Goal: Task Accomplishment & Management: Complete application form

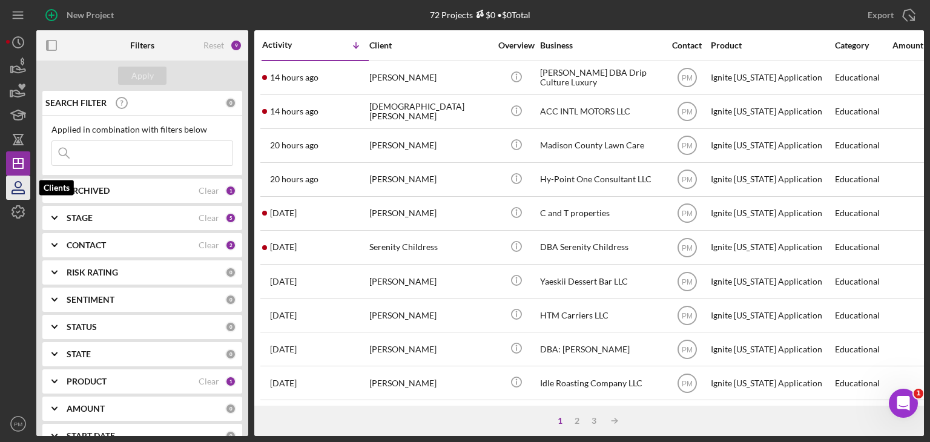
click at [18, 189] on icon "button" at bounding box center [18, 188] width 30 height 30
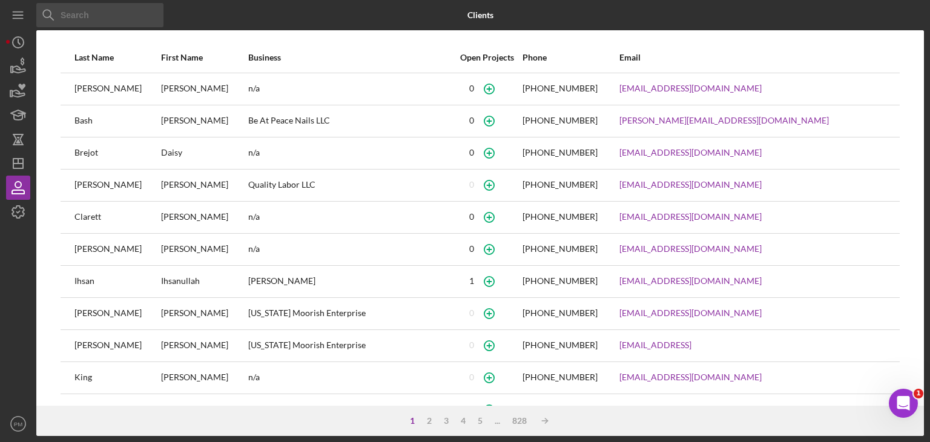
click at [89, 19] on input at bounding box center [99, 15] width 127 height 24
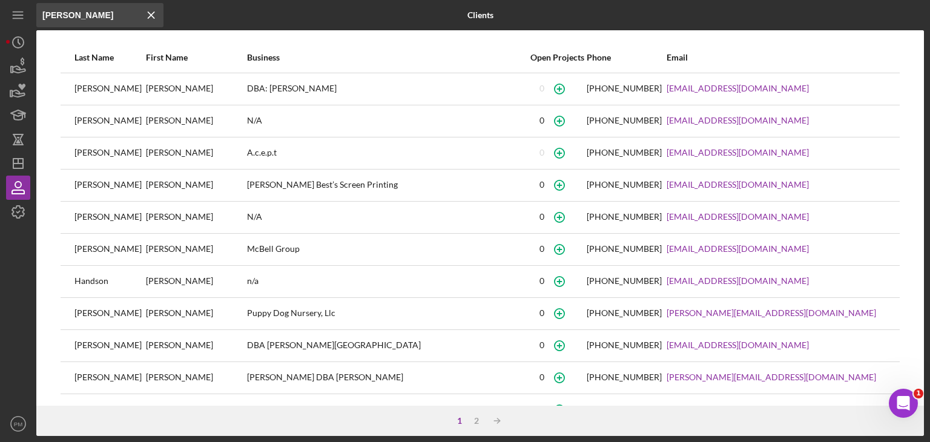
click at [64, 13] on input "[PERSON_NAME]" at bounding box center [99, 15] width 127 height 24
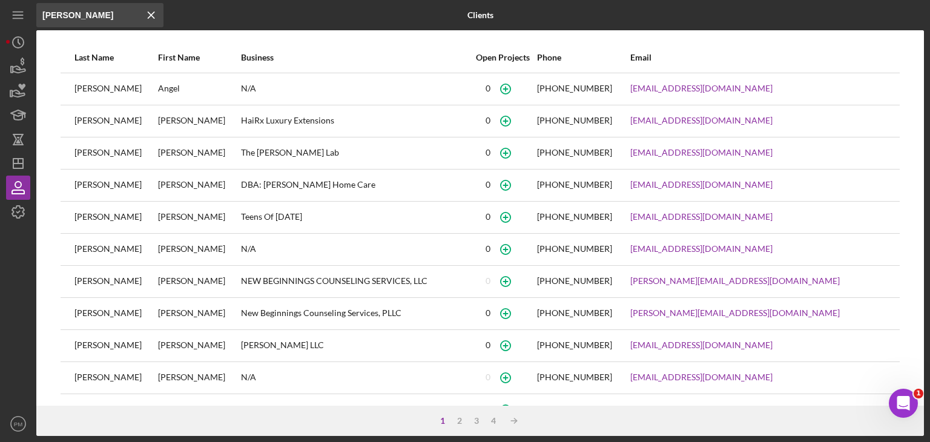
scroll to position [159, 0]
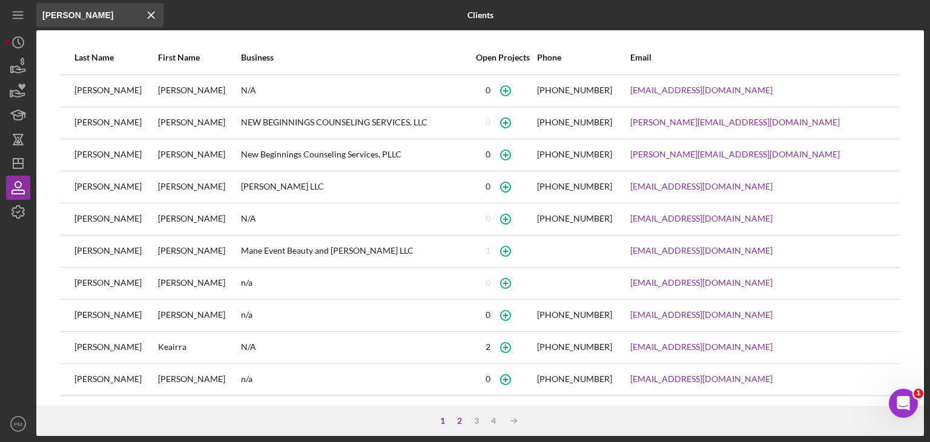
type input "[PERSON_NAME]"
click at [459, 420] on div "2" at bounding box center [459, 421] width 17 height 10
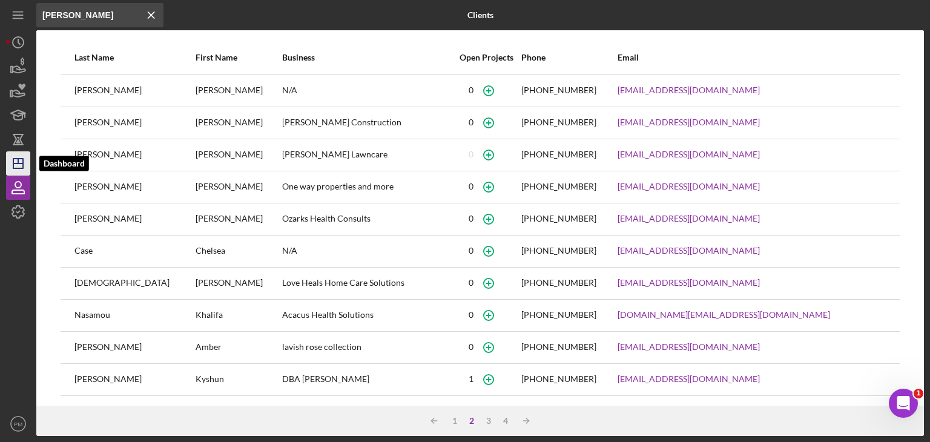
click at [23, 171] on icon "Icon/Dashboard" at bounding box center [18, 163] width 30 height 30
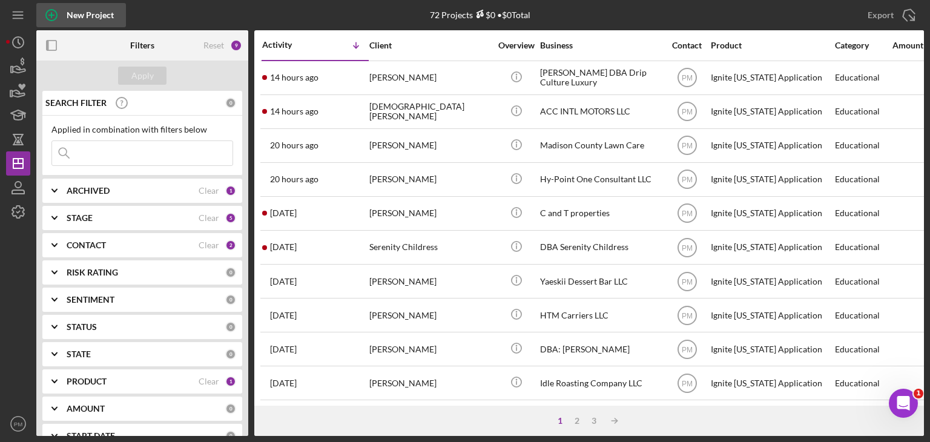
click at [80, 16] on div "New Project" at bounding box center [90, 15] width 47 height 24
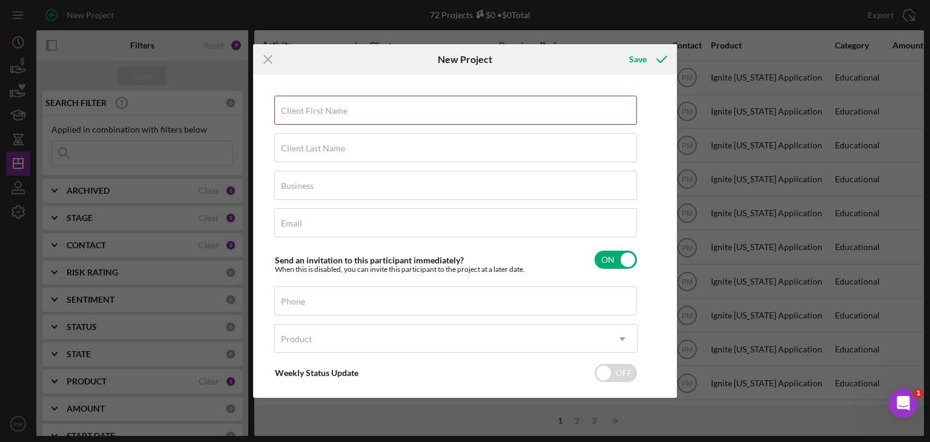
click at [354, 104] on div "Client First Name Required" at bounding box center [455, 111] width 363 height 30
type input "[PERSON_NAME]"
click at [332, 143] on label "Client Last Name" at bounding box center [313, 148] width 64 height 10
click at [332, 143] on input "Client Last Name" at bounding box center [455, 147] width 363 height 29
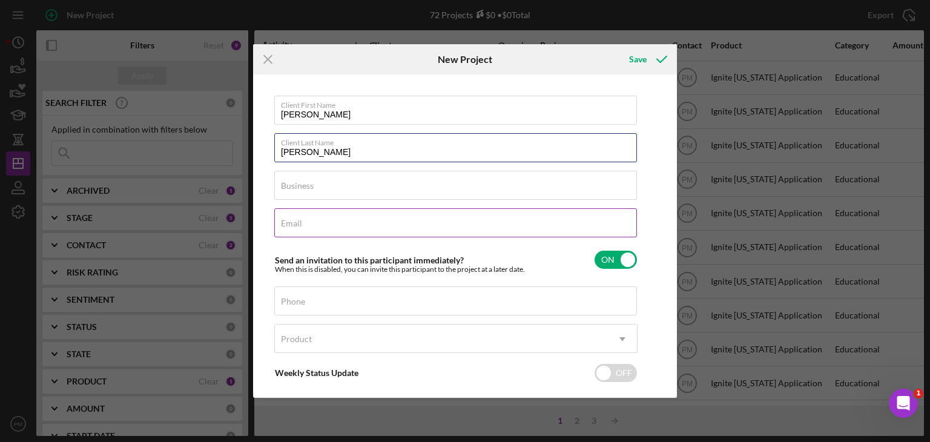
type input "[PERSON_NAME]"
click at [341, 221] on div "Email Required" at bounding box center [455, 223] width 363 height 30
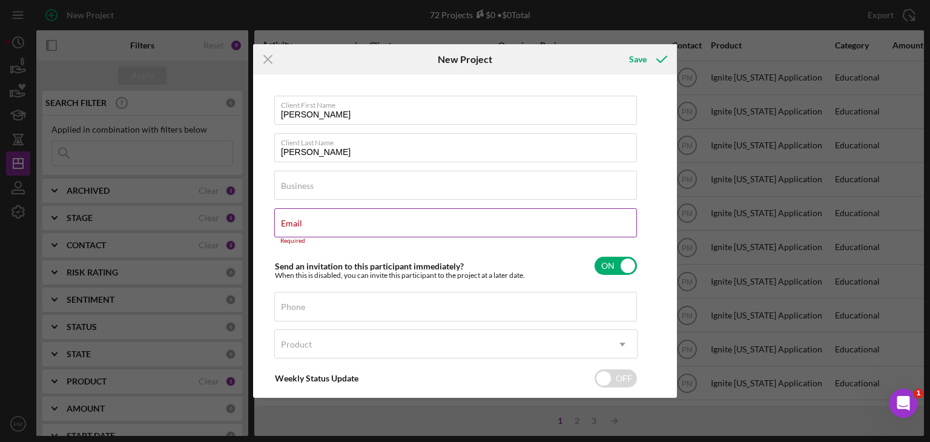
drag, startPoint x: 315, startPoint y: 220, endPoint x: 286, endPoint y: 222, distance: 29.7
drag, startPoint x: 286, startPoint y: 222, endPoint x: 564, endPoint y: 225, distance: 278.5
click at [564, 225] on div "Email Required" at bounding box center [455, 226] width 363 height 36
paste input "[EMAIL_ADDRESS][DOMAIN_NAME]"
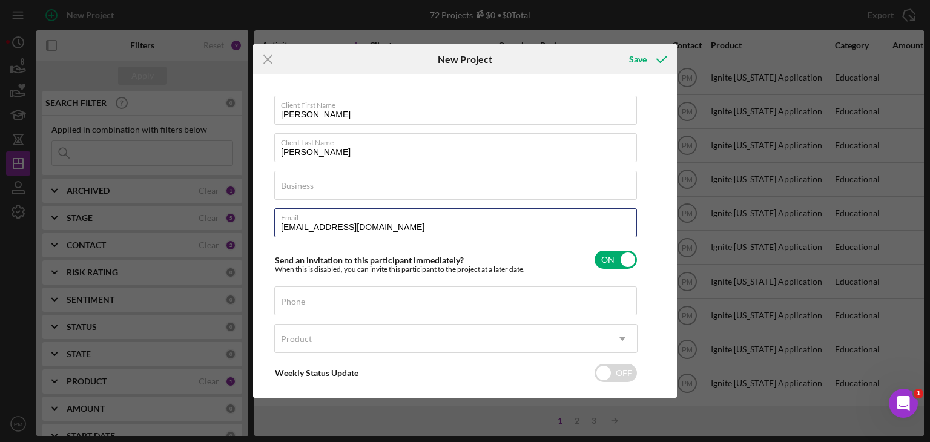
scroll to position [58, 0]
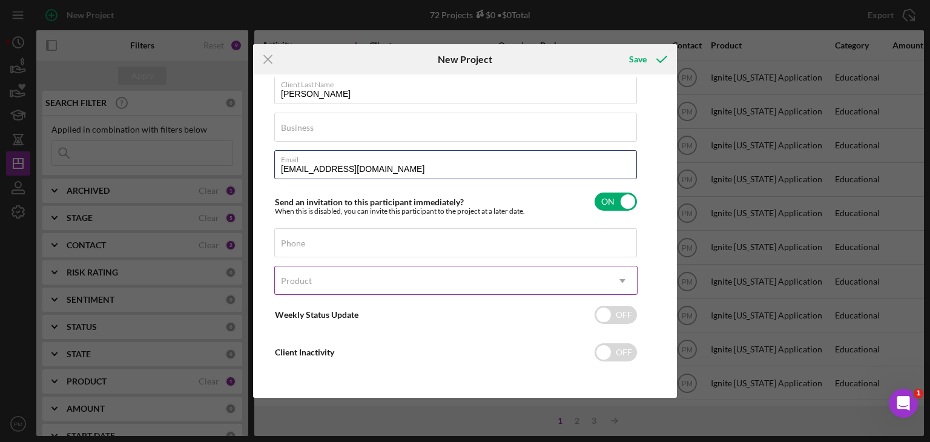
type input "[EMAIL_ADDRESS][DOMAIN_NAME]"
click at [337, 284] on div "Product" at bounding box center [441, 281] width 333 height 28
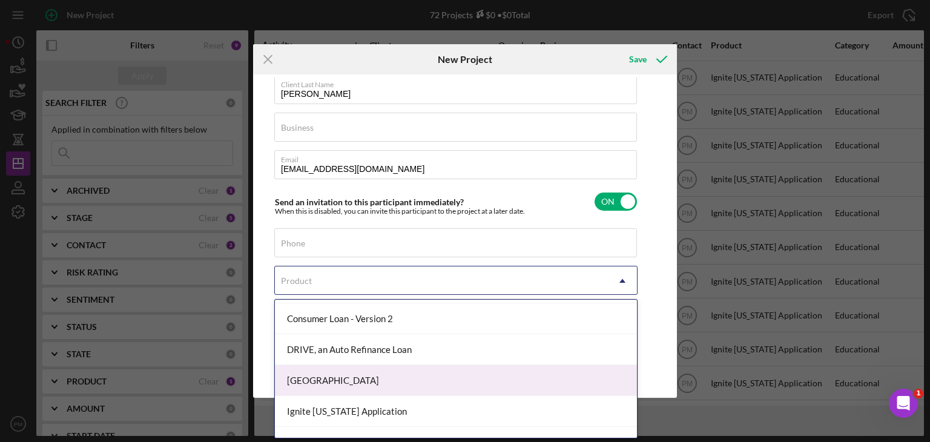
scroll to position [242, 0]
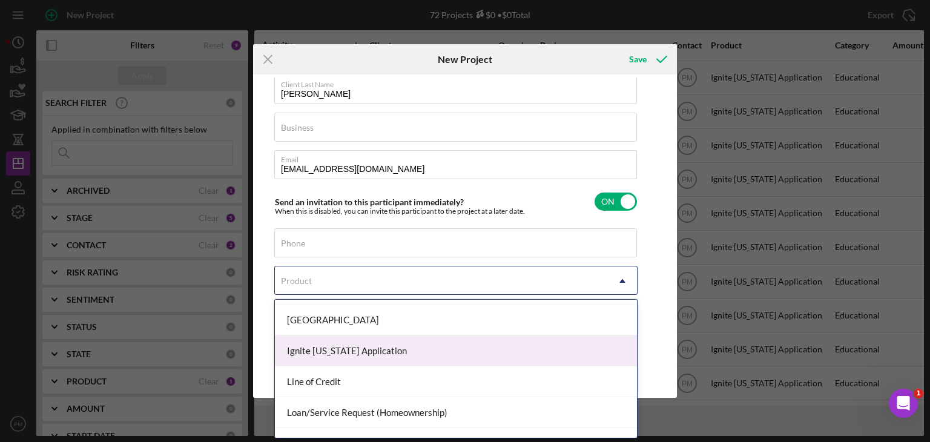
click at [339, 355] on div "Ignite [US_STATE] Application" at bounding box center [456, 350] width 362 height 31
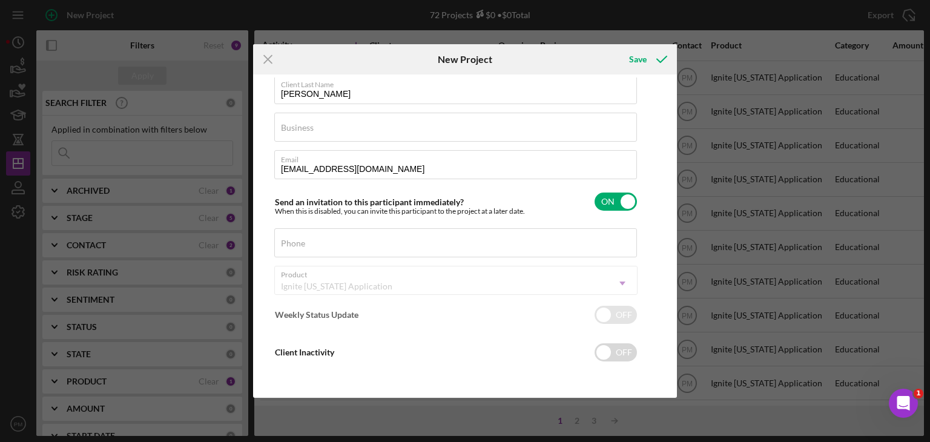
checkbox input "true"
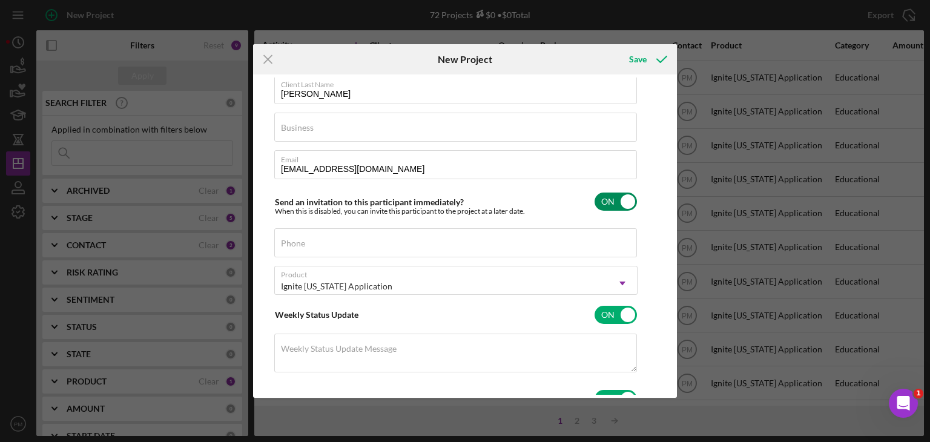
scroll to position [0, 0]
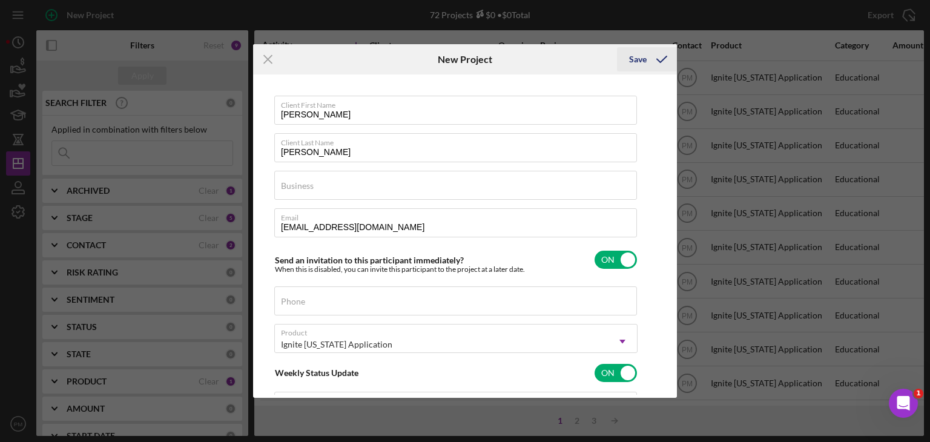
click at [639, 59] on div "Save" at bounding box center [638, 59] width 18 height 24
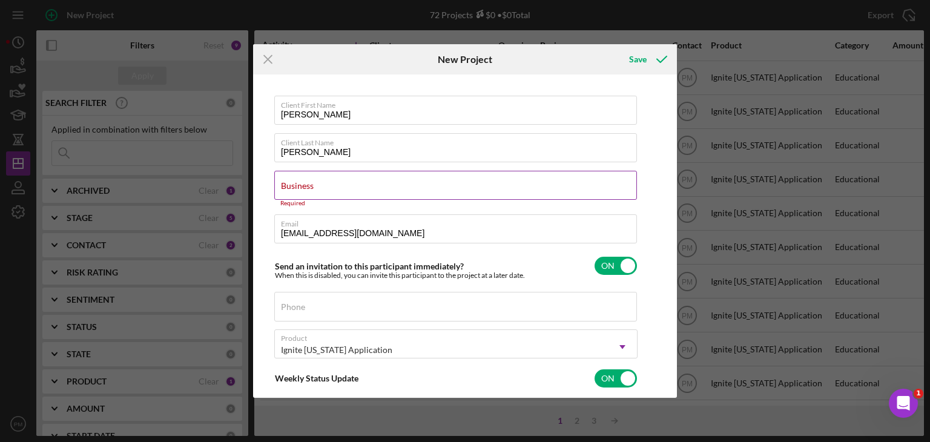
click at [306, 182] on label "Business" at bounding box center [297, 186] width 33 height 10
click at [306, 182] on input "Business" at bounding box center [455, 185] width 363 height 29
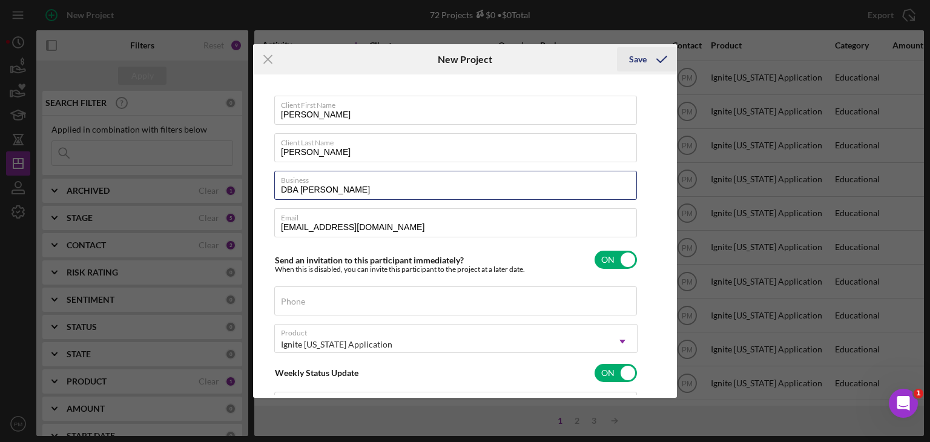
type input "DBA [PERSON_NAME]"
click at [645, 56] on div "Save" at bounding box center [638, 59] width 18 height 24
checkbox input "false"
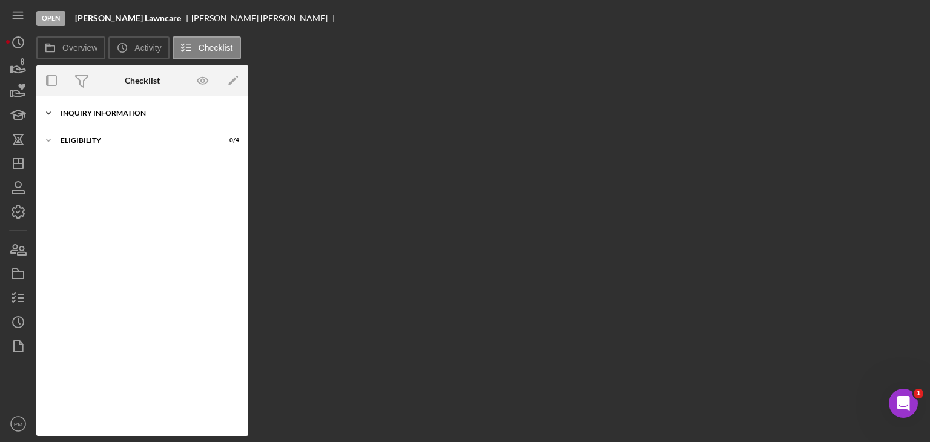
click at [144, 115] on div "Inquiry Information" at bounding box center [147, 113] width 173 height 7
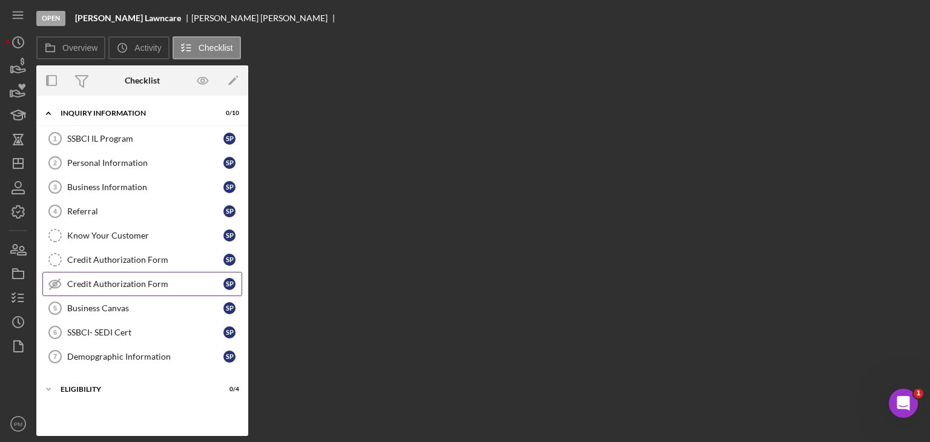
click at [88, 279] on div "Credit Authorization Form" at bounding box center [145, 284] width 156 height 10
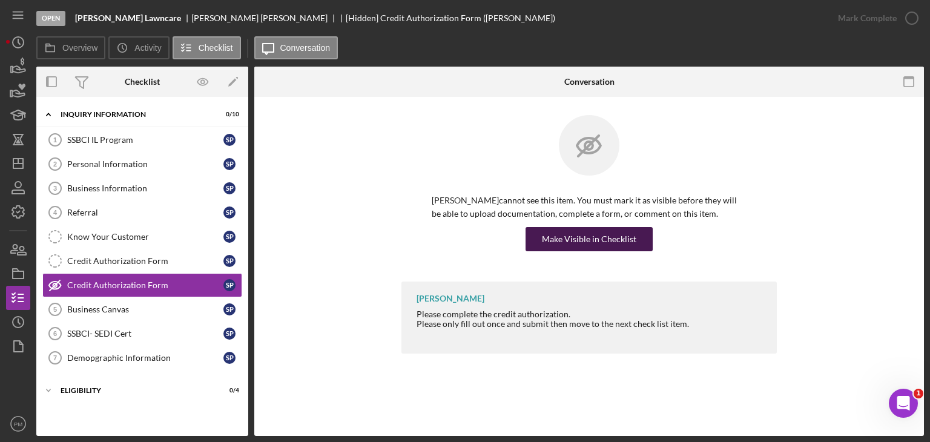
click at [558, 249] on div "Make Visible in Checklist" at bounding box center [589, 239] width 94 height 24
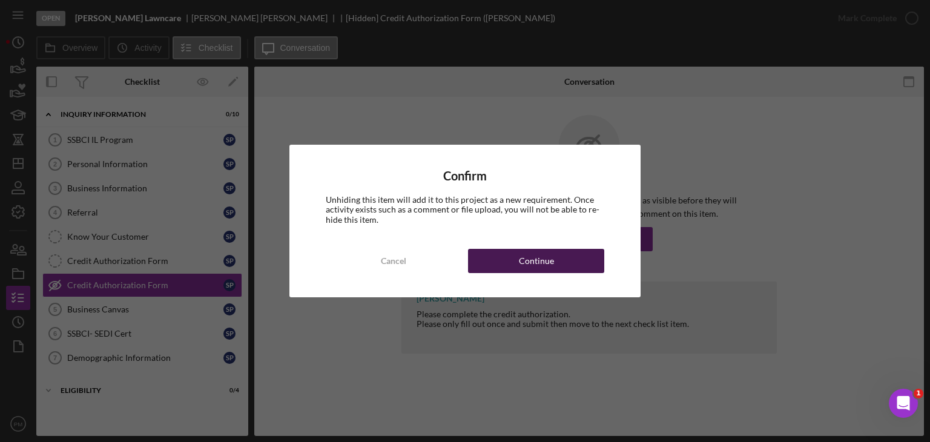
click at [561, 257] on button "Continue" at bounding box center [536, 261] width 136 height 24
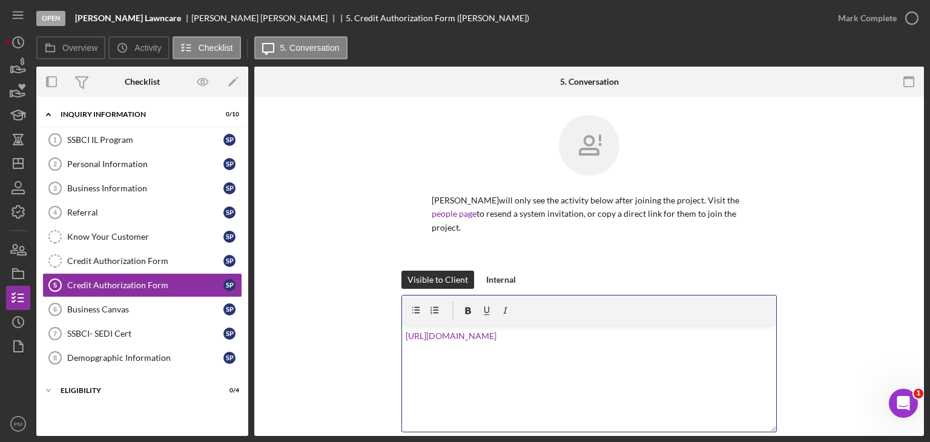
scroll to position [150, 0]
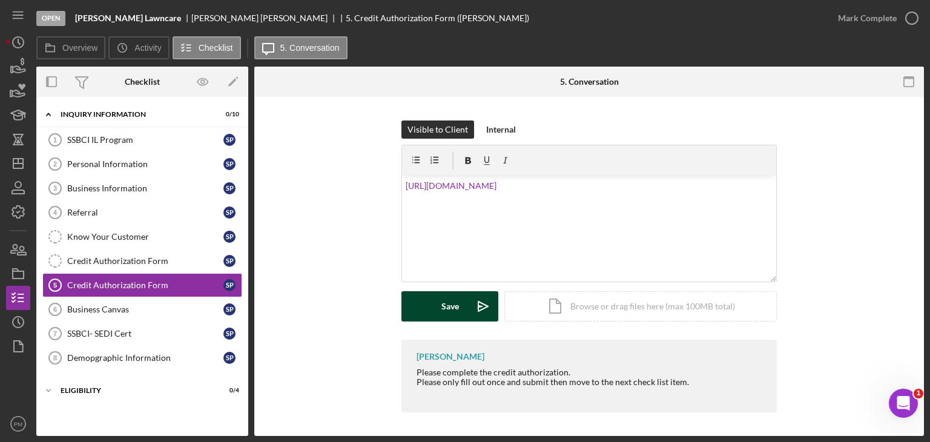
click at [441, 314] on div "Save" at bounding box center [450, 306] width 18 height 30
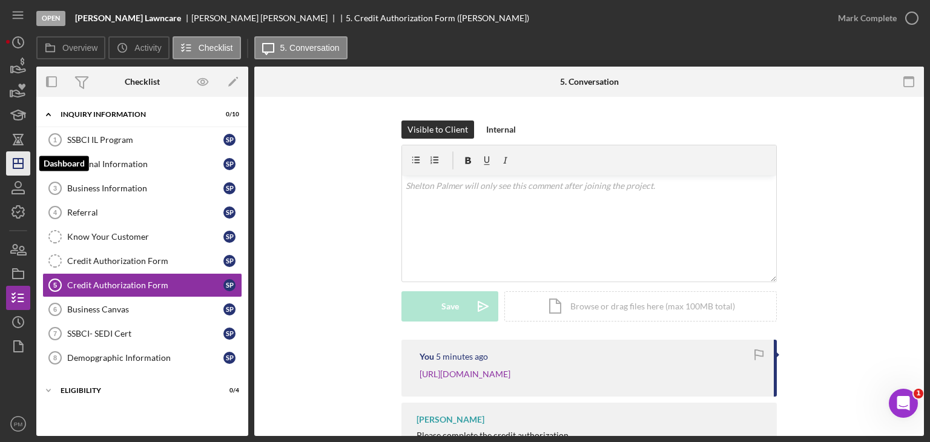
click at [23, 164] on polygon "button" at bounding box center [18, 164] width 10 height 10
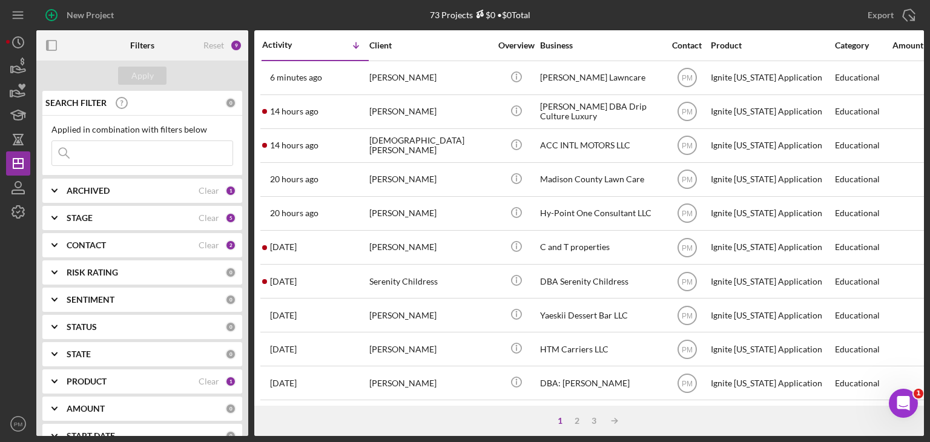
click at [105, 137] on div "Applied in combination with filters below Icon/Menu Close" at bounding box center [142, 145] width 182 height 41
click at [104, 143] on input at bounding box center [142, 153] width 180 height 24
type input "herd"
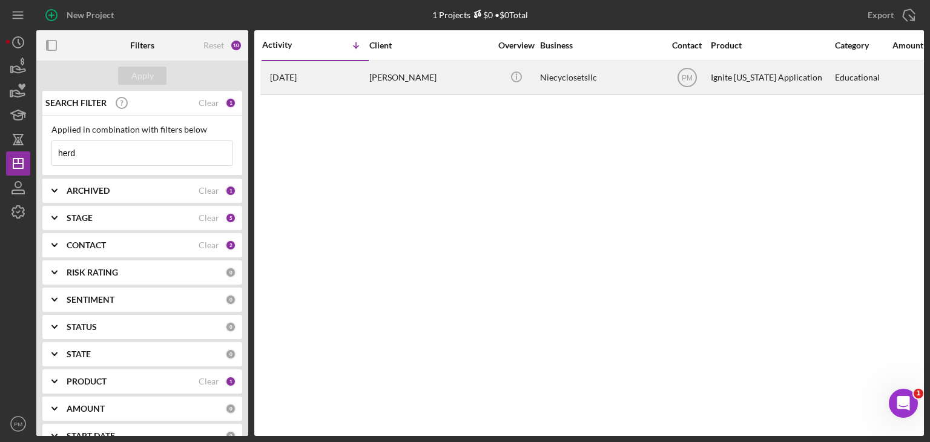
click at [323, 87] on div "[DATE] [PERSON_NAME]" at bounding box center [315, 78] width 106 height 32
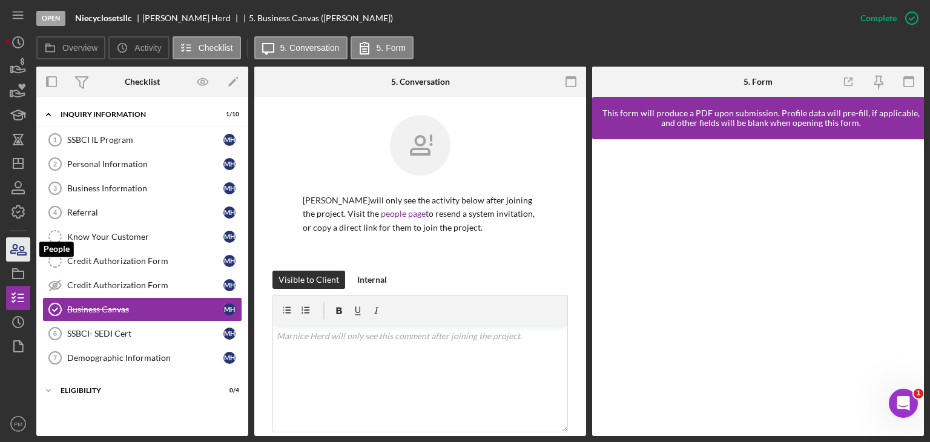
click at [16, 257] on icon "button" at bounding box center [18, 249] width 30 height 30
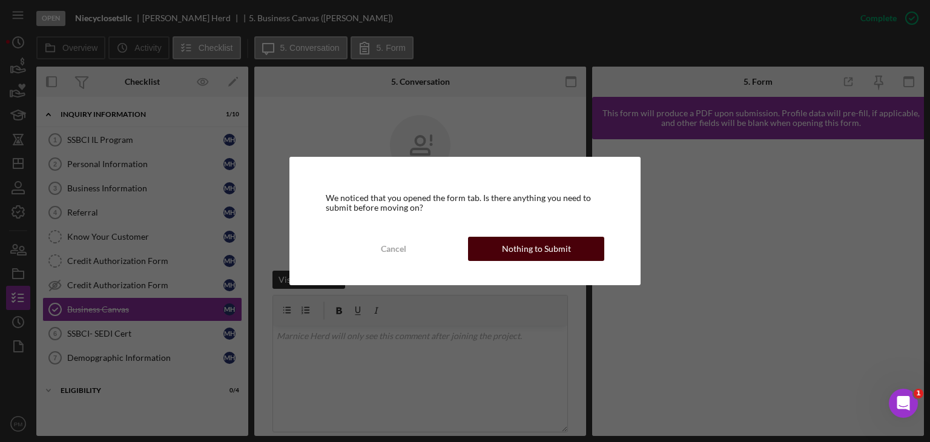
click at [506, 245] on div "Nothing to Submit" at bounding box center [536, 249] width 69 height 24
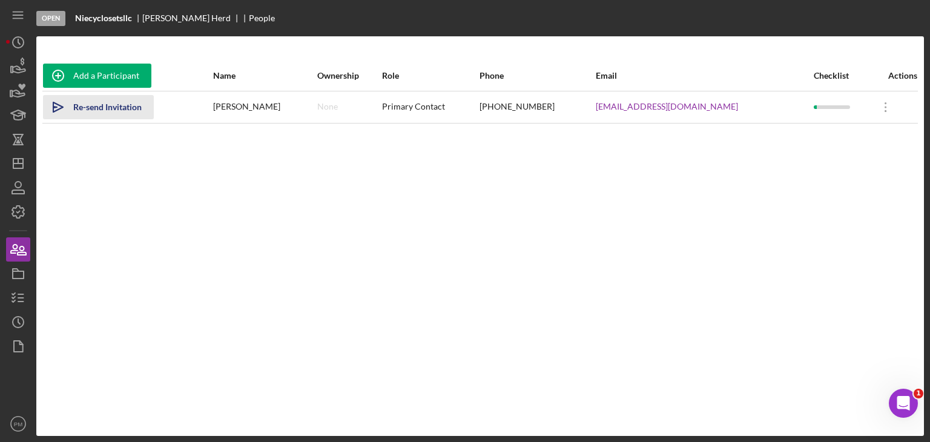
click at [94, 104] on div "Re-send Invitation" at bounding box center [107, 107] width 68 height 24
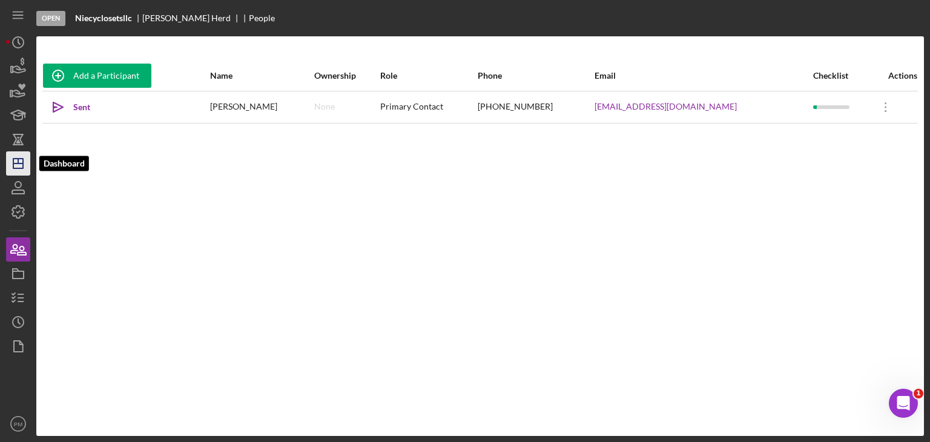
click at [25, 165] on icon "Icon/Dashboard" at bounding box center [18, 163] width 30 height 30
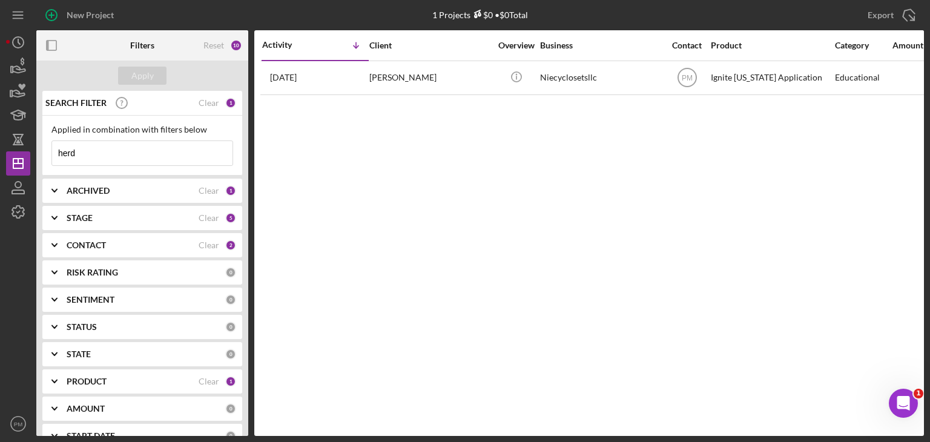
click at [133, 377] on div "PRODUCT" at bounding box center [133, 382] width 132 height 10
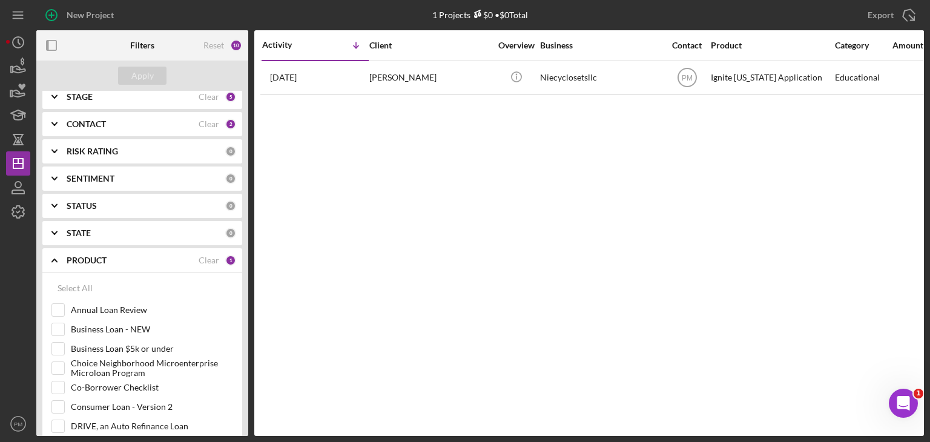
scroll to position [242, 0]
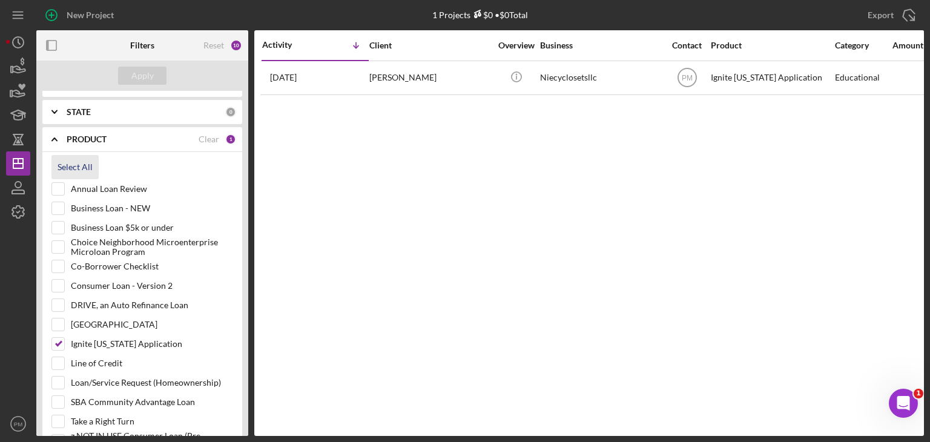
click at [72, 168] on div "Select All" at bounding box center [75, 167] width 35 height 24
checkbox input "true"
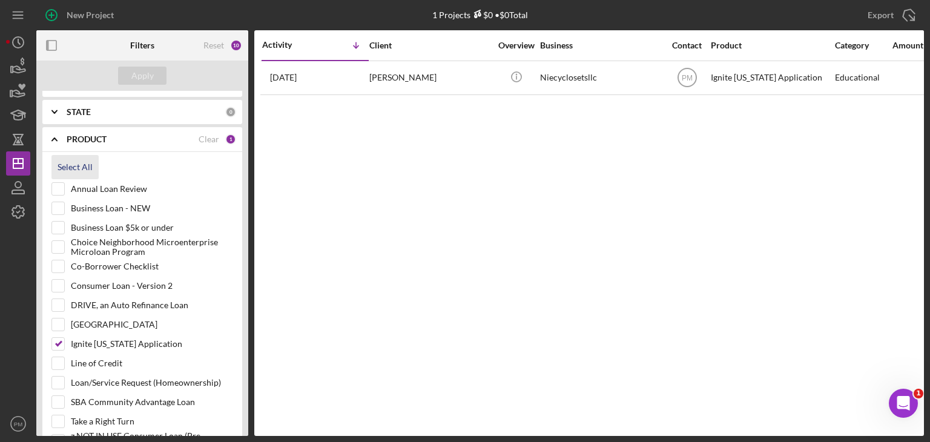
checkbox input "true"
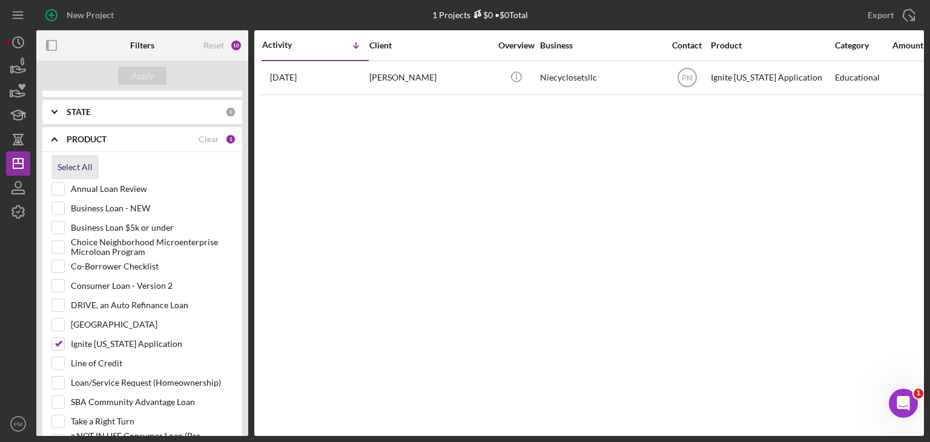
checkbox input "true"
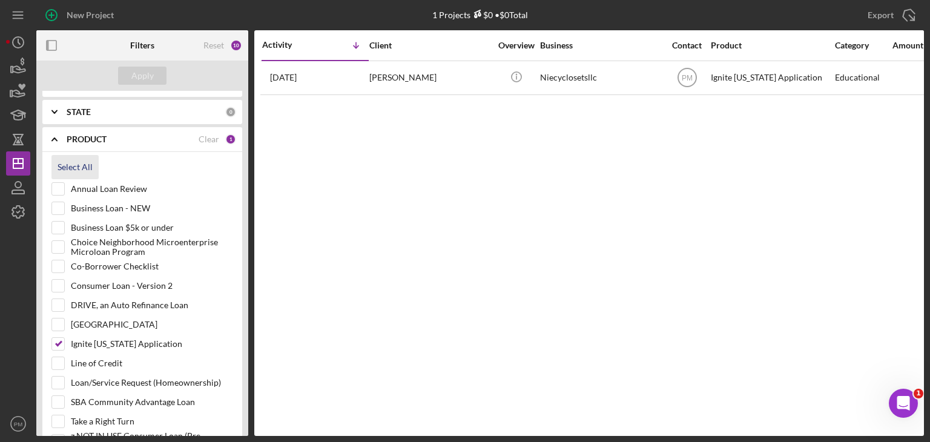
checkbox input "true"
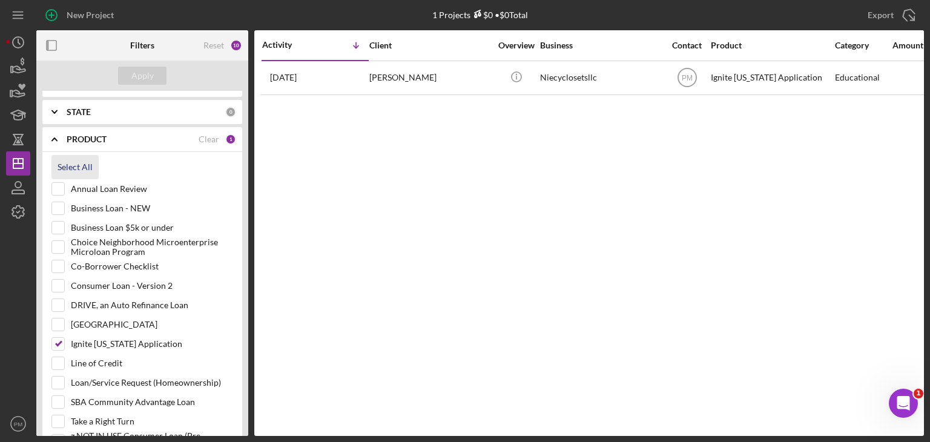
checkbox input "true"
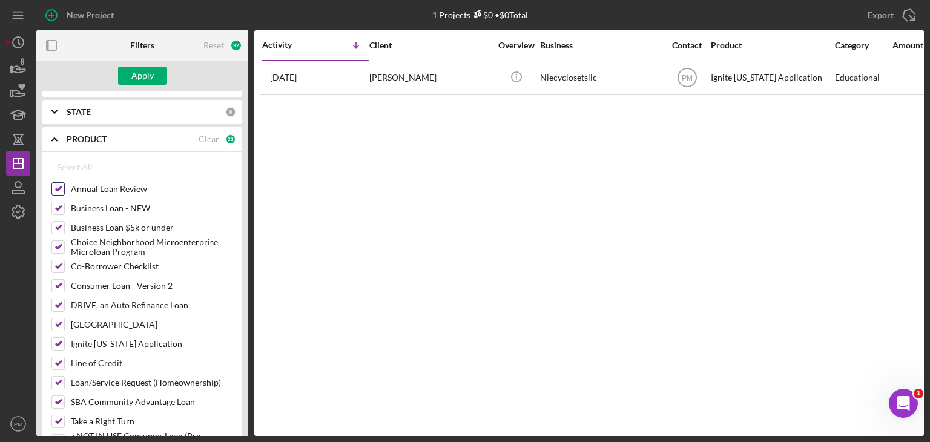
click at [54, 188] on input "Annual Loan Review" at bounding box center [58, 189] width 12 height 12
checkbox input "false"
click at [56, 342] on input "Ignite [US_STATE] Application" at bounding box center [58, 344] width 12 height 12
checkbox input "false"
click at [144, 73] on div "Apply" at bounding box center [142, 76] width 22 height 18
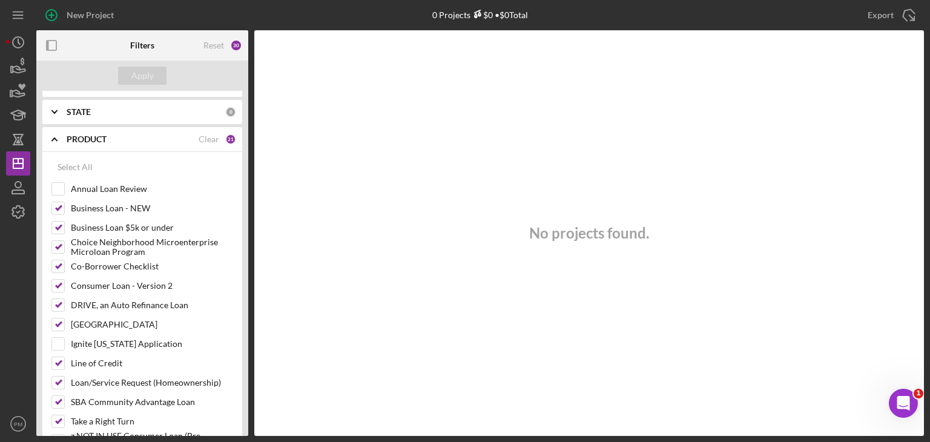
scroll to position [0, 0]
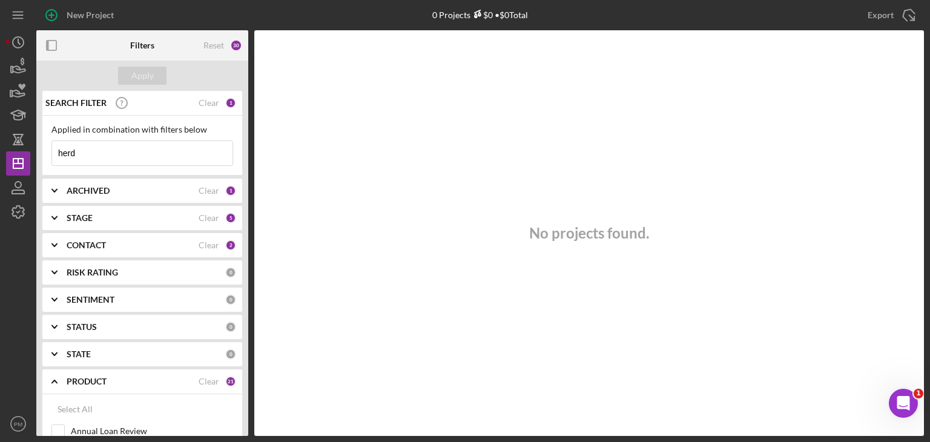
click at [160, 194] on div "ARCHIVED" at bounding box center [133, 191] width 132 height 10
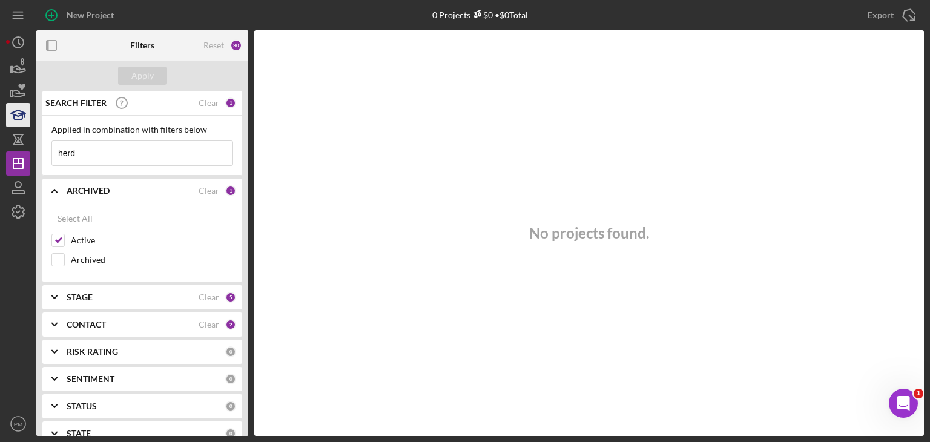
drag, startPoint x: 125, startPoint y: 160, endPoint x: 6, endPoint y: 125, distance: 124.3
click at [0, 136] on div "New Project 0 Projects $0 • $0 Total herd Export Icon/Export Filters Reset 30 A…" at bounding box center [465, 221] width 930 height 442
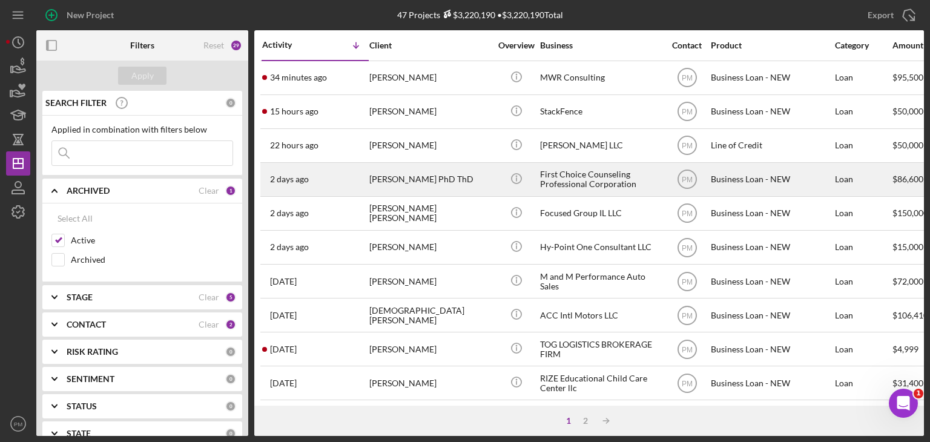
click at [331, 182] on div "[DATE] [PERSON_NAME] PhD ThD" at bounding box center [315, 179] width 106 height 32
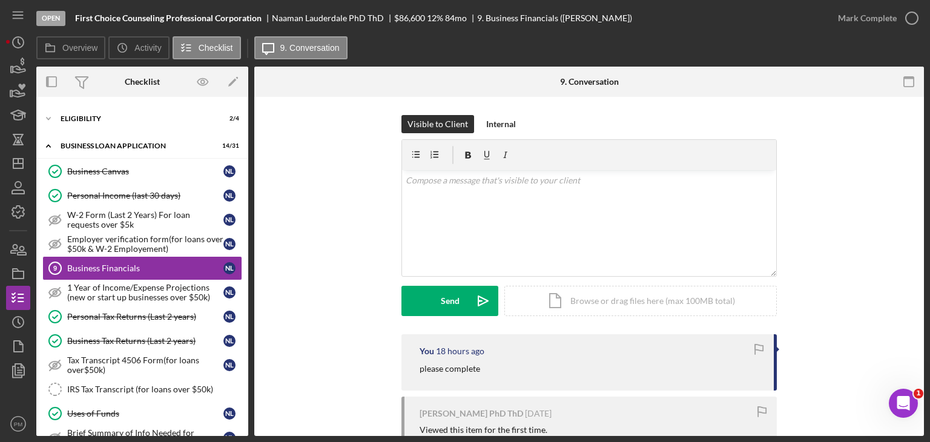
scroll to position [165, 0]
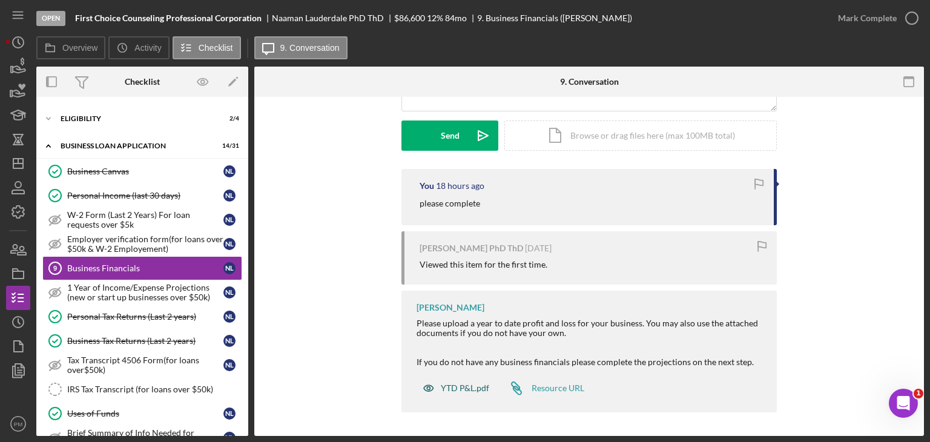
click at [467, 384] on div "YTD P&L.pdf" at bounding box center [465, 388] width 48 height 10
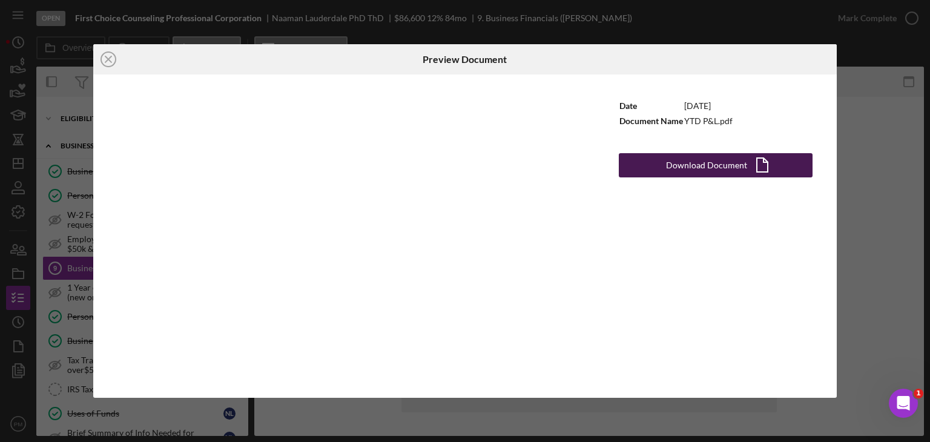
click at [704, 167] on div "Download Document" at bounding box center [706, 165] width 81 height 24
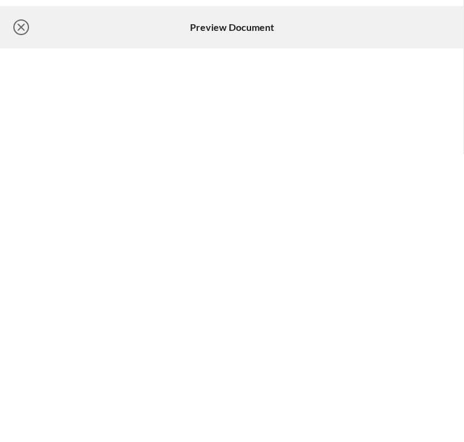
click at [24, 27] on icon "Icon/Close" at bounding box center [21, 27] width 30 height 30
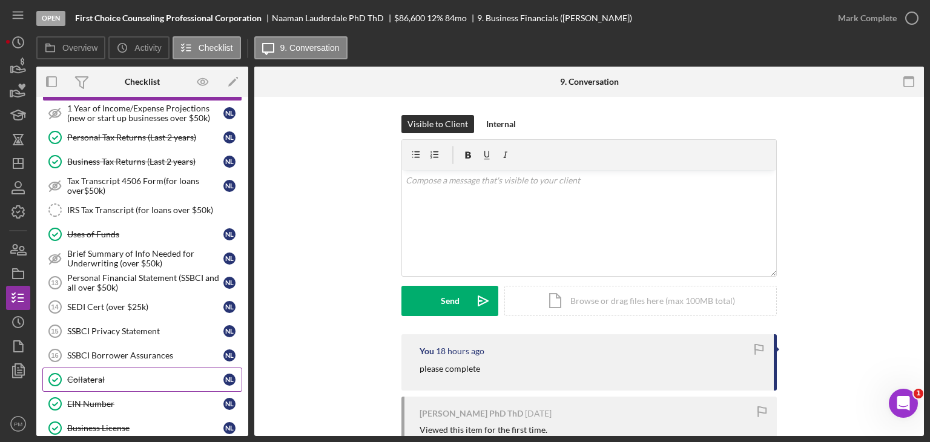
scroll to position [263, 0]
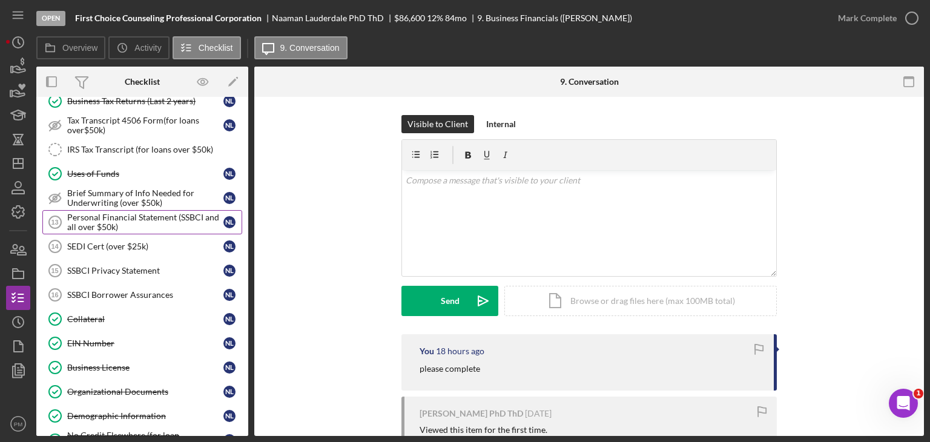
click at [87, 220] on div "Personal Financial Statement (SSBCI and all over $50k)" at bounding box center [145, 222] width 156 height 19
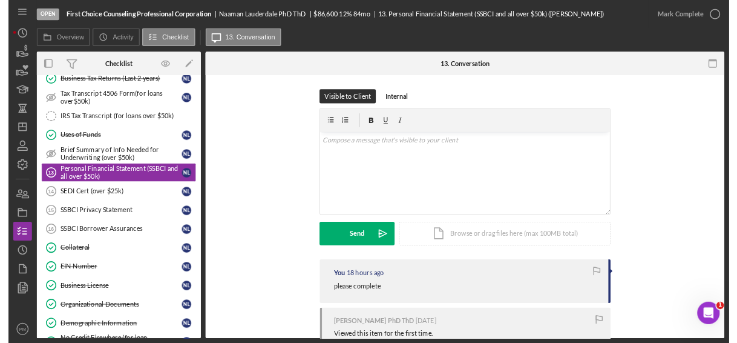
scroll to position [136, 0]
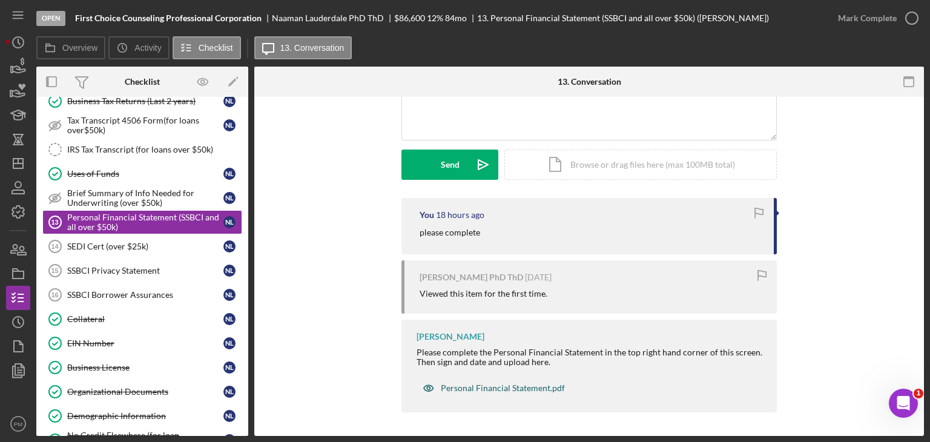
click at [473, 387] on div "Personal Financial Statement.pdf" at bounding box center [503, 388] width 124 height 10
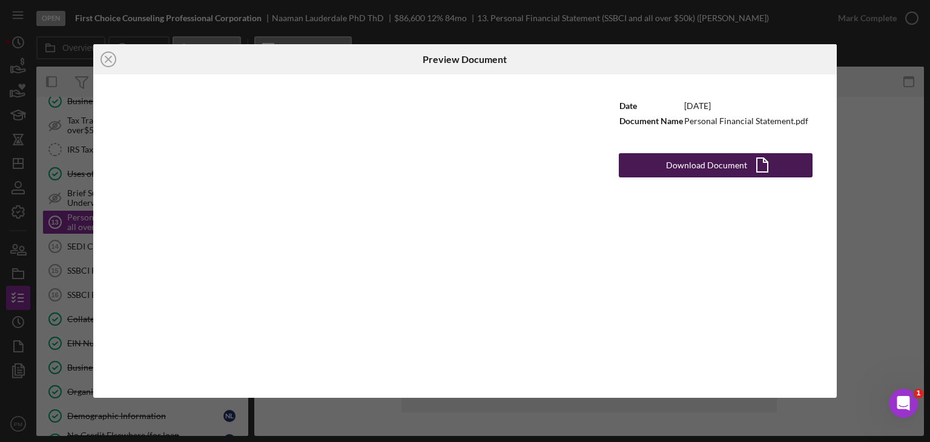
click at [691, 160] on div "Download Document" at bounding box center [706, 165] width 81 height 24
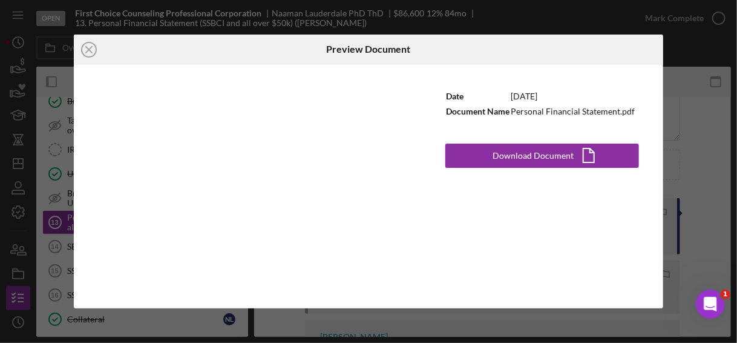
click at [447, 210] on div "Date [DATE] Document Name Personal Financial Statement.pdf Download Document Ic…" at bounding box center [542, 187] width 242 height 244
click at [88, 47] on icon "Icon/Close" at bounding box center [89, 50] width 30 height 30
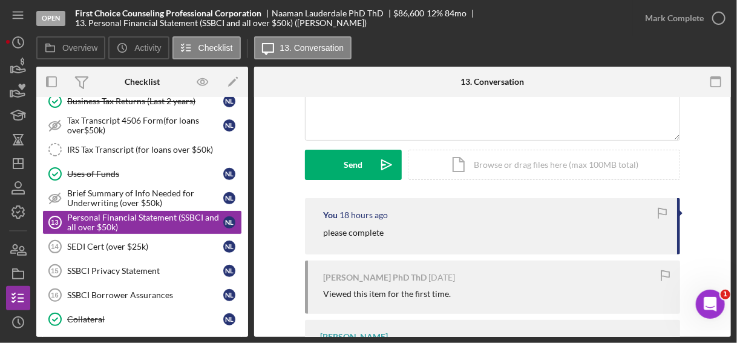
scroll to position [236, 0]
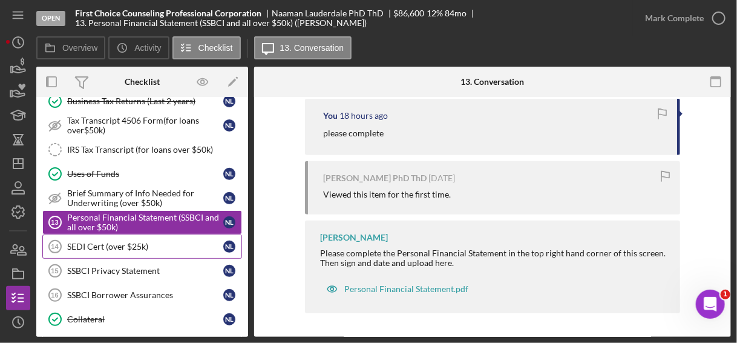
click at [126, 242] on div "SEDI Cert (over $25k)" at bounding box center [145, 247] width 156 height 10
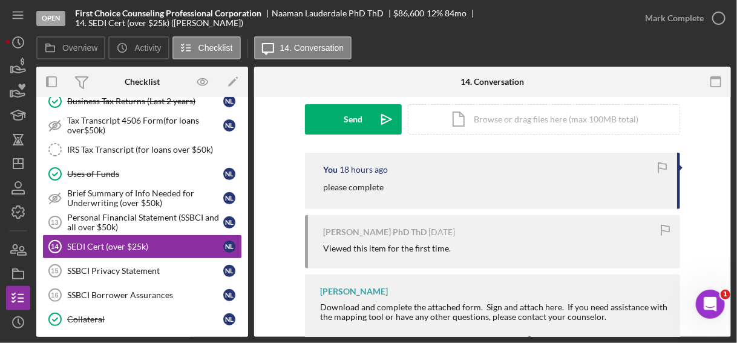
scroll to position [236, 0]
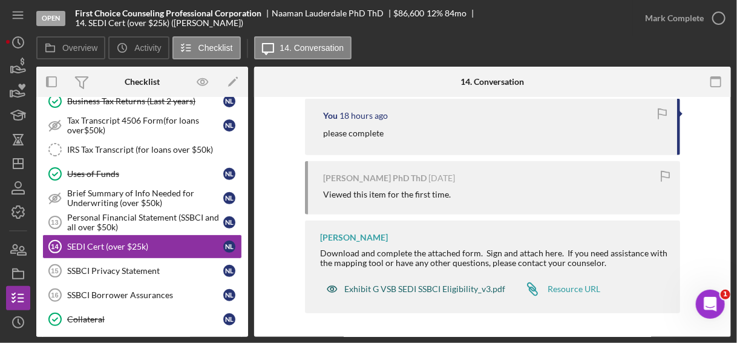
click at [395, 291] on div "Exhibit G VSB SEDI SSBCI Eligibility_v3.pdf" at bounding box center [425, 289] width 161 height 10
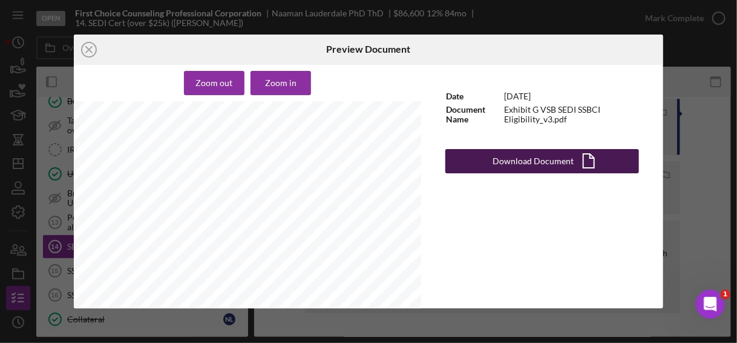
click at [504, 151] on div "Download Document" at bounding box center [533, 161] width 81 height 24
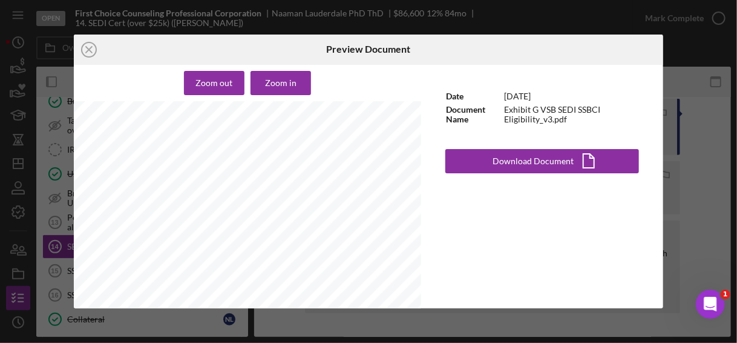
drag, startPoint x: 469, startPoint y: 208, endPoint x: 285, endPoint y: 171, distance: 188.2
click at [467, 208] on div "Date [DATE] Document Name Exhibit G VSB SEDI SSBCI Eligibility_v3.pdf Download …" at bounding box center [542, 187] width 242 height 244
drag, startPoint x: 90, startPoint y: 52, endPoint x: 94, endPoint y: 93, distance: 41.5
click at [88, 52] on icon "Icon/Close" at bounding box center [89, 50] width 30 height 30
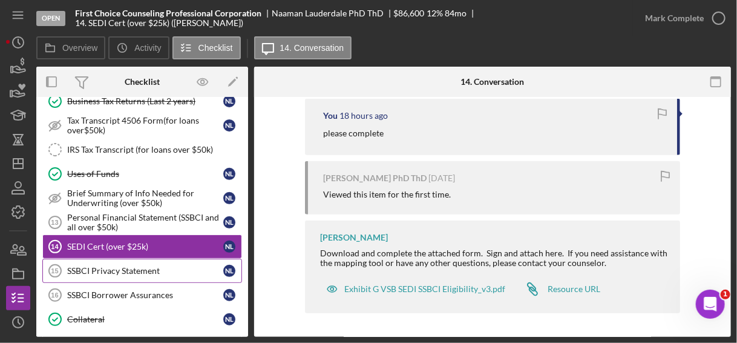
click at [92, 266] on div "SSBCI Privacy Statement" at bounding box center [145, 271] width 156 height 10
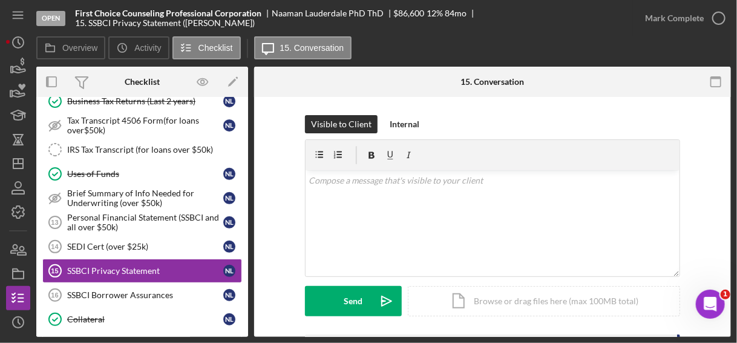
scroll to position [226, 0]
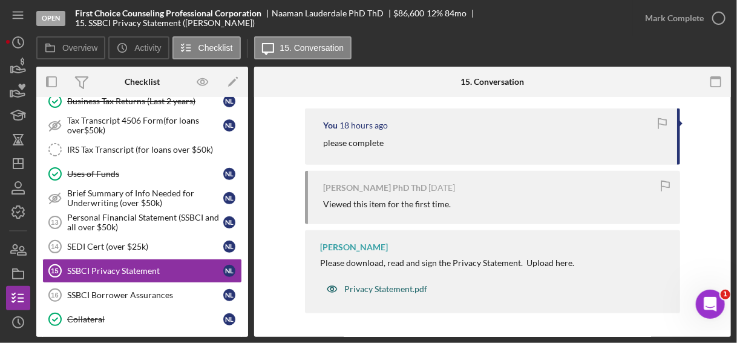
click at [399, 289] on div "Privacy Statement.pdf" at bounding box center [386, 289] width 83 height 10
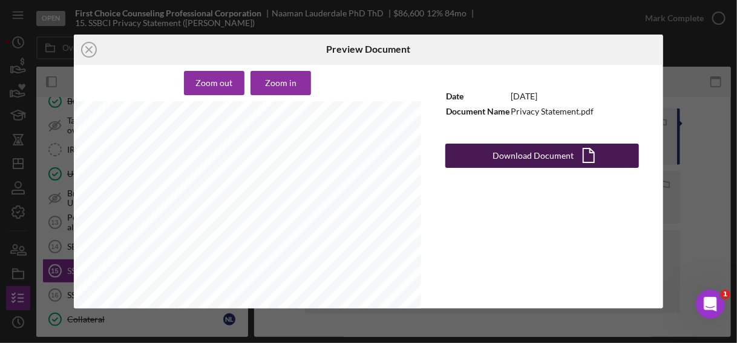
click at [565, 155] on div "Download Document" at bounding box center [533, 155] width 81 height 24
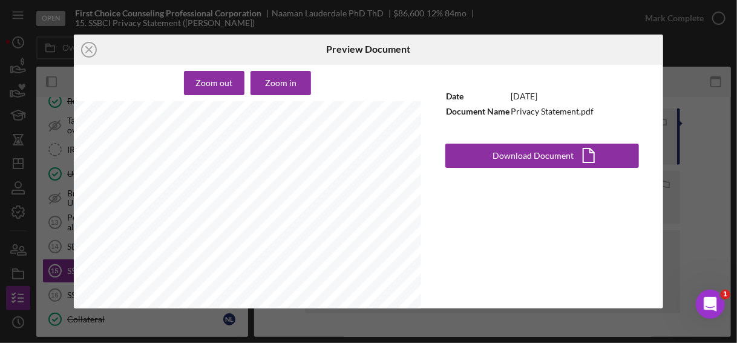
click at [455, 259] on div "Date [DATE] Document Name Privacy Statement.pdf Download Document Icon/Document" at bounding box center [542, 187] width 242 height 244
click at [91, 49] on icon "Icon/Close" at bounding box center [89, 50] width 30 height 30
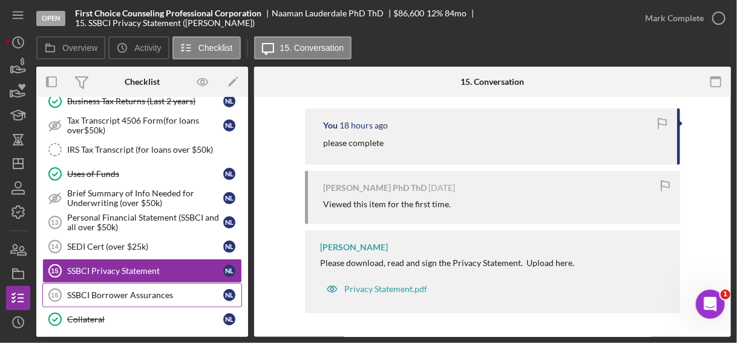
click at [119, 290] on div "SSBCI Borrower Assurances" at bounding box center [145, 295] width 156 height 10
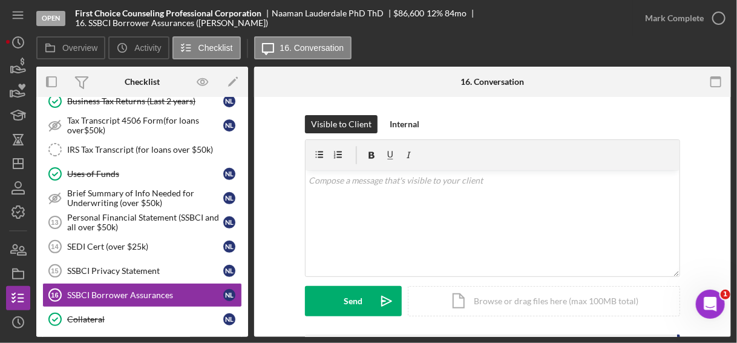
scroll to position [177, 0]
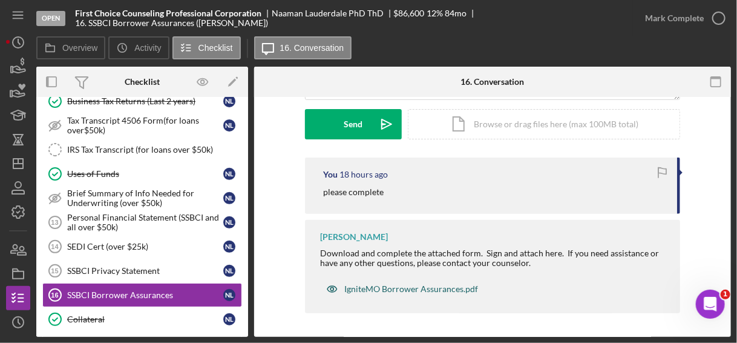
click at [412, 292] on div "IgniteMO Borrower Assurances.pdf" at bounding box center [412, 289] width 134 height 10
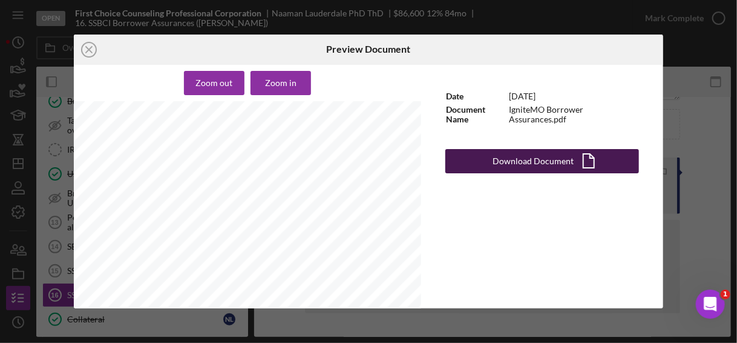
click at [527, 161] on div "Download Document" at bounding box center [533, 161] width 81 height 24
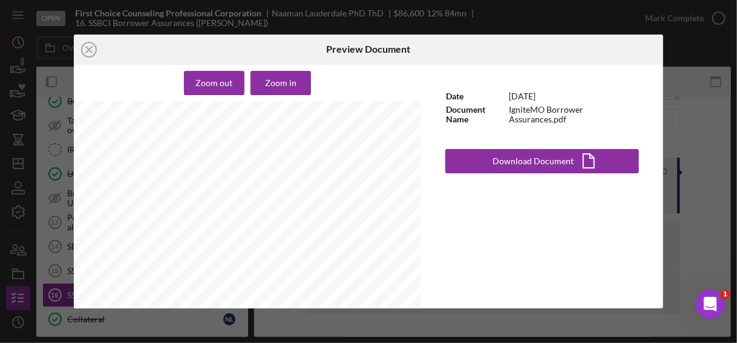
drag, startPoint x: 586, startPoint y: 268, endPoint x: 542, endPoint y: 251, distance: 46.8
click at [586, 267] on div "Date [DATE] Document Name IgniteMO Borrower Assurances.pdf Download Document Ic…" at bounding box center [542, 187] width 242 height 244
click at [93, 51] on icon "Icon/Close" at bounding box center [89, 50] width 30 height 30
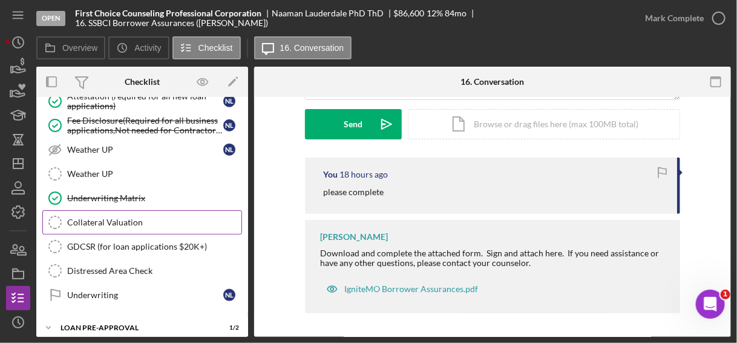
scroll to position [682, 0]
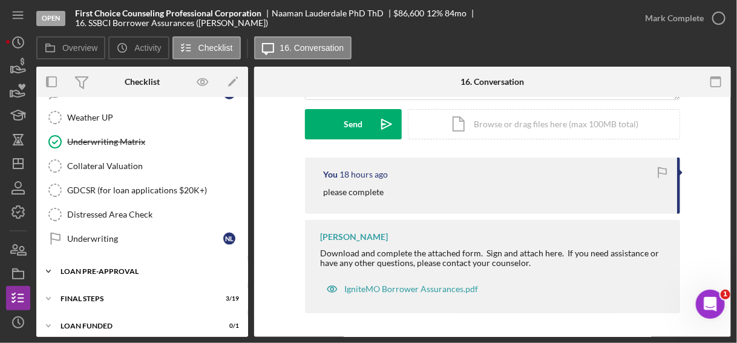
click at [130, 267] on div "Icon/Expander LOAN PRE-APPROVAL 1 / 2" at bounding box center [142, 271] width 212 height 24
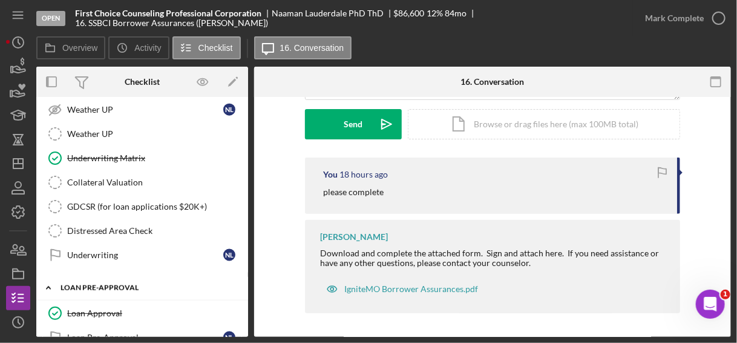
scroll to position [737, 0]
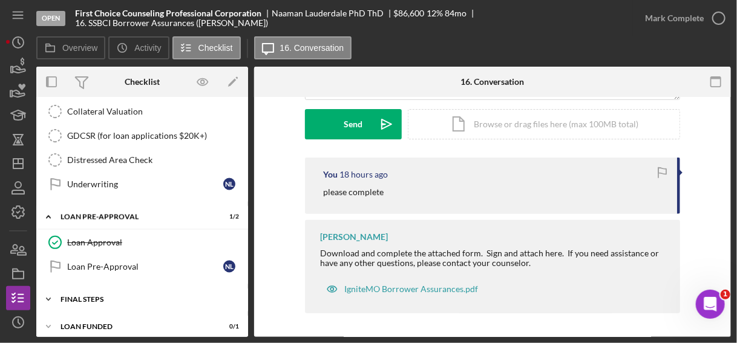
click at [128, 295] on div "FINAL STEPS" at bounding box center [147, 298] width 173 height 7
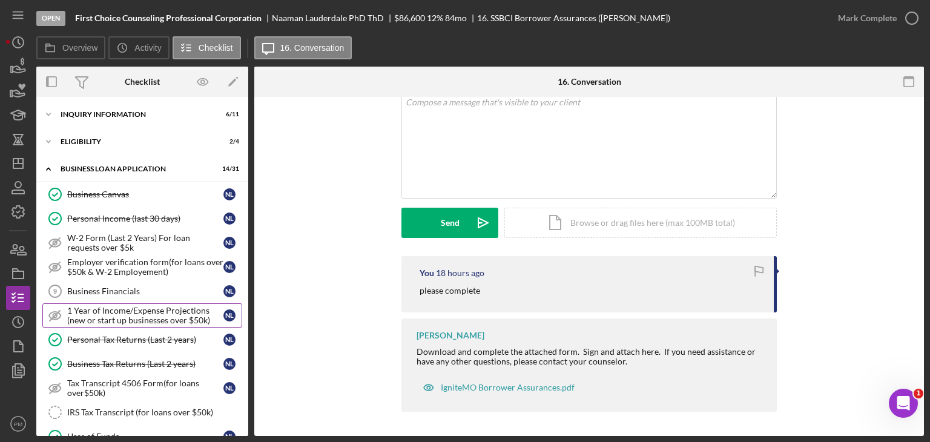
scroll to position [77, 0]
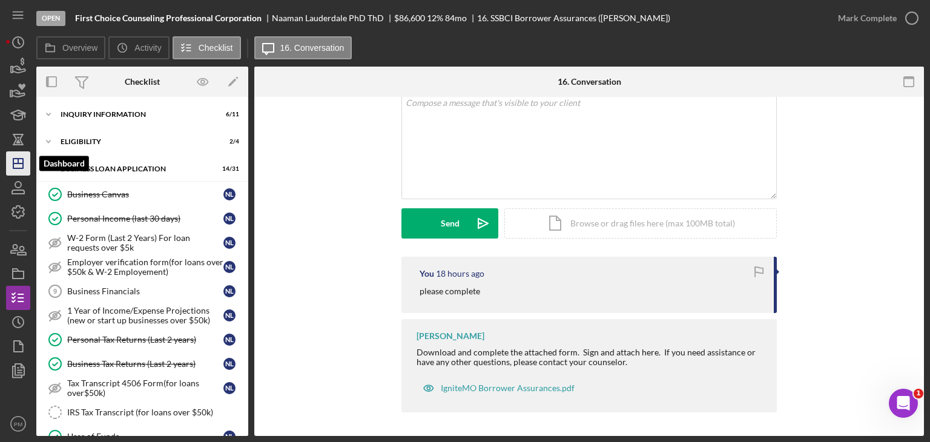
click at [24, 160] on icon "Icon/Dashboard" at bounding box center [18, 163] width 30 height 30
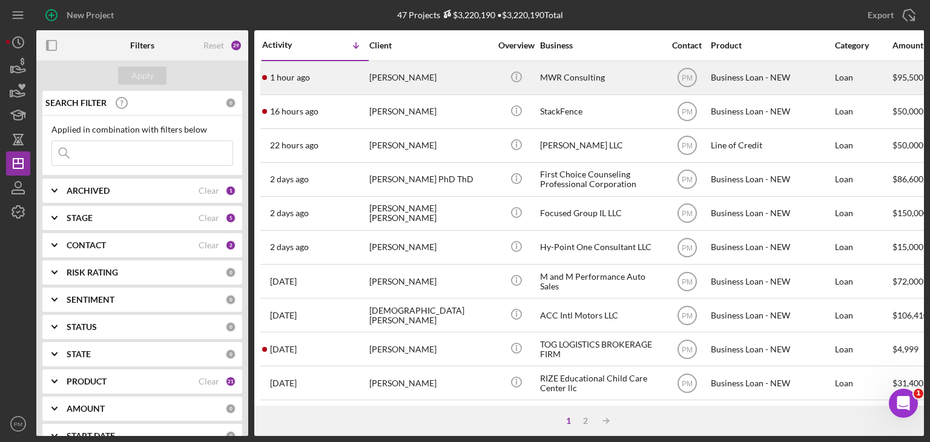
click at [385, 76] on div "[PERSON_NAME]" at bounding box center [429, 78] width 121 height 32
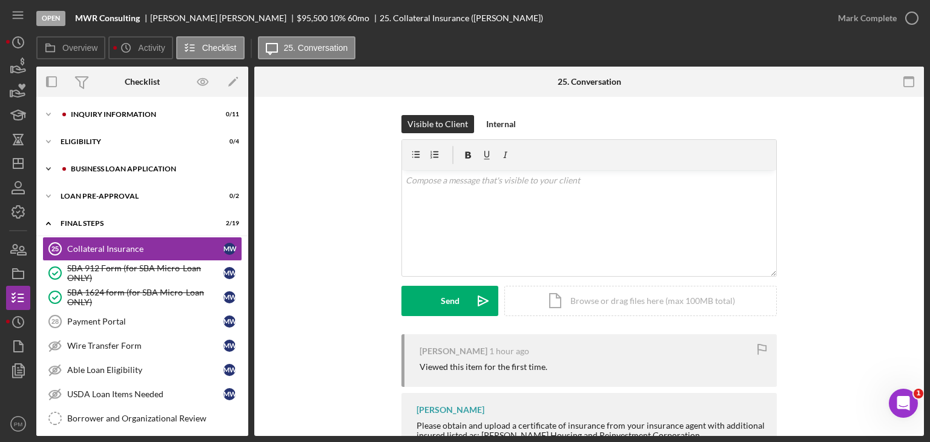
click at [126, 170] on div "BUSINESS LOAN APPLICATION" at bounding box center [152, 168] width 162 height 7
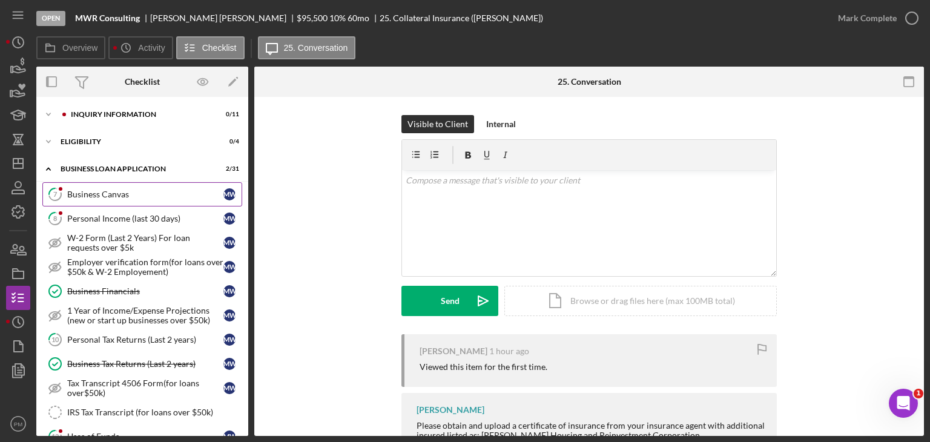
click at [104, 193] on div "Business Canvas" at bounding box center [145, 195] width 156 height 10
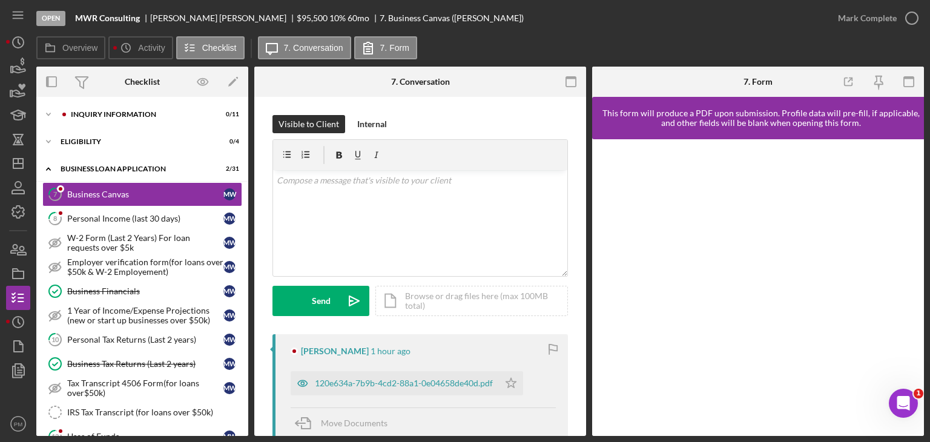
scroll to position [121, 0]
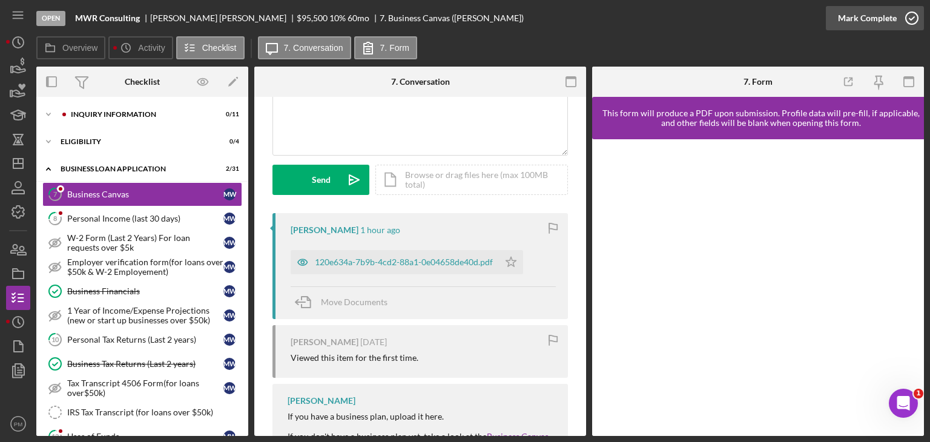
drag, startPoint x: 869, startPoint y: 20, endPoint x: 860, endPoint y: 27, distance: 11.2
click at [865, 25] on div "Mark Complete" at bounding box center [867, 18] width 59 height 24
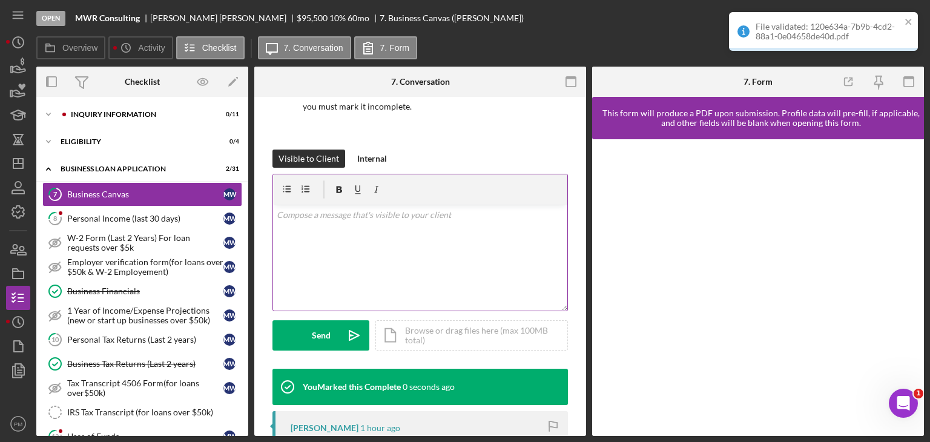
scroll to position [301, 0]
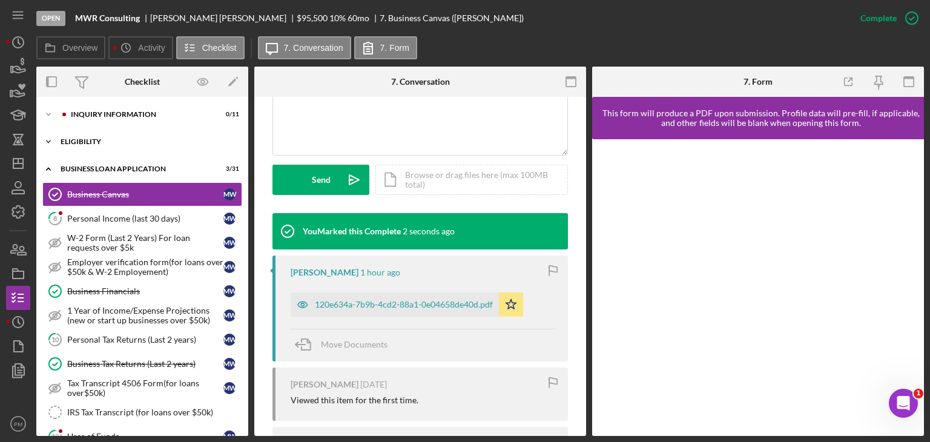
click at [96, 145] on div "ELIGIBILITY" at bounding box center [147, 141] width 173 height 7
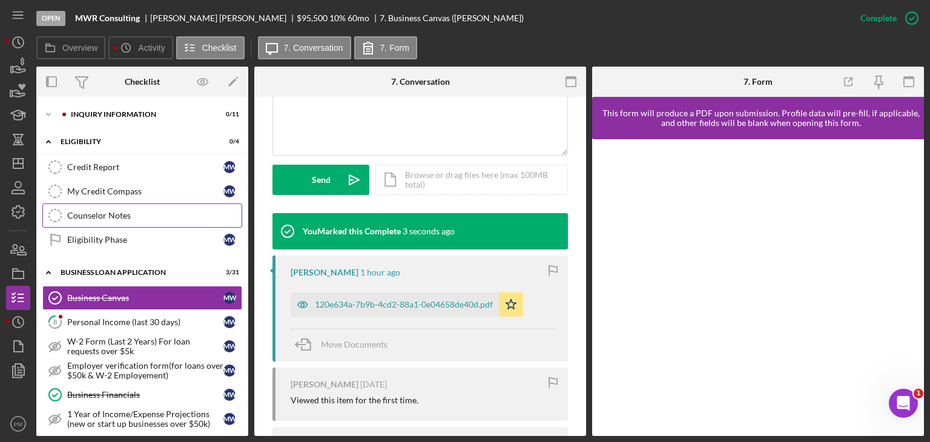
drag, startPoint x: 112, startPoint y: 219, endPoint x: 117, endPoint y: 214, distance: 7.3
click at [113, 219] on div "Counselor Notes" at bounding box center [154, 216] width 174 height 10
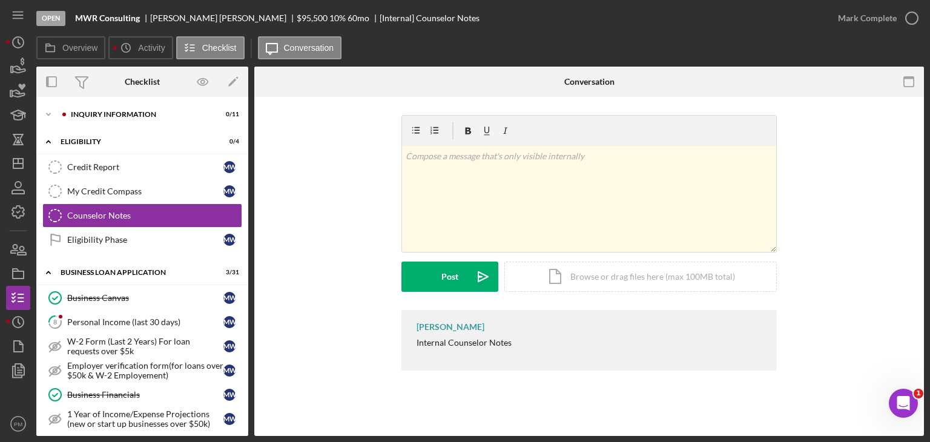
click at [455, 32] on div "Open MWR Consulting [PERSON_NAME] $95,500 $95,500 10 % 60 mo [Internal] Counsel…" at bounding box center [431, 18] width 790 height 36
click at [470, 197] on div "v Color teal Color pink Remove color Add row above Add row below Add column bef…" at bounding box center [589, 199] width 374 height 106
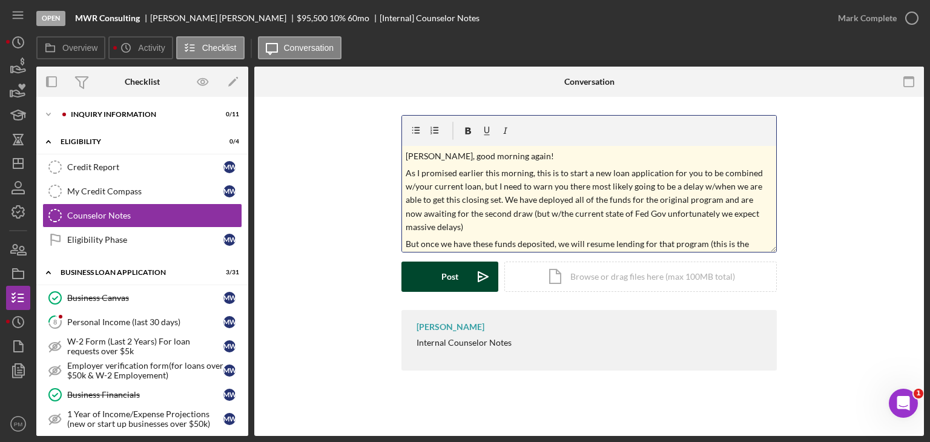
scroll to position [190, 0]
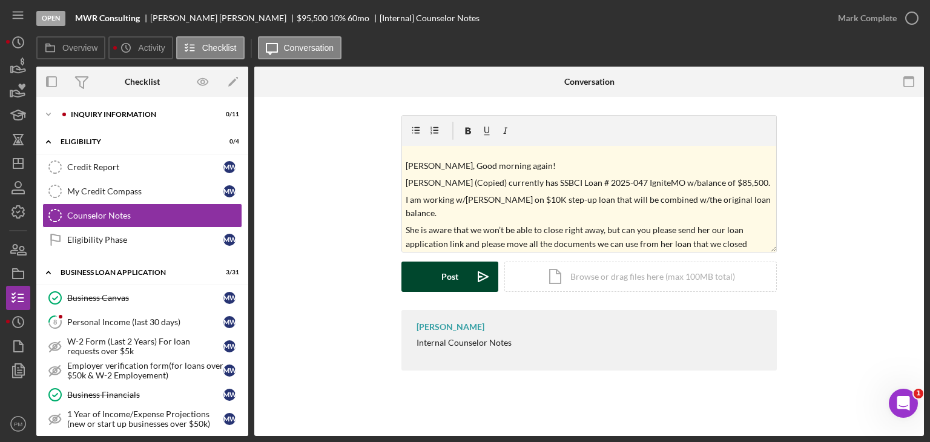
click at [455, 283] on div "Post" at bounding box center [449, 277] width 17 height 30
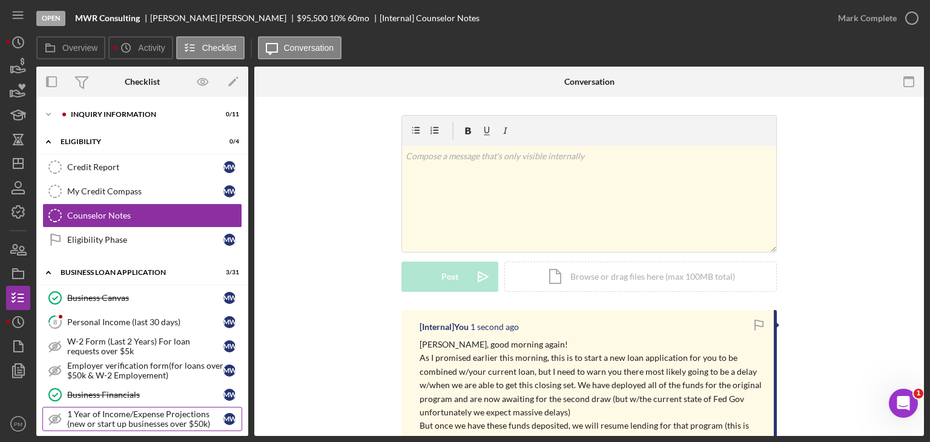
scroll to position [121, 0]
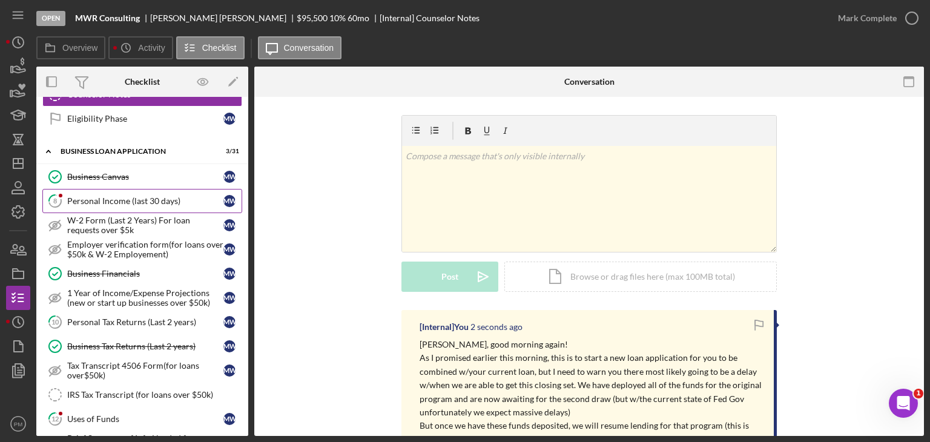
click at [110, 199] on div "Personal Income (last 30 days)" at bounding box center [145, 201] width 156 height 10
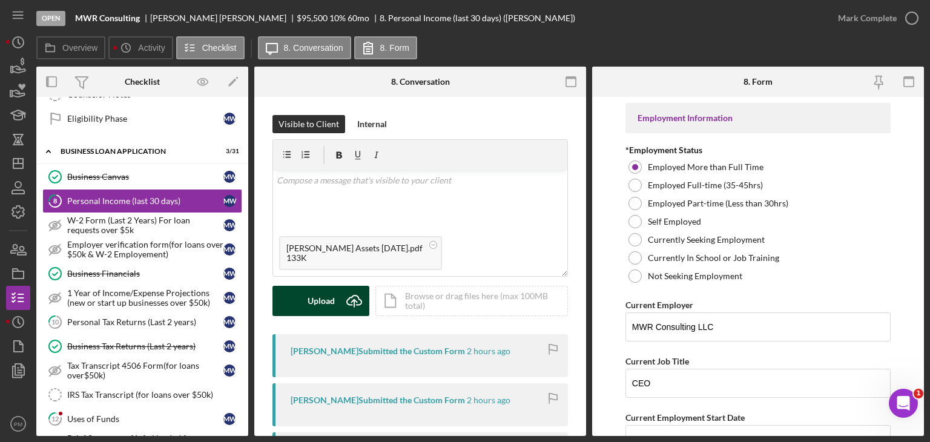
click at [297, 303] on button "Upload Icon/Upload" at bounding box center [320, 301] width 97 height 30
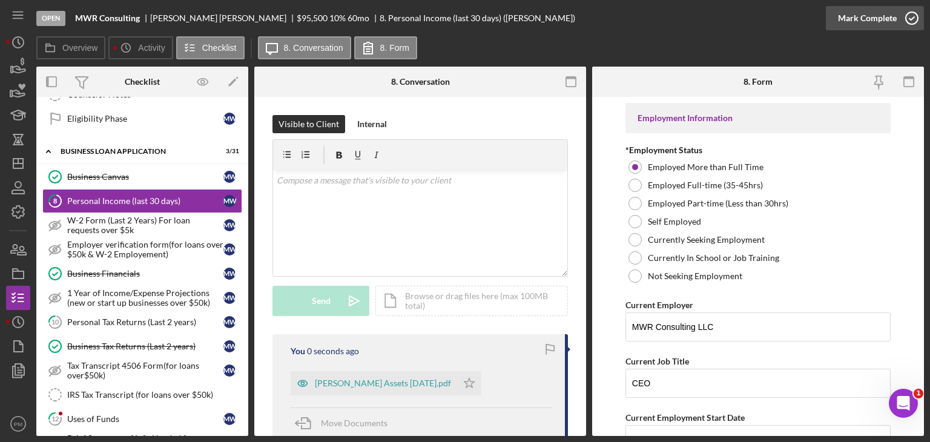
click at [876, 19] on div "Mark Complete" at bounding box center [867, 18] width 59 height 24
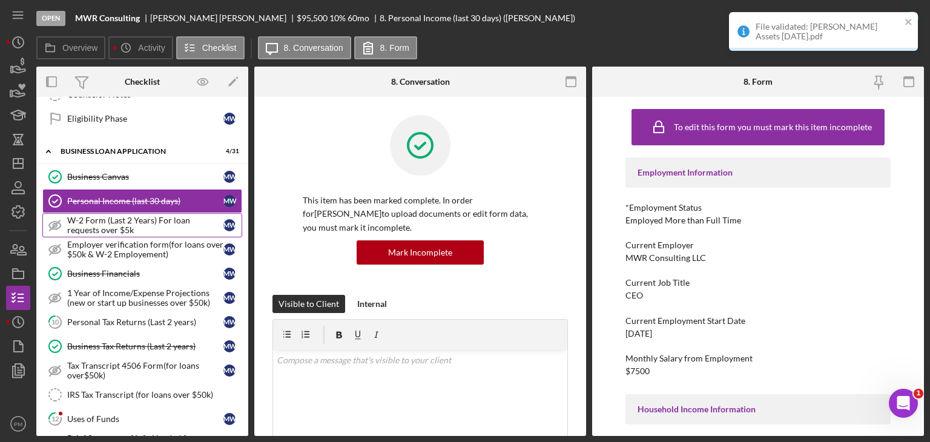
scroll to position [242, 0]
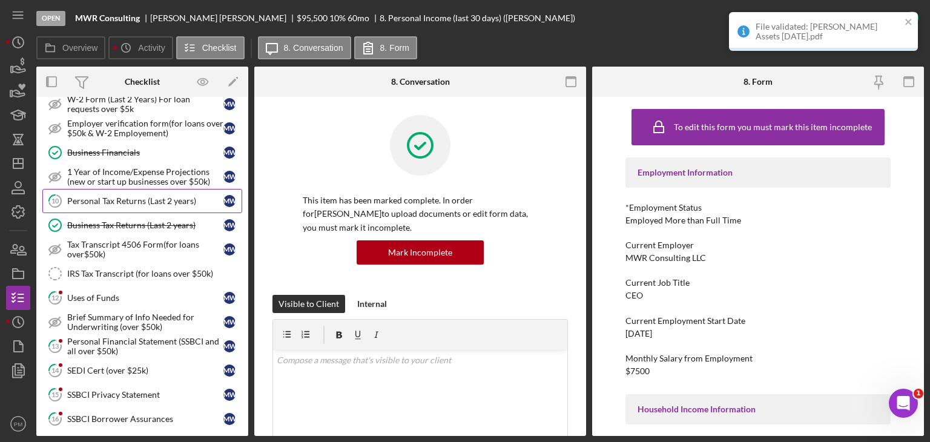
click at [111, 196] on div "Personal Tax Returns (Last 2 years)" at bounding box center [145, 201] width 156 height 10
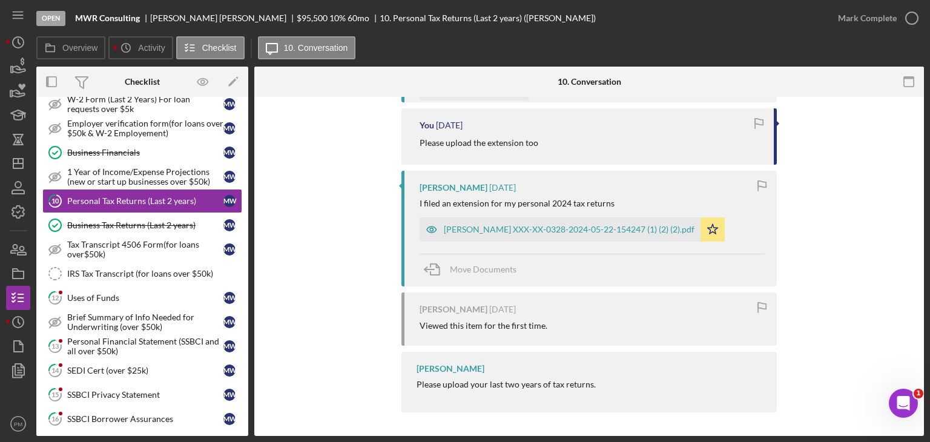
scroll to position [159, 0]
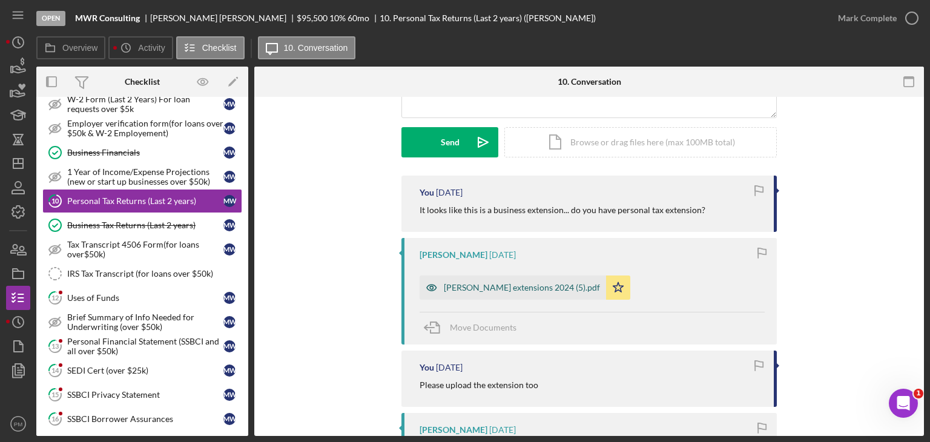
click at [486, 289] on div "[PERSON_NAME] extensions 2024 (5).pdf" at bounding box center [522, 288] width 156 height 10
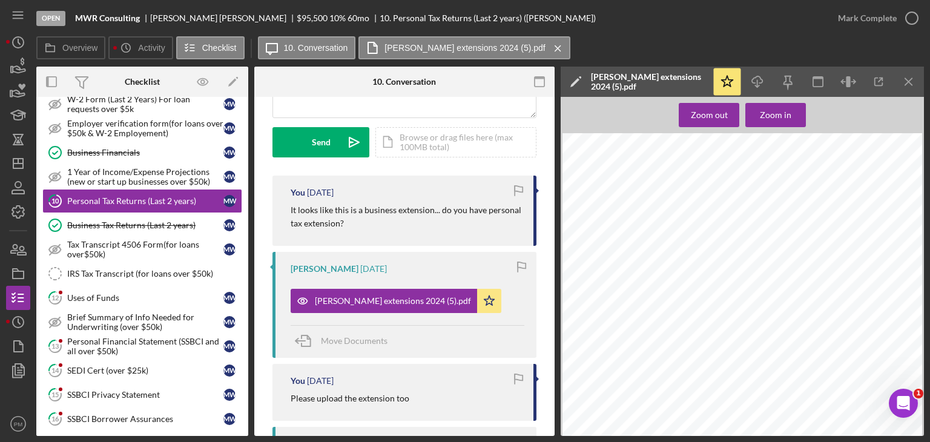
scroll to position [401, 0]
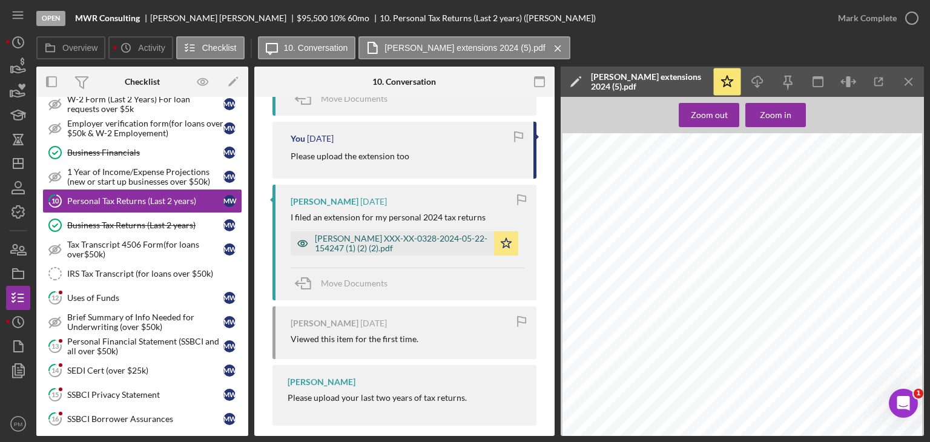
click at [424, 247] on div "[PERSON_NAME] XXX-XX-0328-2024-05-22-154247 (1) (2) (2).pdf" at bounding box center [401, 243] width 173 height 19
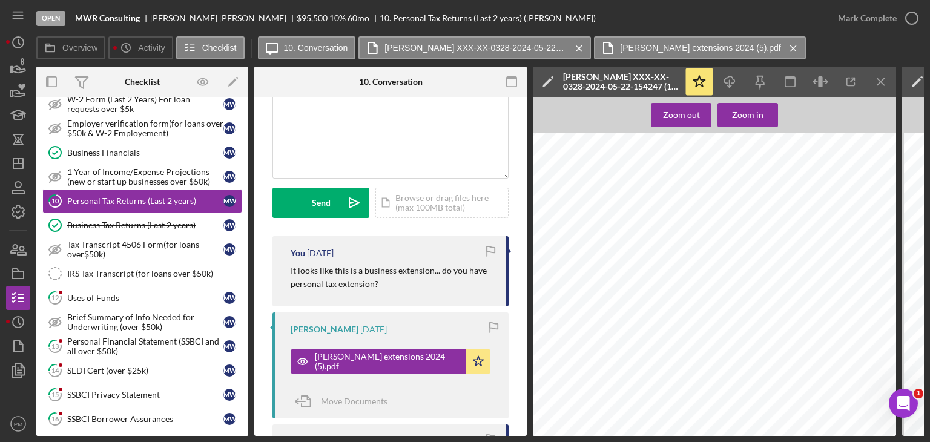
scroll to position [0, 0]
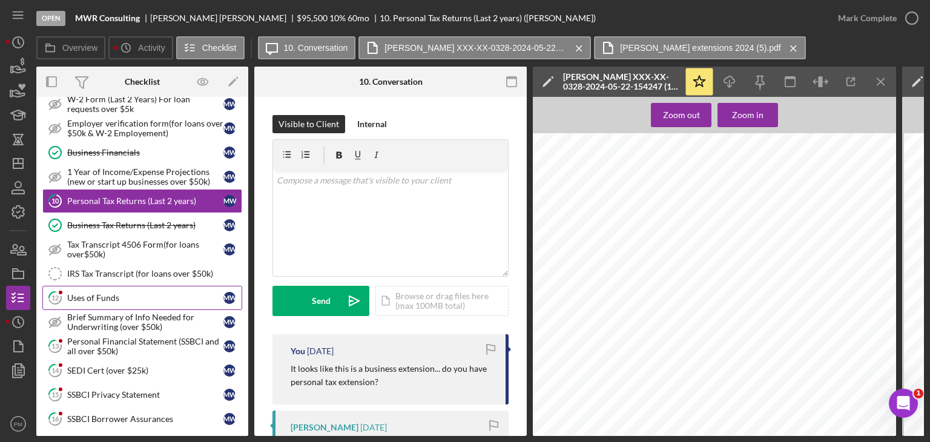
click at [167, 293] on div "Uses of Funds" at bounding box center [145, 298] width 156 height 10
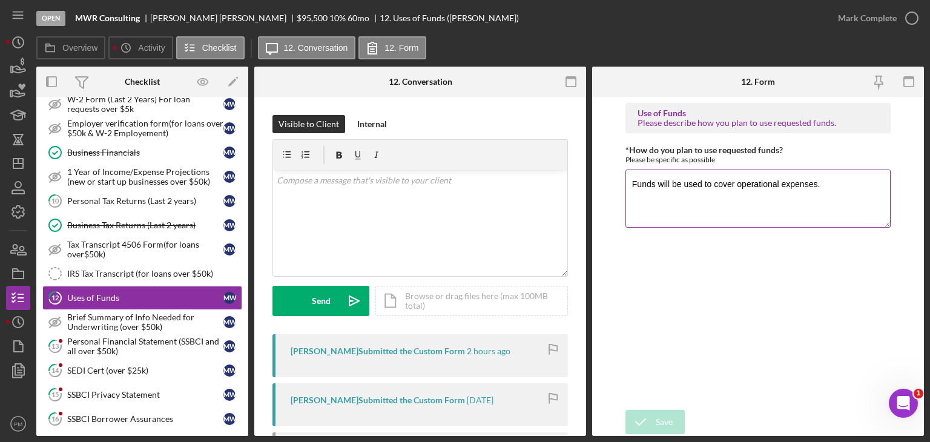
click at [777, 185] on textarea "Funds will be used to cover operational expenses." at bounding box center [757, 199] width 265 height 58
click at [826, 185] on textarea "Funds will be used to cover operational expenses." at bounding box center [757, 199] width 265 height 58
click at [819, 187] on textarea "Funds will be used to cover operational expenses." at bounding box center [757, 199] width 265 height 58
type textarea "Funds will be used to cover operational expenses including payroll and supplies"
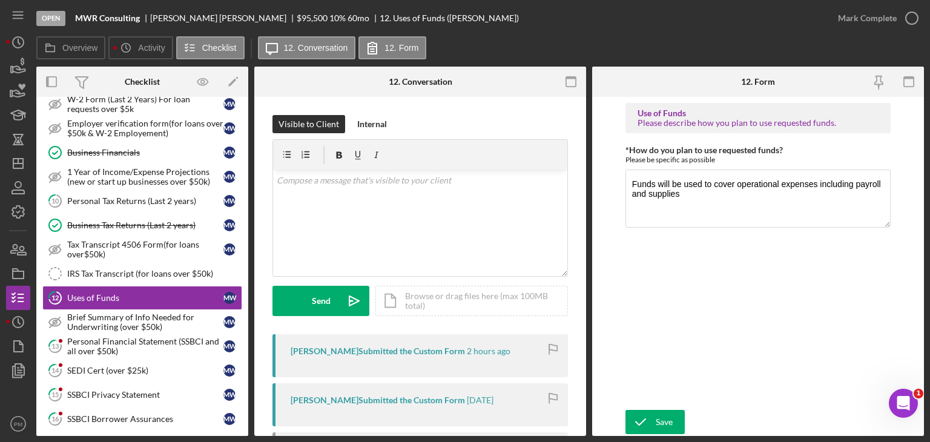
drag, startPoint x: 666, startPoint y: 417, endPoint x: 668, endPoint y: 403, distance: 14.7
click at [665, 417] on div "Save" at bounding box center [664, 422] width 17 height 24
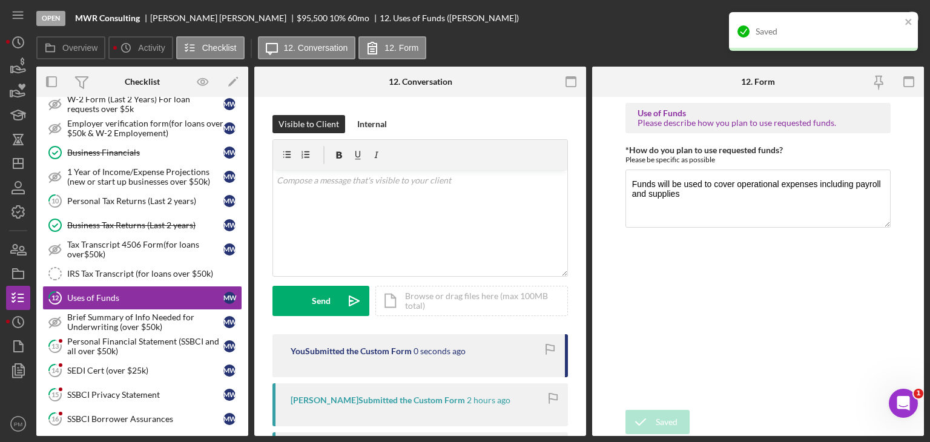
click at [874, 15] on div "Saved" at bounding box center [823, 31] width 189 height 39
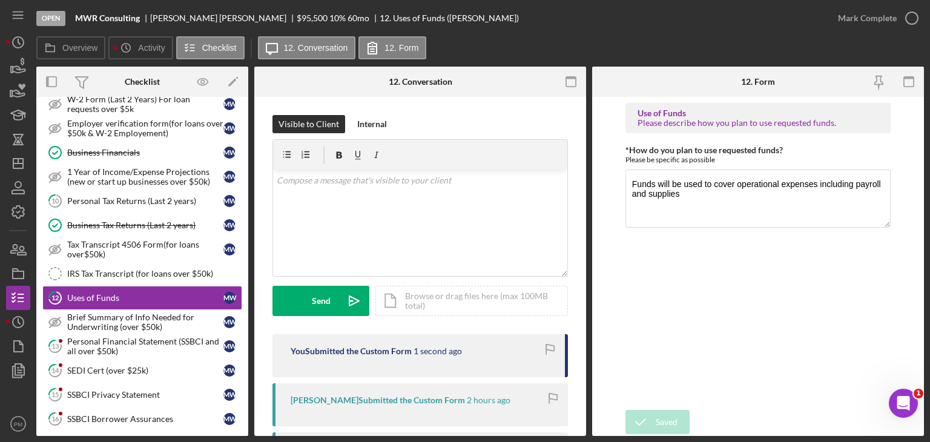
click at [896, 15] on div "Saved" at bounding box center [824, 12] width 194 height 5
click at [892, 18] on div "Mark Complete" at bounding box center [867, 18] width 59 height 24
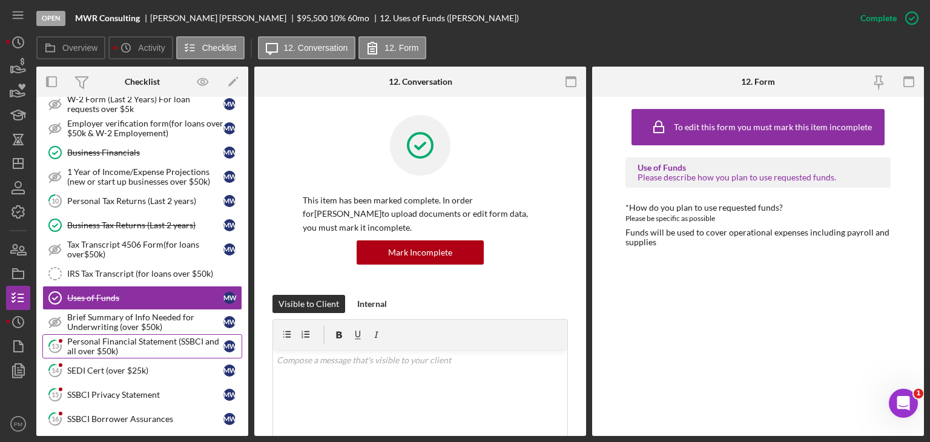
click at [119, 341] on div "Personal Financial Statement (SSBCI and all over $50k)" at bounding box center [145, 346] width 156 height 19
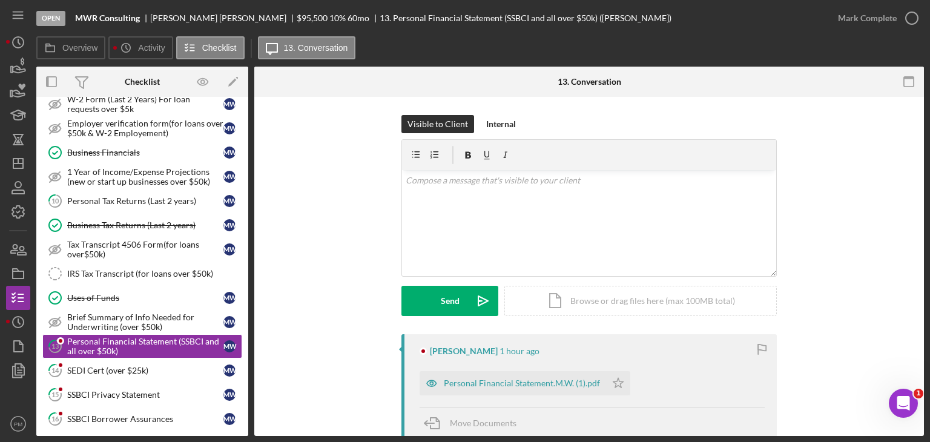
scroll to position [186, 0]
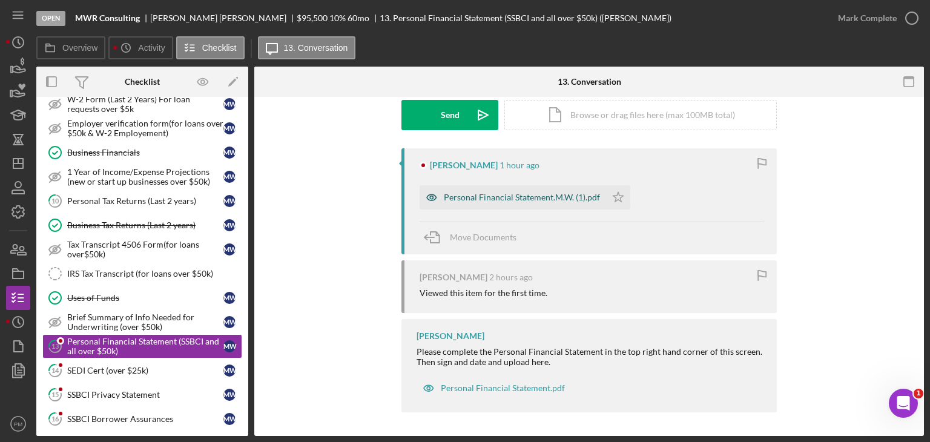
click at [475, 196] on div "Personal Financial Statement.M.W. (1).pdf" at bounding box center [522, 198] width 156 height 10
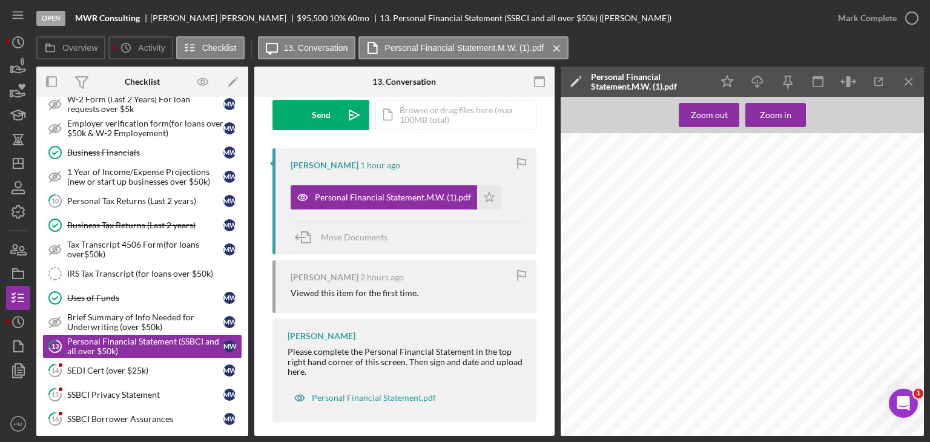
scroll to position [1574, 0]
drag, startPoint x: 886, startPoint y: 12, endPoint x: 867, endPoint y: 2, distance: 21.4
click at [886, 15] on div "Mark Complete" at bounding box center [867, 18] width 59 height 24
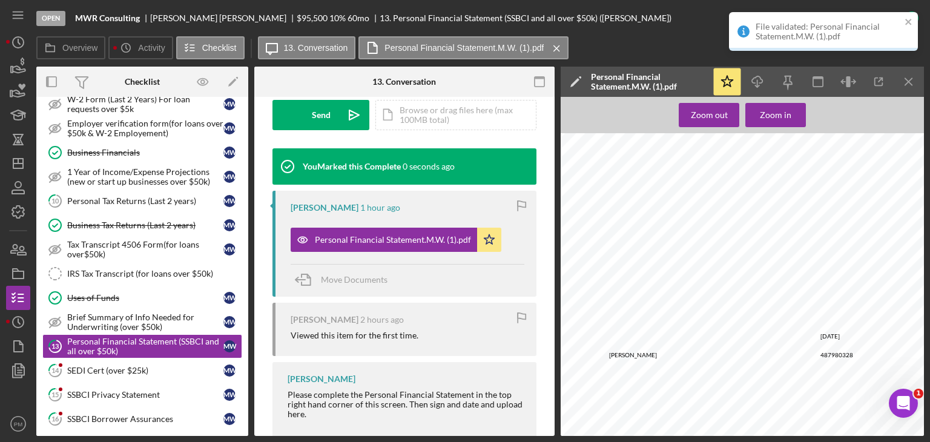
scroll to position [366, 0]
drag, startPoint x: 91, startPoint y: 367, endPoint x: 88, endPoint y: 358, distance: 9.4
click at [91, 366] on div "SEDI Cert (over $25k)" at bounding box center [145, 371] width 156 height 10
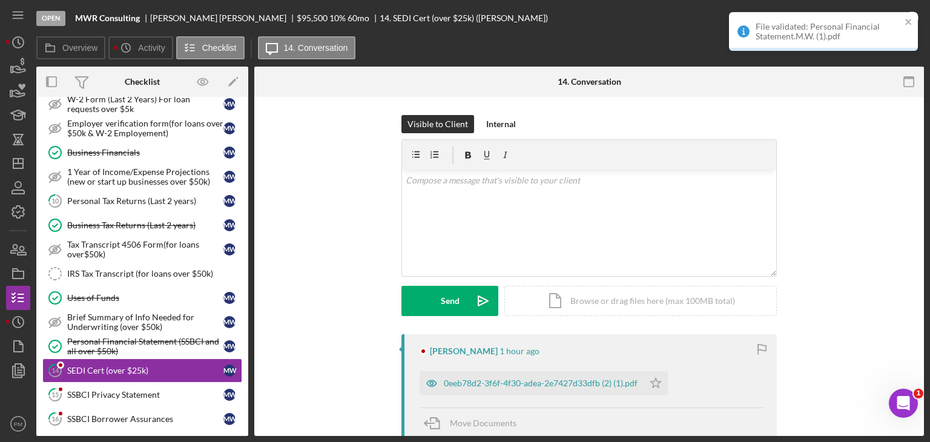
scroll to position [186, 0]
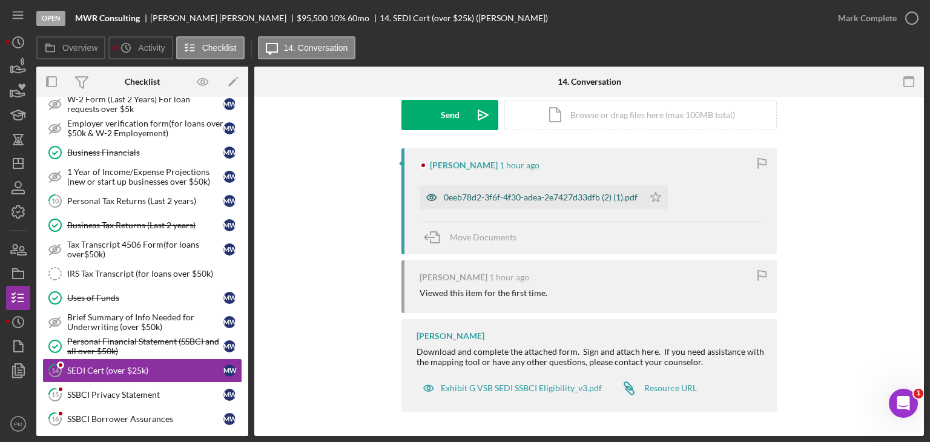
click at [467, 194] on div "0eeb78d2-3f6f-4f30-adea-2e7427d33dfb (2) (1).pdf" at bounding box center [541, 198] width 194 height 10
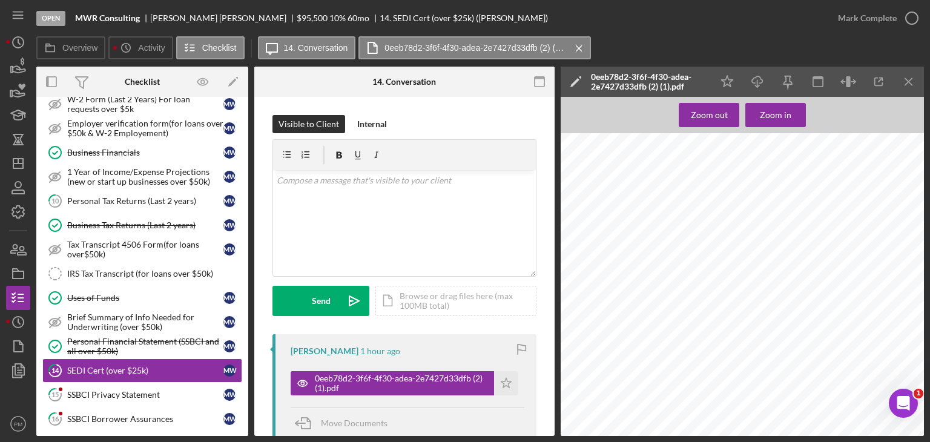
scroll to position [0, 0]
click at [852, 12] on div "Mark Complete" at bounding box center [867, 18] width 59 height 24
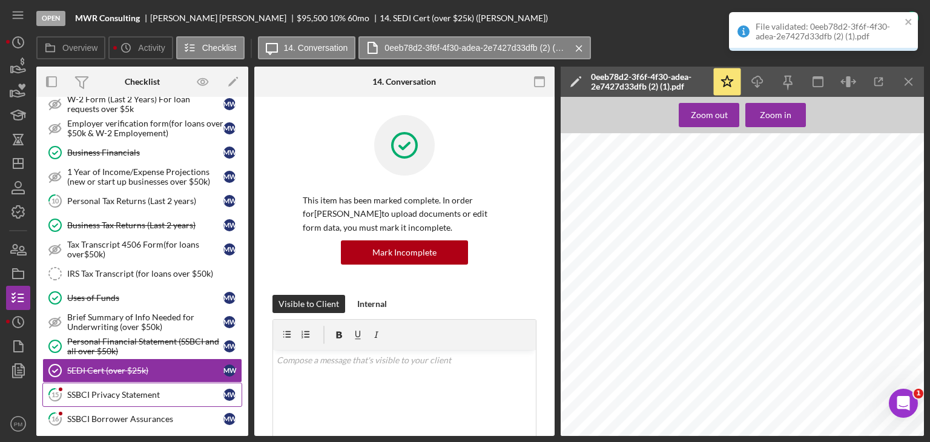
click at [99, 390] on div "SSBCI Privacy Statement" at bounding box center [145, 395] width 156 height 10
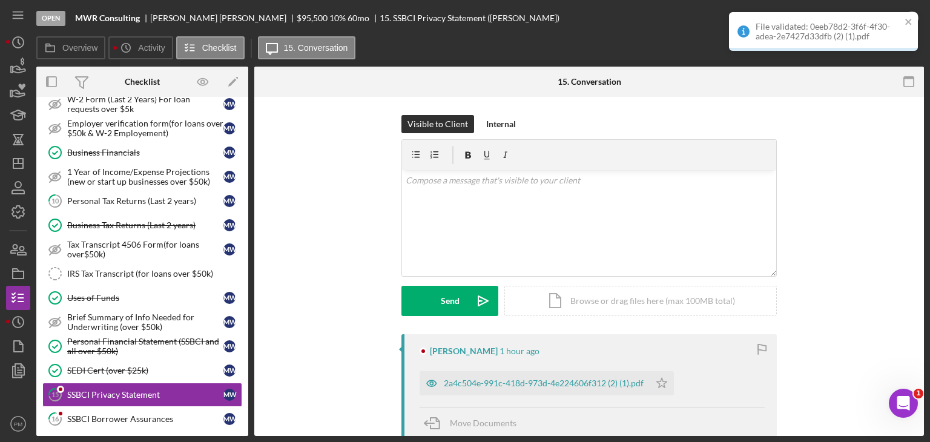
scroll to position [176, 0]
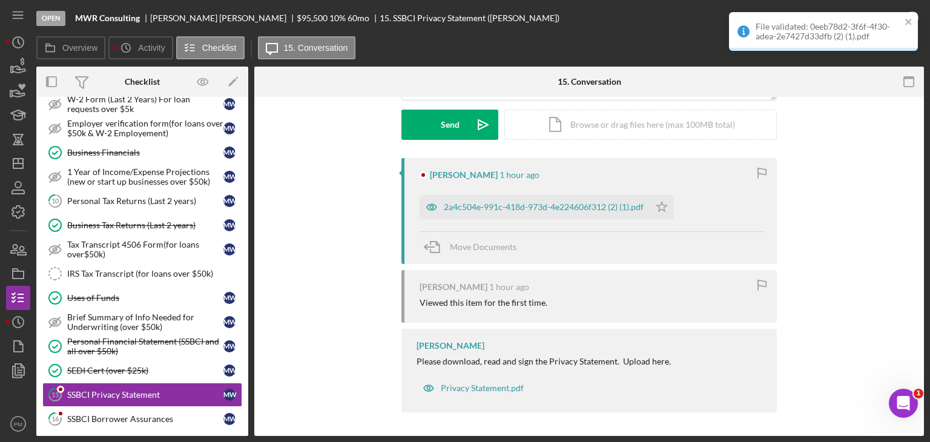
drag, startPoint x: 526, startPoint y: 210, endPoint x: 523, endPoint y: 205, distance: 6.2
click at [527, 208] on div "2a4c504e-991c-418d-973d-4e224606f312 (2) (1).pdf" at bounding box center [544, 207] width 200 height 10
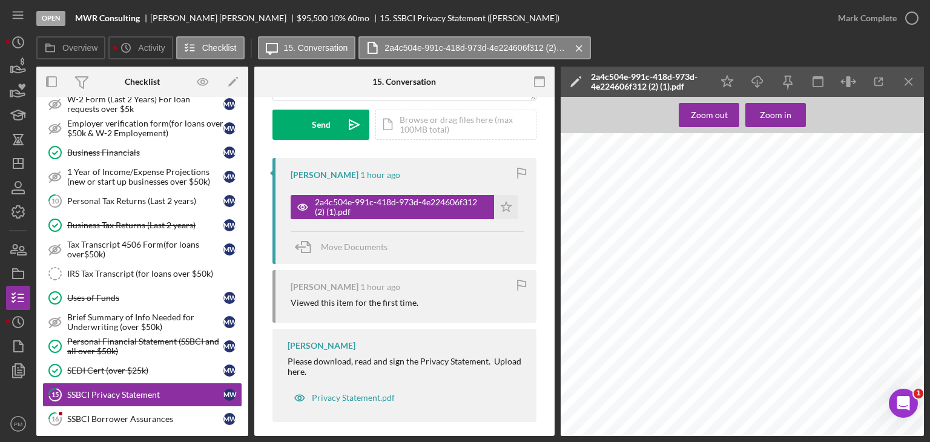
scroll to position [186, 0]
click at [879, 25] on div "Mark Complete" at bounding box center [867, 18] width 59 height 24
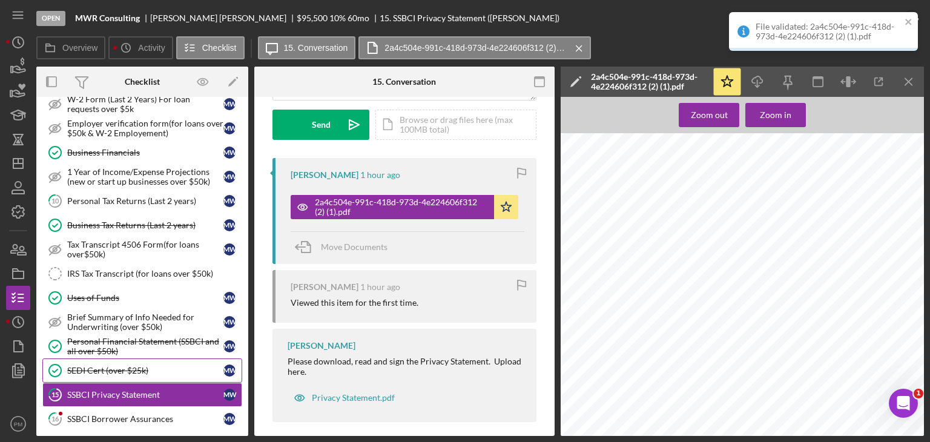
scroll to position [356, 0]
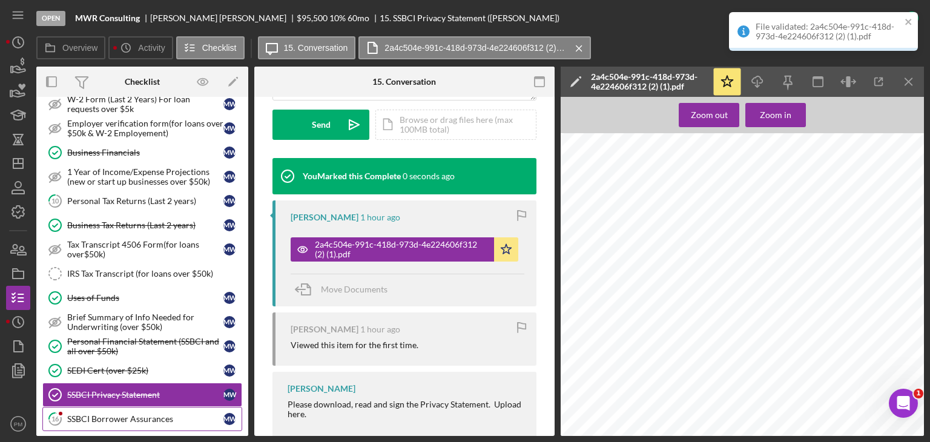
click at [117, 414] on div "SSBCI Borrower Assurances" at bounding box center [145, 419] width 156 height 10
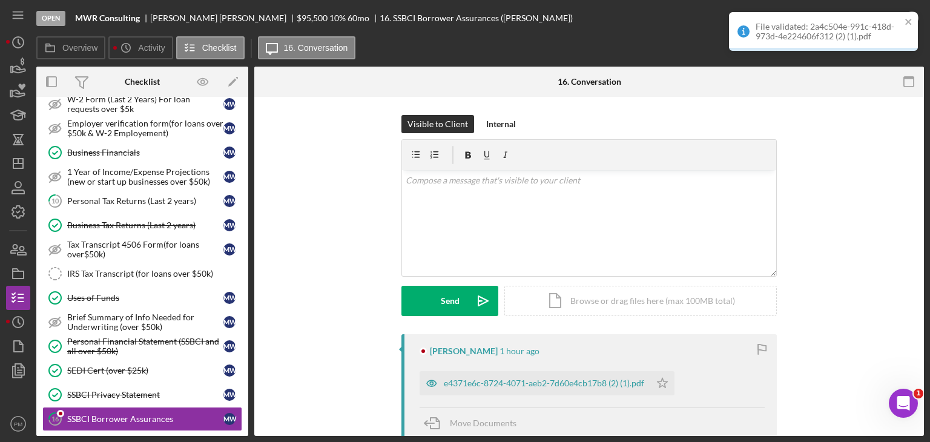
scroll to position [182, 0]
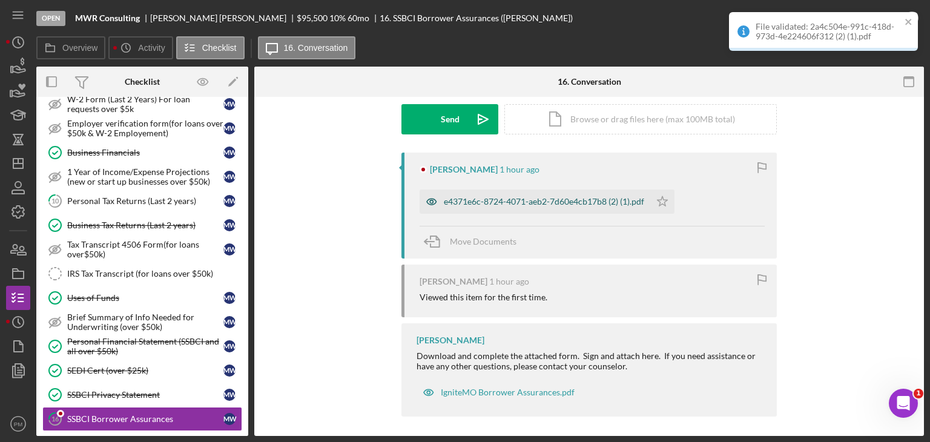
click at [514, 190] on div "e4371e6c-8724-4071-aeb2-7d60e4cb17b8 (2) (1).pdf" at bounding box center [535, 202] width 231 height 24
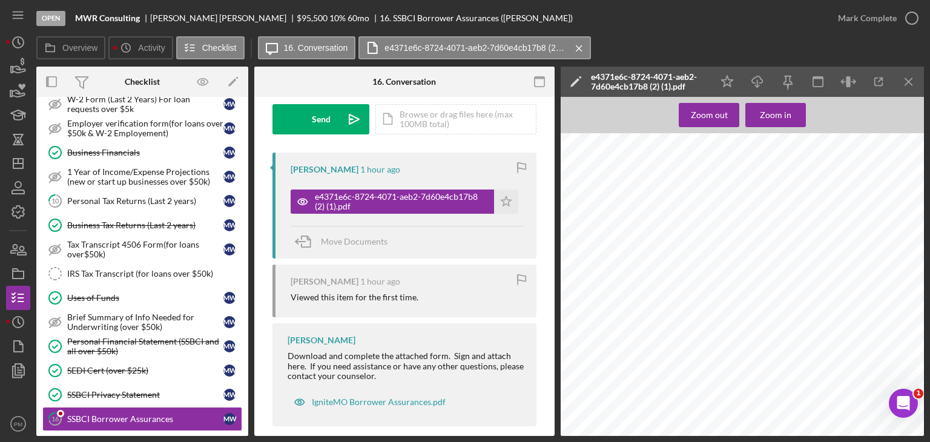
scroll to position [186, 0]
drag, startPoint x: 889, startPoint y: 21, endPoint x: 781, endPoint y: 70, distance: 118.4
click at [888, 21] on div "Mark Complete" at bounding box center [867, 18] width 59 height 24
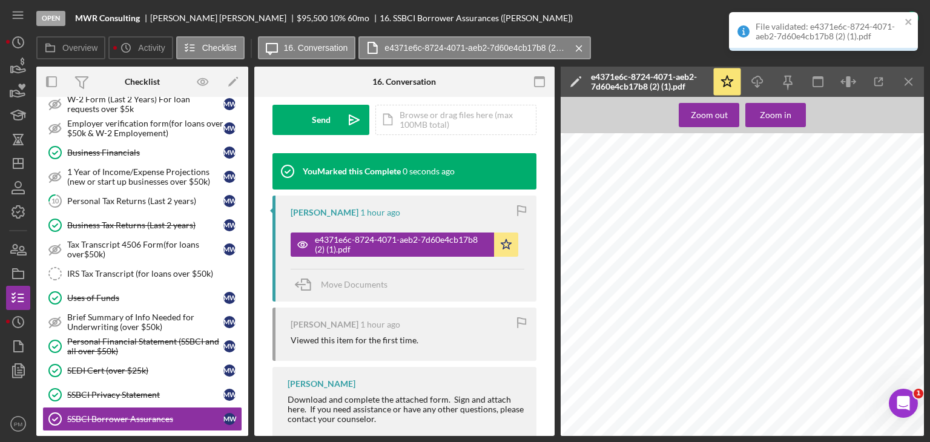
scroll to position [484, 0]
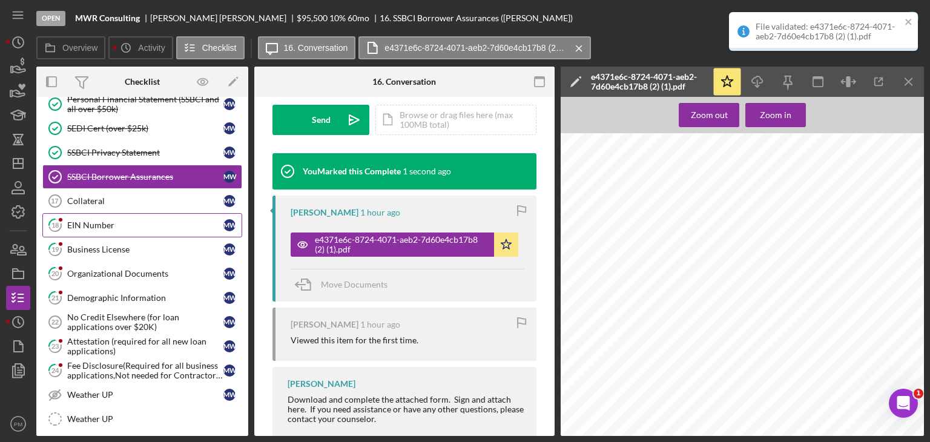
drag, startPoint x: 95, startPoint y: 221, endPoint x: 104, endPoint y: 220, distance: 9.2
click at [97, 221] on div "EIN Number" at bounding box center [145, 225] width 156 height 10
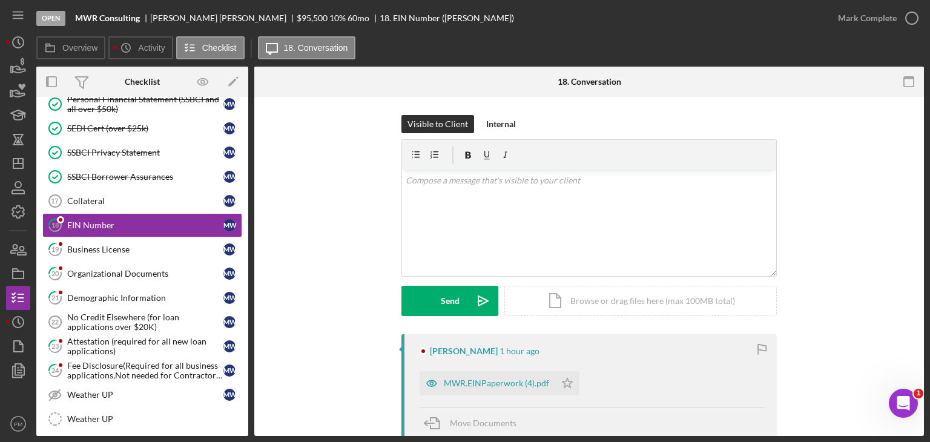
scroll to position [156, 0]
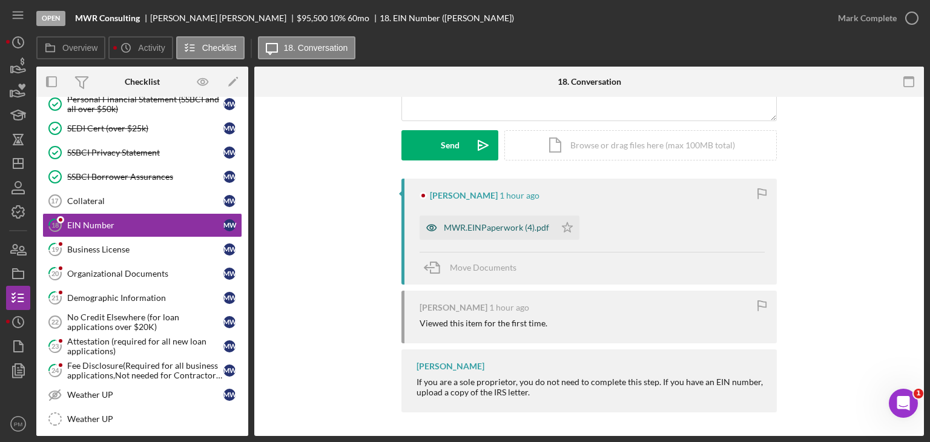
click at [499, 231] on div "MWR.EINPaperwork (4).pdf" at bounding box center [496, 228] width 105 height 10
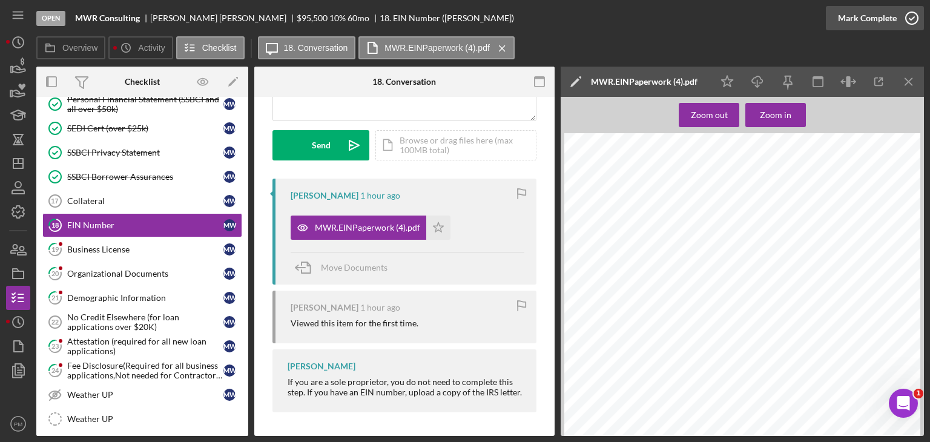
click at [867, 26] on div "Mark Complete" at bounding box center [867, 18] width 59 height 24
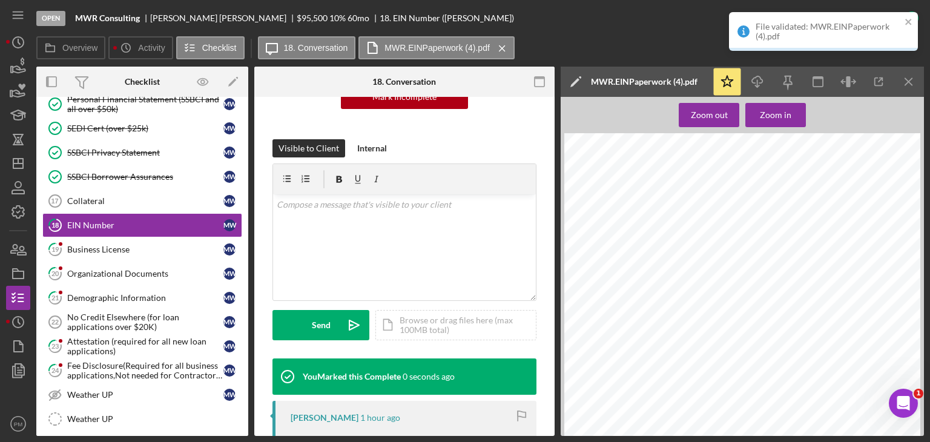
scroll to position [336, 0]
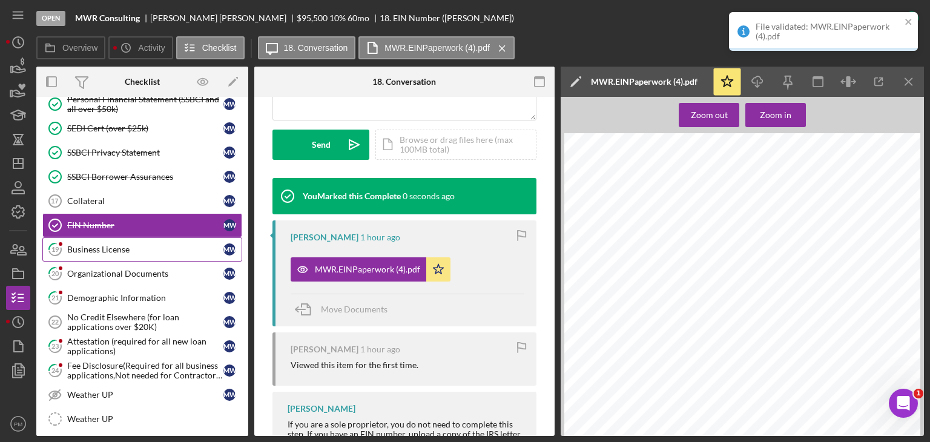
click at [99, 247] on div "Business License" at bounding box center [145, 250] width 156 height 10
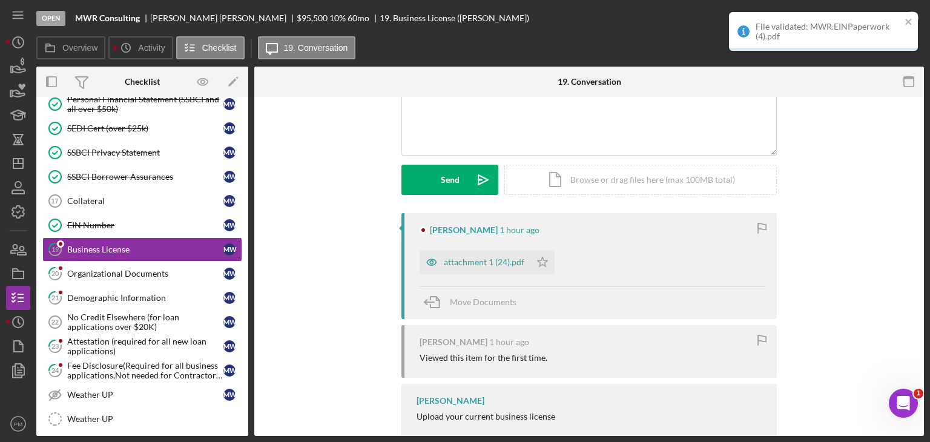
scroll to position [154, 0]
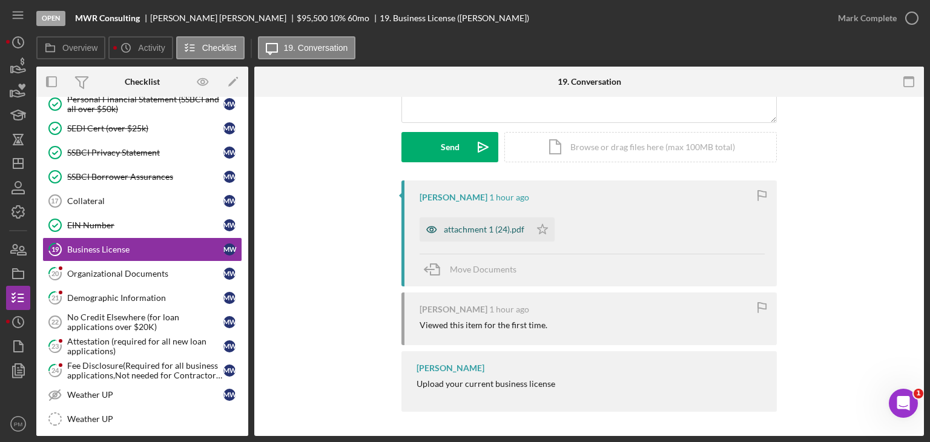
click at [484, 228] on div "attachment 1 (24).pdf" at bounding box center [484, 230] width 81 height 10
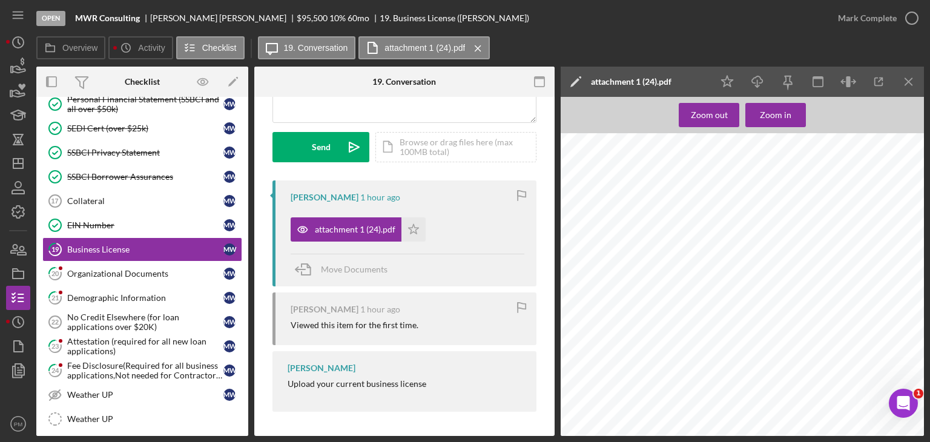
scroll to position [484, 0]
drag, startPoint x: 847, startPoint y: 23, endPoint x: 803, endPoint y: 21, distance: 43.7
click at [847, 22] on div "Mark Complete" at bounding box center [867, 18] width 59 height 24
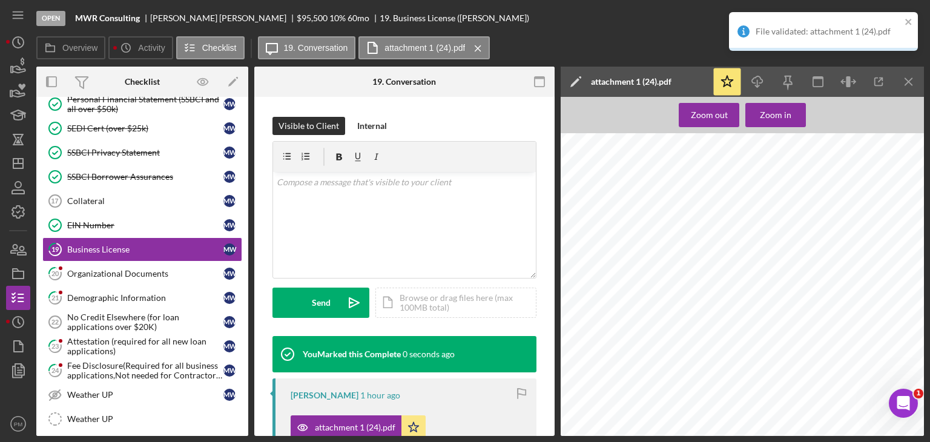
scroll to position [334, 0]
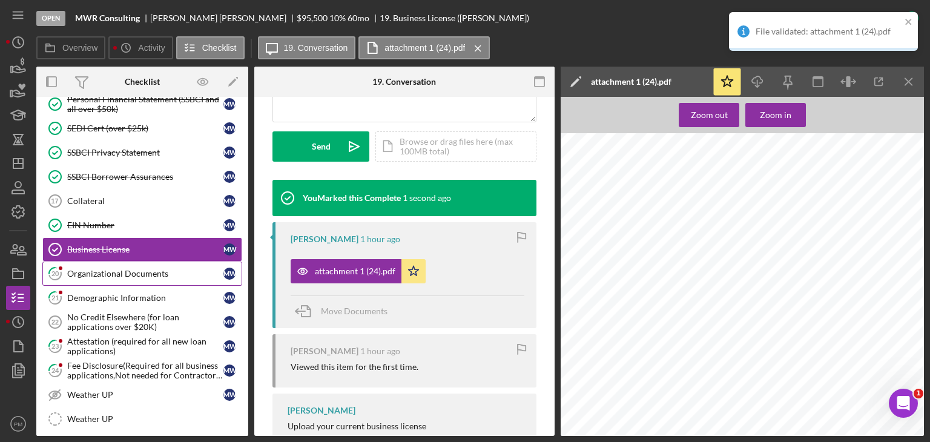
click at [119, 269] on div "Organizational Documents" at bounding box center [145, 274] width 156 height 10
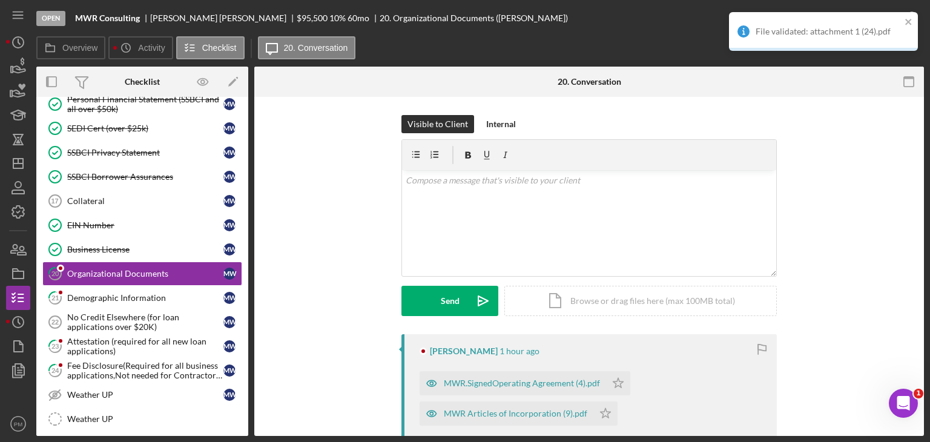
scroll to position [182, 0]
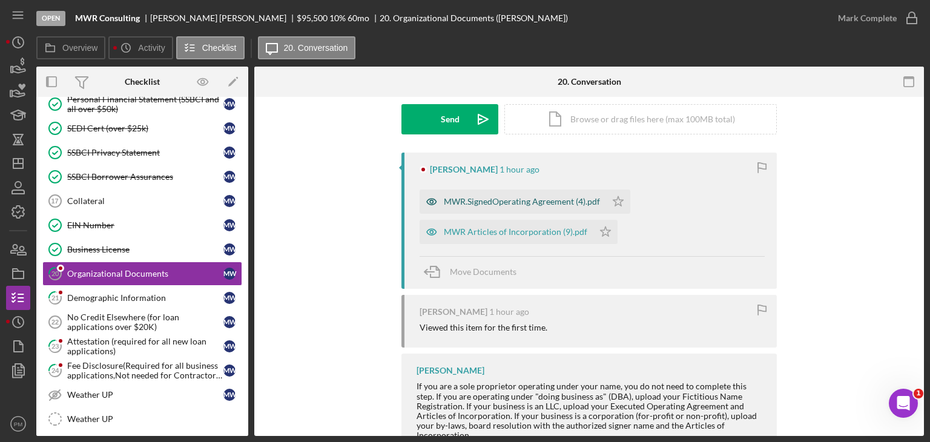
click at [480, 202] on div "MWR.SignedOperating Agreement (4).pdf" at bounding box center [522, 202] width 156 height 10
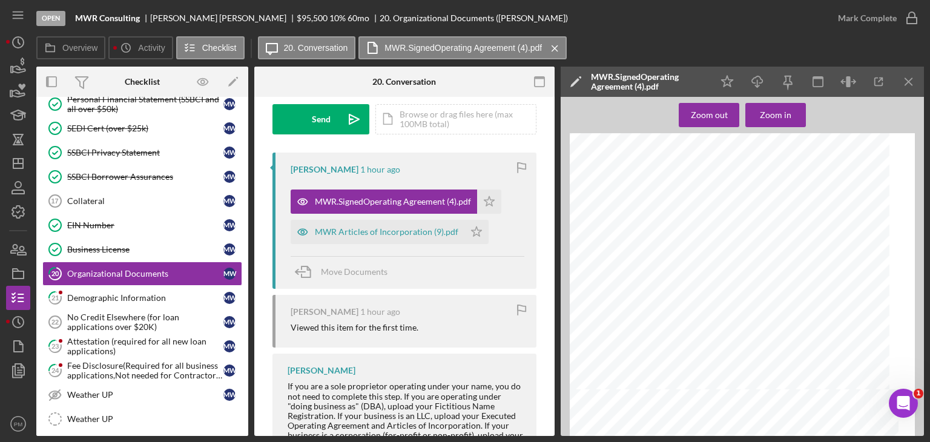
scroll to position [3444, 0]
click at [381, 236] on div "MWR Articles of Incorporation (9).pdf" at bounding box center [386, 232] width 143 height 10
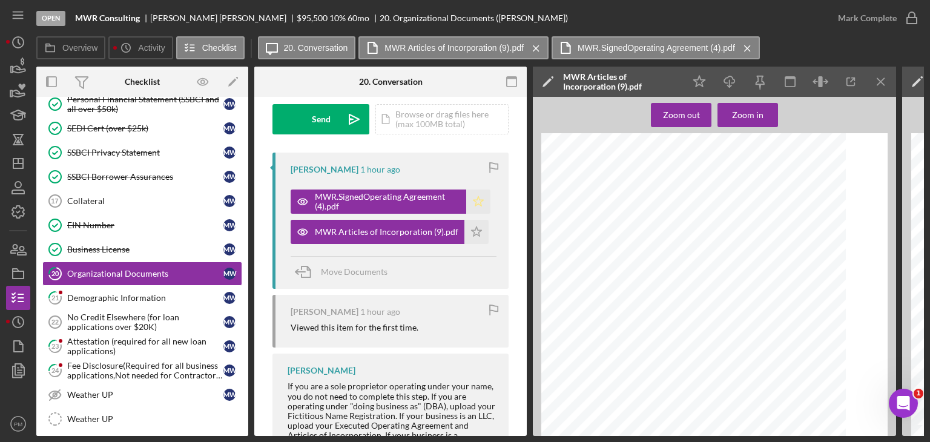
click at [470, 202] on icon "Icon/Star" at bounding box center [478, 202] width 24 height 24
drag, startPoint x: 473, startPoint y: 231, endPoint x: 654, endPoint y: 120, distance: 211.7
click at [476, 228] on icon "Icon/Star" at bounding box center [476, 232] width 24 height 24
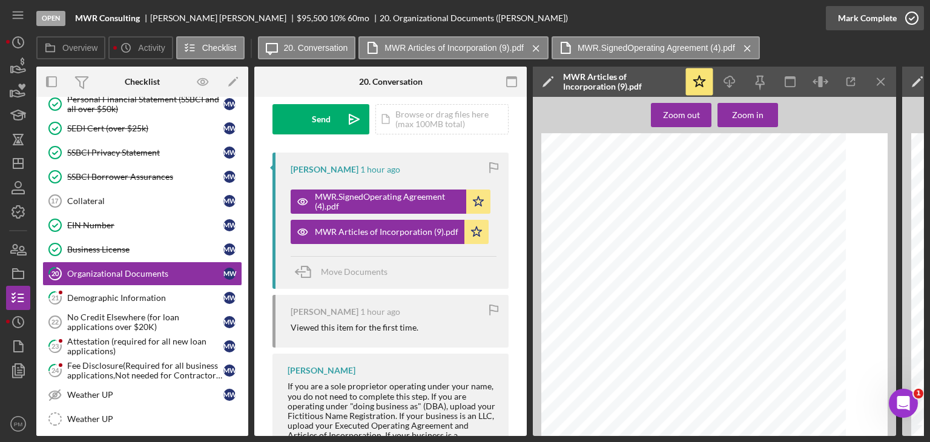
click at [848, 18] on div "Mark Complete" at bounding box center [867, 18] width 59 height 24
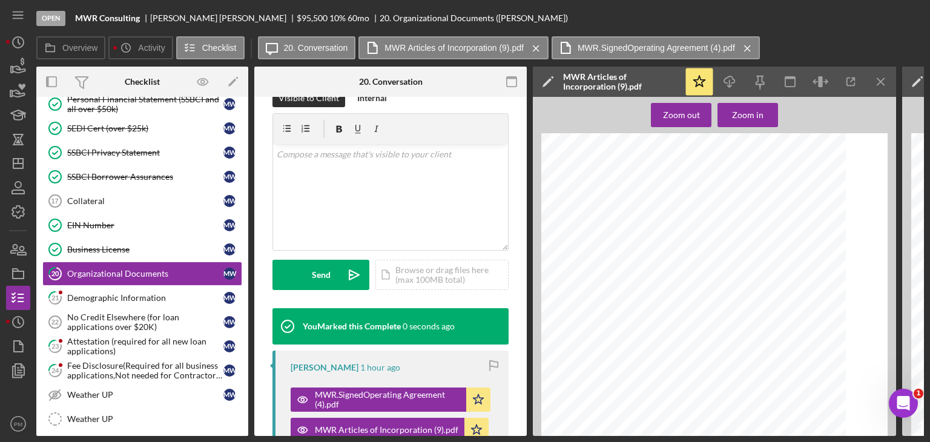
scroll to position [375, 0]
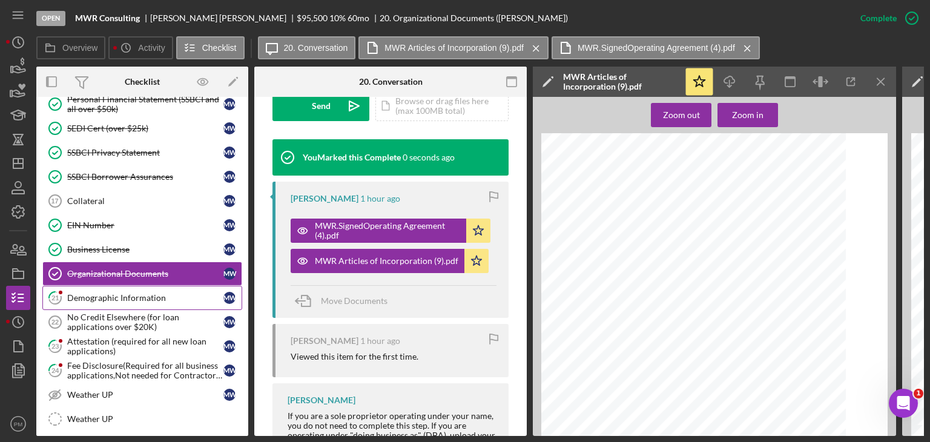
click at [131, 286] on link "21 Demographic Information M W" at bounding box center [142, 298] width 200 height 24
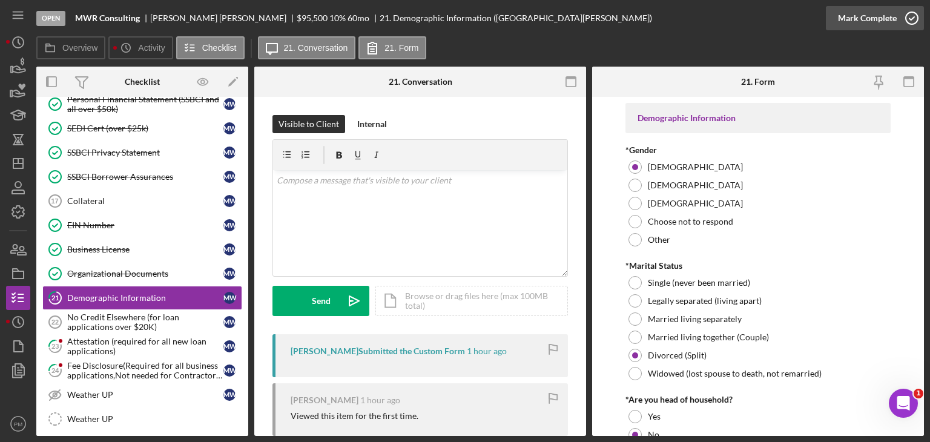
click at [865, 29] on div "Mark Complete" at bounding box center [867, 18] width 59 height 24
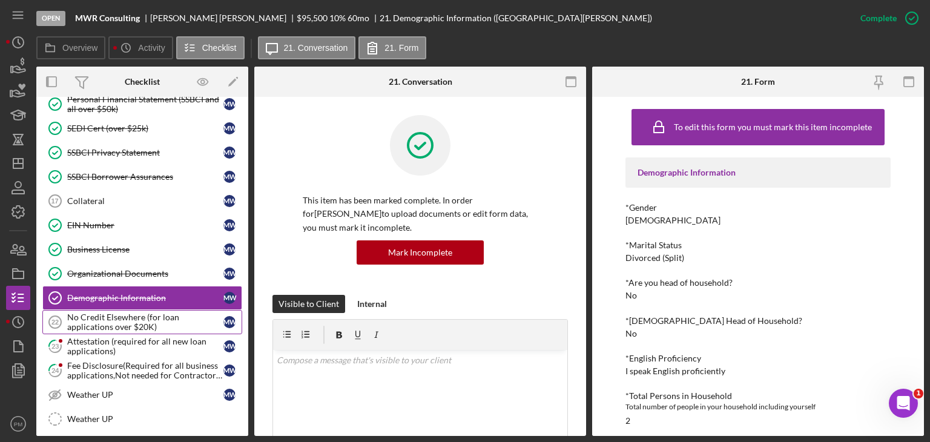
click at [118, 322] on div "No Credit Elsewhere (for loan applications over $20K)" at bounding box center [145, 321] width 156 height 19
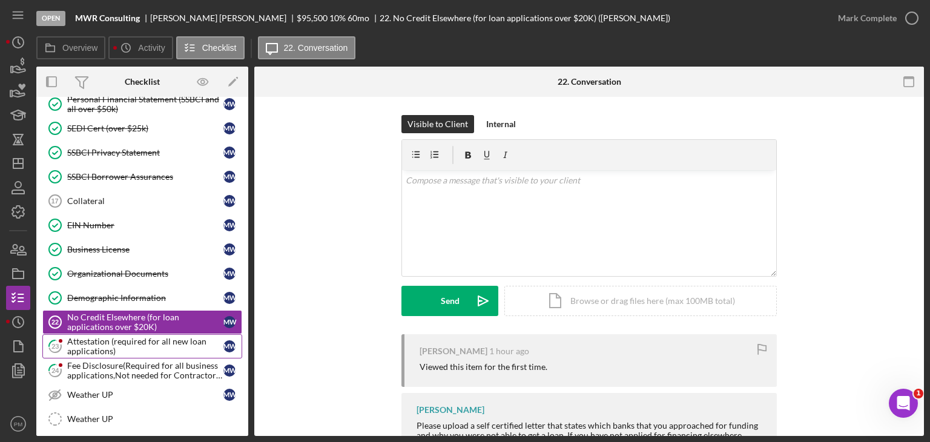
click at [74, 339] on div "Attestation (required for all new loan applications)" at bounding box center [145, 346] width 156 height 19
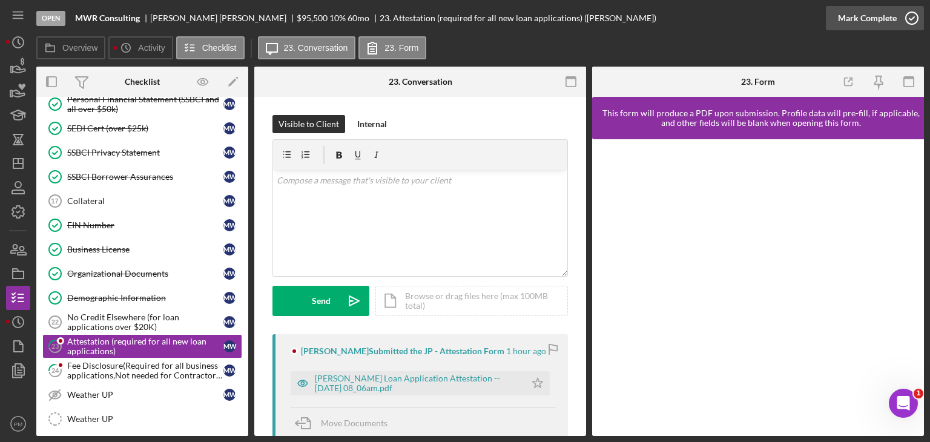
click at [903, 15] on icon "button" at bounding box center [912, 18] width 30 height 30
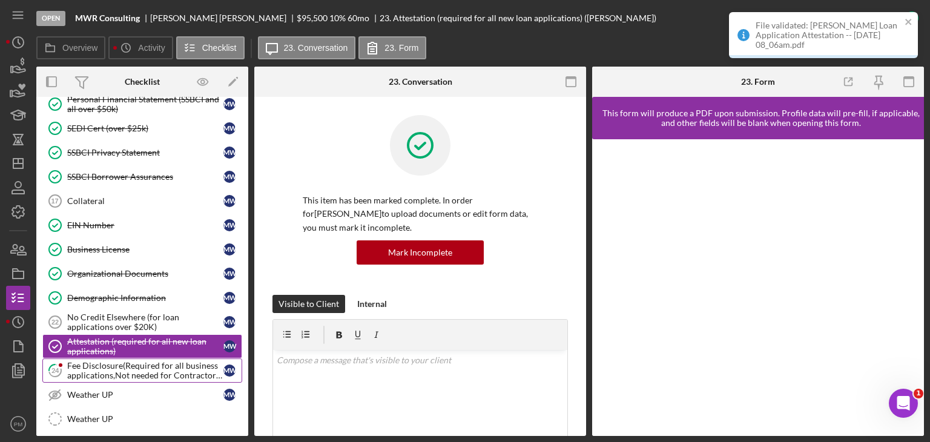
click at [143, 369] on div "Fee Disclosure(Required for all business applications,Not needed for Contractor…" at bounding box center [145, 370] width 156 height 19
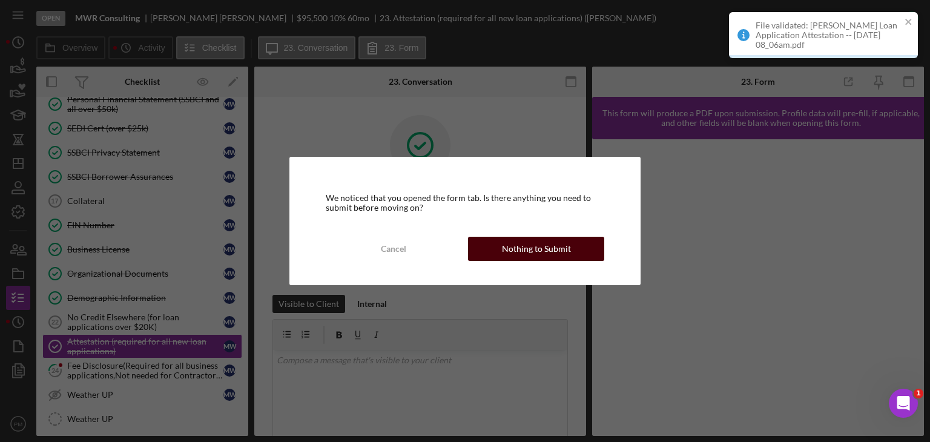
click at [567, 251] on div "Nothing to Submit" at bounding box center [536, 249] width 69 height 24
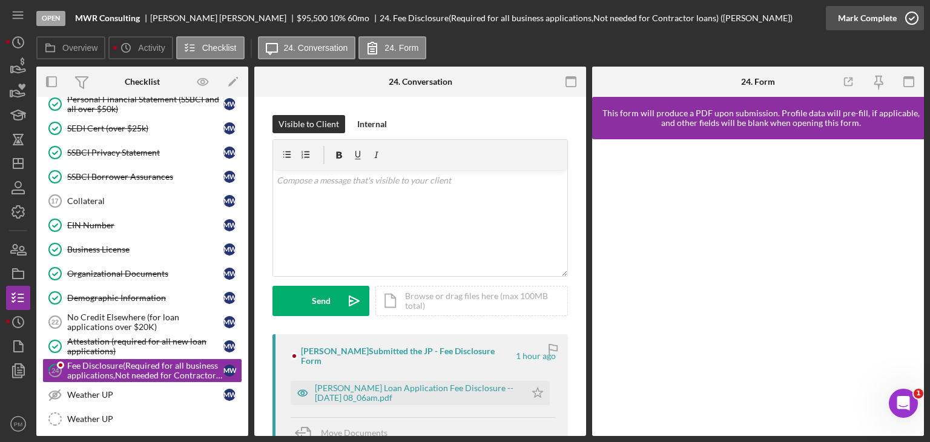
click at [880, 22] on div "Mark Complete" at bounding box center [867, 18] width 59 height 24
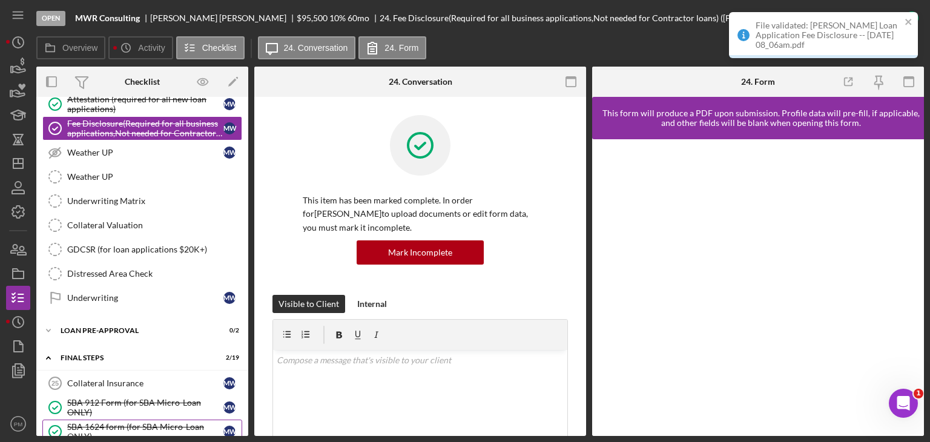
scroll to position [787, 0]
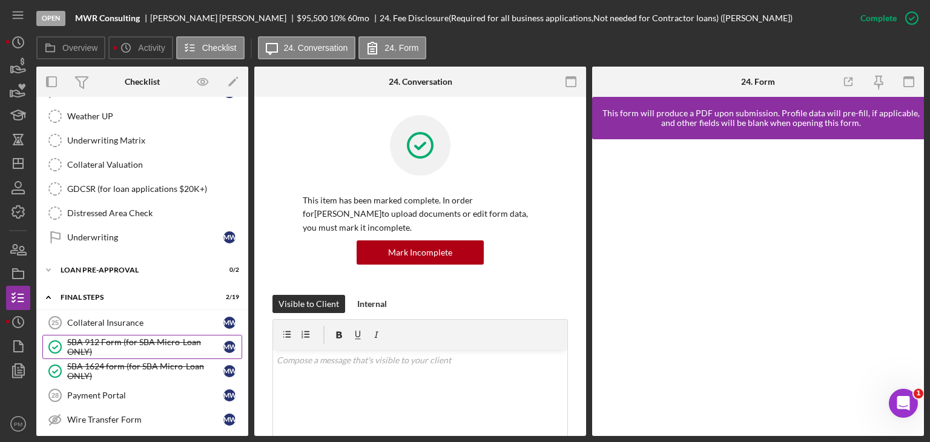
drag, startPoint x: 119, startPoint y: 384, endPoint x: 158, endPoint y: 331, distance: 66.2
click at [119, 391] on div "Payment Portal" at bounding box center [145, 396] width 156 height 10
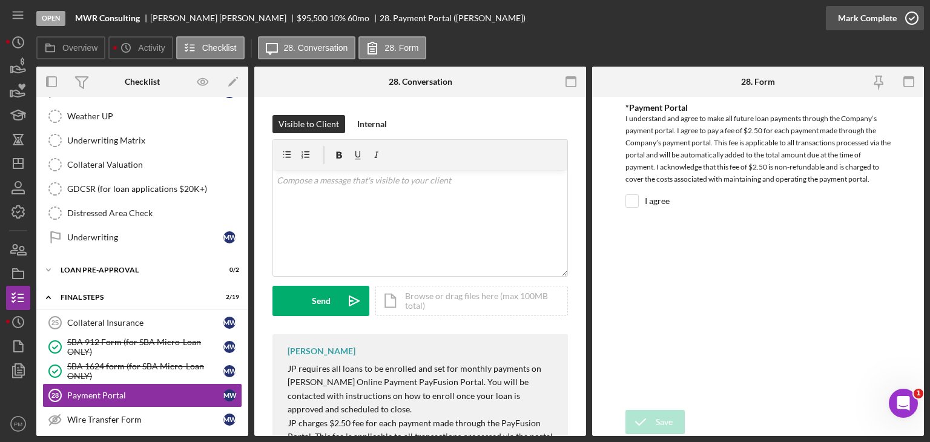
click at [848, 28] on div "Mark Complete" at bounding box center [867, 18] width 59 height 24
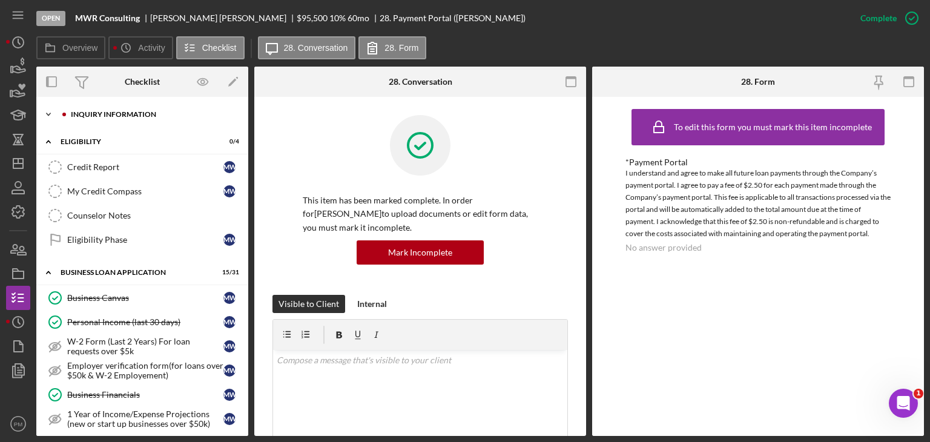
click at [131, 121] on div "Icon/Expander INQUIRY INFORMATION 0 / 11" at bounding box center [142, 114] width 212 height 24
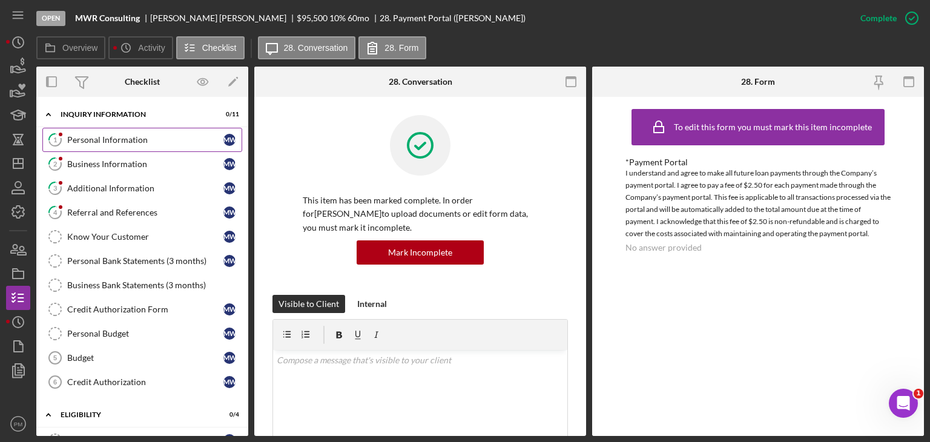
click at [105, 141] on div "Personal Information" at bounding box center [145, 140] width 156 height 10
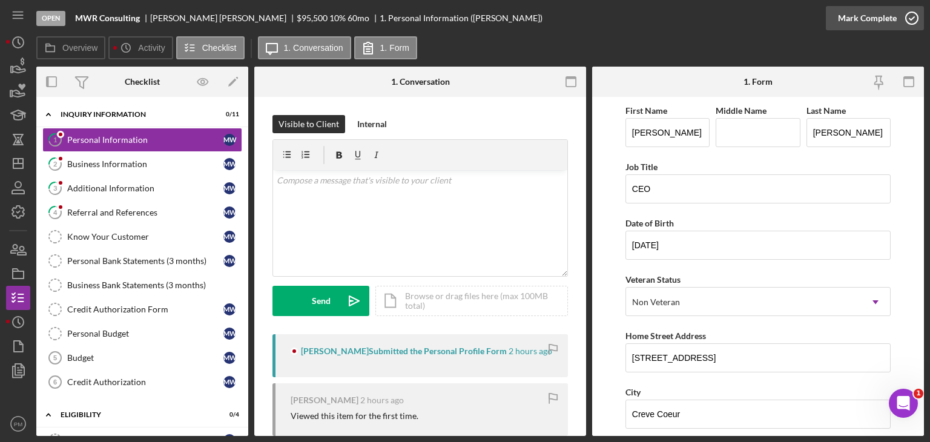
click at [870, 16] on div "Mark Complete" at bounding box center [867, 18] width 59 height 24
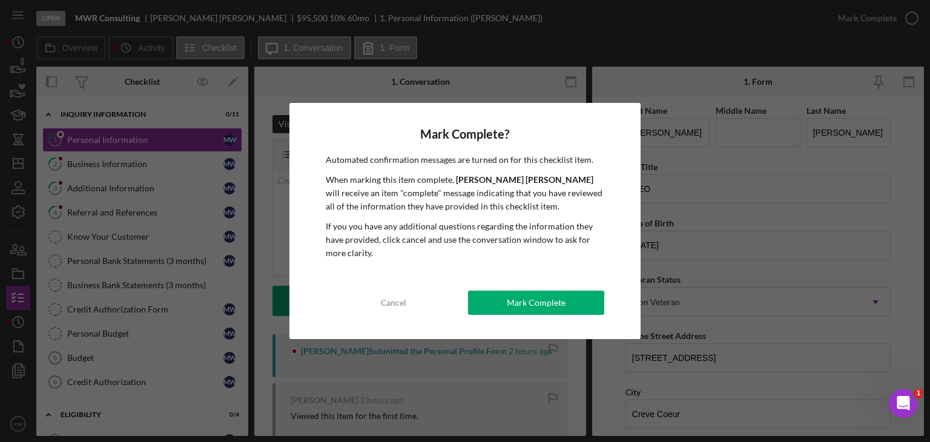
click at [530, 305] on div "Mark Complete" at bounding box center [536, 303] width 59 height 24
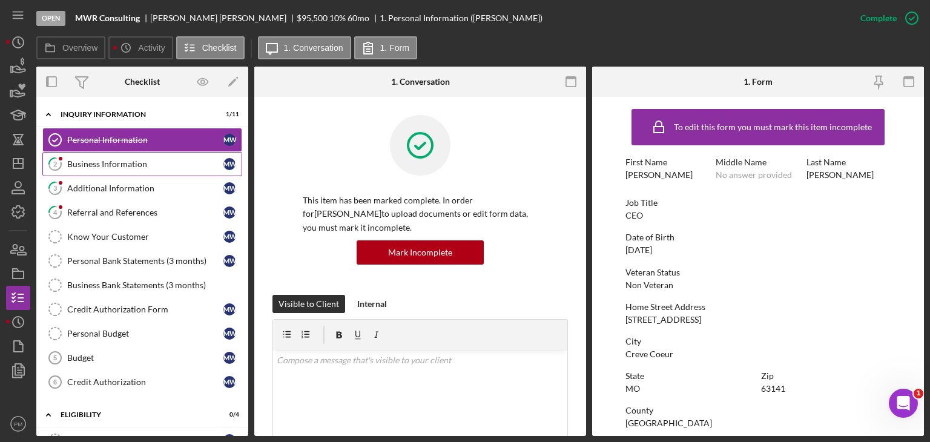
drag, startPoint x: 156, startPoint y: 162, endPoint x: 177, endPoint y: 165, distance: 21.3
click at [156, 163] on div "Business Information" at bounding box center [145, 164] width 156 height 10
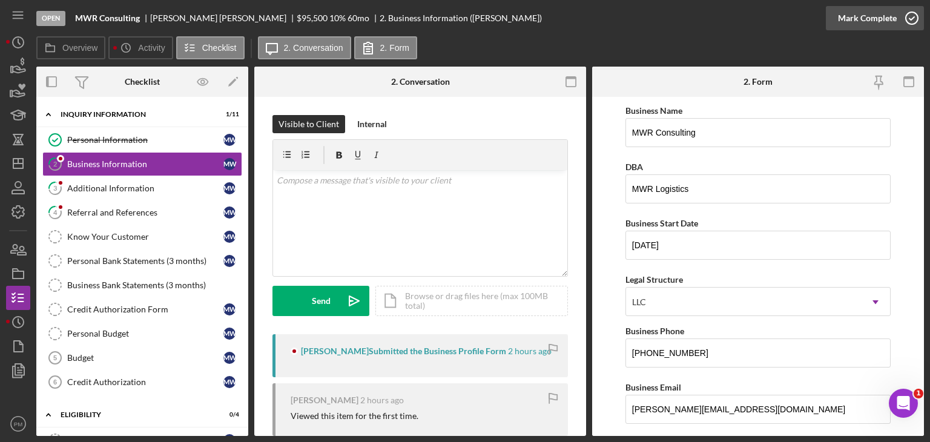
click at [877, 25] on div "Mark Complete" at bounding box center [867, 18] width 59 height 24
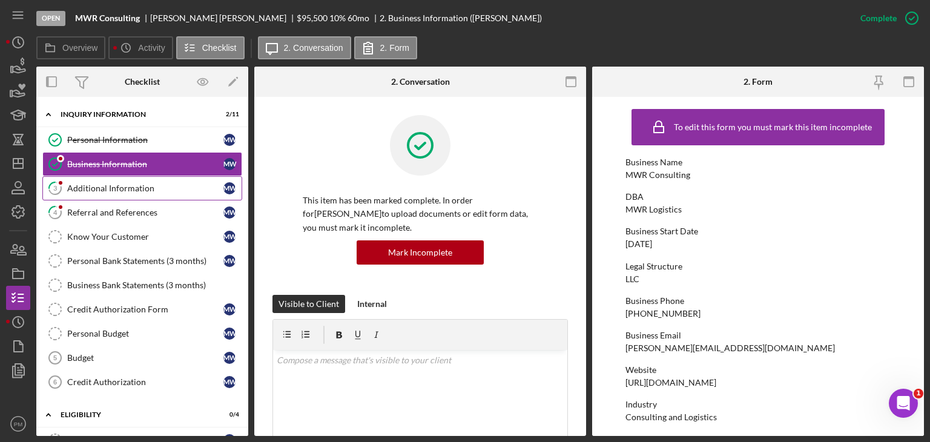
click at [124, 193] on link "3 Additional Information M W" at bounding box center [142, 188] width 200 height 24
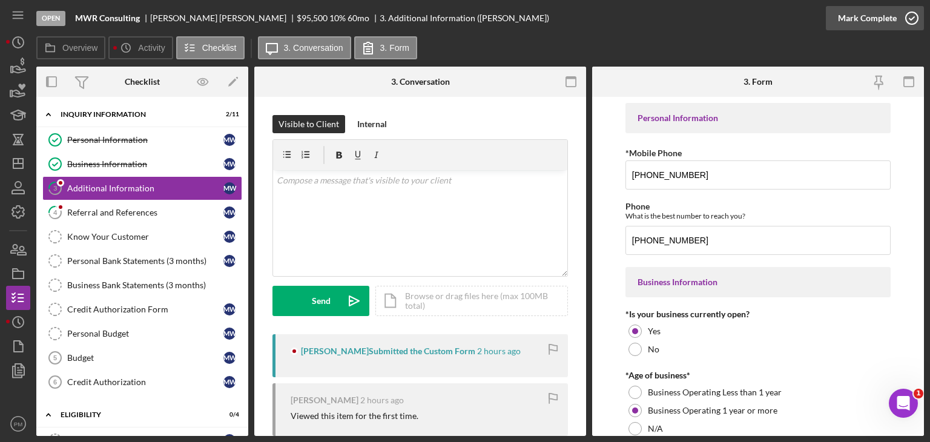
click at [881, 19] on div "Mark Complete" at bounding box center [867, 18] width 59 height 24
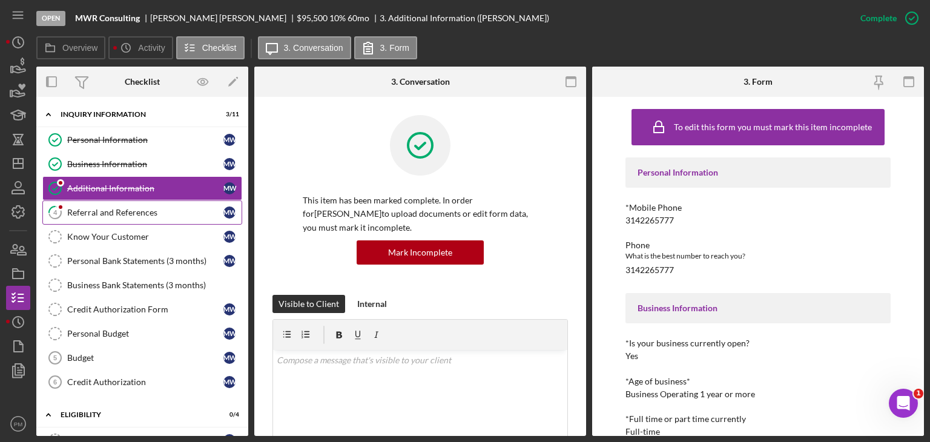
click at [143, 210] on div "Referral and References" at bounding box center [145, 213] width 156 height 10
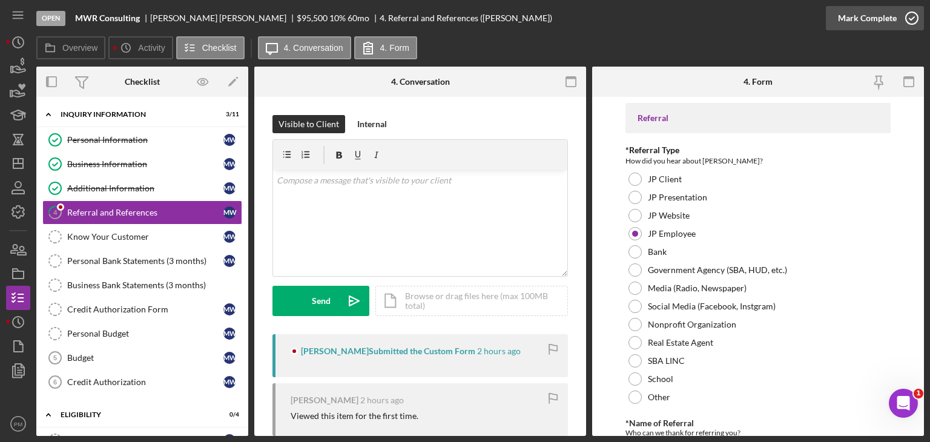
click at [886, 13] on div "Mark Complete" at bounding box center [867, 18] width 59 height 24
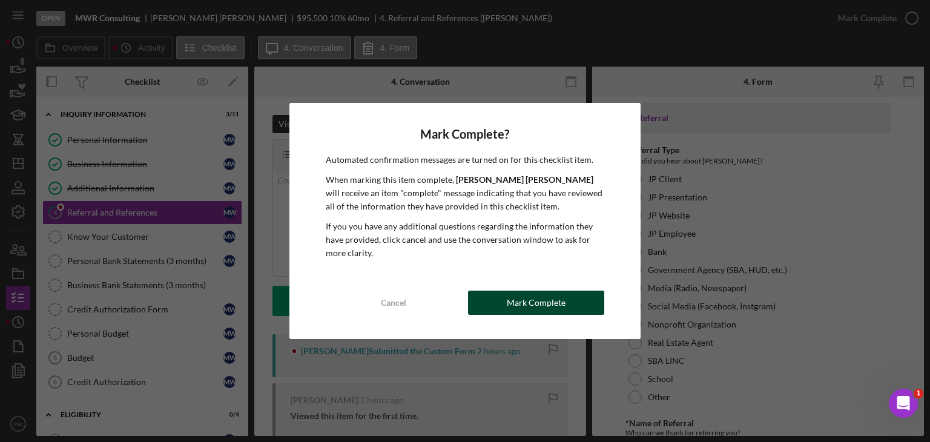
click at [536, 292] on div "Mark Complete" at bounding box center [536, 303] width 59 height 24
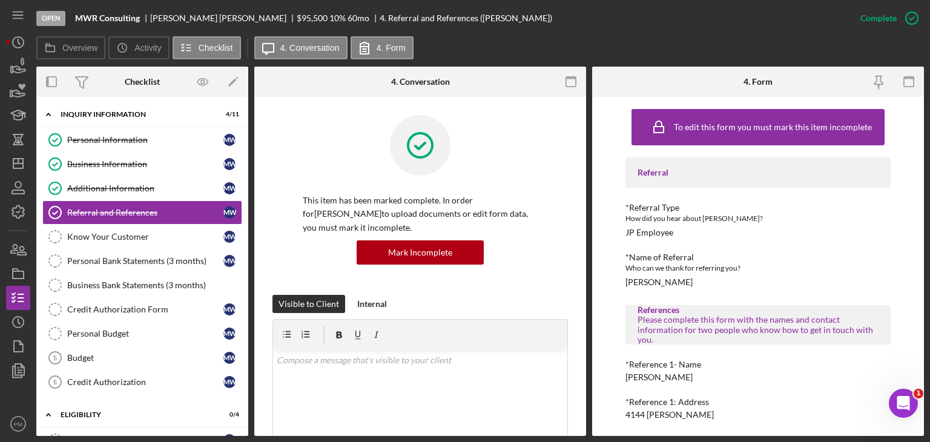
drag, startPoint x: 120, startPoint y: 357, endPoint x: 366, endPoint y: 195, distance: 294.2
click at [122, 355] on div "Budget" at bounding box center [145, 358] width 156 height 10
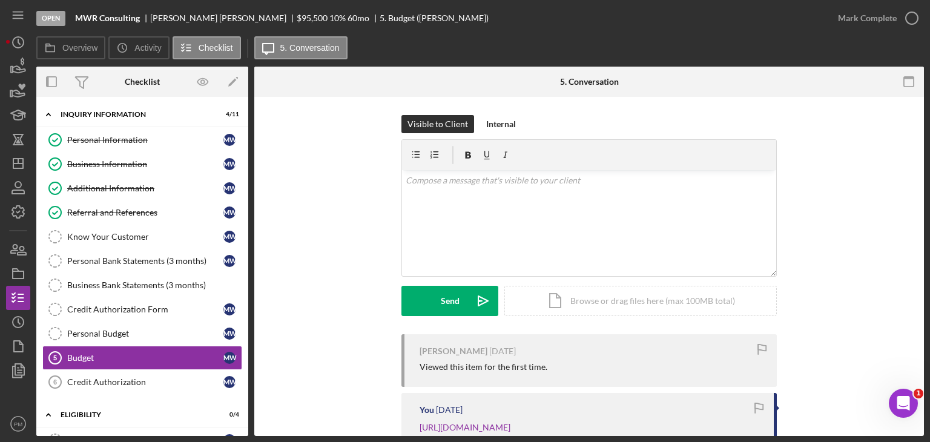
drag, startPoint x: 882, startPoint y: 22, endPoint x: 509, endPoint y: 113, distance: 384.0
click at [882, 22] on div "Mark Complete" at bounding box center [867, 18] width 59 height 24
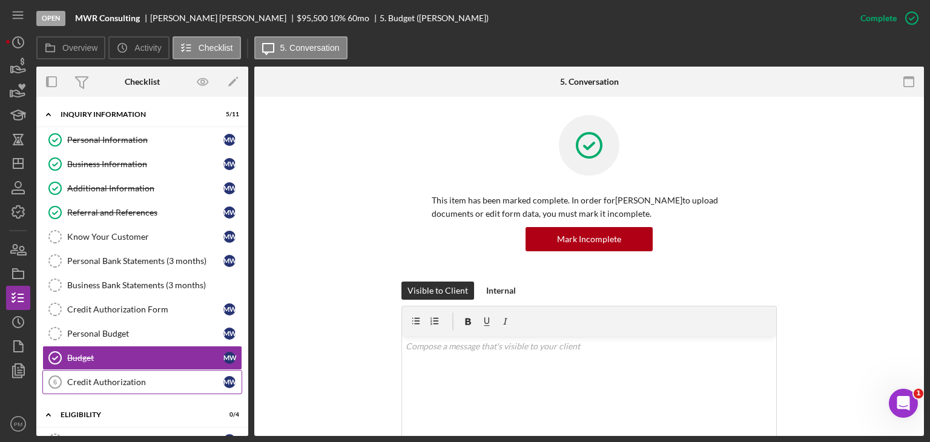
click at [128, 377] on div "Credit Authorization" at bounding box center [145, 382] width 156 height 10
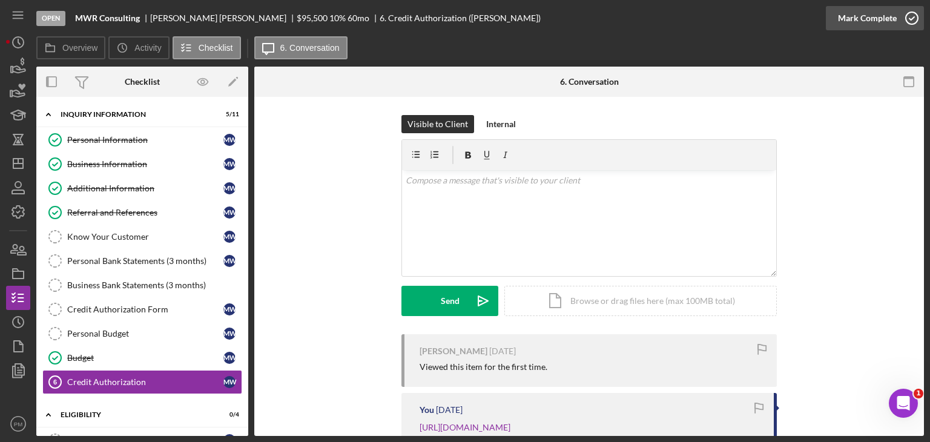
drag, startPoint x: 890, startPoint y: 8, endPoint x: 747, endPoint y: 67, distance: 154.5
click at [889, 8] on div "Mark Complete" at bounding box center [867, 18] width 59 height 24
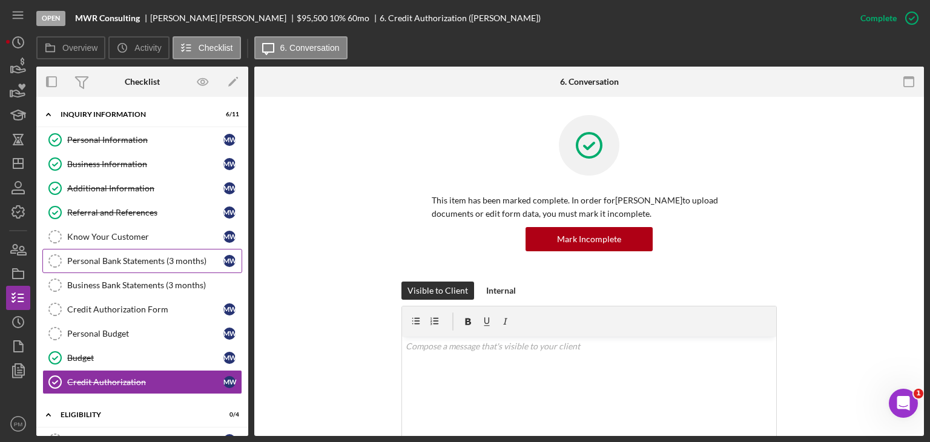
click at [156, 262] on div "Personal Bank Statements (3 months)" at bounding box center [145, 261] width 156 height 10
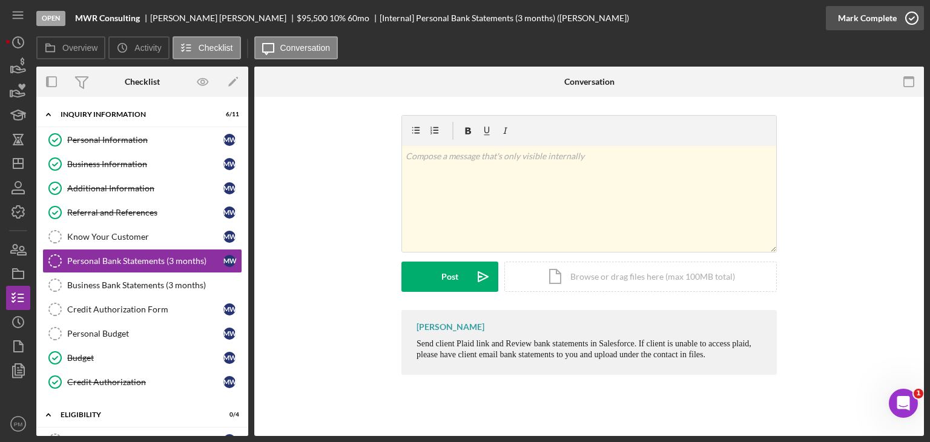
click at [868, 18] on div "Mark Complete" at bounding box center [867, 18] width 59 height 24
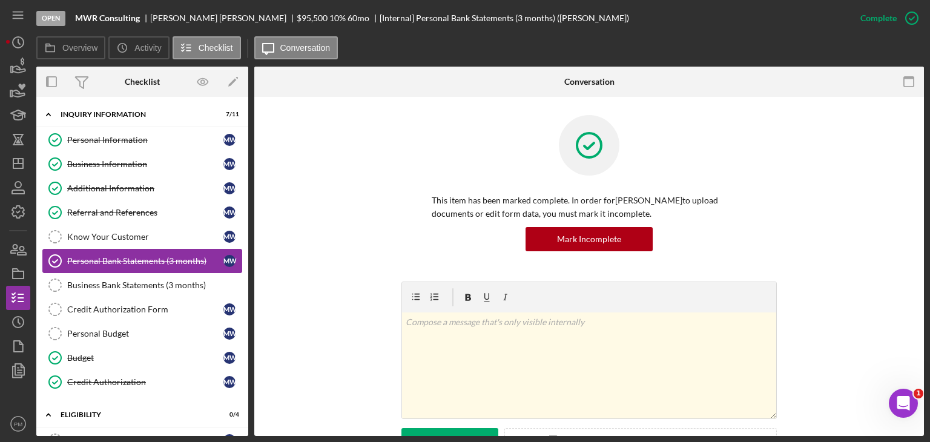
drag, startPoint x: 119, startPoint y: 280, endPoint x: 148, endPoint y: 264, distance: 33.1
click at [119, 280] on div "Business Bank Statements (3 months)" at bounding box center [154, 285] width 174 height 10
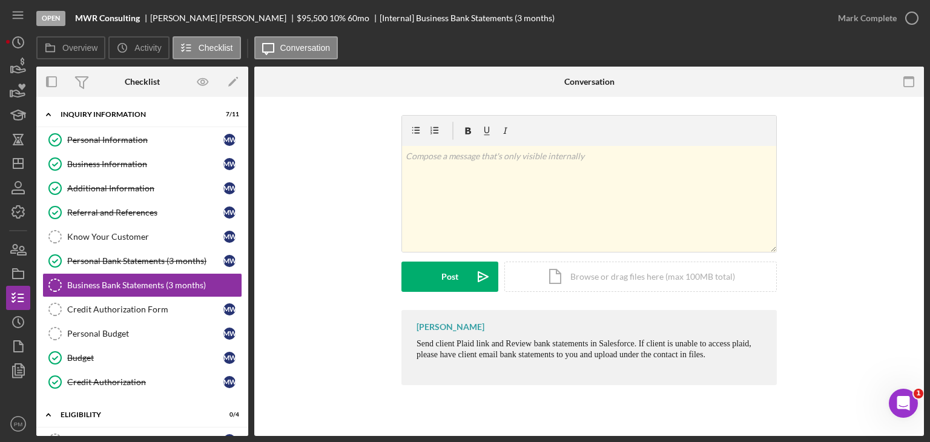
click at [860, 16] on div "Mark Complete" at bounding box center [867, 18] width 59 height 24
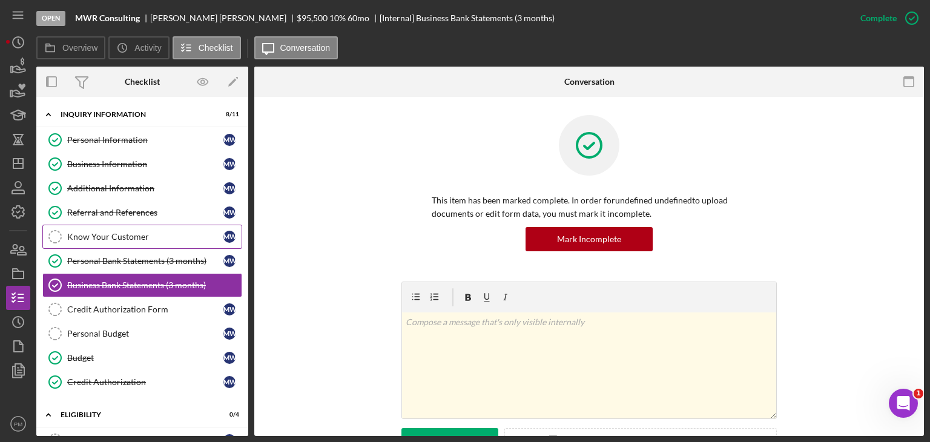
click at [117, 228] on link "Know Your Customer Know Your Customer M W" at bounding box center [142, 237] width 200 height 24
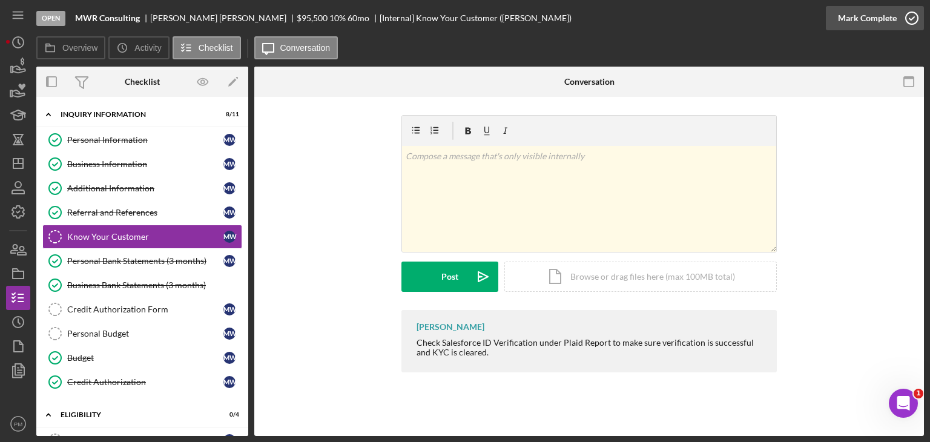
drag, startPoint x: 886, startPoint y: 30, endPoint x: 881, endPoint y: 18, distance: 13.3
click at [886, 27] on div "Mark Complete" at bounding box center [867, 18] width 59 height 24
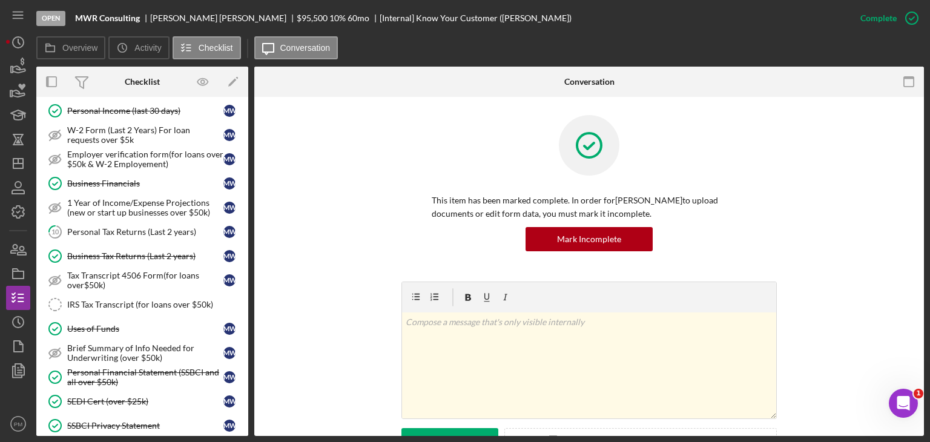
scroll to position [303, 0]
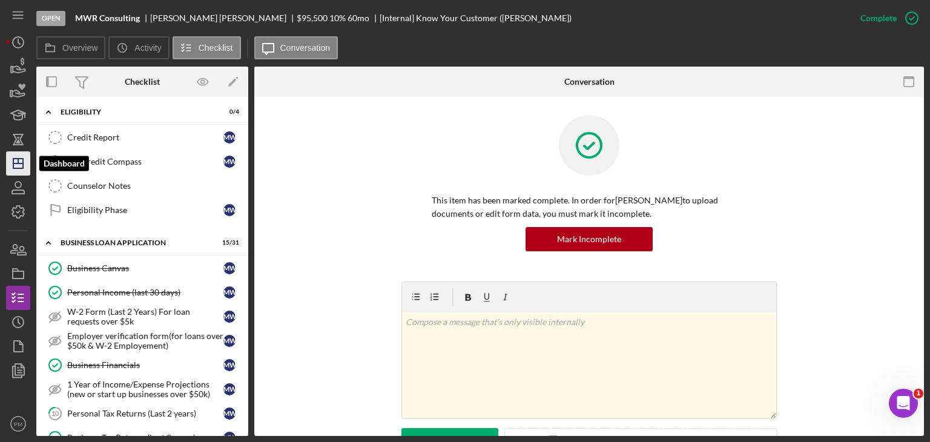
click at [21, 158] on icon "Icon/Dashboard" at bounding box center [18, 163] width 30 height 30
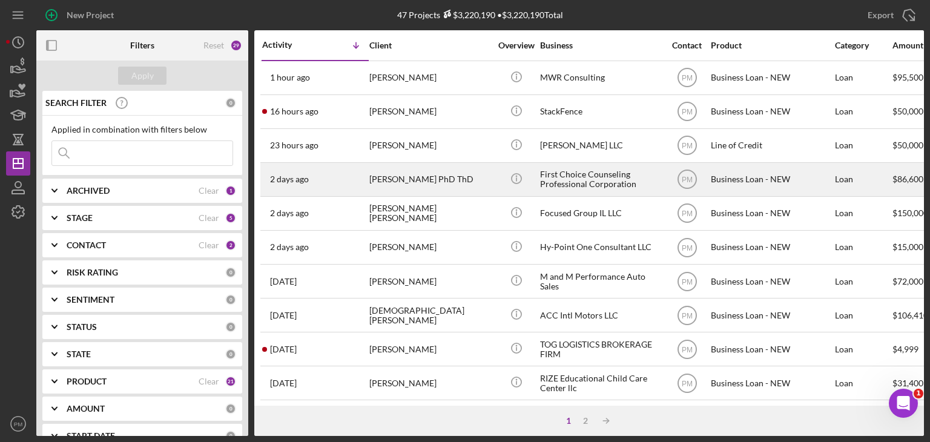
click at [355, 174] on div "[DATE] [PERSON_NAME] PhD ThD" at bounding box center [315, 179] width 106 height 32
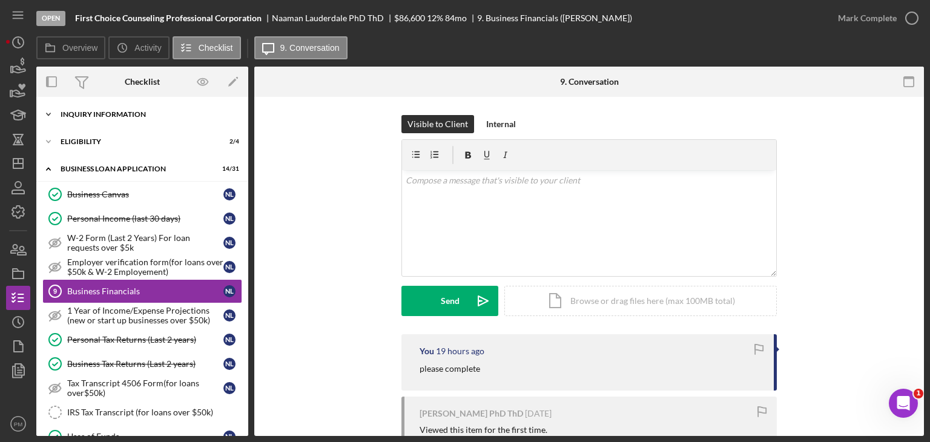
click at [136, 119] on div "Icon/Expander INQUIRY INFORMATION 6 / 11" at bounding box center [142, 114] width 212 height 24
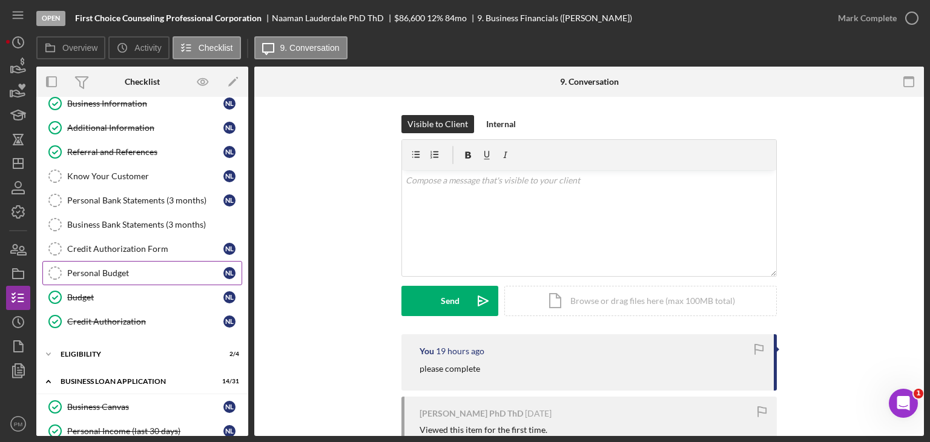
scroll to position [182, 0]
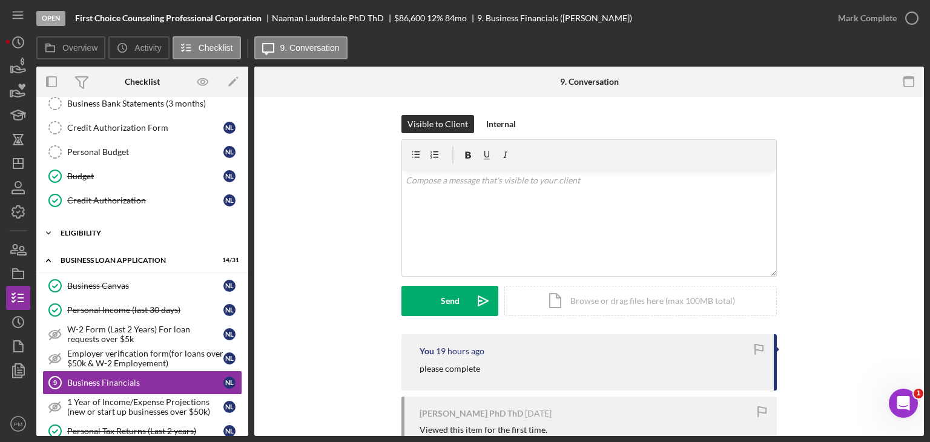
click at [78, 223] on div "Icon/Expander ELIGIBILITY 2 / 4" at bounding box center [142, 233] width 212 height 24
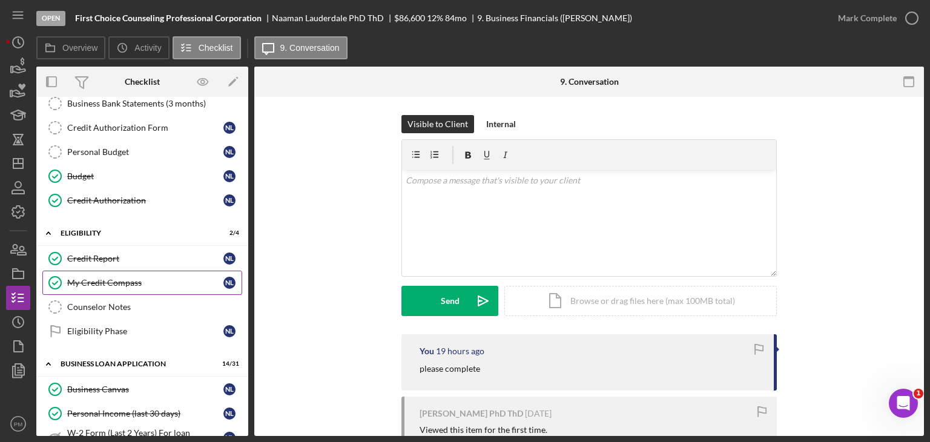
drag, startPoint x: 115, startPoint y: 279, endPoint x: 171, endPoint y: 278, distance: 55.7
click at [115, 278] on div "My Credit Compass" at bounding box center [145, 283] width 156 height 10
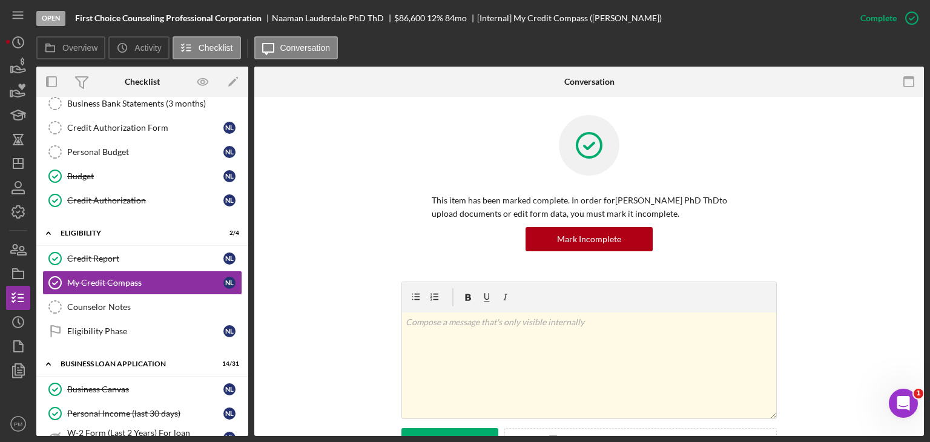
scroll to position [242, 0]
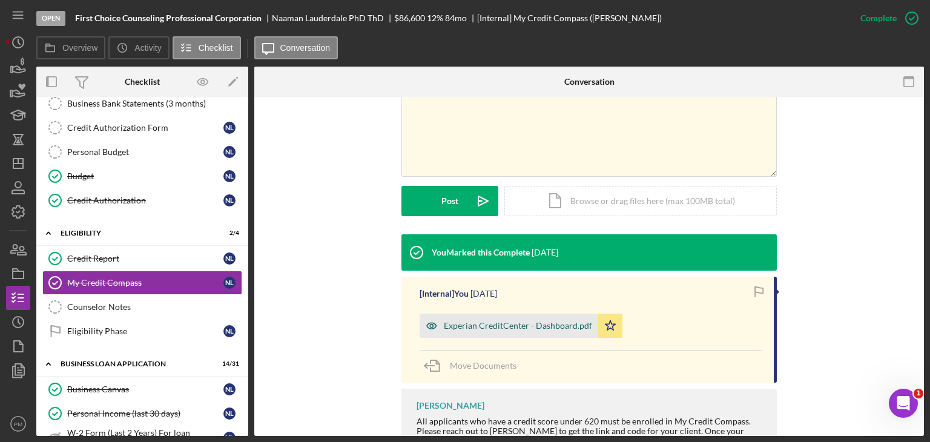
click at [511, 322] on div "Experian CreditCenter - Dashboard.pdf" at bounding box center [518, 326] width 148 height 10
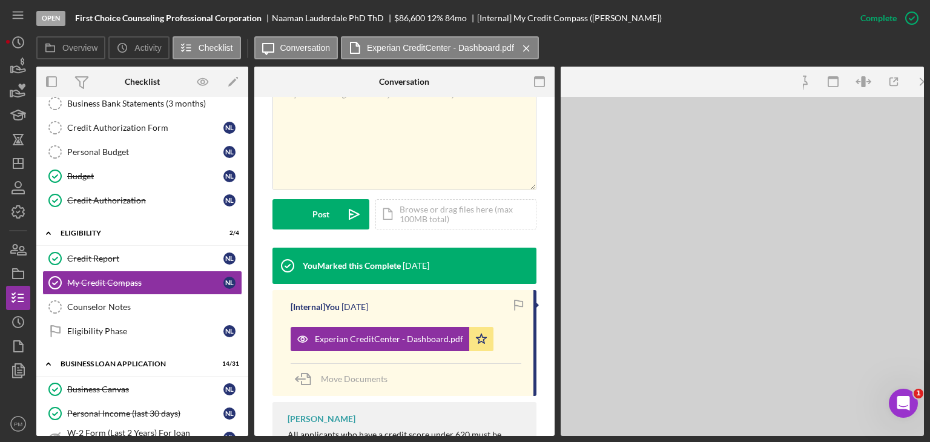
scroll to position [256, 0]
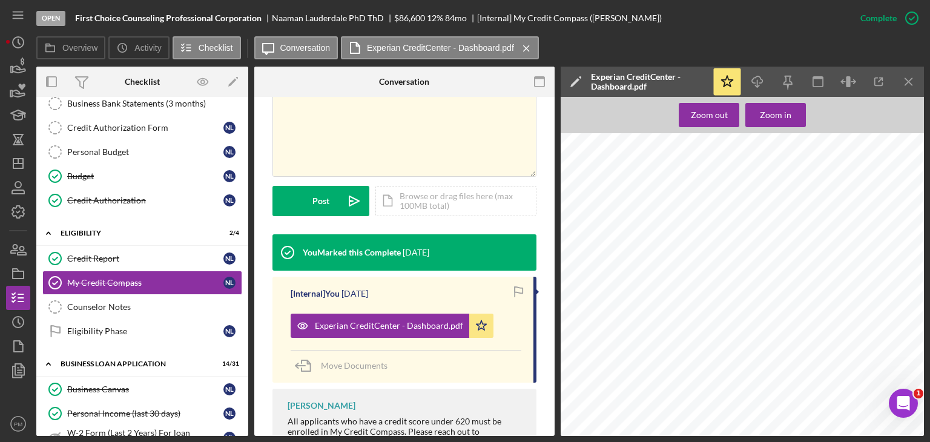
click at [900, 81] on icon "Icon/Menu Close" at bounding box center [908, 81] width 27 height 27
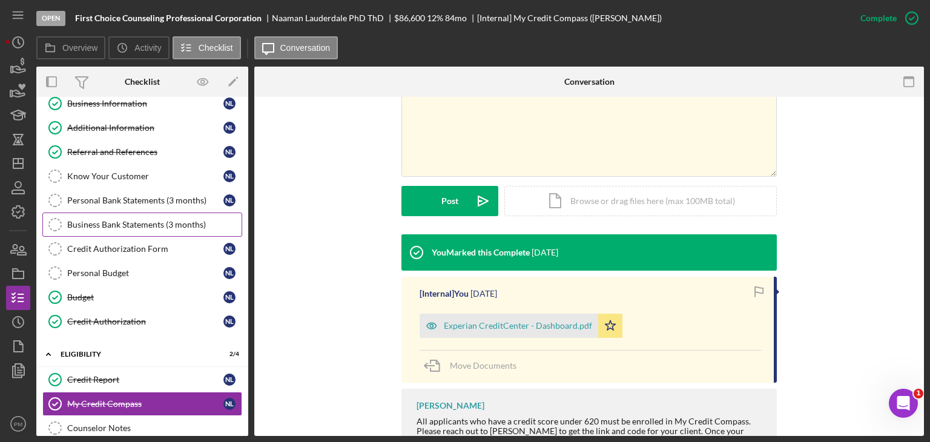
scroll to position [0, 0]
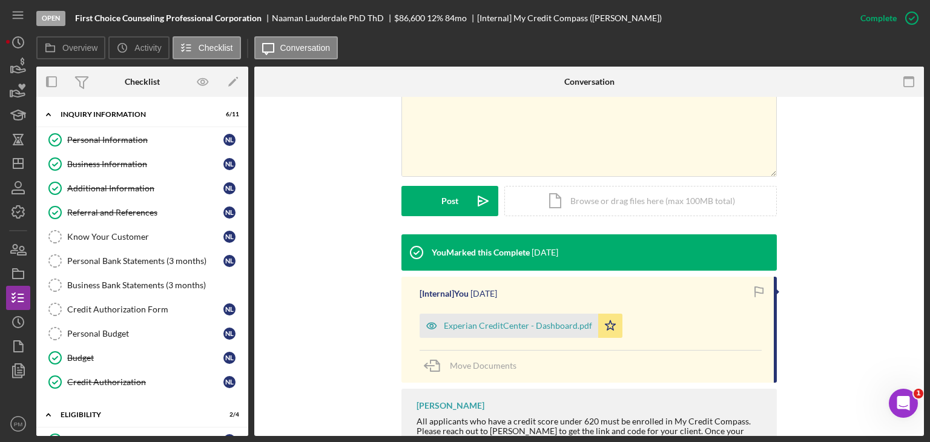
click at [313, 272] on div "You Marked this Complete [DATE] [Internal] You [DATE] Experian CreditCenter - D…" at bounding box center [588, 360] width 633 height 252
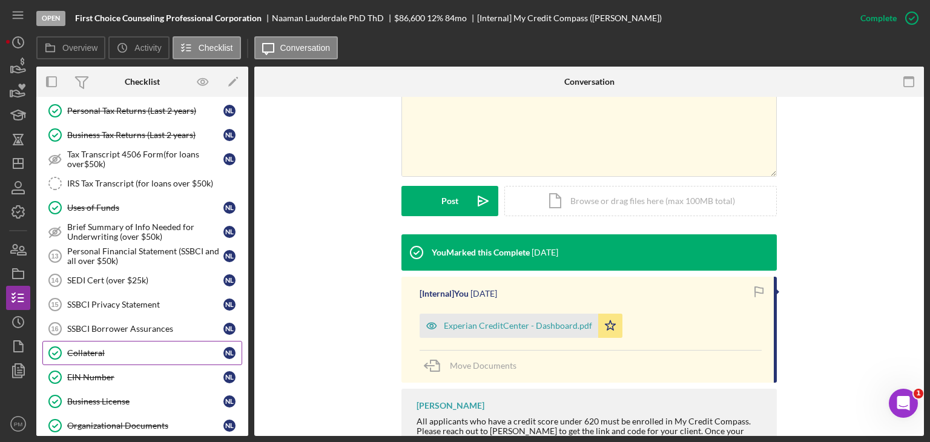
scroll to position [787, 0]
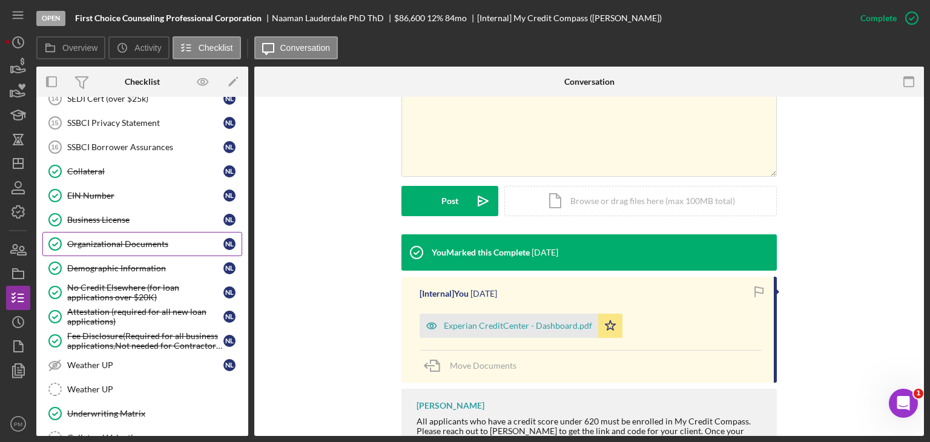
drag, startPoint x: 124, startPoint y: 242, endPoint x: 139, endPoint y: 240, distance: 15.2
click at [126, 241] on link "Organizational Documents Organizational Documents N L" at bounding box center [142, 244] width 200 height 24
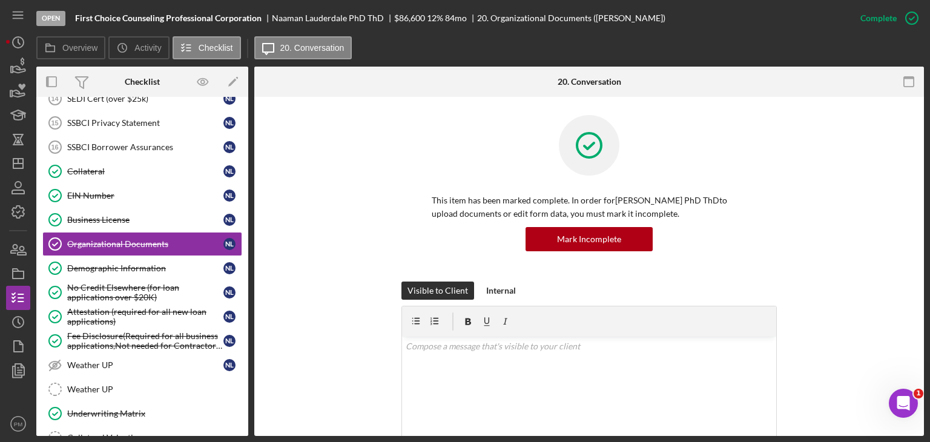
scroll to position [303, 0]
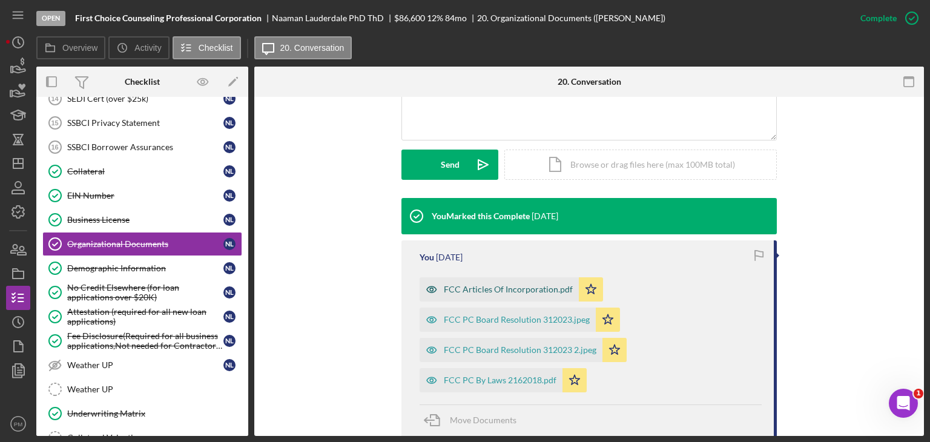
click at [506, 296] on div "FCC Articles Of Incorporation.pdf" at bounding box center [499, 289] width 159 height 24
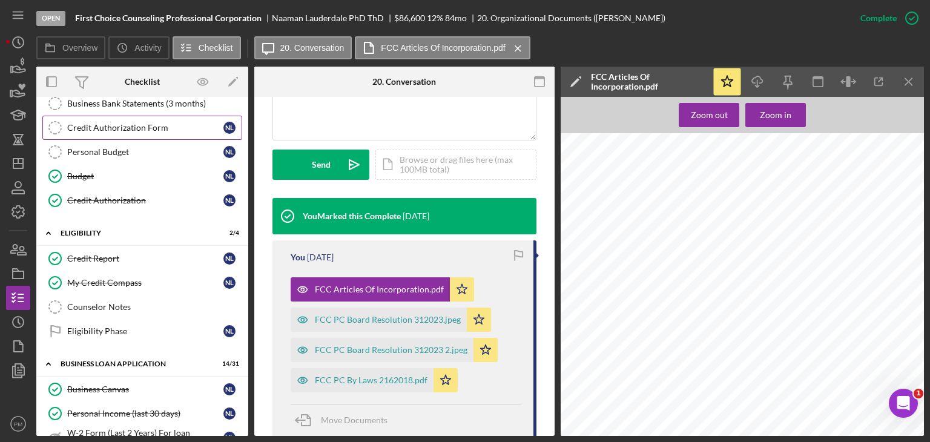
scroll to position [0, 0]
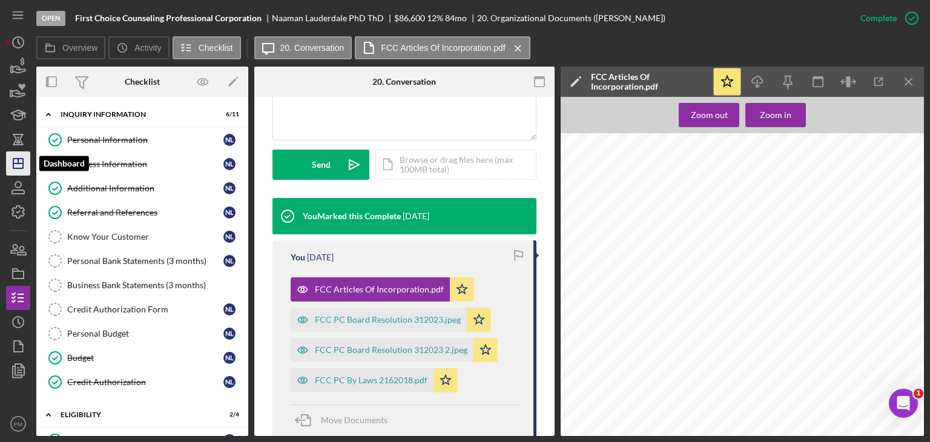
click at [10, 163] on icon "Icon/Dashboard" at bounding box center [18, 163] width 30 height 30
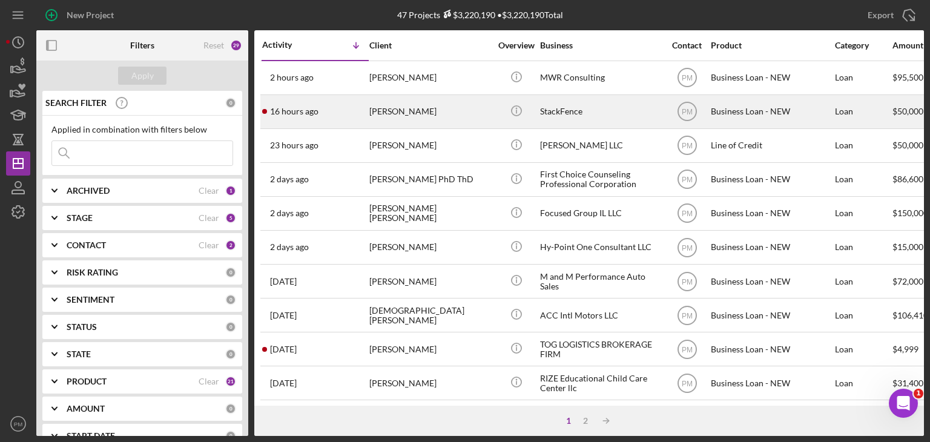
click at [321, 110] on div "16 hours ago [PERSON_NAME]" at bounding box center [315, 112] width 106 height 32
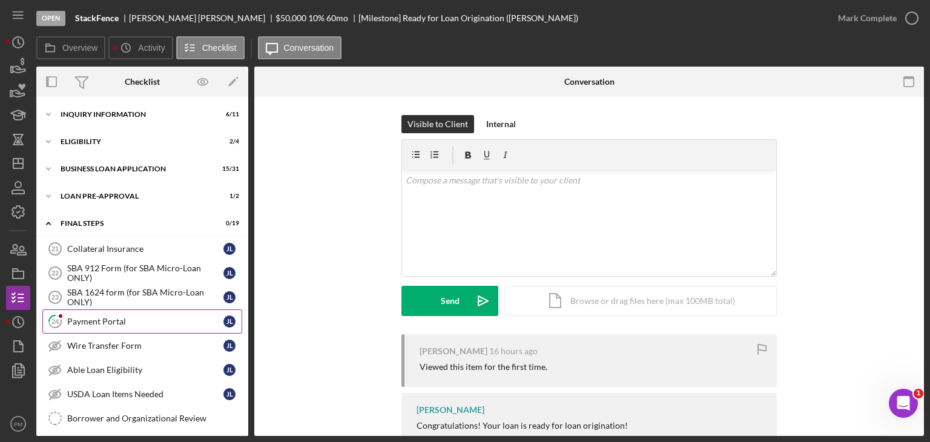
click at [116, 324] on div "Payment Portal" at bounding box center [145, 322] width 156 height 10
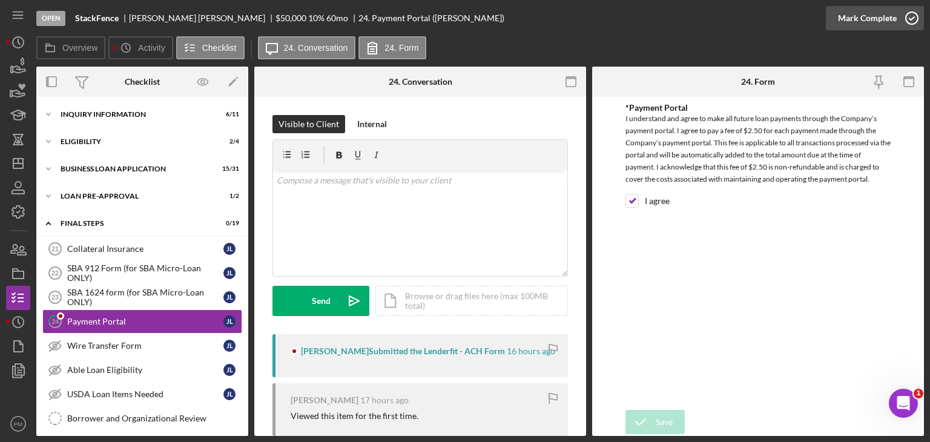
click at [864, 6] on div "Mark Complete" at bounding box center [867, 18] width 59 height 24
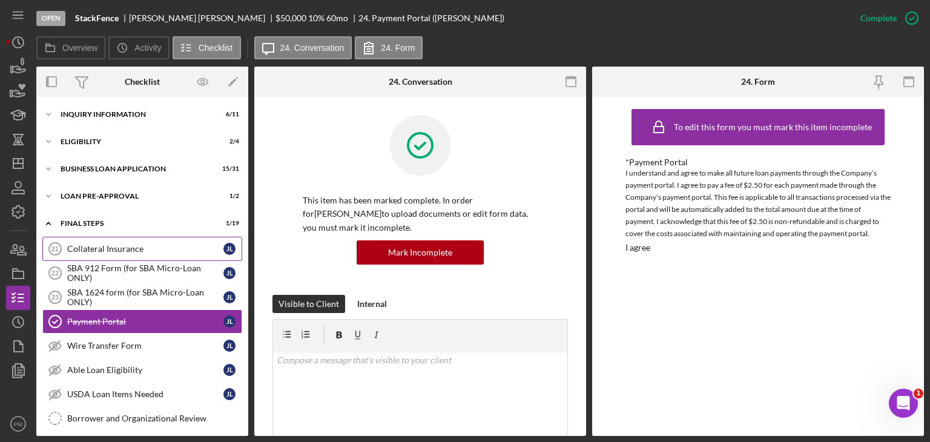
click at [127, 261] on link "SBA 912 Form (for SBA Micro-Loan ONLY) 22 SBA 912 Form (for SBA Micro-Loan ONLY…" at bounding box center [142, 273] width 200 height 24
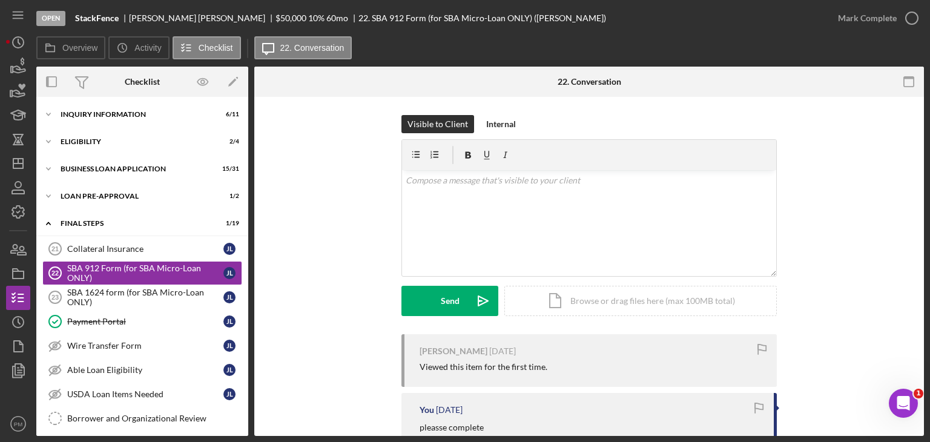
scroll to position [127, 0]
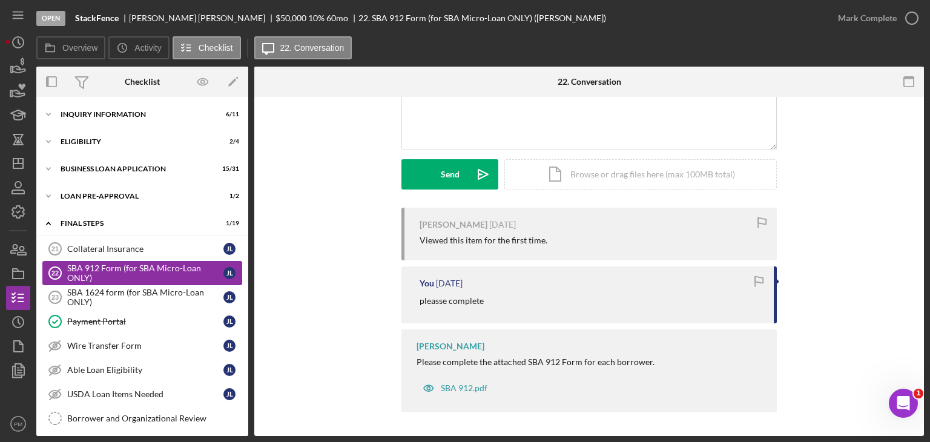
drag, startPoint x: 137, startPoint y: 291, endPoint x: 144, endPoint y: 271, distance: 21.1
click at [137, 291] on div "SBA 1624 form (for SBA Micro-Loan ONLY)" at bounding box center [145, 297] width 156 height 19
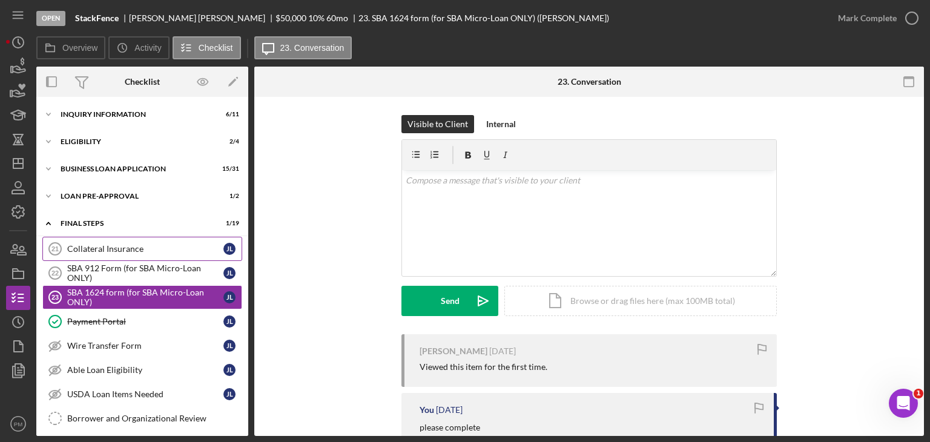
click at [148, 245] on div "Collateral Insurance" at bounding box center [145, 249] width 156 height 10
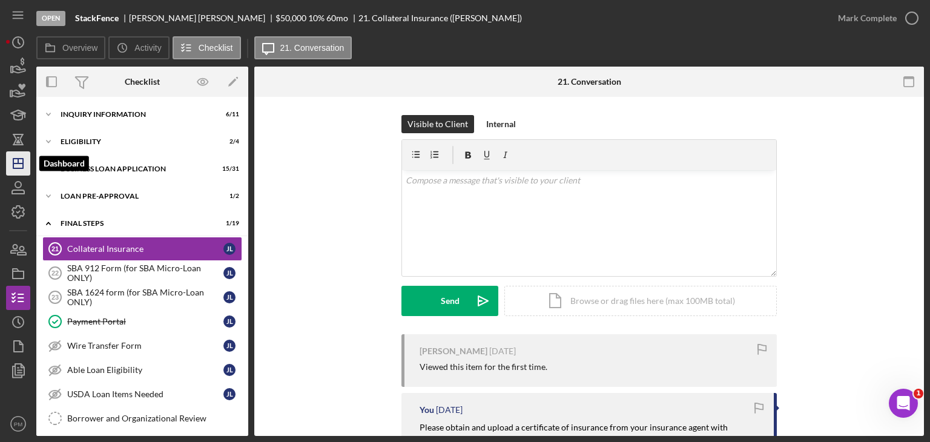
click at [15, 157] on icon "Icon/Dashboard" at bounding box center [18, 163] width 30 height 30
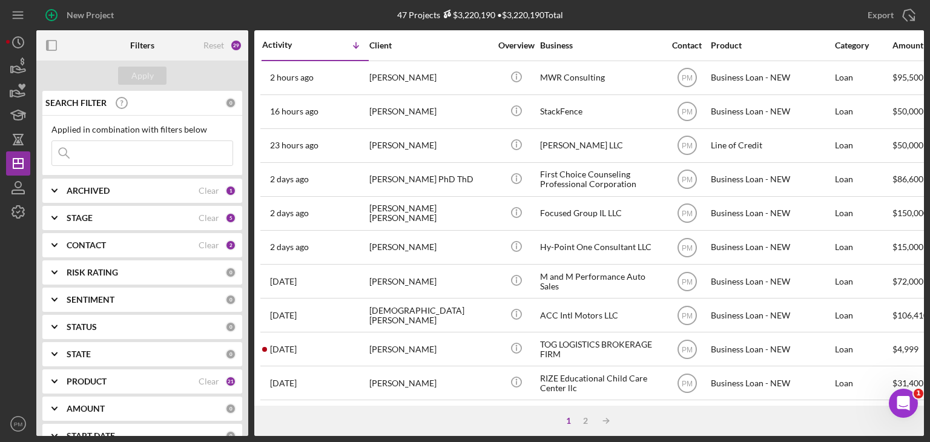
drag, startPoint x: 147, startPoint y: 243, endPoint x: 143, endPoint y: 238, distance: 6.2
click at [145, 243] on div "CONTACT" at bounding box center [133, 245] width 132 height 10
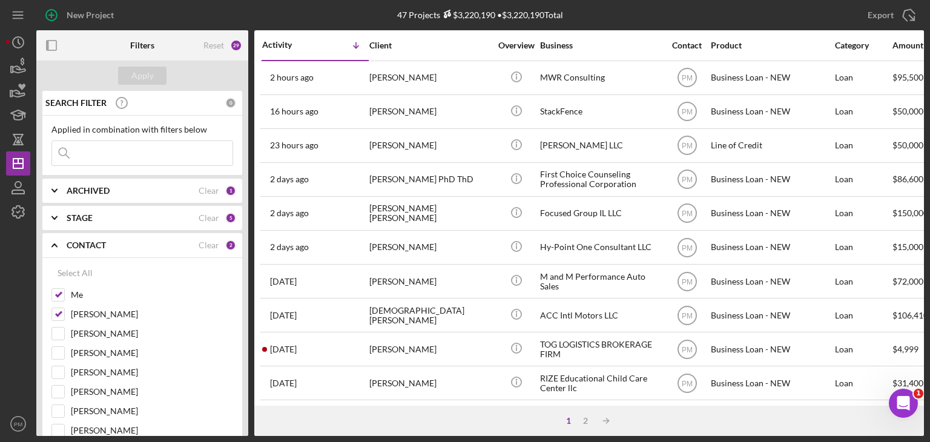
click at [147, 187] on div "ARCHIVED" at bounding box center [133, 191] width 132 height 10
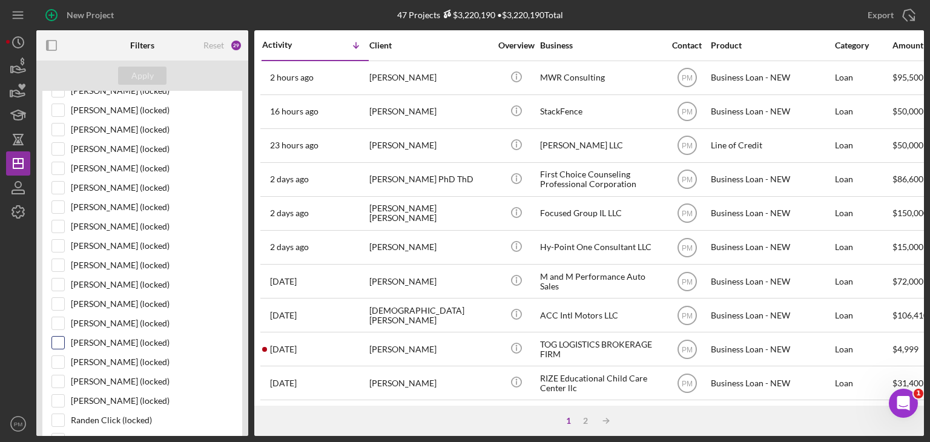
scroll to position [1090, 0]
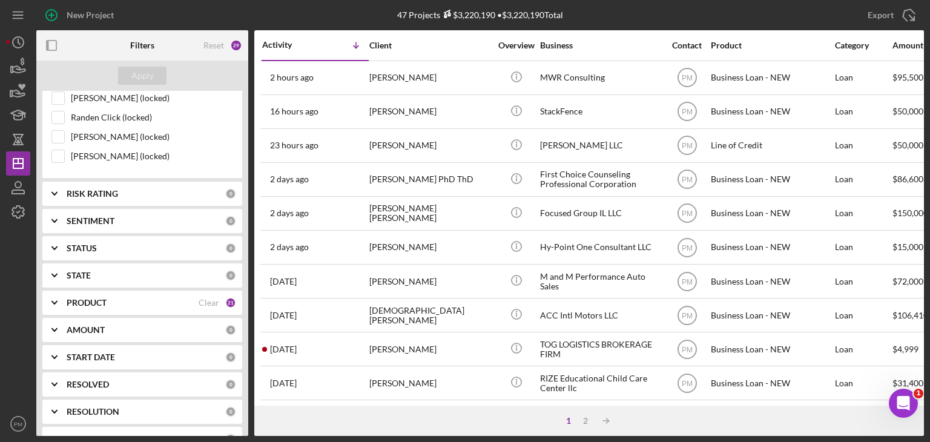
click at [138, 303] on div "SEARCH FILTER 0 Applied in combination with filters below Icon/Menu Close Icon/…" at bounding box center [142, 263] width 212 height 345
click at [147, 297] on div "PRODUCT Clear 21" at bounding box center [152, 303] width 170 height 24
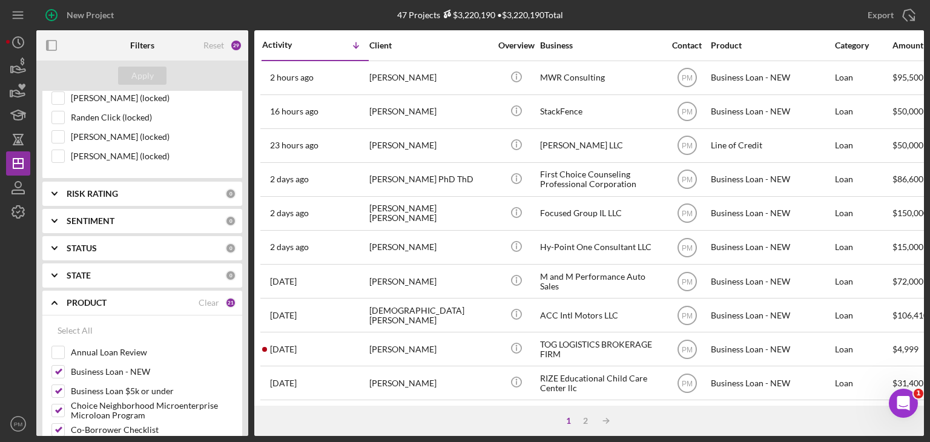
scroll to position [1271, 0]
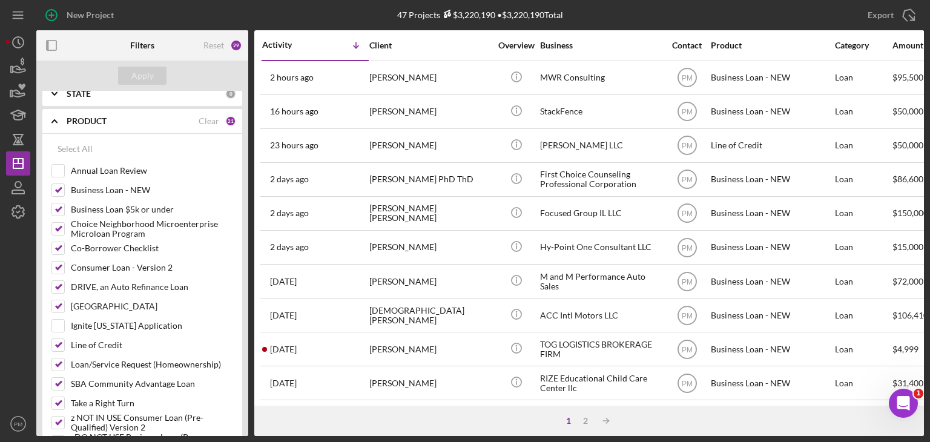
click at [206, 116] on div "Clear" at bounding box center [209, 121] width 21 height 10
checkbox input "false"
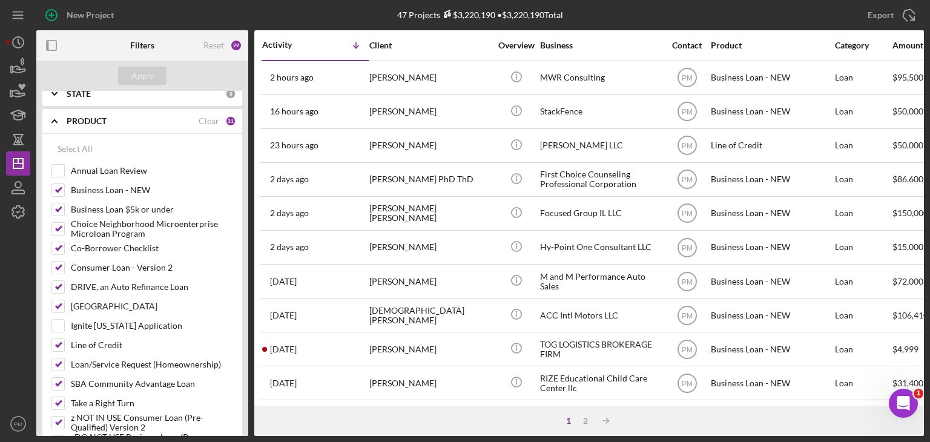
checkbox input "false"
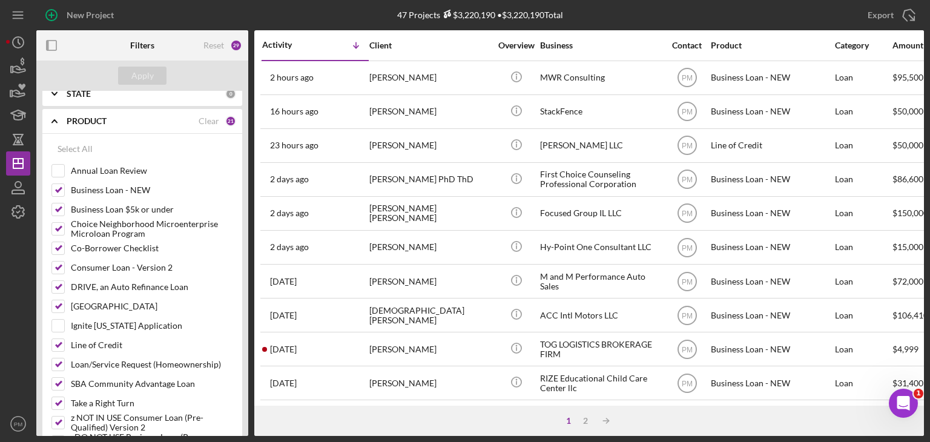
checkbox input "false"
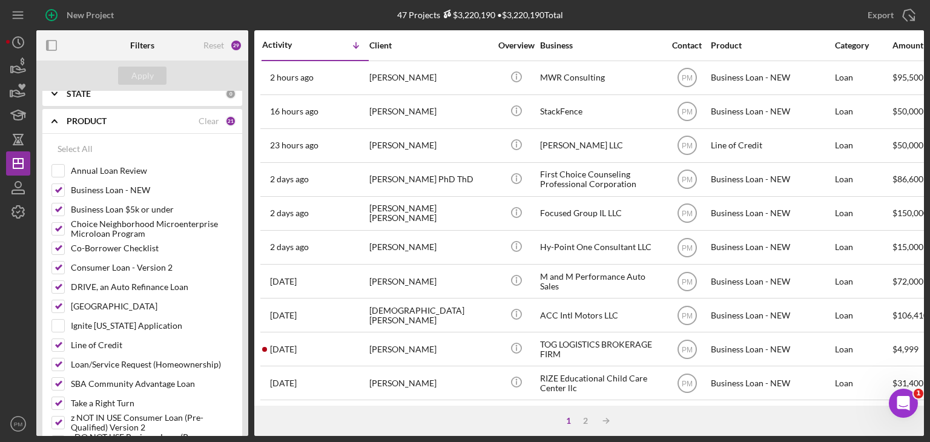
checkbox input "false"
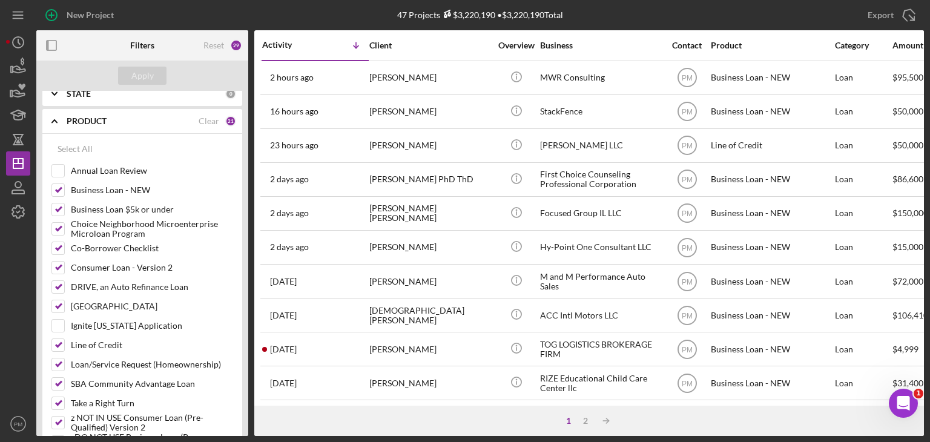
checkbox input "false"
drag, startPoint x: 59, startPoint y: 313, endPoint x: 92, endPoint y: 228, distance: 91.1
click at [58, 320] on input "Ignite [US_STATE] Application" at bounding box center [58, 326] width 12 height 12
checkbox input "true"
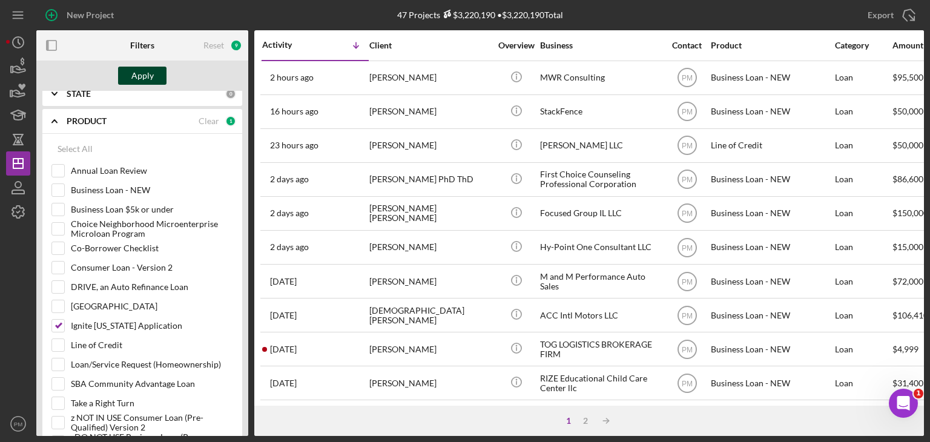
click at [138, 77] on div "Apply" at bounding box center [142, 76] width 22 height 18
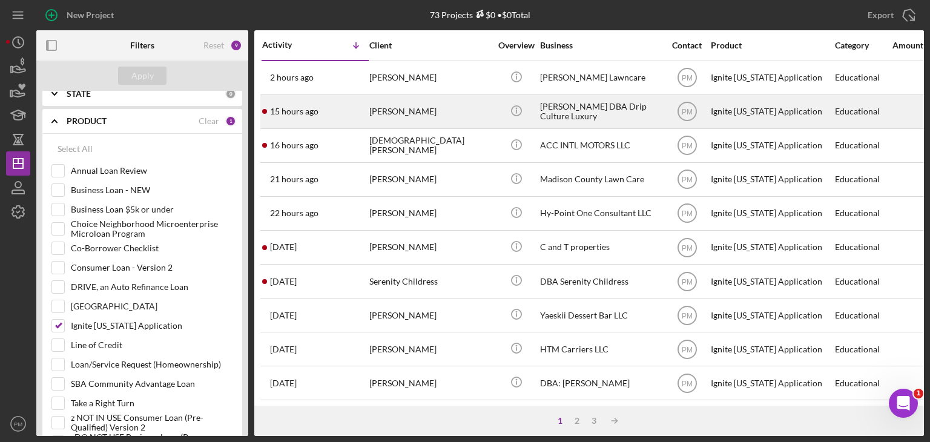
click at [337, 100] on div "15 hours ago [PERSON_NAME]" at bounding box center [315, 112] width 106 height 32
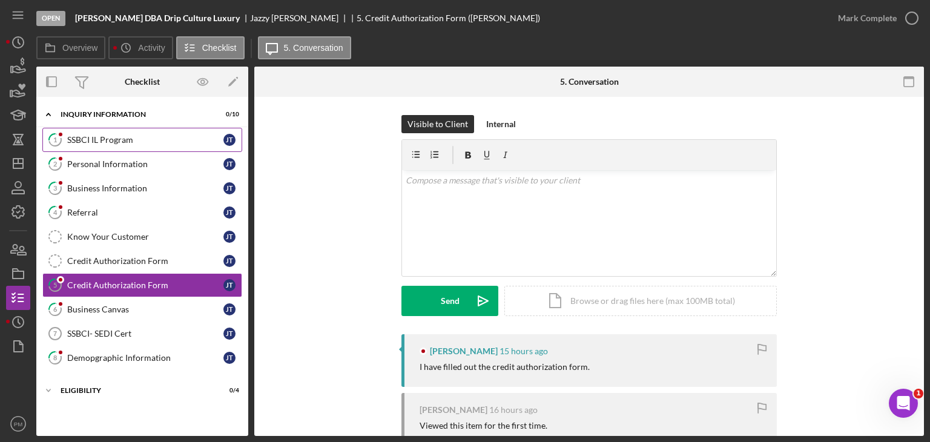
drag, startPoint x: 130, startPoint y: 134, endPoint x: 150, endPoint y: 134, distance: 20.0
click at [130, 135] on div "SSBCI IL Program" at bounding box center [145, 140] width 156 height 10
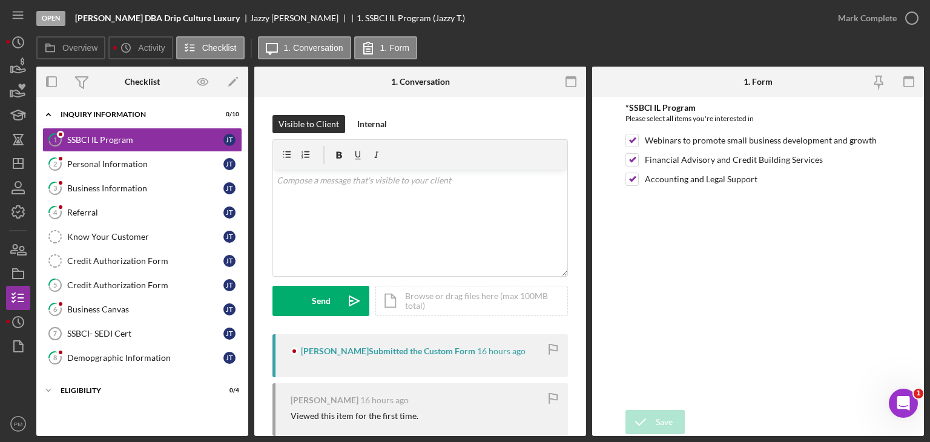
drag, startPoint x: 853, startPoint y: 16, endPoint x: 507, endPoint y: 93, distance: 354.6
click at [843, 15] on div "Mark Complete" at bounding box center [867, 18] width 59 height 24
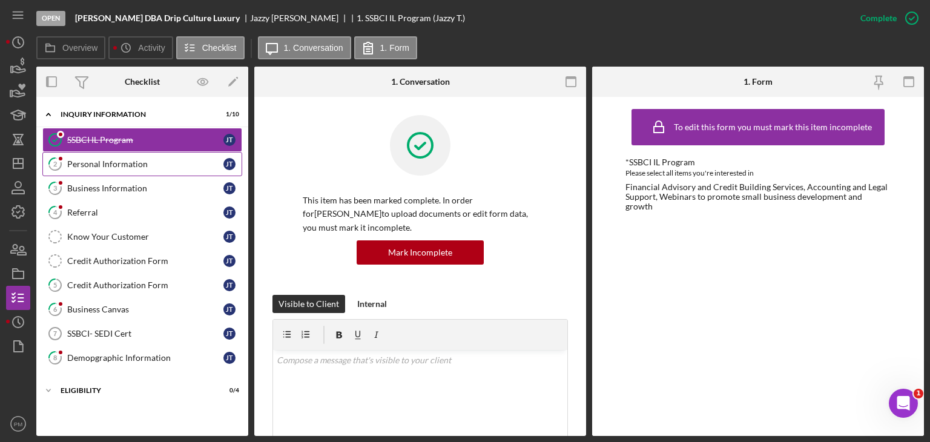
drag, startPoint x: 122, startPoint y: 160, endPoint x: 138, endPoint y: 160, distance: 16.3
click at [122, 160] on div "Personal Information" at bounding box center [145, 164] width 156 height 10
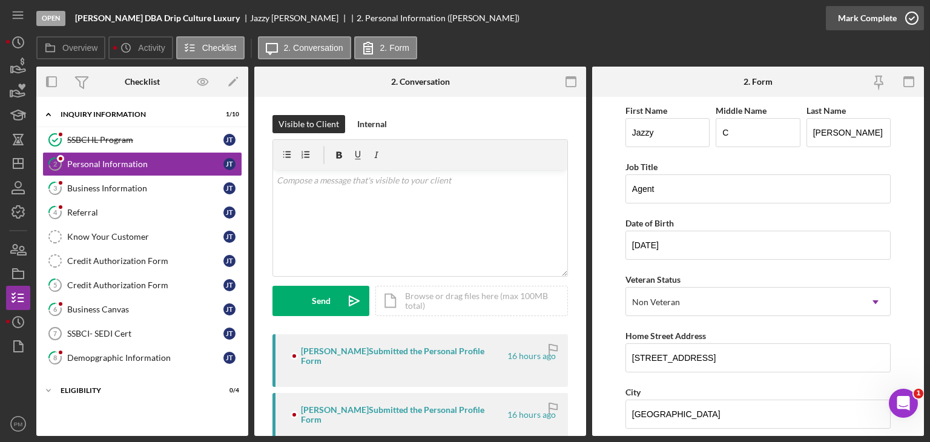
click at [841, 21] on div "Mark Complete" at bounding box center [867, 18] width 59 height 24
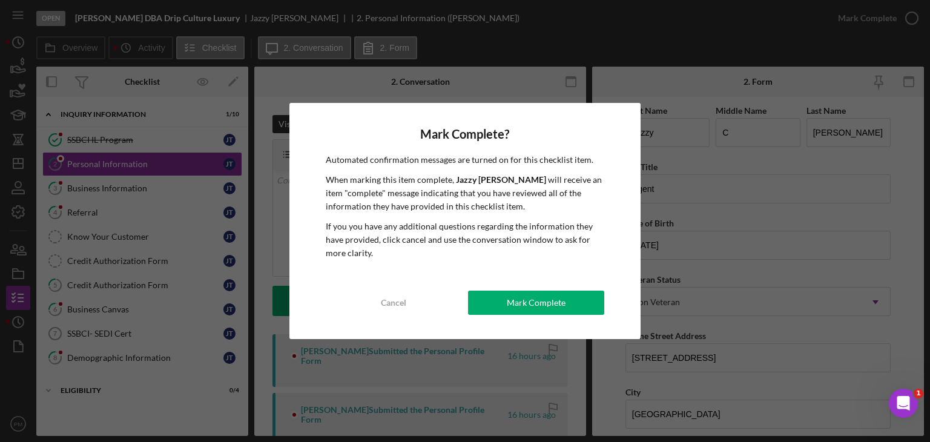
click at [513, 297] on div "Mark Complete" at bounding box center [536, 303] width 59 height 24
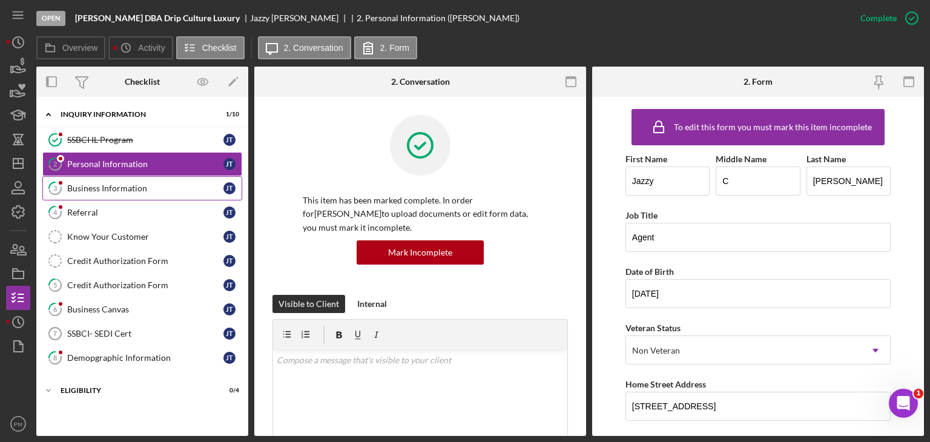
drag, startPoint x: 96, startPoint y: 186, endPoint x: 119, endPoint y: 183, distance: 22.6
click at [97, 186] on div "Business Information" at bounding box center [145, 188] width 156 height 10
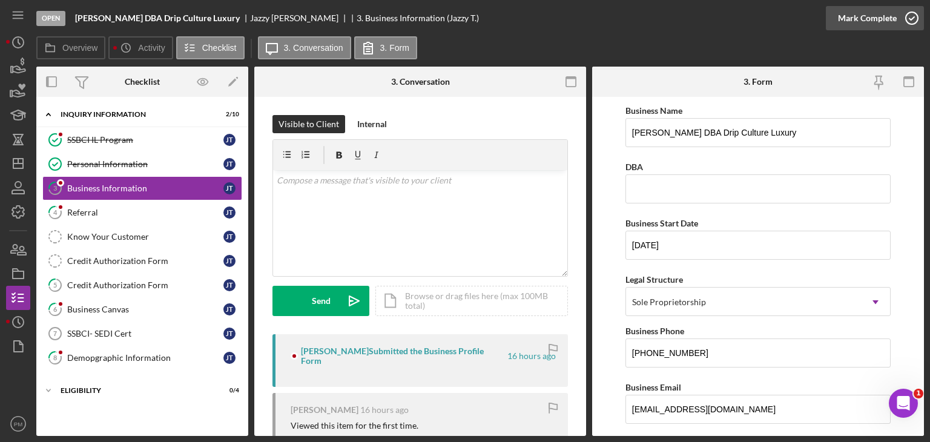
drag, startPoint x: 865, startPoint y: 12, endPoint x: 392, endPoint y: 136, distance: 488.9
click at [861, 12] on div "Mark Complete" at bounding box center [867, 18] width 59 height 24
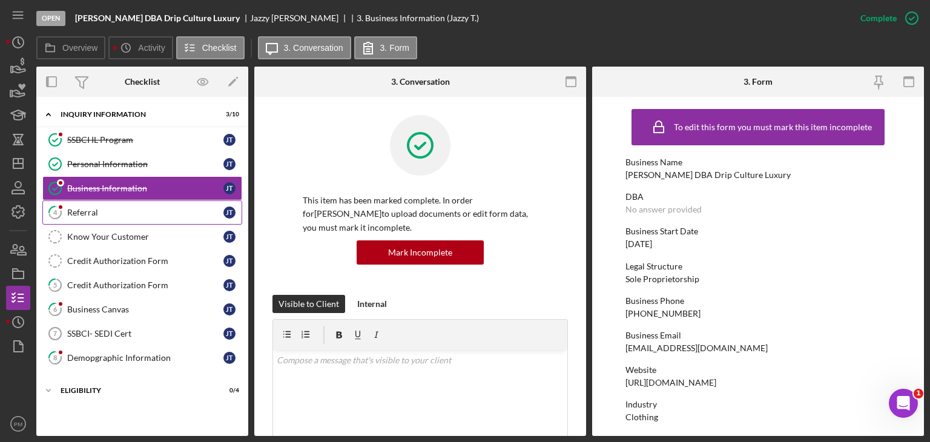
click at [128, 211] on div "Referral" at bounding box center [145, 213] width 156 height 10
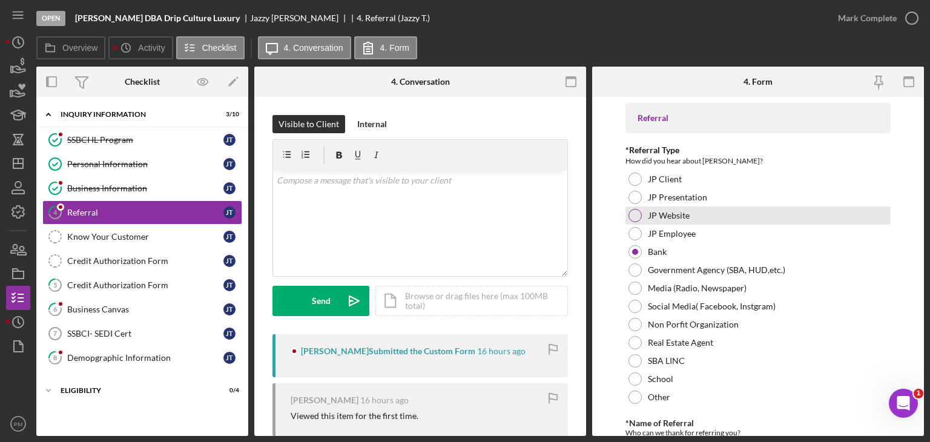
scroll to position [80, 0]
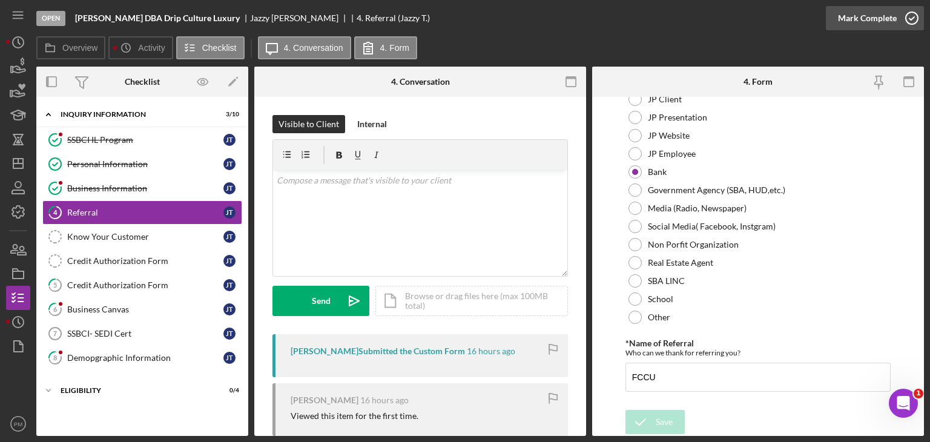
click at [869, 19] on div "Mark Complete" at bounding box center [867, 18] width 59 height 24
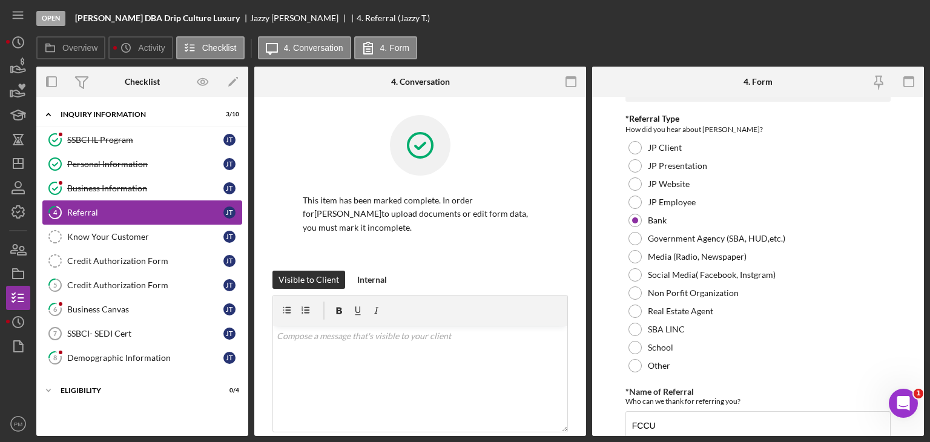
scroll to position [128, 0]
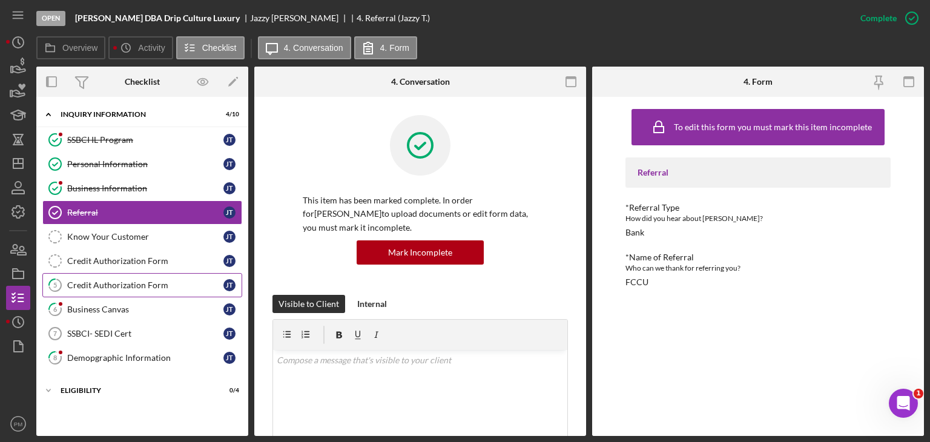
click at [109, 287] on div "Credit Authorization Form" at bounding box center [145, 285] width 156 height 10
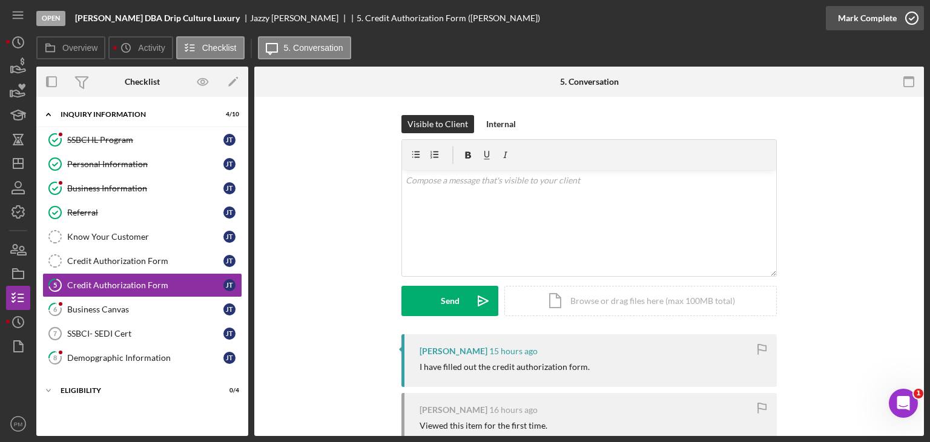
drag, startPoint x: 901, startPoint y: 18, endPoint x: 831, endPoint y: 8, distance: 70.9
click at [900, 18] on icon "button" at bounding box center [912, 18] width 30 height 30
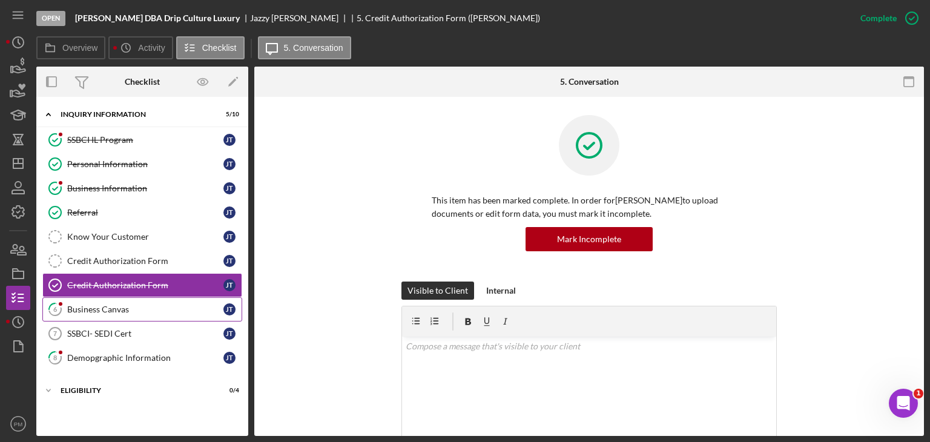
click at [148, 310] on div "Business Canvas" at bounding box center [145, 310] width 156 height 10
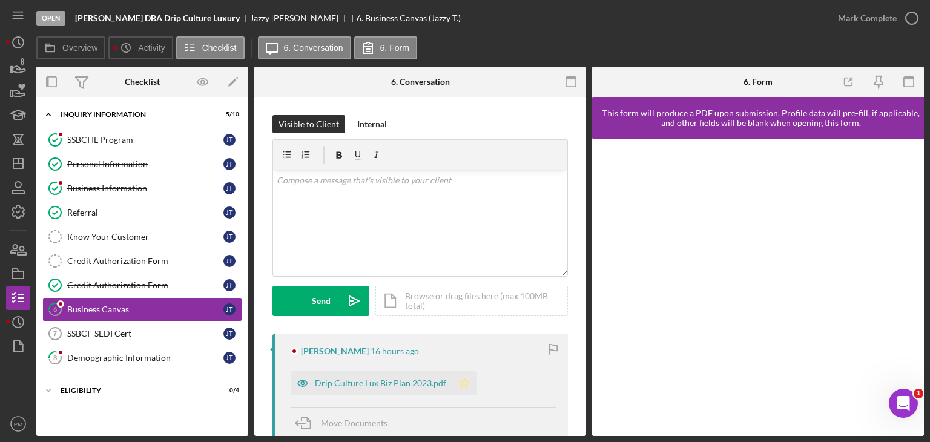
drag, startPoint x: 460, startPoint y: 384, endPoint x: 512, endPoint y: 347, distance: 64.7
click at [460, 384] on icon "Icon/Star" at bounding box center [464, 383] width 24 height 24
click at [855, 18] on div "Mark Complete" at bounding box center [867, 18] width 59 height 24
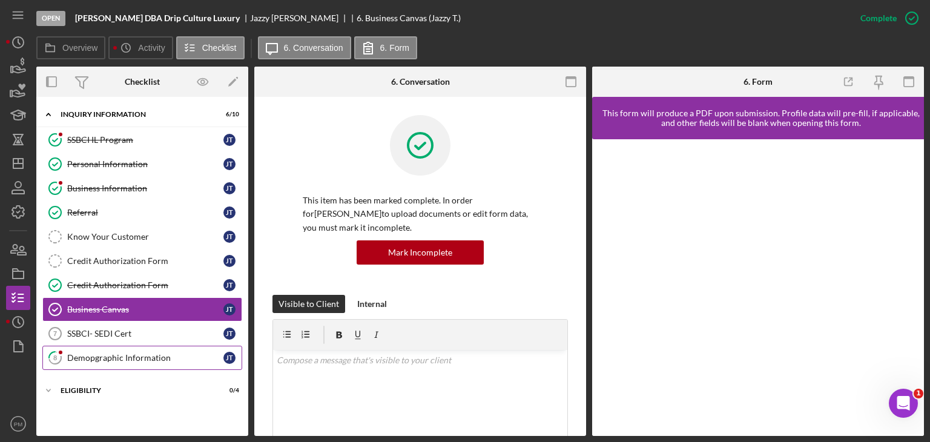
click at [107, 353] on div "Demopgraphic Information" at bounding box center [145, 358] width 156 height 10
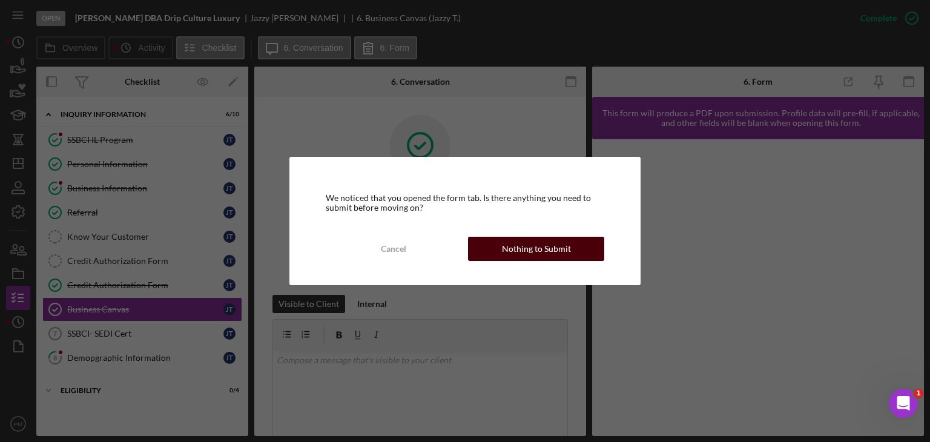
drag, startPoint x: 519, startPoint y: 260, endPoint x: 523, endPoint y: 252, distance: 8.7
click at [521, 257] on div "Nothing to Submit" at bounding box center [536, 249] width 69 height 24
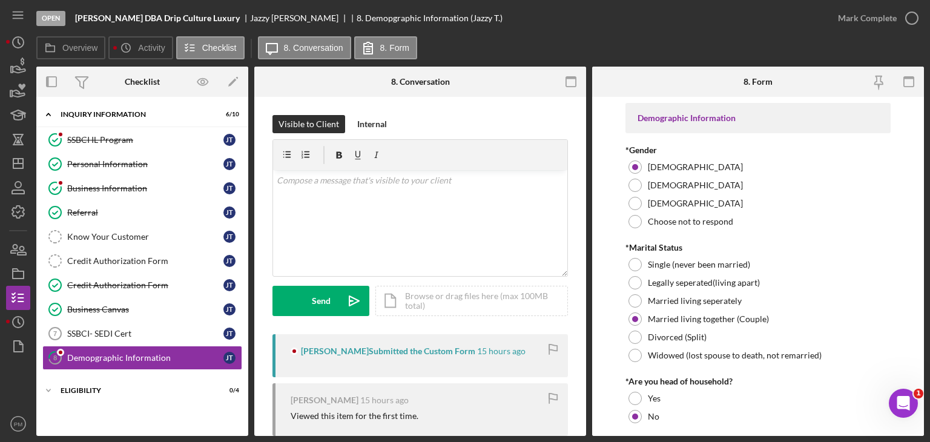
click at [860, 16] on div "Mark Complete" at bounding box center [867, 18] width 59 height 24
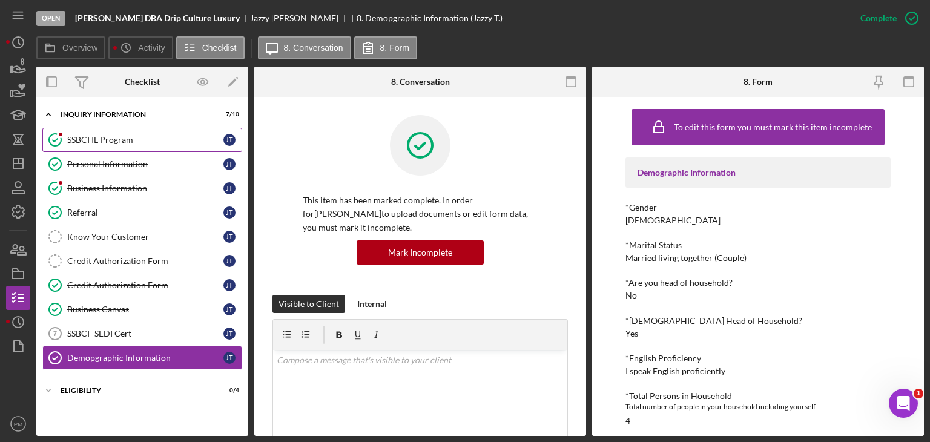
drag, startPoint x: 109, startPoint y: 141, endPoint x: 116, endPoint y: 148, distance: 9.9
click at [109, 141] on div "SSBCI IL Program" at bounding box center [145, 140] width 156 height 10
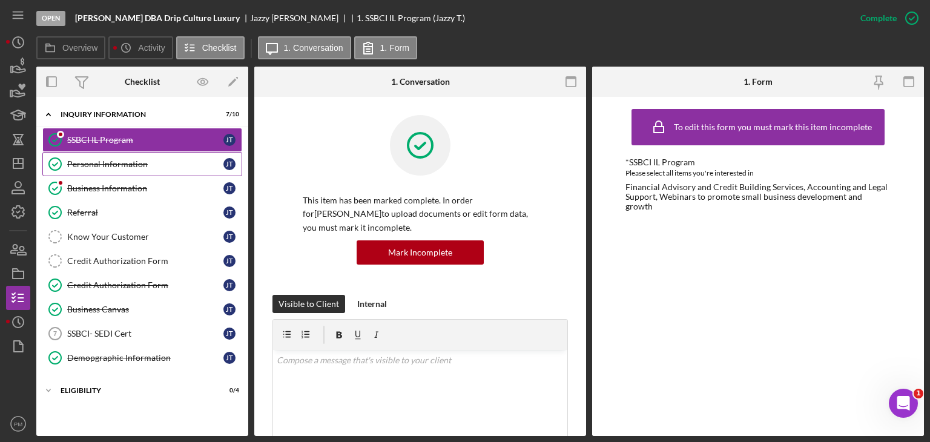
drag, startPoint x: 144, startPoint y: 168, endPoint x: 155, endPoint y: 170, distance: 11.2
click at [145, 170] on link "Personal Information Personal Information [PERSON_NAME]" at bounding box center [142, 164] width 200 height 24
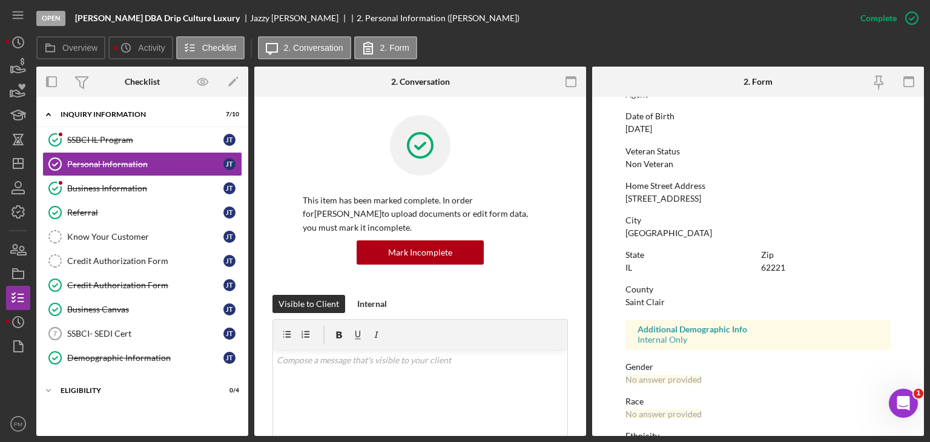
scroll to position [182, 0]
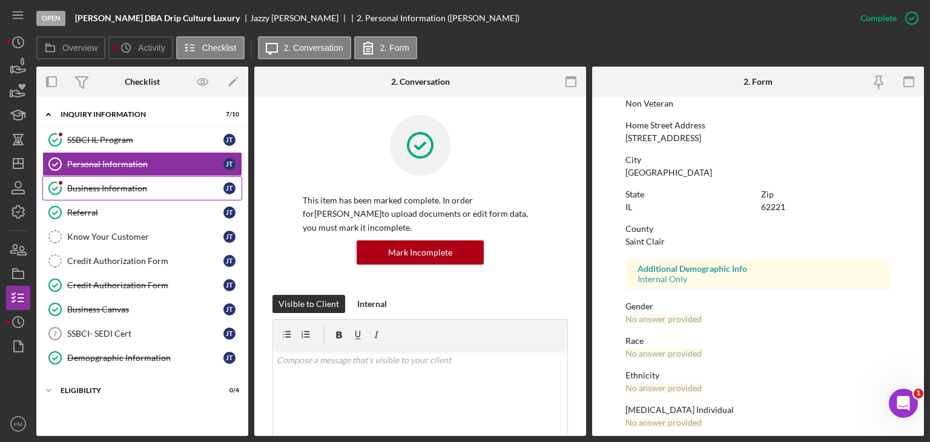
click at [107, 190] on div "Business Information" at bounding box center [145, 188] width 156 height 10
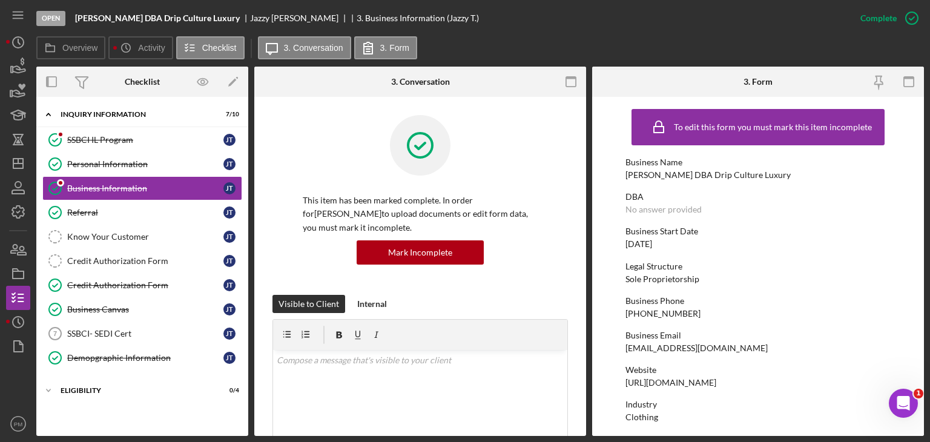
scroll to position [61, 0]
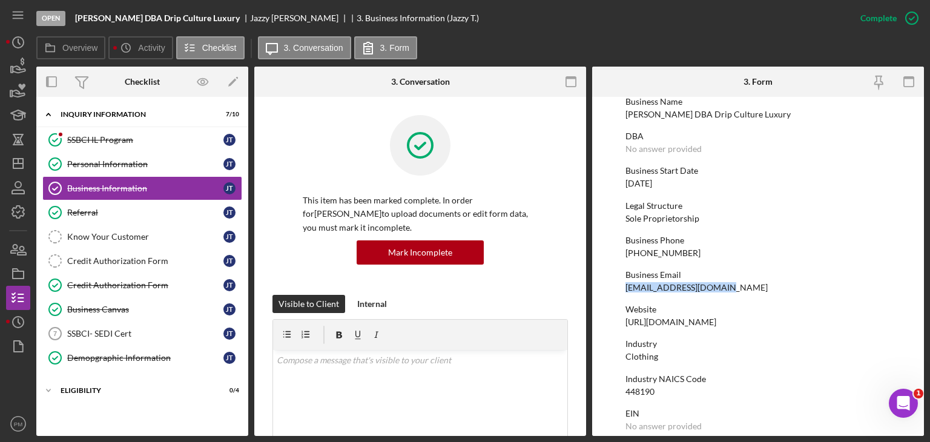
drag, startPoint x: 736, startPoint y: 286, endPoint x: 615, endPoint y: 286, distance: 121.1
click at [612, 287] on form "To edit this form you must mark this item incomplete Business Name [PERSON_NAME…" at bounding box center [758, 266] width 332 height 339
copy div "[EMAIL_ADDRESS][DOMAIN_NAME]"
drag, startPoint x: 121, startPoint y: 156, endPoint x: 142, endPoint y: 164, distance: 22.3
click at [121, 156] on link "Personal Information Personal Information [PERSON_NAME]" at bounding box center [142, 164] width 200 height 24
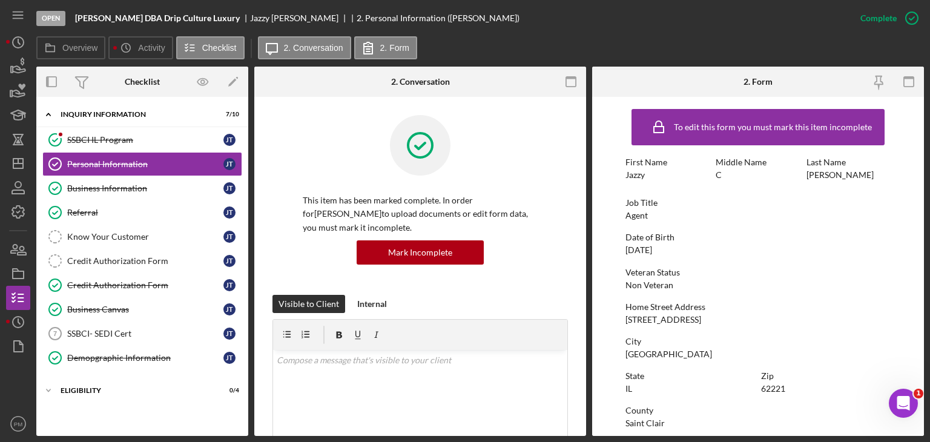
scroll to position [182, 0]
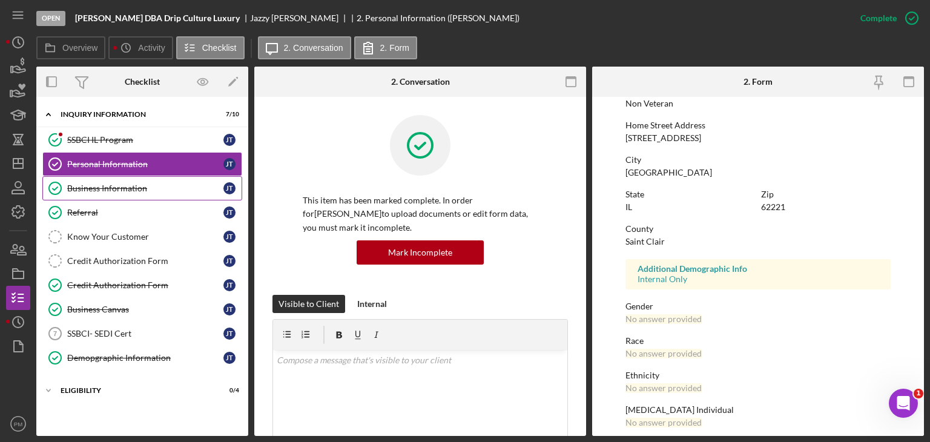
click at [96, 188] on div "Business Information" at bounding box center [145, 188] width 156 height 10
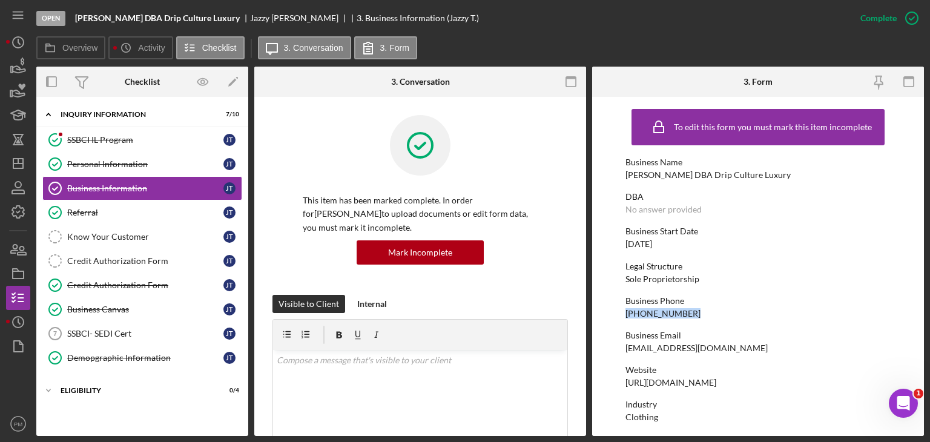
drag, startPoint x: 694, startPoint y: 312, endPoint x: 640, endPoint y: 313, distance: 53.9
click at [618, 311] on form "To edit this form you must mark this item incomplete Business Name [PERSON_NAME…" at bounding box center [758, 266] width 332 height 339
click at [140, 160] on div "Personal Information" at bounding box center [145, 164] width 156 height 10
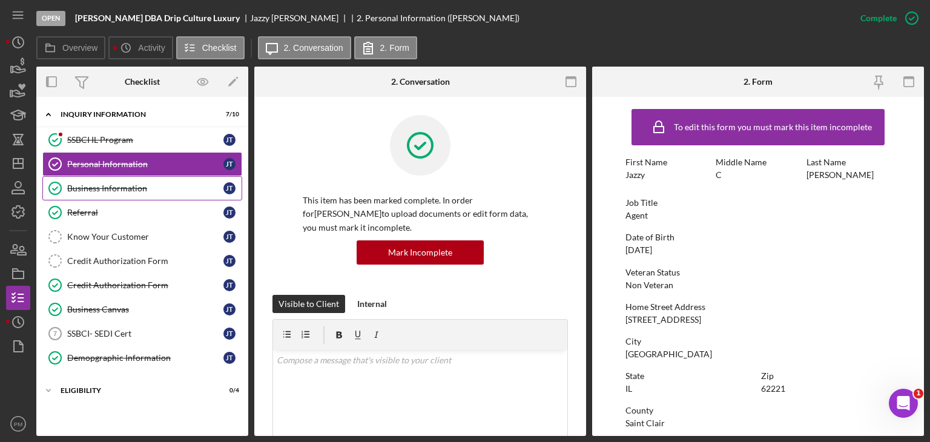
click at [114, 190] on div "Business Information" at bounding box center [145, 188] width 156 height 10
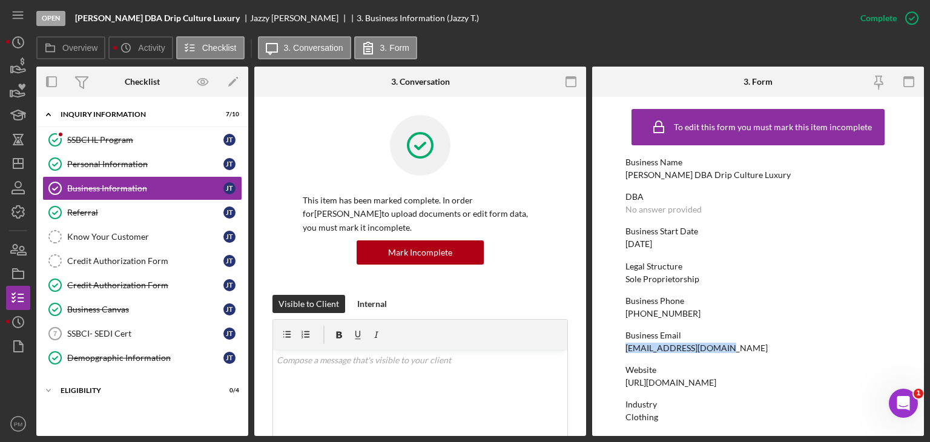
drag, startPoint x: 728, startPoint y: 348, endPoint x: 618, endPoint y: 345, distance: 110.8
click at [618, 345] on form "To edit this form you must mark this item incomplete Business Name [PERSON_NAME…" at bounding box center [758, 266] width 332 height 339
copy div "[EMAIL_ADDRESS][DOMAIN_NAME]"
drag, startPoint x: 105, startPoint y: 171, endPoint x: 156, endPoint y: 171, distance: 50.3
click at [105, 171] on link "Personal Information Personal Information [PERSON_NAME]" at bounding box center [142, 164] width 200 height 24
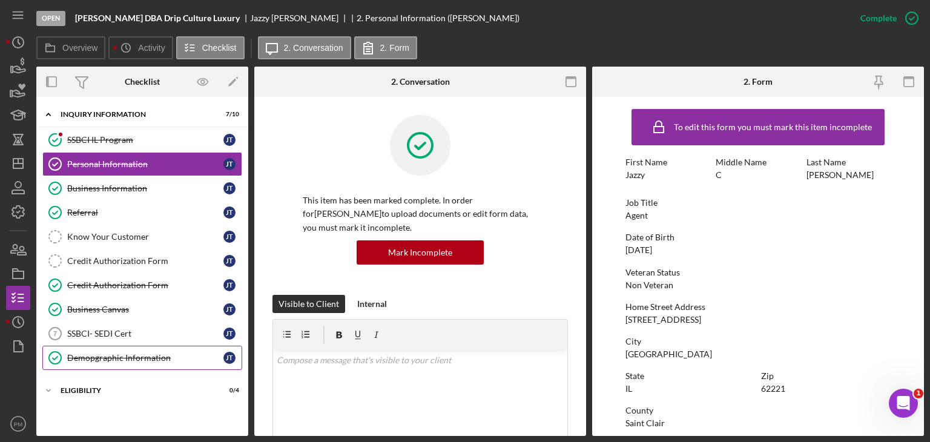
click at [152, 364] on link "Demopgraphic Information Demopgraphic Information [PERSON_NAME]" at bounding box center [142, 358] width 200 height 24
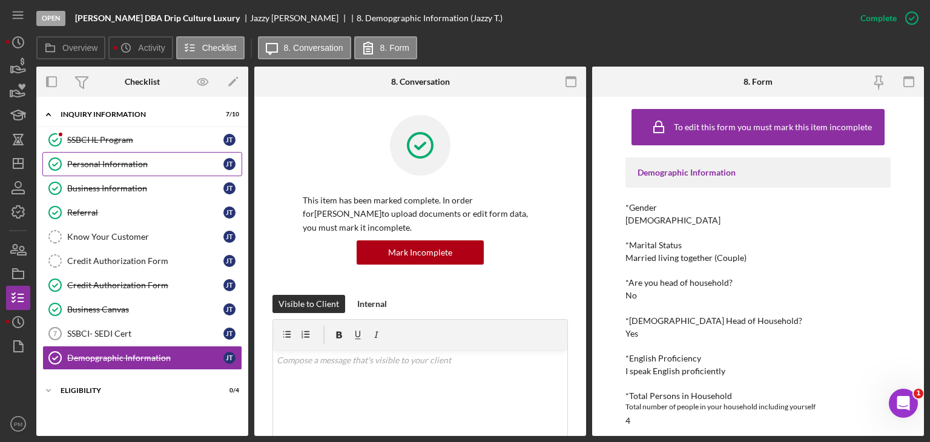
click at [122, 165] on div "Personal Information" at bounding box center [145, 164] width 156 height 10
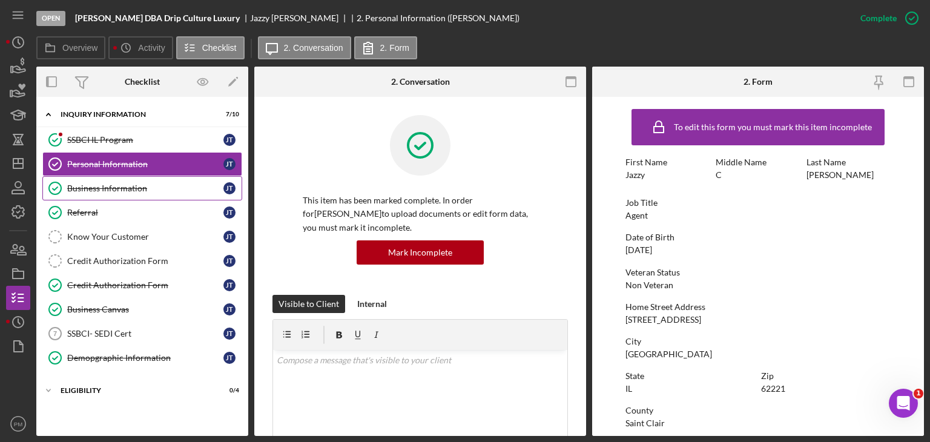
click at [137, 185] on div "Business Information" at bounding box center [145, 188] width 156 height 10
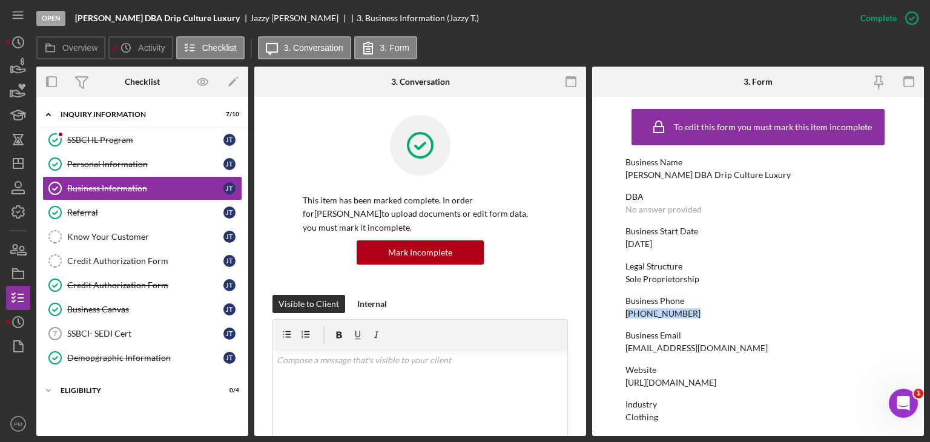
drag, startPoint x: 697, startPoint y: 314, endPoint x: 612, endPoint y: 315, distance: 86.0
click at [612, 315] on form "To edit this form you must mark this item incomplete Business Name [PERSON_NAME…" at bounding box center [758, 266] width 332 height 339
copy div "[PHONE_NUMBER]"
click at [27, 164] on icon "Icon/Dashboard" at bounding box center [18, 163] width 30 height 30
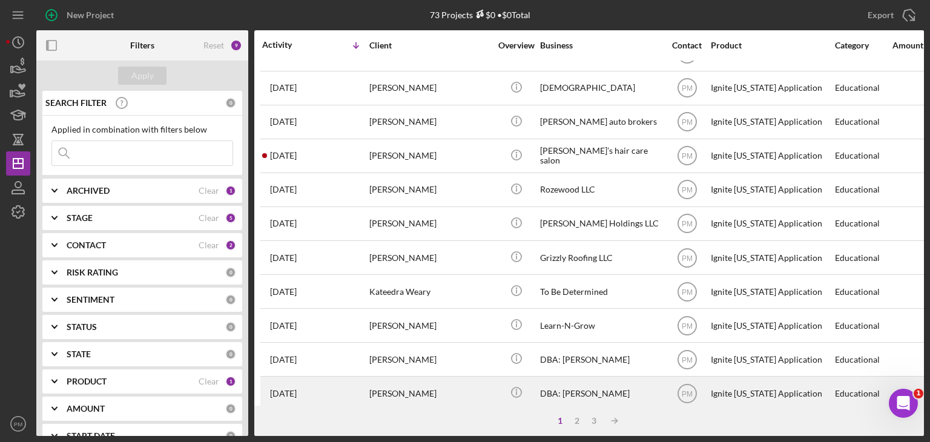
scroll to position [519, 0]
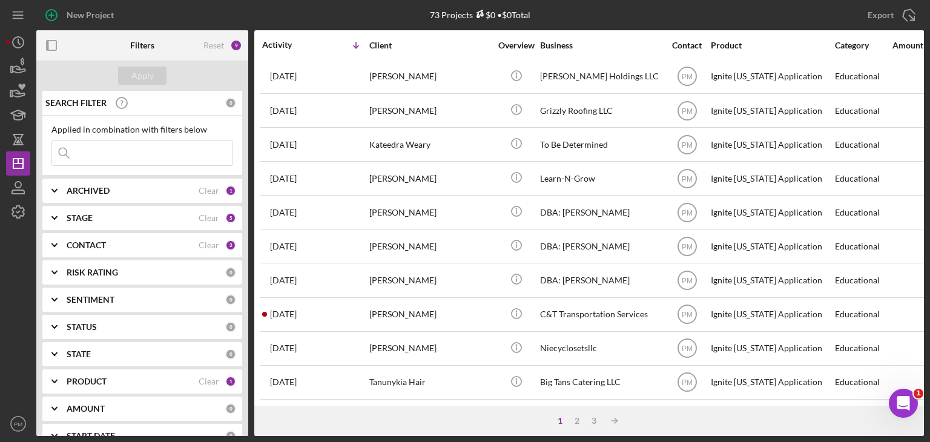
click at [107, 151] on input at bounding box center [142, 153] width 180 height 24
type input "lacontance"
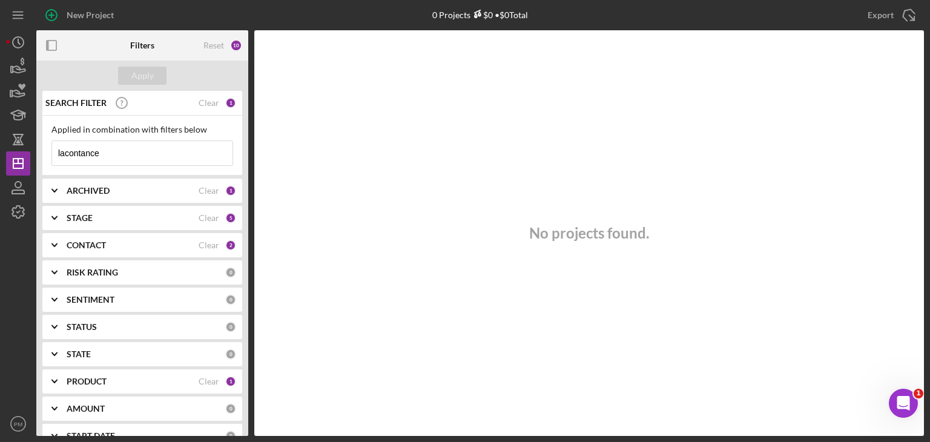
drag, startPoint x: 88, startPoint y: 148, endPoint x: 0, endPoint y: 143, distance: 88.5
click at [0, 143] on div "New Project 0 Projects $0 • $0 Total Export Icon/Export Filters Reset 10 Apply …" at bounding box center [465, 221] width 930 height 442
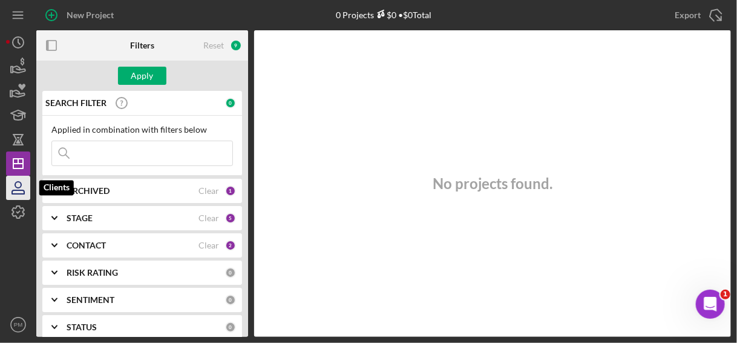
click at [24, 189] on icon "button" at bounding box center [18, 188] width 30 height 30
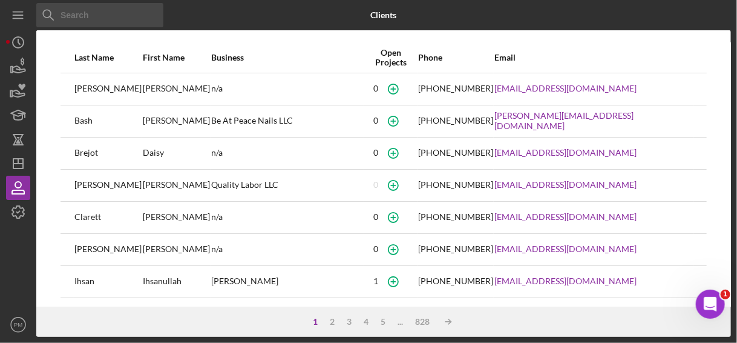
click at [93, 16] on input at bounding box center [99, 15] width 127 height 24
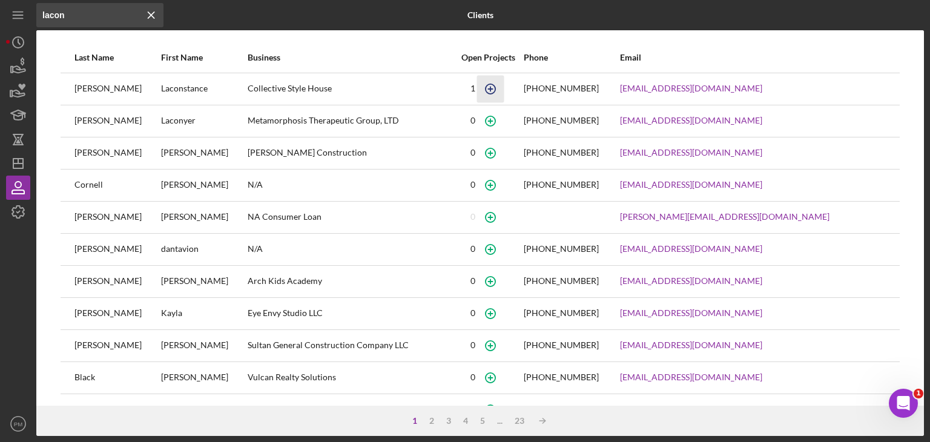
type input "lacon"
click at [504, 85] on icon "button" at bounding box center [490, 88] width 27 height 27
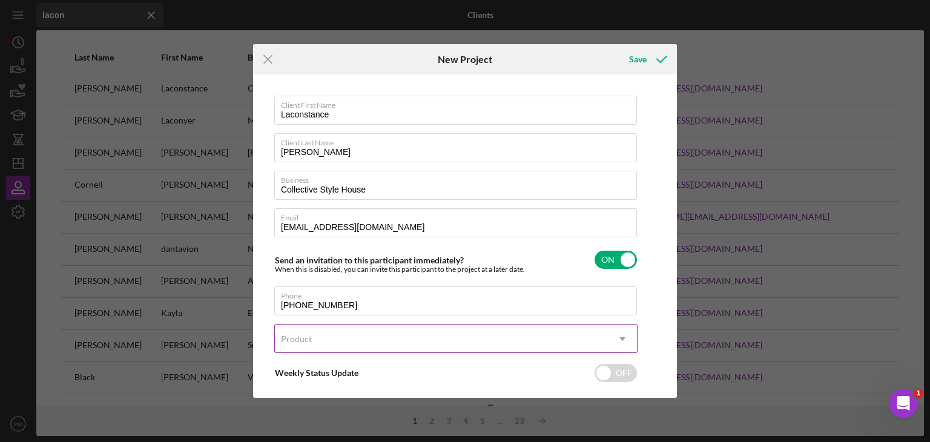
click at [330, 337] on div "Product" at bounding box center [441, 339] width 333 height 28
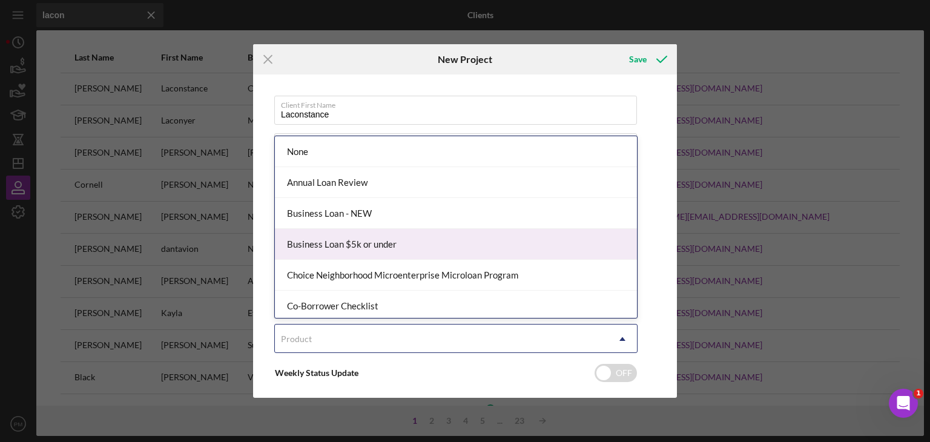
scroll to position [121, 0]
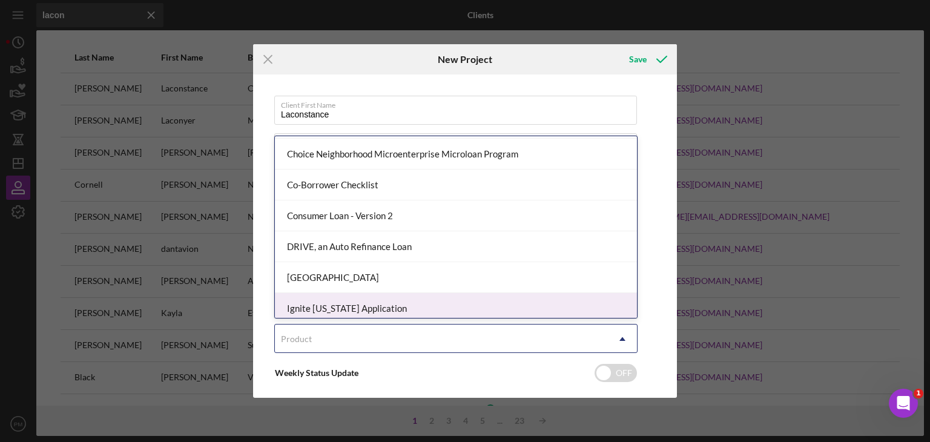
click at [334, 303] on div "Ignite [US_STATE] Application" at bounding box center [456, 308] width 362 height 31
checkbox input "true"
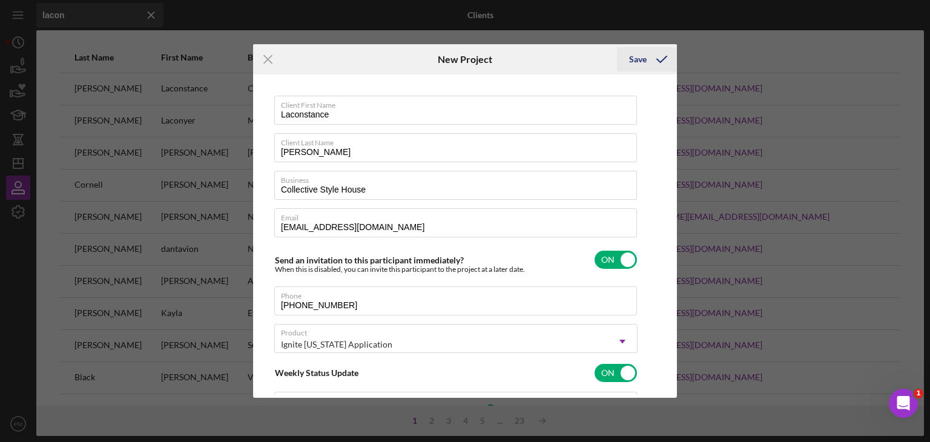
click at [635, 57] on div "Save" at bounding box center [638, 59] width 18 height 24
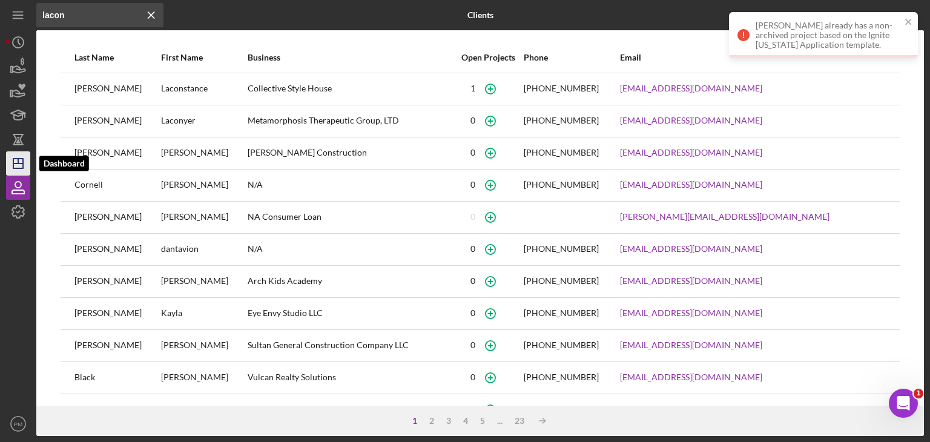
click at [19, 163] on line "button" at bounding box center [18, 163] width 10 height 0
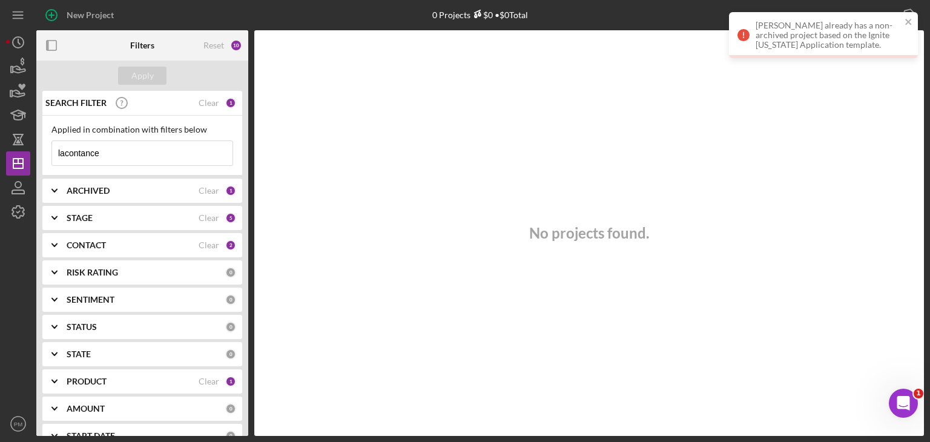
click at [109, 155] on input "lacontance" at bounding box center [142, 153] width 180 height 24
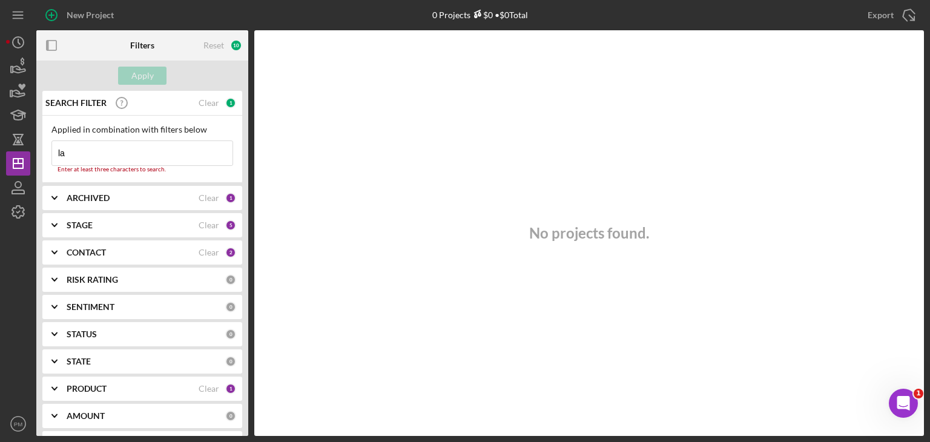
type input "l"
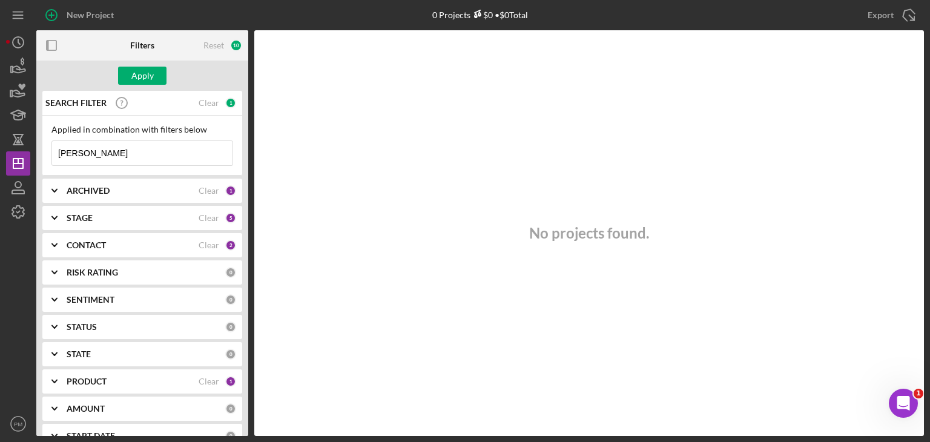
type input "[PERSON_NAME]"
drag, startPoint x: 93, startPoint y: 154, endPoint x: 0, endPoint y: 152, distance: 93.3
click at [0, 152] on div "New Project 0 Projects $0 • $0 Total lacontance Export Icon/Export Filters Rese…" at bounding box center [465, 221] width 930 height 442
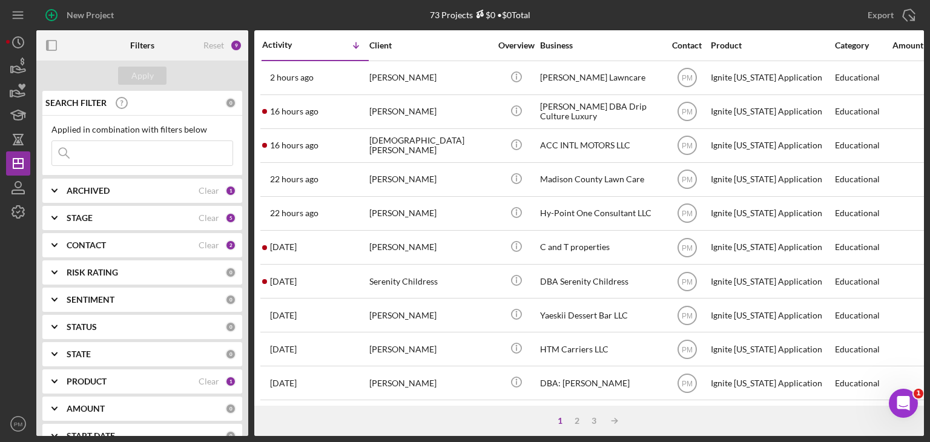
click at [98, 248] on b "CONTACT" at bounding box center [86, 245] width 39 height 10
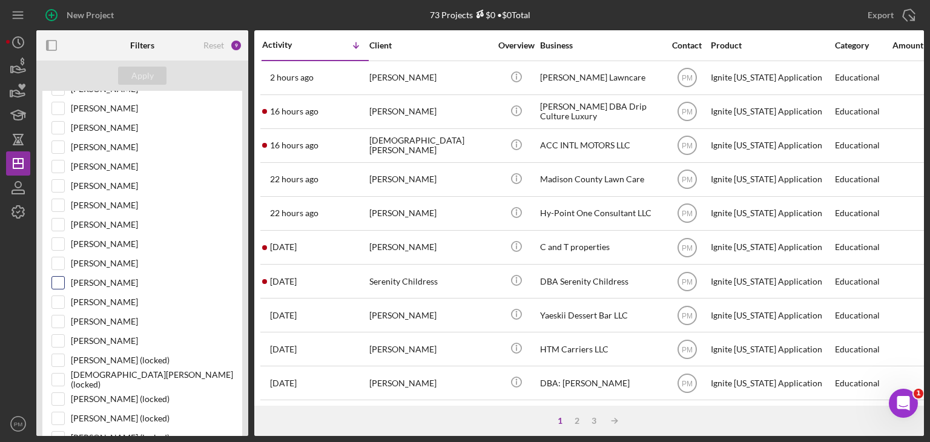
scroll to position [363, 0]
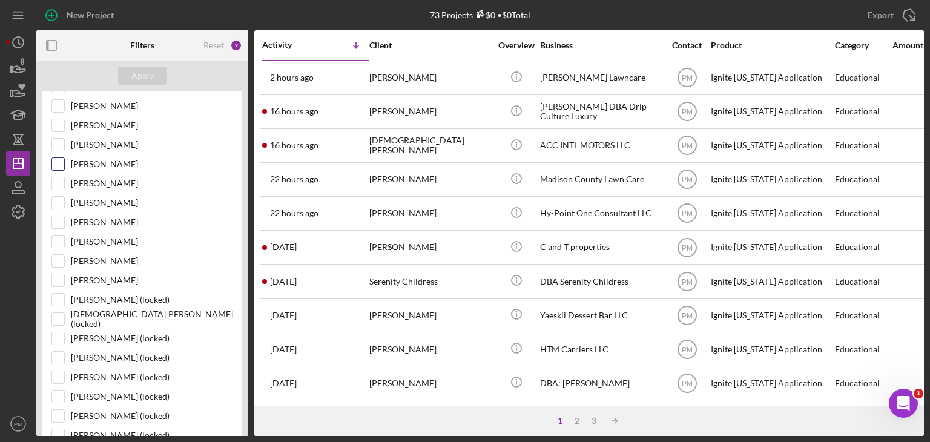
click at [62, 163] on input "[PERSON_NAME]" at bounding box center [58, 164] width 12 height 12
checkbox input "true"
click at [147, 81] on div "Apply" at bounding box center [142, 76] width 22 height 18
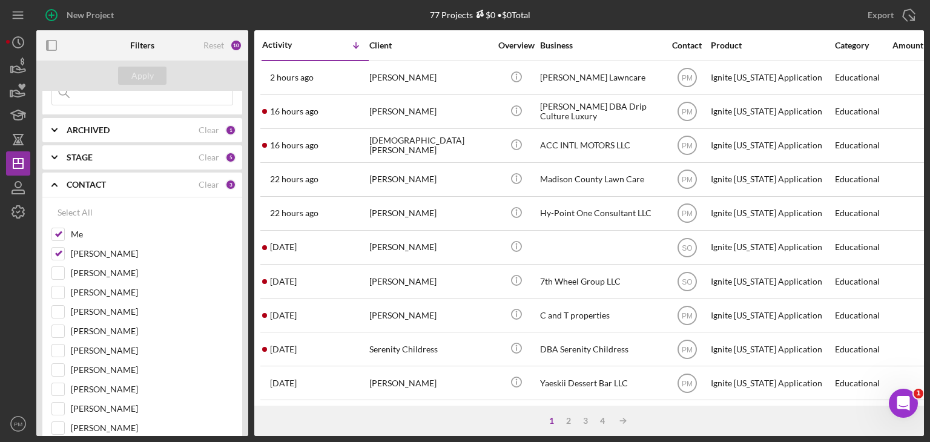
scroll to position [0, 0]
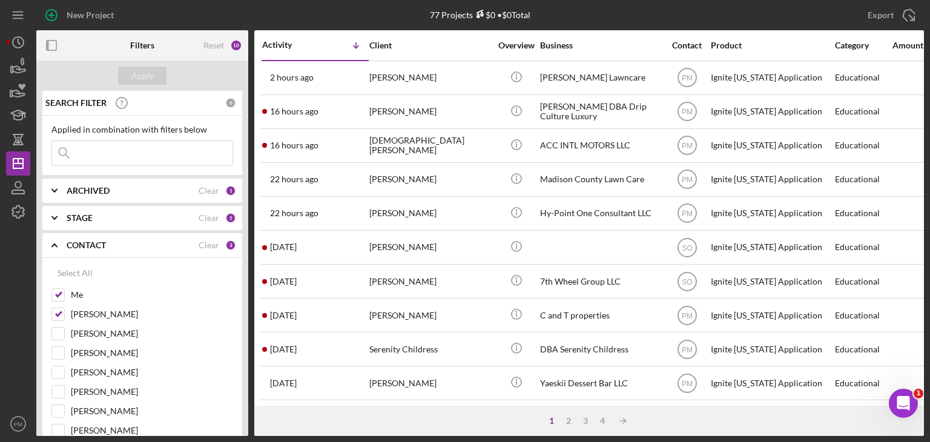
click at [128, 159] on input at bounding box center [142, 153] width 180 height 24
type input "laconstance"
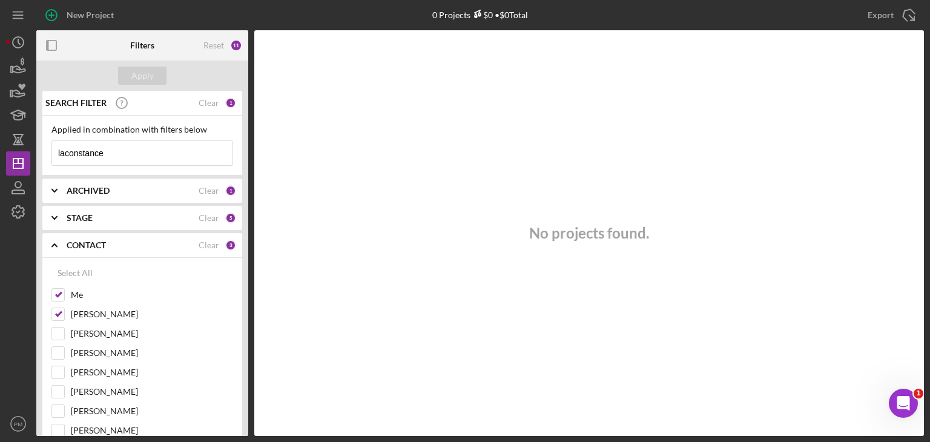
drag, startPoint x: 106, startPoint y: 153, endPoint x: 0, endPoint y: 128, distance: 108.8
click at [0, 130] on div "New Project 0 Projects $0 • $0 Total lacontance Export Icon/Export Filters Rese…" at bounding box center [465, 221] width 930 height 442
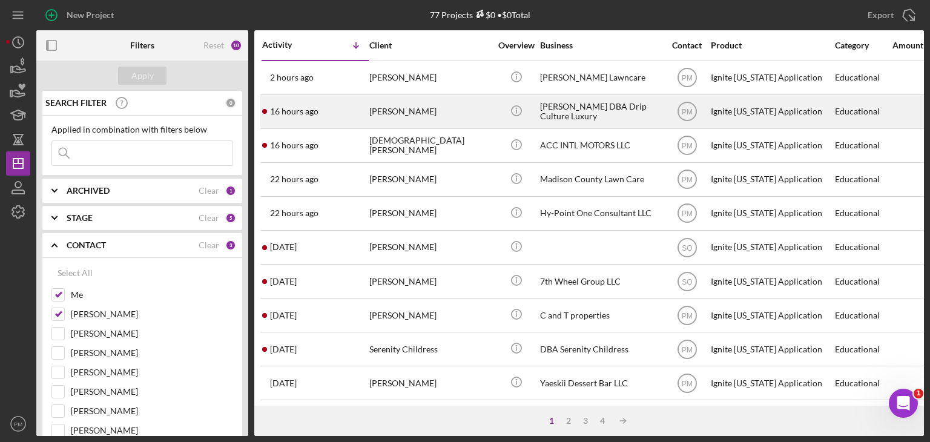
click at [359, 116] on div "16 hours ago [PERSON_NAME]" at bounding box center [315, 112] width 106 height 32
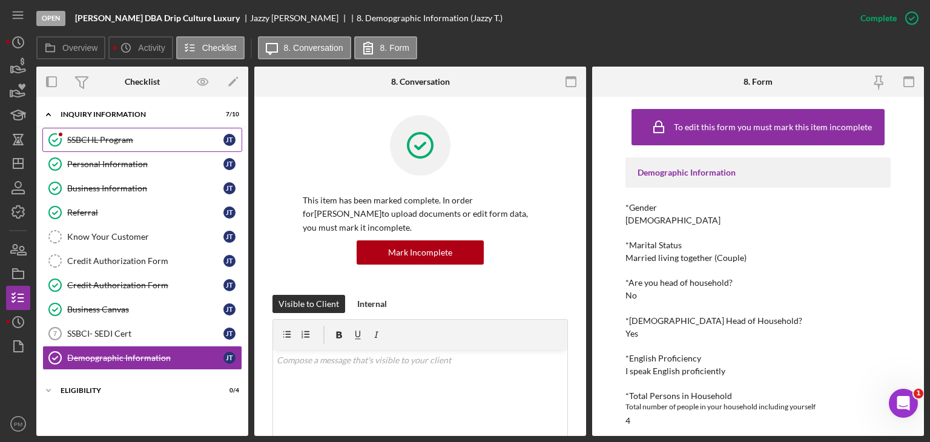
click at [119, 139] on div "SSBCI IL Program" at bounding box center [145, 140] width 156 height 10
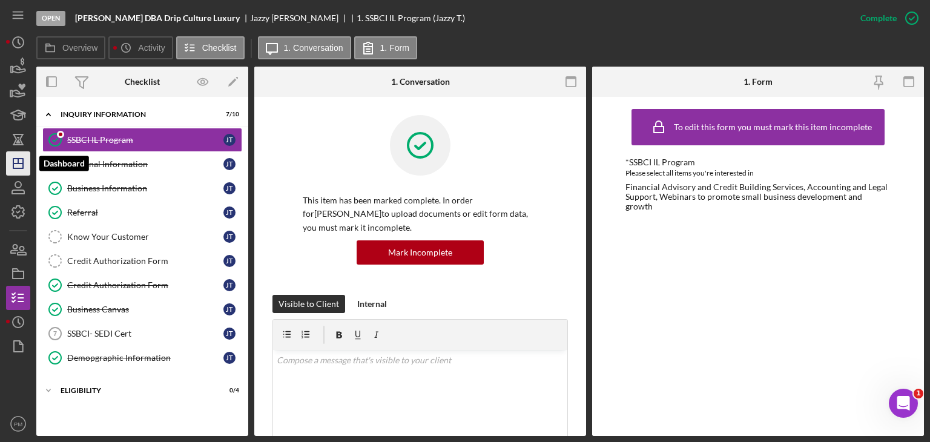
click at [17, 166] on icon "Icon/Dashboard" at bounding box center [18, 163] width 30 height 30
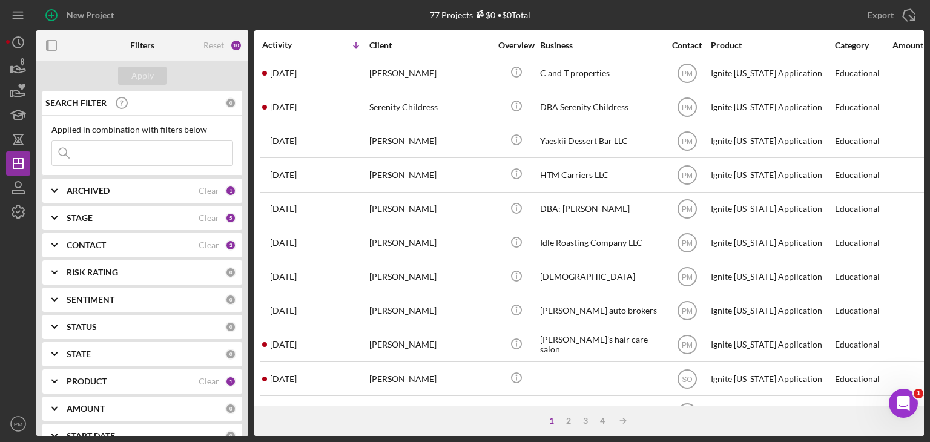
scroll to position [519, 0]
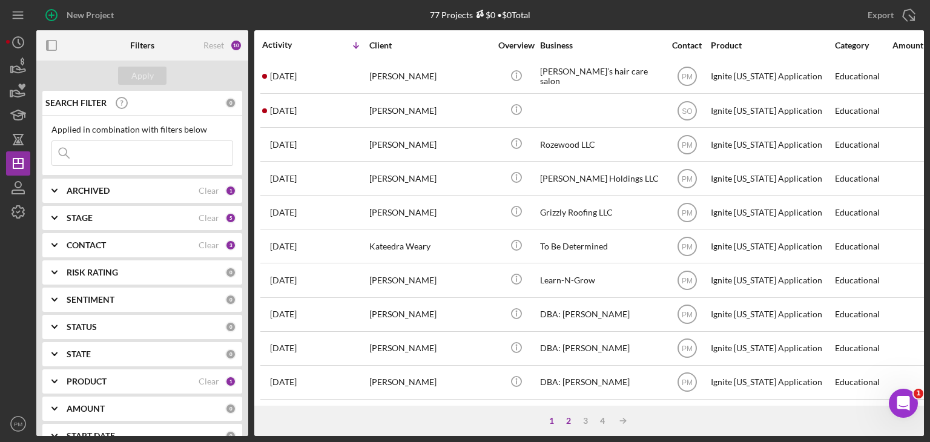
click at [570, 420] on div "2" at bounding box center [568, 421] width 17 height 10
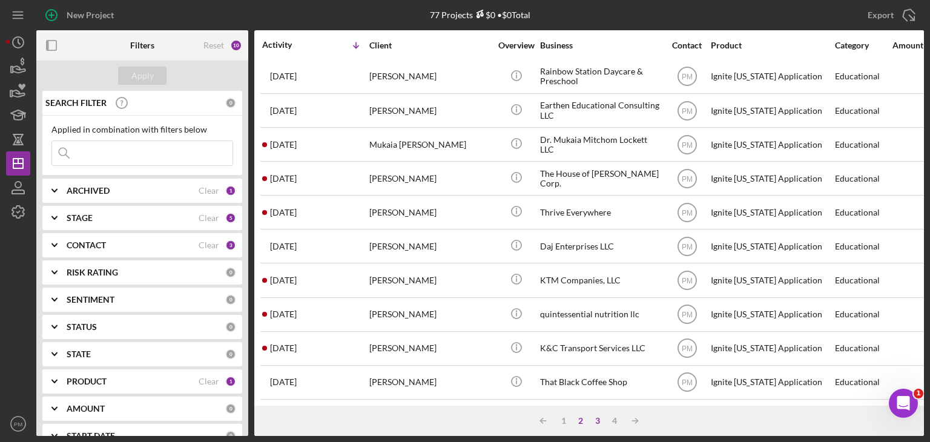
click at [600, 420] on div "3" at bounding box center [597, 421] width 17 height 10
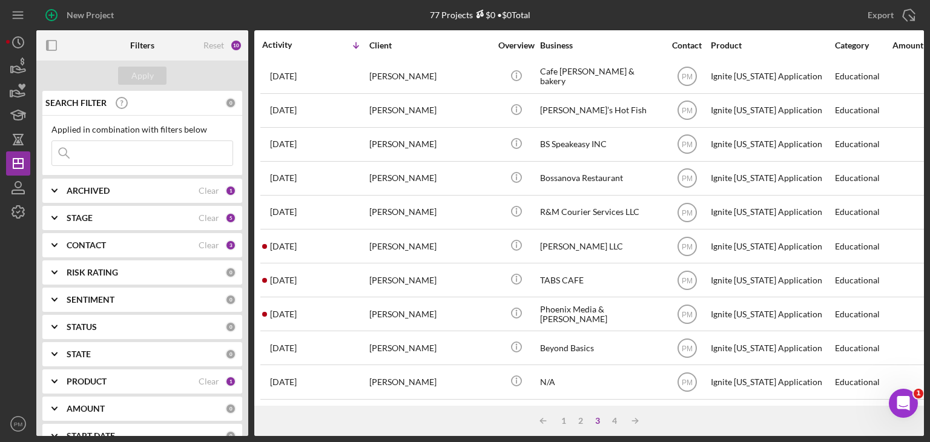
scroll to position [0, 0]
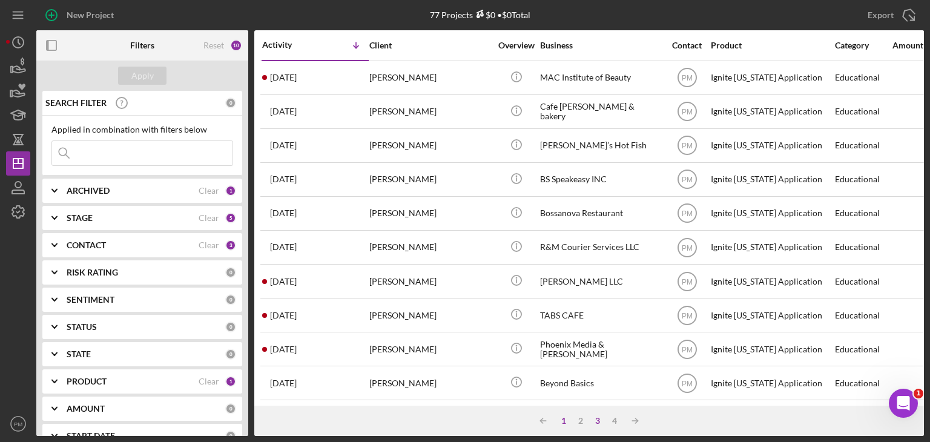
click at [566, 417] on div "1" at bounding box center [563, 421] width 17 height 10
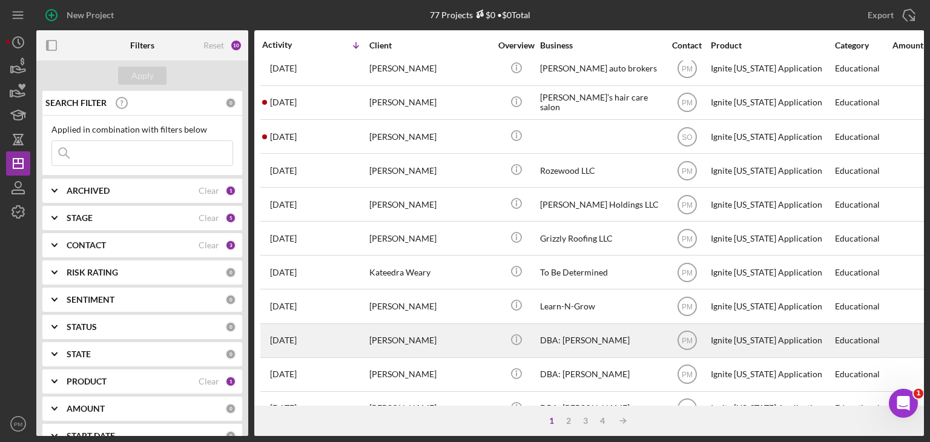
scroll to position [519, 0]
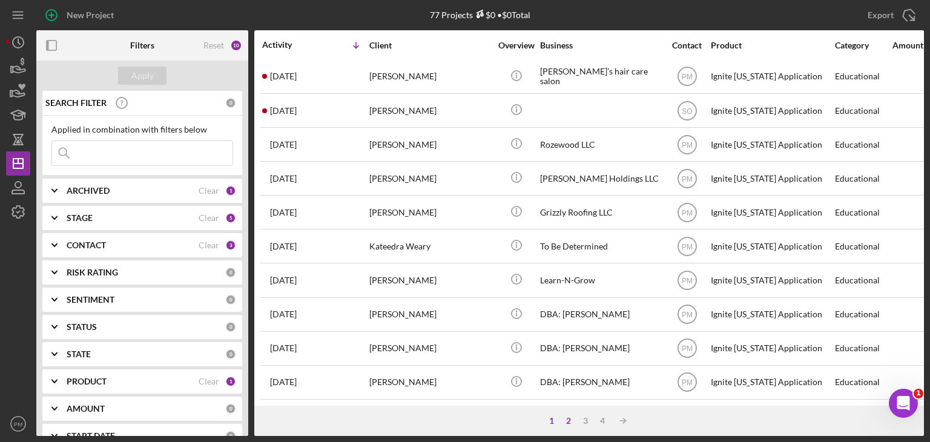
click at [570, 420] on div "2" at bounding box center [568, 421] width 17 height 10
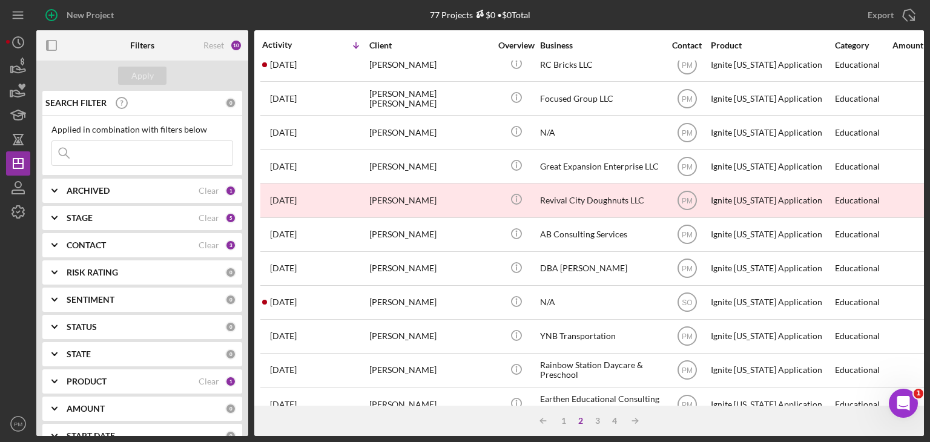
scroll to position [0, 0]
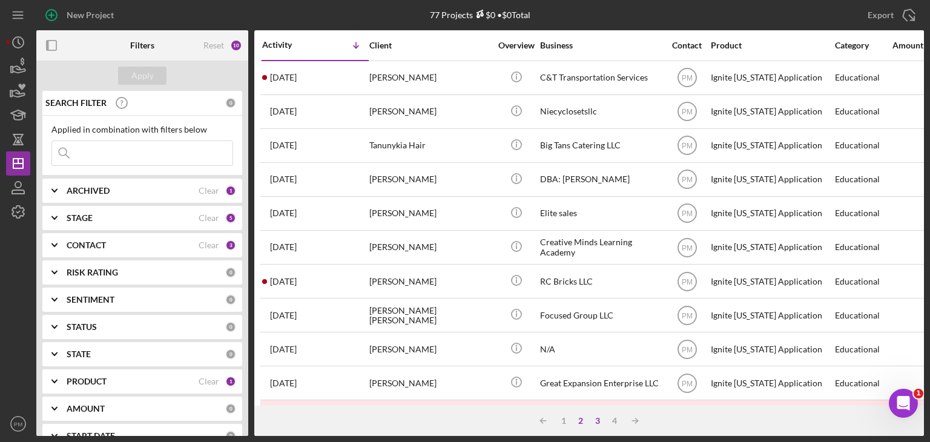
click at [596, 420] on div "3" at bounding box center [597, 421] width 17 height 10
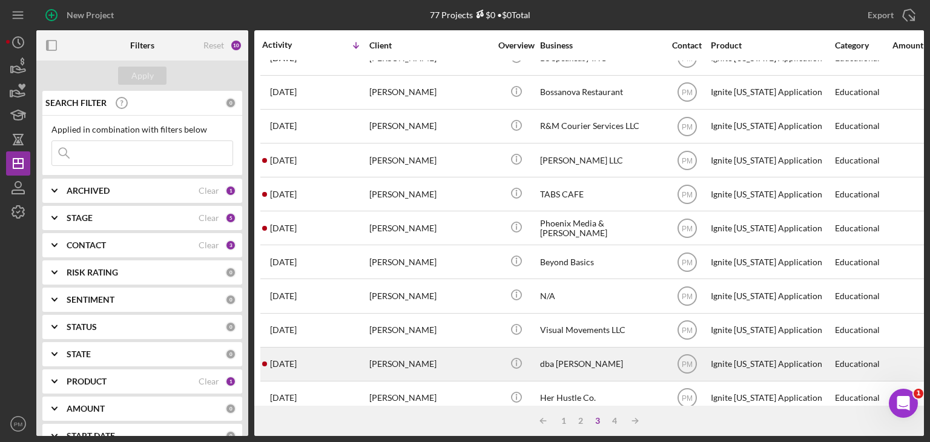
scroll to position [242, 0]
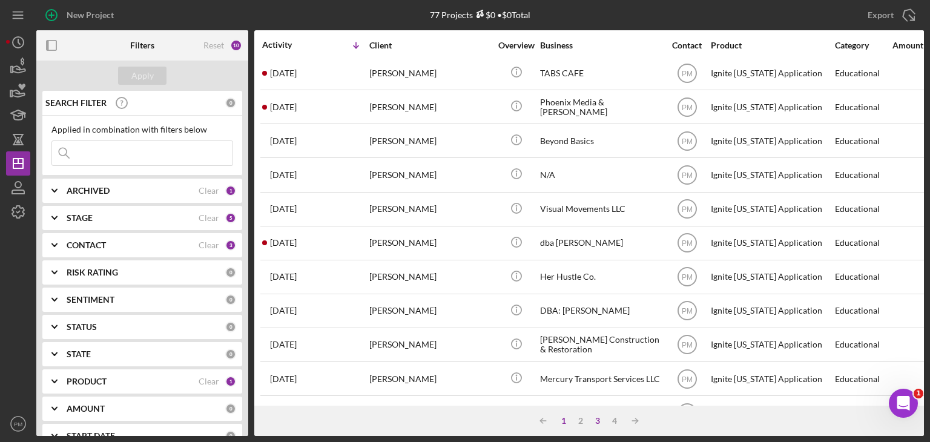
click at [558, 420] on div "1" at bounding box center [563, 421] width 17 height 10
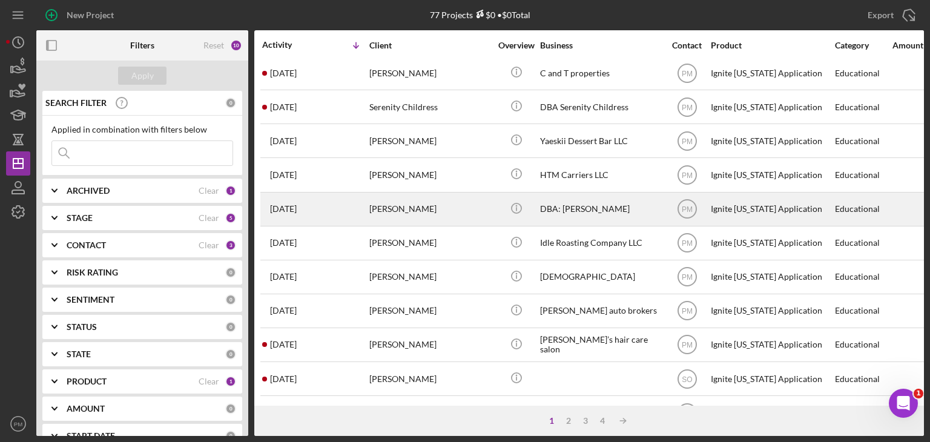
scroll to position [0, 0]
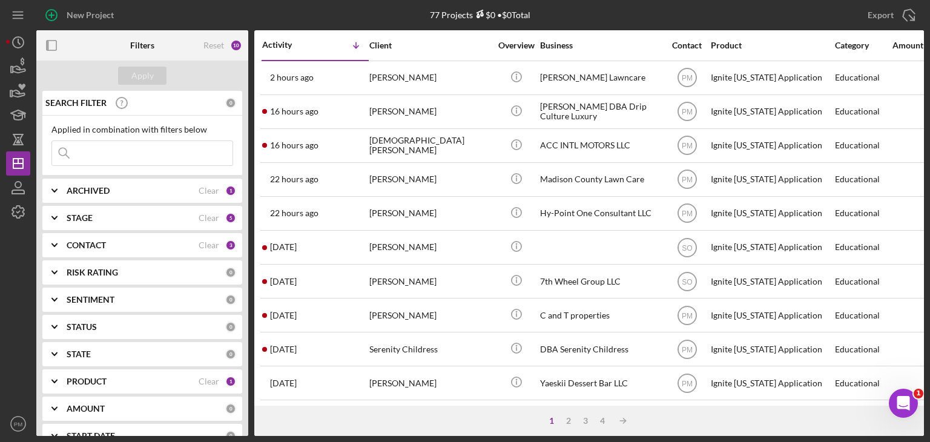
click at [129, 151] on input at bounding box center [142, 153] width 180 height 24
type input "laconstance"
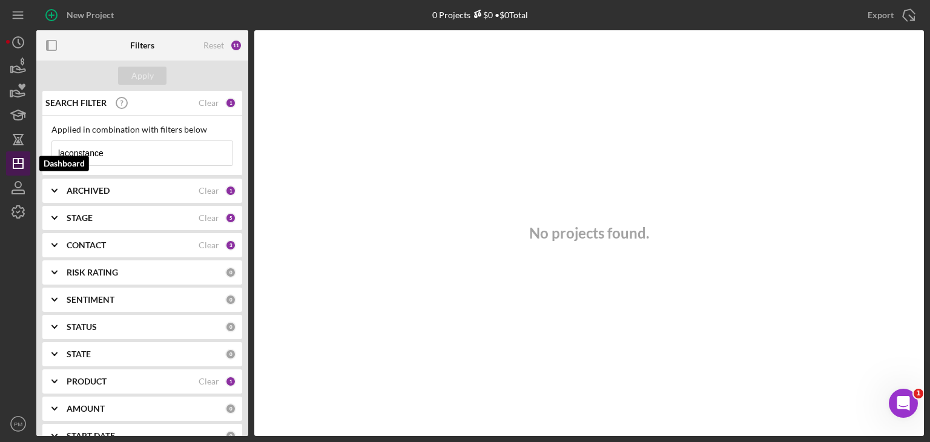
drag, startPoint x: 116, startPoint y: 157, endPoint x: 79, endPoint y: 160, distance: 36.5
click at [0, 151] on div "New Project 0 Projects $0 • $0 Total Export Icon/Export Filters Reset 11 Apply …" at bounding box center [465, 221] width 930 height 442
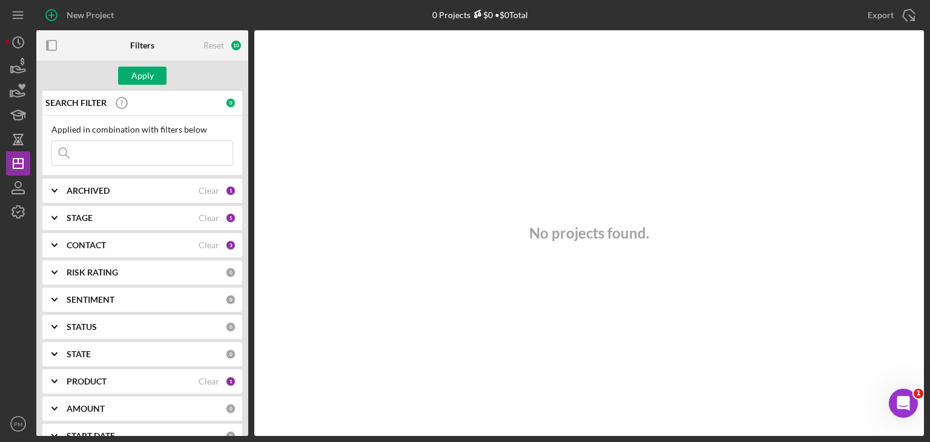
paste input "[PERSON_NAME]"
type input "[PERSON_NAME]"
click at [139, 378] on div "PRODUCT" at bounding box center [133, 382] width 132 height 10
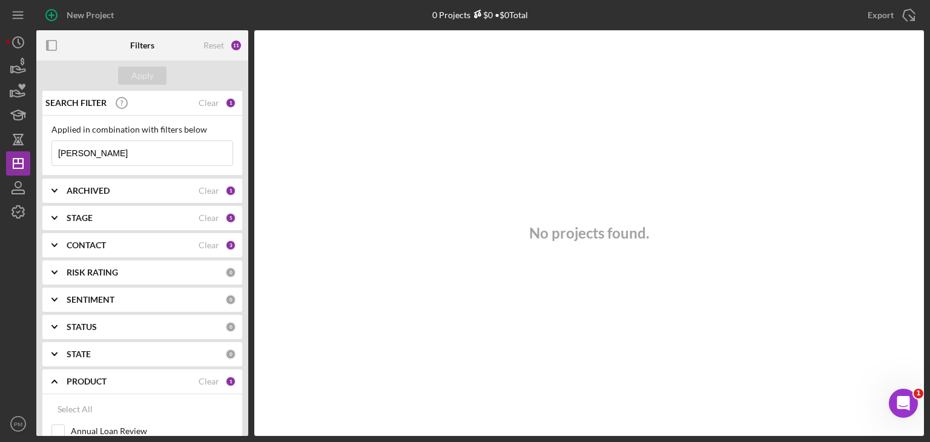
scroll to position [182, 0]
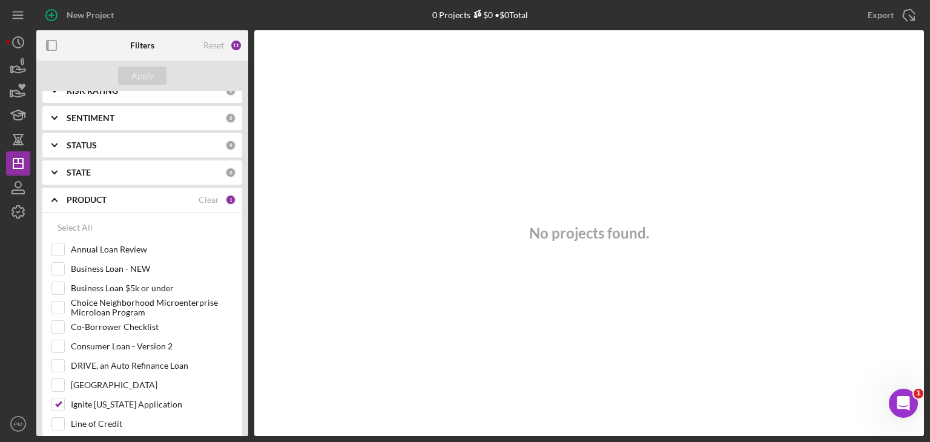
click at [87, 231] on div "Select All" at bounding box center [75, 228] width 35 height 24
checkbox input "true"
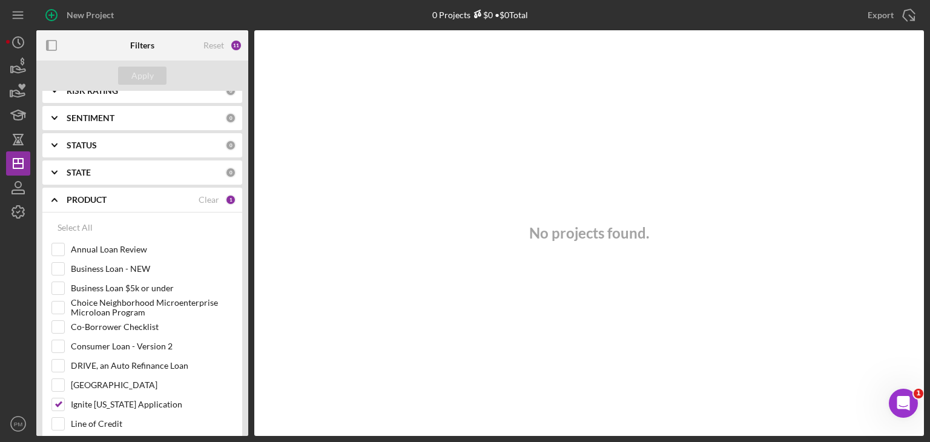
checkbox input "true"
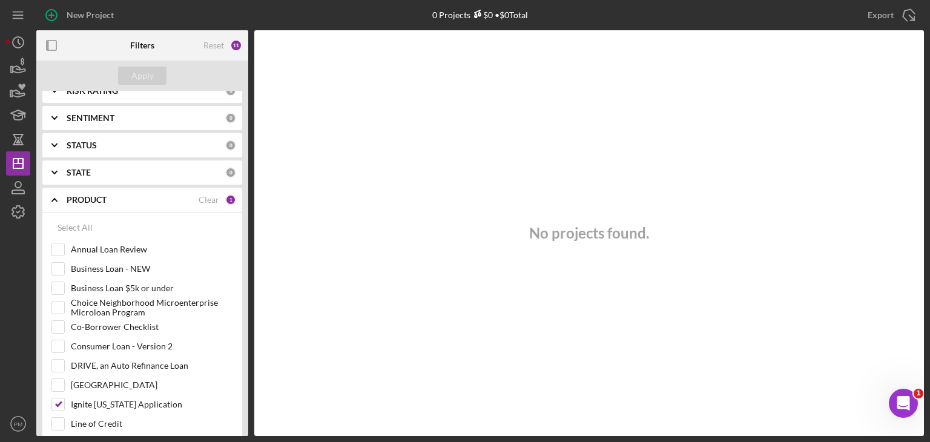
checkbox input "true"
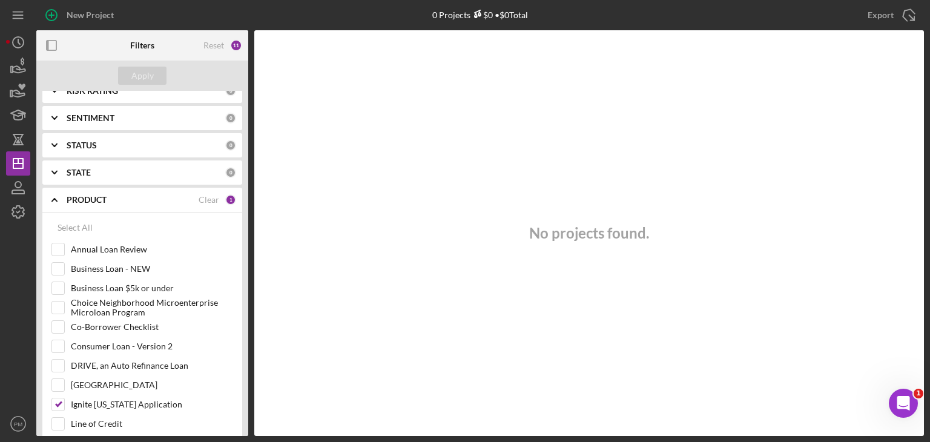
checkbox input "true"
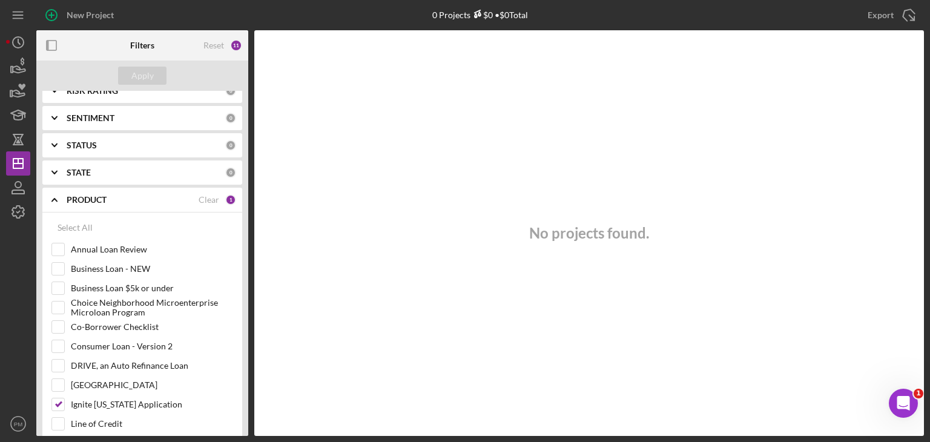
checkbox input "true"
click at [56, 245] on input "Annual Loan Review" at bounding box center [58, 249] width 12 height 12
checkbox input "false"
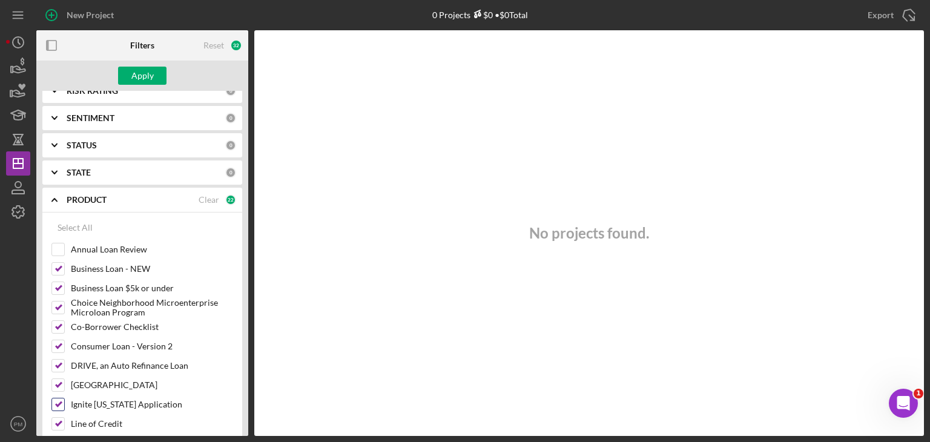
drag, startPoint x: 56, startPoint y: 400, endPoint x: 58, endPoint y: 392, distance: 8.8
click at [56, 398] on input "Ignite [US_STATE] Application" at bounding box center [58, 404] width 12 height 12
checkbox input "false"
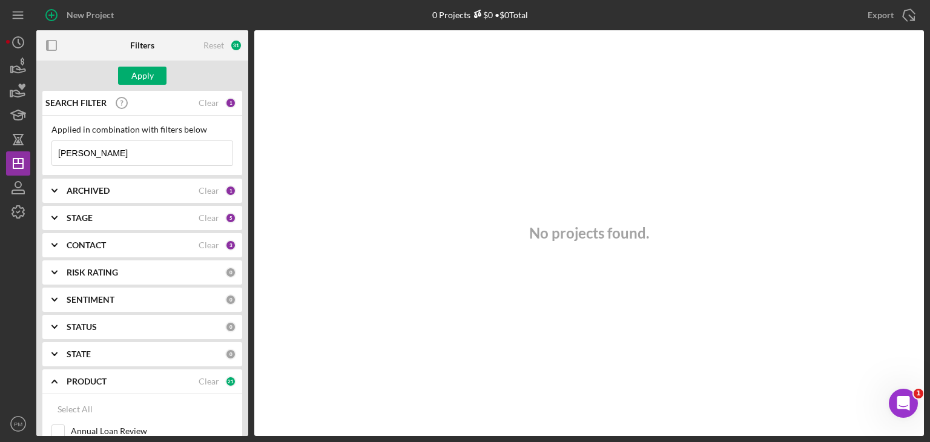
drag, startPoint x: 147, startPoint y: 153, endPoint x: 0, endPoint y: 122, distance: 150.3
click at [0, 134] on div "New Project 0 Projects $0 • $0 Total Export Icon/Export Filters Reset 31 Apply …" at bounding box center [465, 221] width 930 height 442
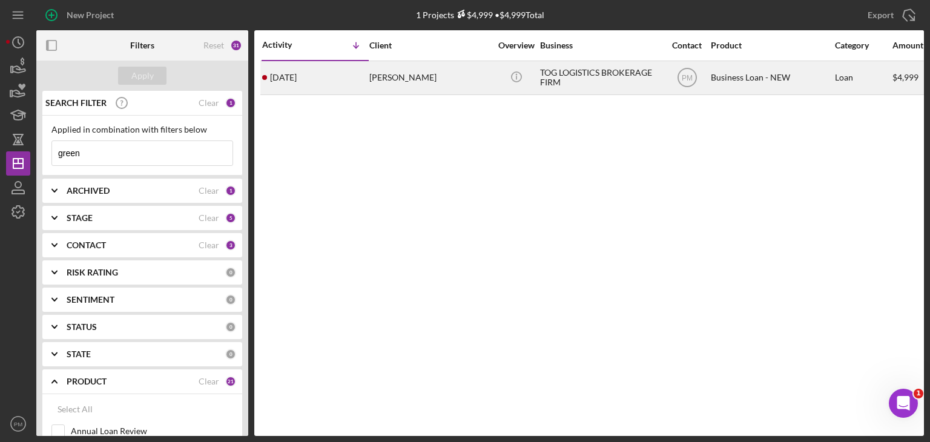
type input "green"
click at [327, 77] on div "[DATE] [PERSON_NAME]" at bounding box center [315, 78] width 106 height 32
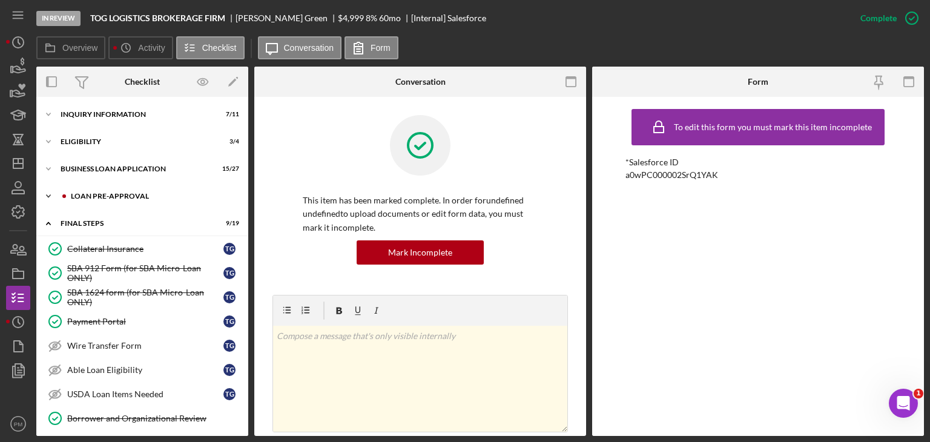
click at [102, 196] on div "LOAN PRE-APPROVAL" at bounding box center [152, 196] width 162 height 7
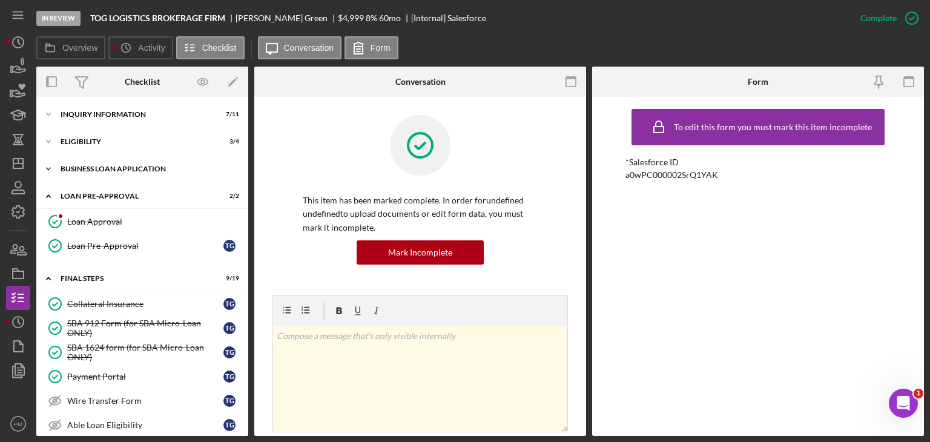
click at [136, 176] on div "Icon/Expander BUSINESS LOAN APPLICATION 15 / 27" at bounding box center [142, 169] width 212 height 24
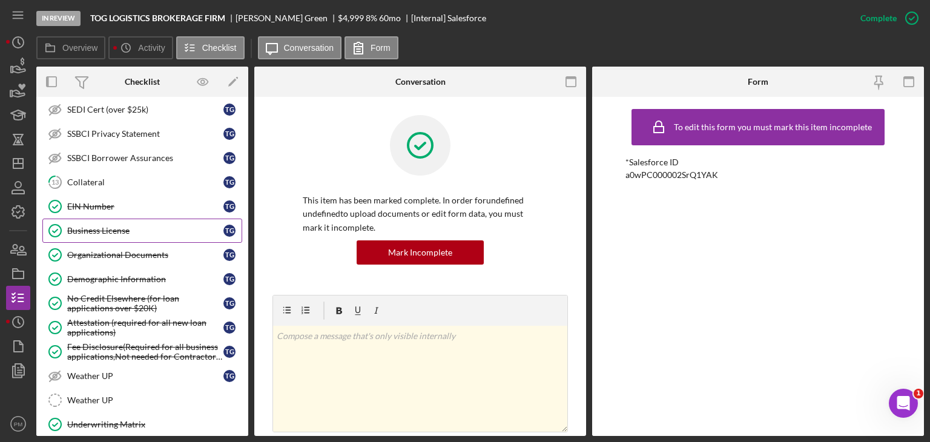
scroll to position [424, 0]
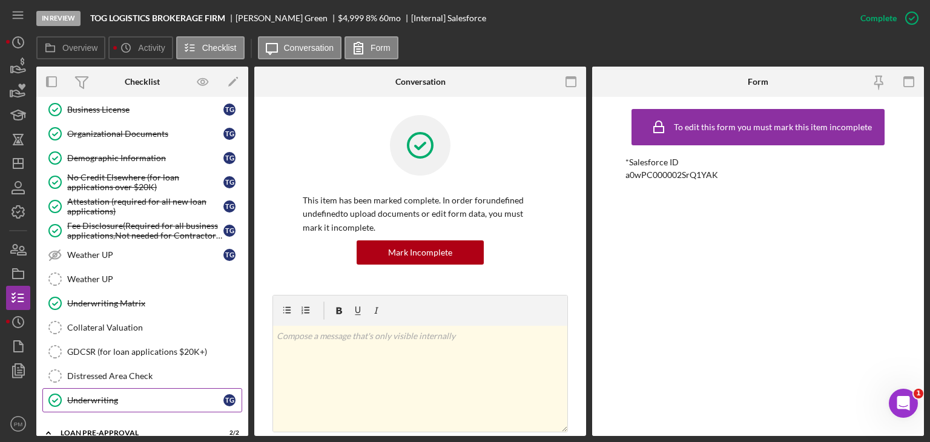
click at [122, 397] on div "Underwriting" at bounding box center [145, 400] width 156 height 10
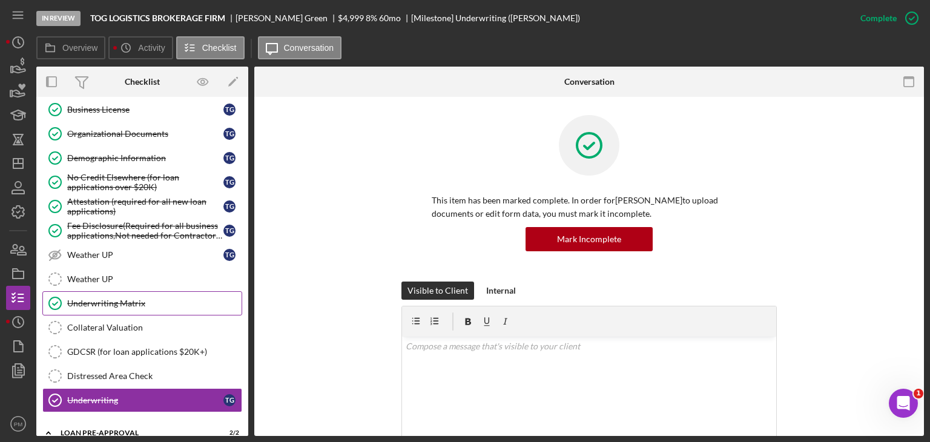
click at [114, 291] on link "Underwriting Matrix Underwriting Matrix" at bounding box center [142, 303] width 200 height 24
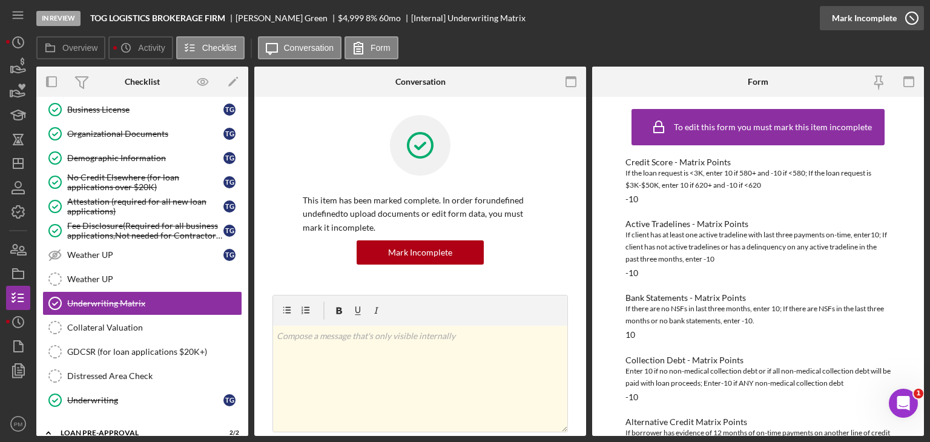
click at [879, 16] on div "Mark Incomplete" at bounding box center [864, 18] width 65 height 24
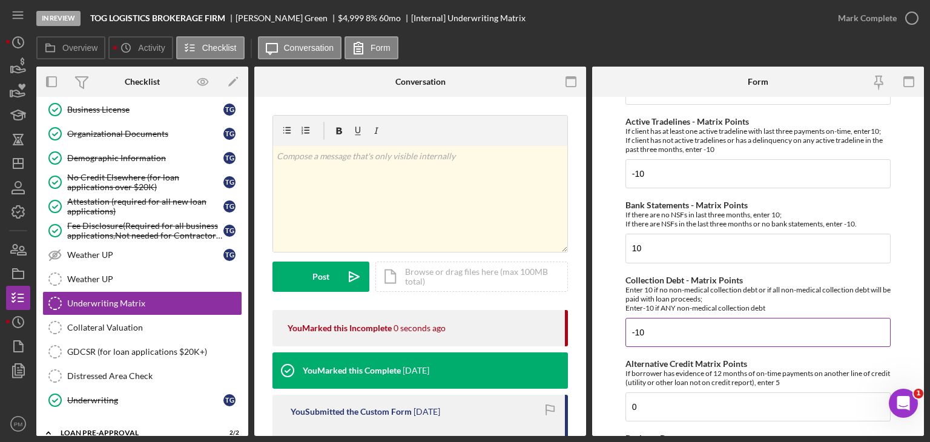
scroll to position [121, 0]
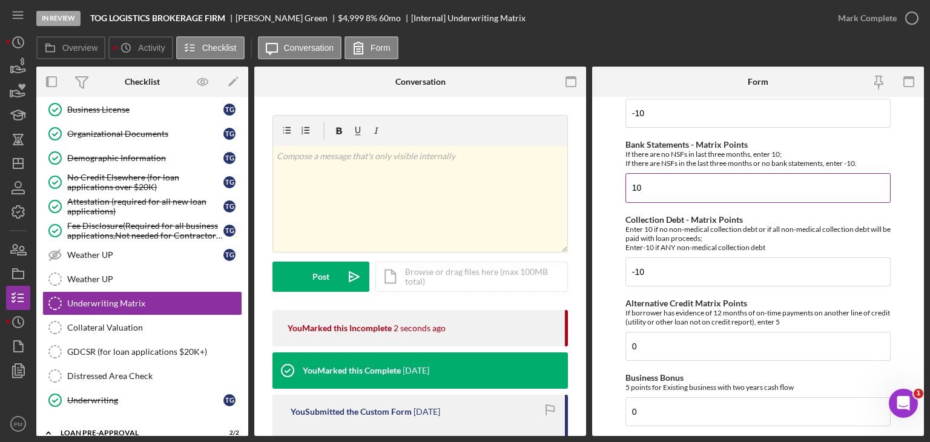
click at [628, 183] on input "10" at bounding box center [757, 187] width 265 height 29
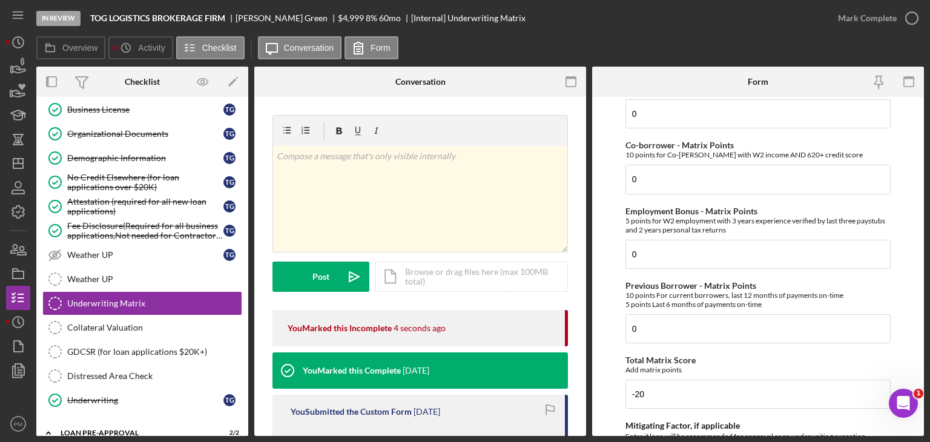
scroll to position [695, 0]
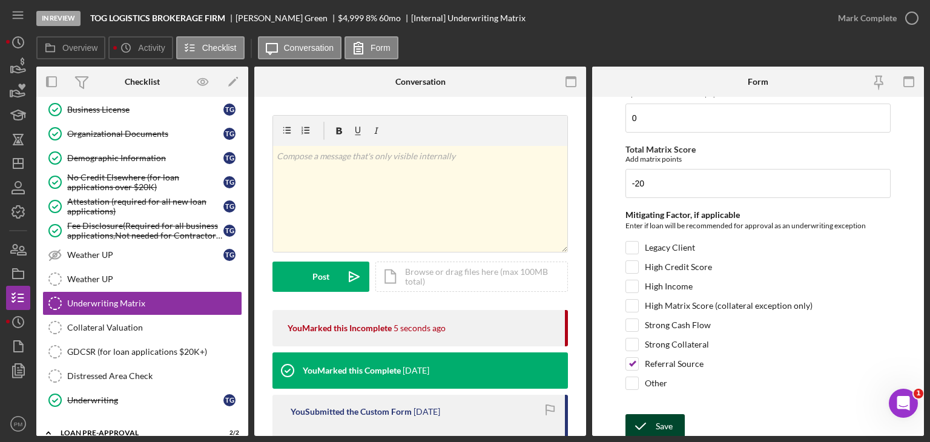
type input "-10"
click at [656, 418] on div "Save" at bounding box center [664, 426] width 17 height 24
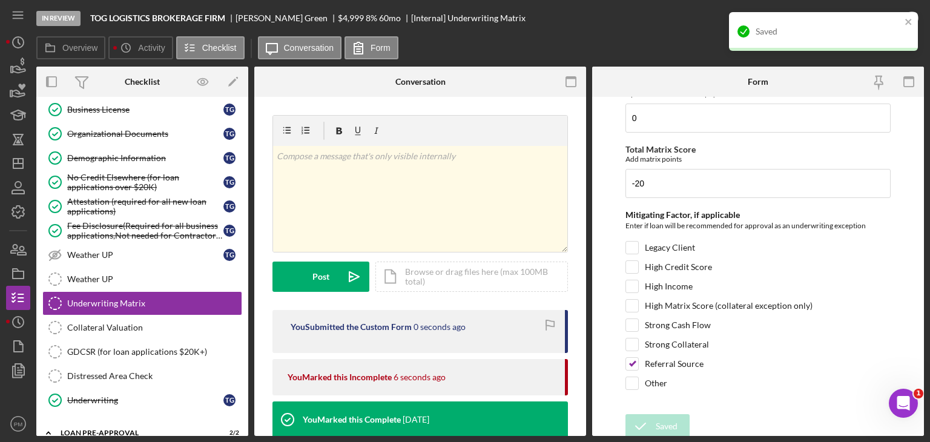
click at [868, 19] on div "Saved" at bounding box center [823, 31] width 189 height 39
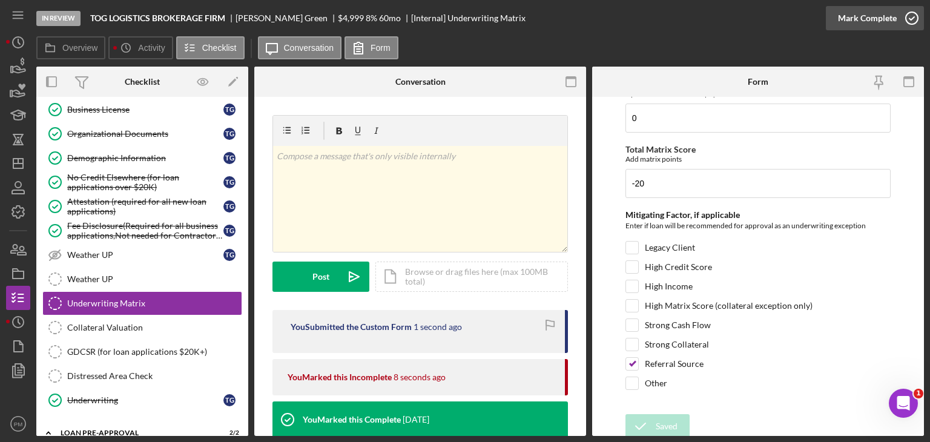
click at [857, 19] on div "Mark Complete" at bounding box center [867, 18] width 59 height 24
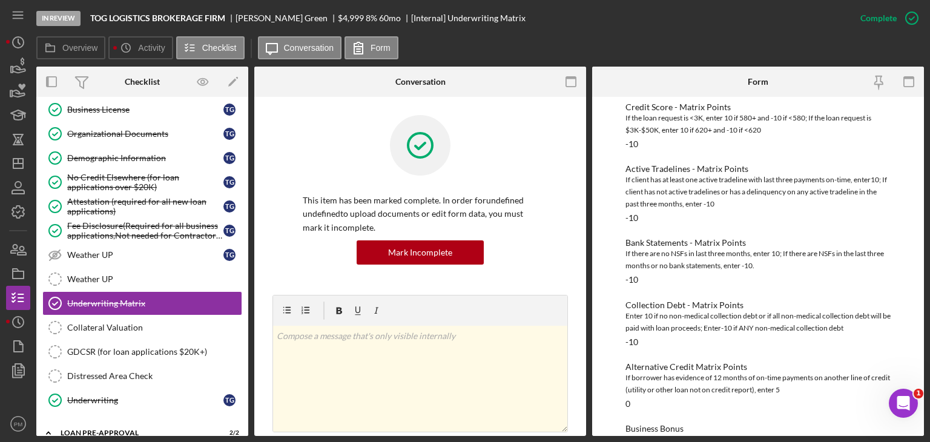
scroll to position [418, 0]
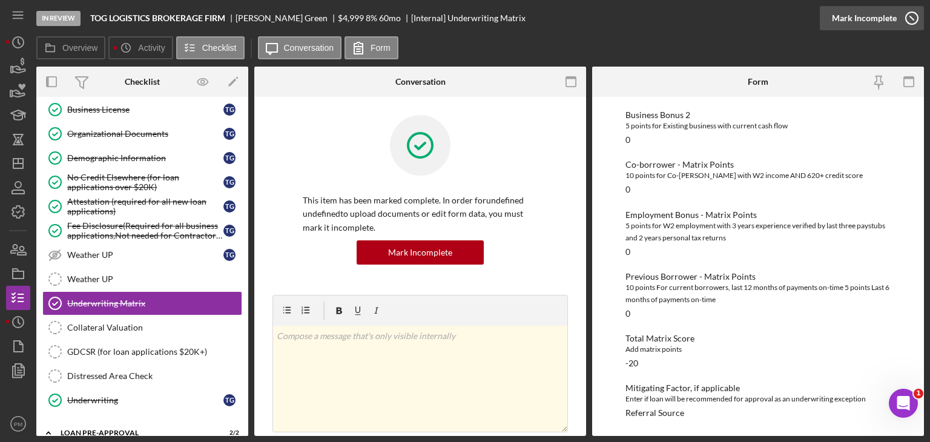
drag, startPoint x: 882, startPoint y: 21, endPoint x: 856, endPoint y: 33, distance: 29.0
click at [0, 0] on div "Mark Incomplete" at bounding box center [0, 0] width 0 height 0
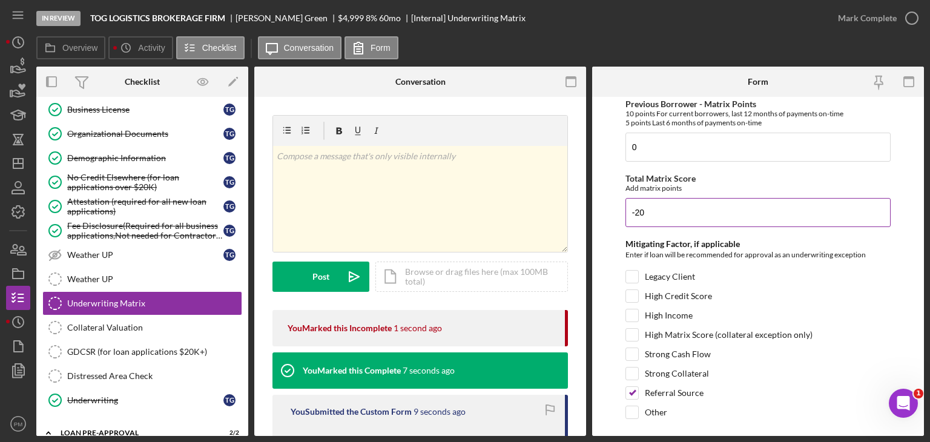
scroll to position [695, 0]
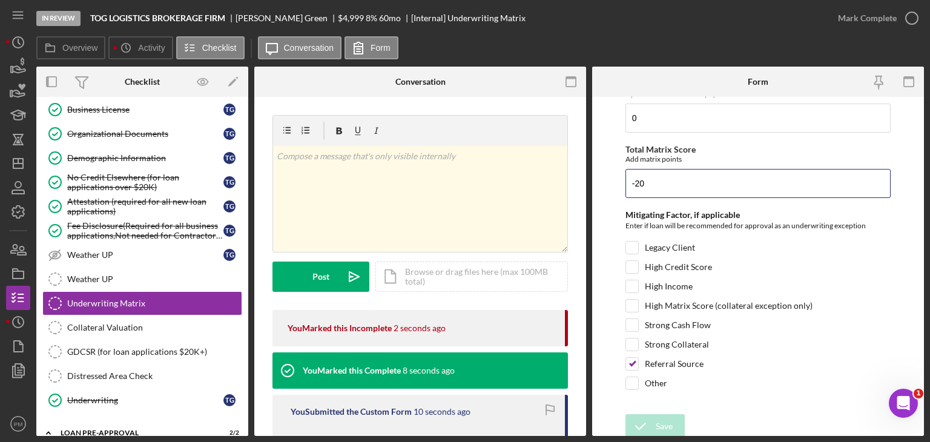
drag, startPoint x: 578, startPoint y: 179, endPoint x: 567, endPoint y: 179, distance: 11.5
click at [567, 179] on div "Overview Internal Workflow Stage In Review Icon/Dropdown Arrow Archive (can una…" at bounding box center [480, 251] width 888 height 369
type input "-40"
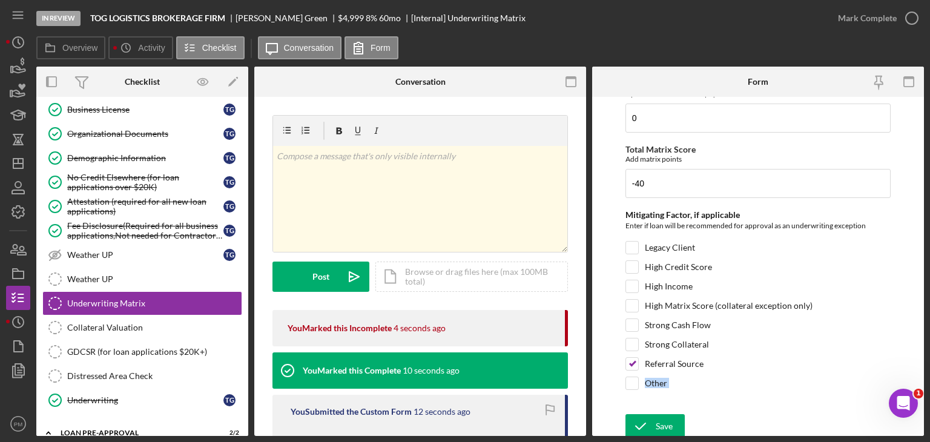
click at [636, 406] on form "Credit Score - Matrix Points If the loan request is <3K, enter 10 if 580+ and -…" at bounding box center [758, 266] width 332 height 339
click at [649, 420] on icon "submit" at bounding box center [640, 426] width 30 height 30
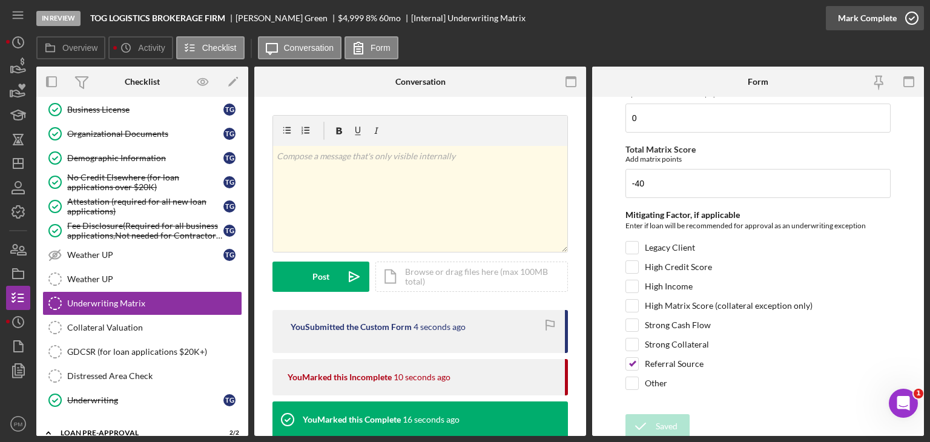
click at [862, 20] on div "Mark Complete" at bounding box center [867, 18] width 59 height 24
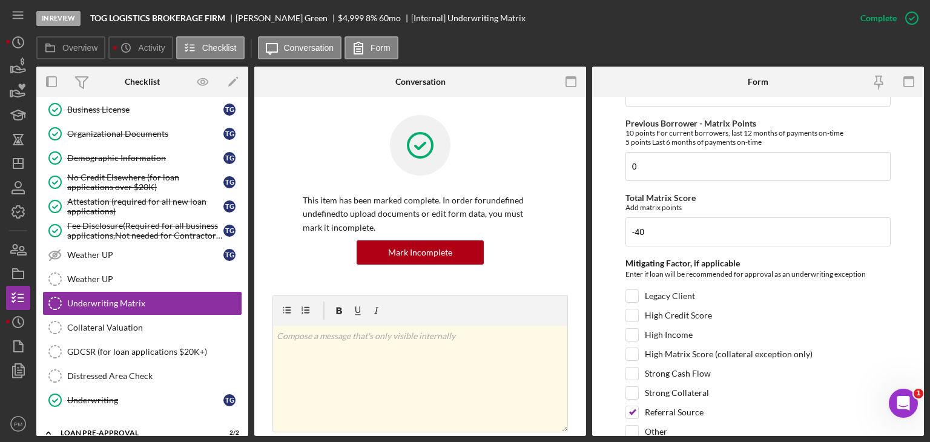
scroll to position [0, 0]
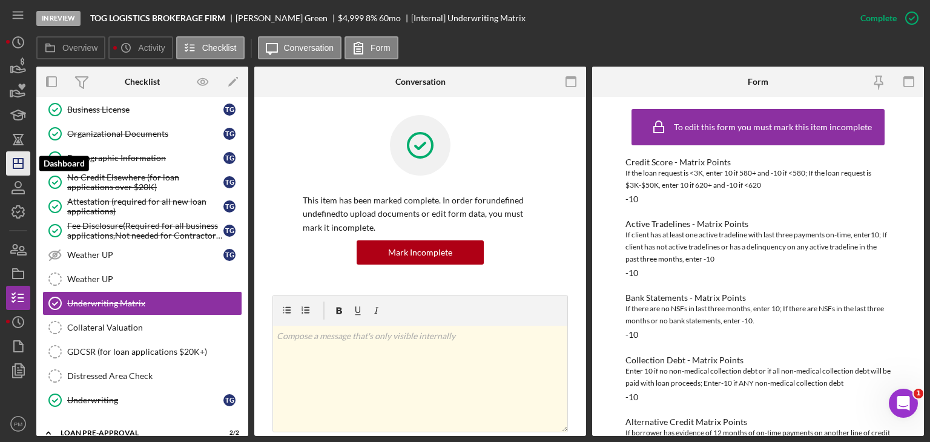
click at [19, 164] on icon "Icon/Dashboard" at bounding box center [18, 163] width 30 height 30
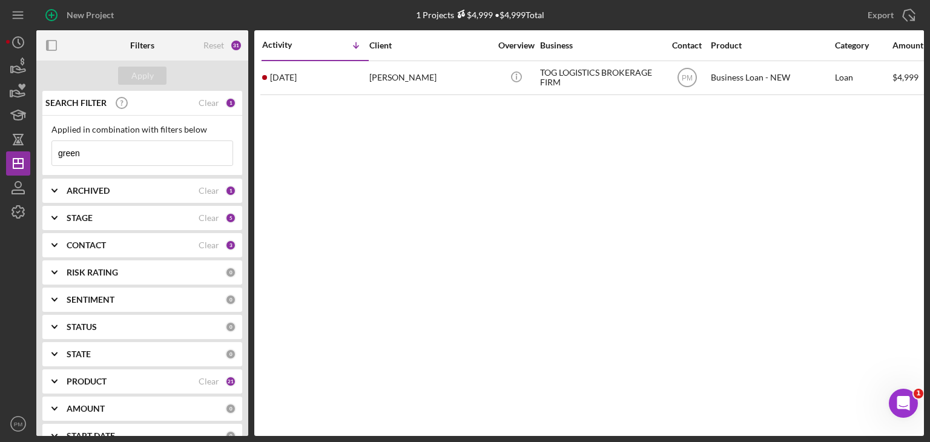
drag, startPoint x: 48, startPoint y: 151, endPoint x: 0, endPoint y: 151, distance: 47.8
click at [0, 151] on div "New Project 1 Projects $4,999 • $4,999 Total green Export Icon/Export Filters R…" at bounding box center [465, 221] width 930 height 442
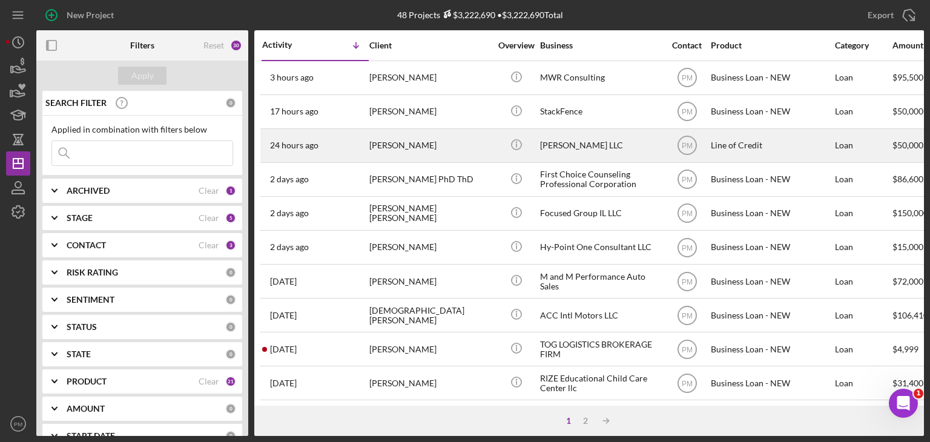
click at [335, 148] on div "24 hours ago [PERSON_NAME]" at bounding box center [315, 146] width 106 height 32
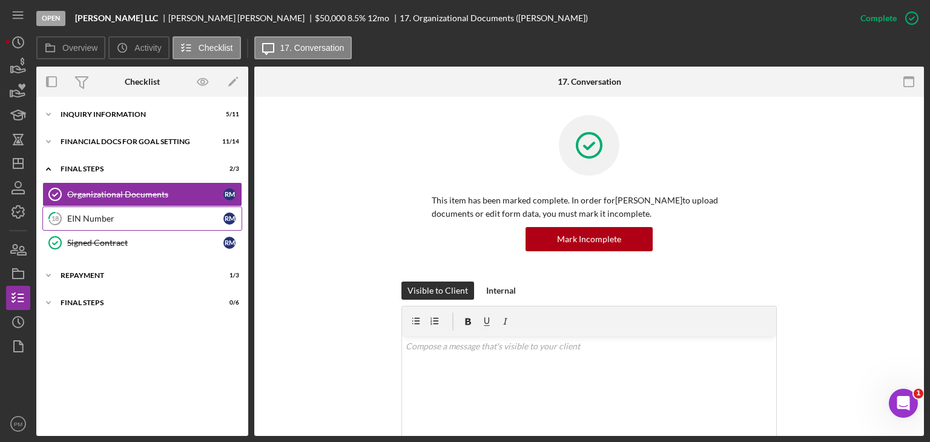
click at [104, 220] on div "EIN Number" at bounding box center [145, 219] width 156 height 10
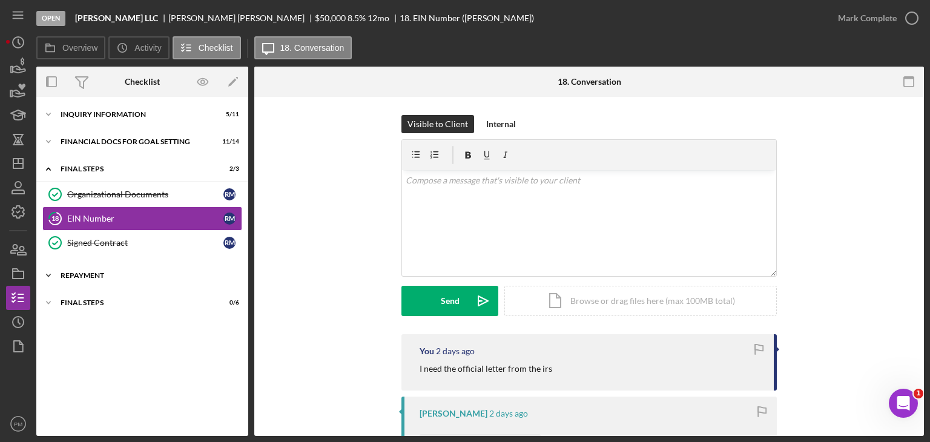
click at [108, 270] on div "Icon/Expander Repayment 1 / 3" at bounding box center [142, 275] width 212 height 24
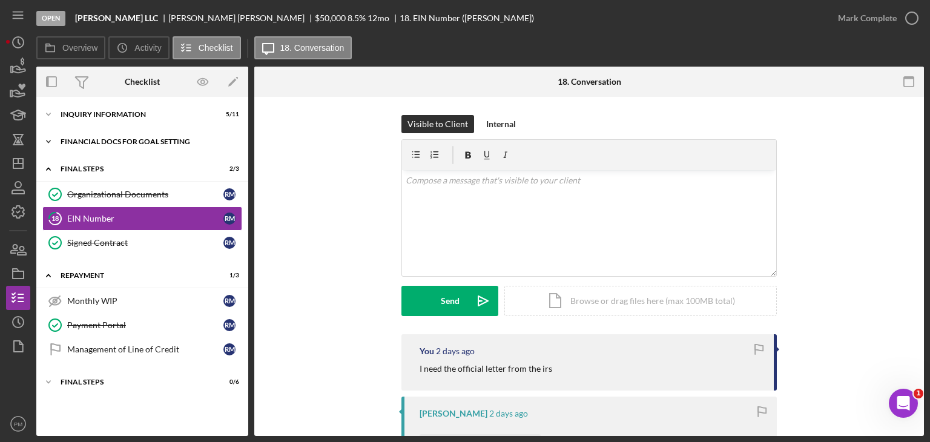
click at [92, 145] on div "Financial Docs for Goal Setting" at bounding box center [147, 141] width 173 height 7
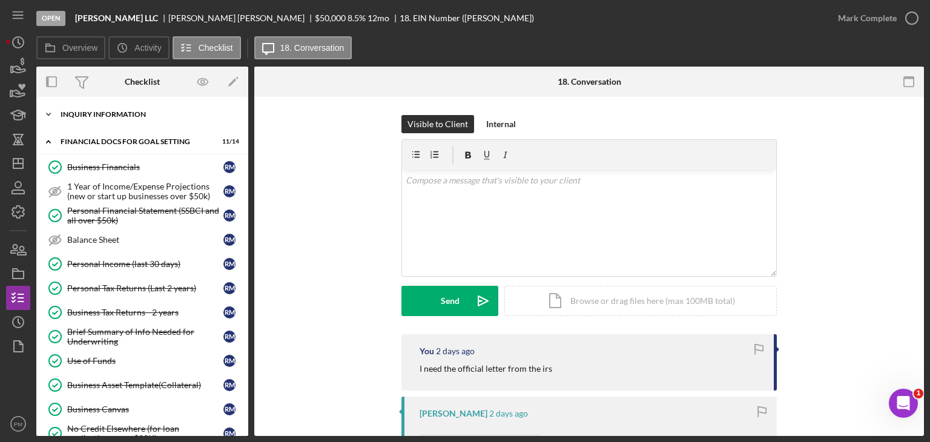
click at [83, 117] on div "INQUIRY INFORMATION" at bounding box center [147, 114] width 173 height 7
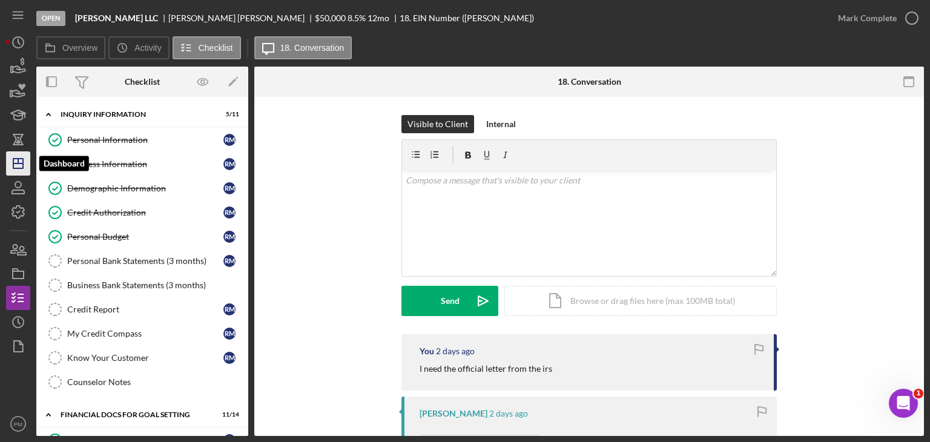
click at [25, 157] on icon "Icon/Dashboard" at bounding box center [18, 163] width 30 height 30
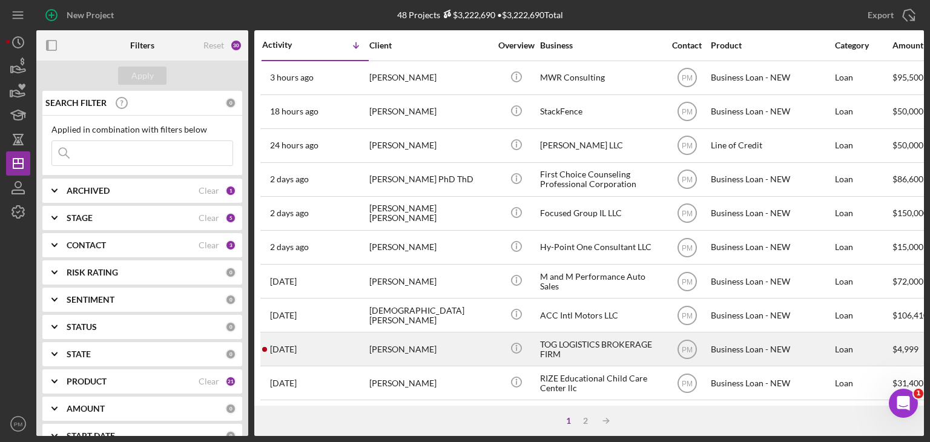
click at [369, 349] on div "[PERSON_NAME]" at bounding box center [429, 349] width 121 height 32
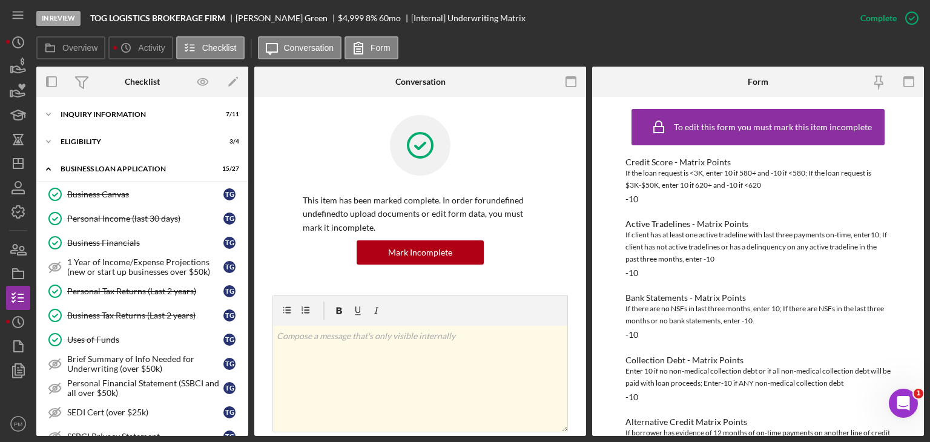
scroll to position [455, 0]
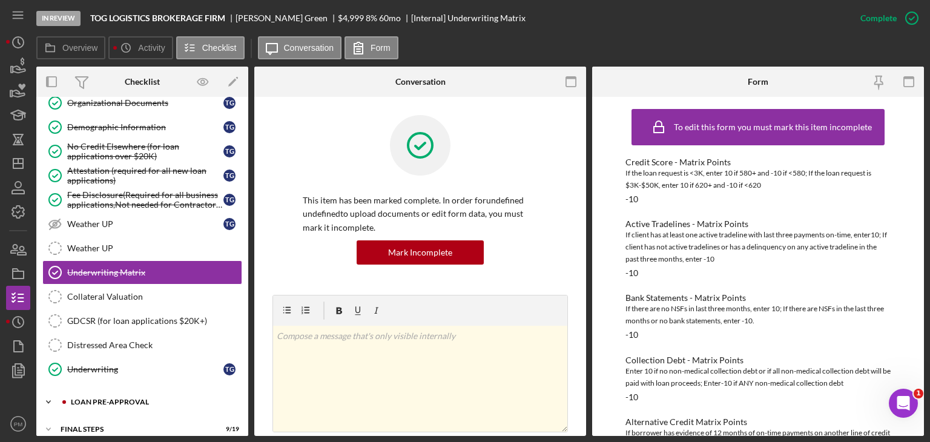
drag, startPoint x: 109, startPoint y: 392, endPoint x: 125, endPoint y: 386, distance: 17.4
click at [109, 398] on div "LOAN PRE-APPROVAL" at bounding box center [152, 401] width 162 height 7
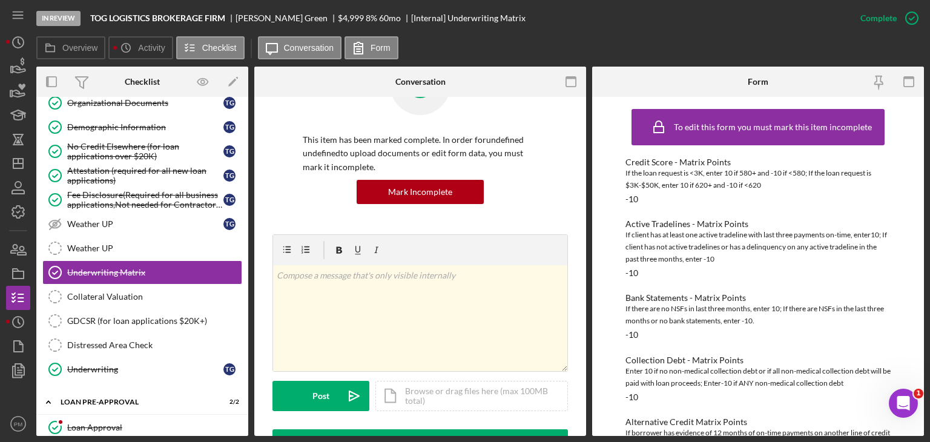
scroll to position [542, 0]
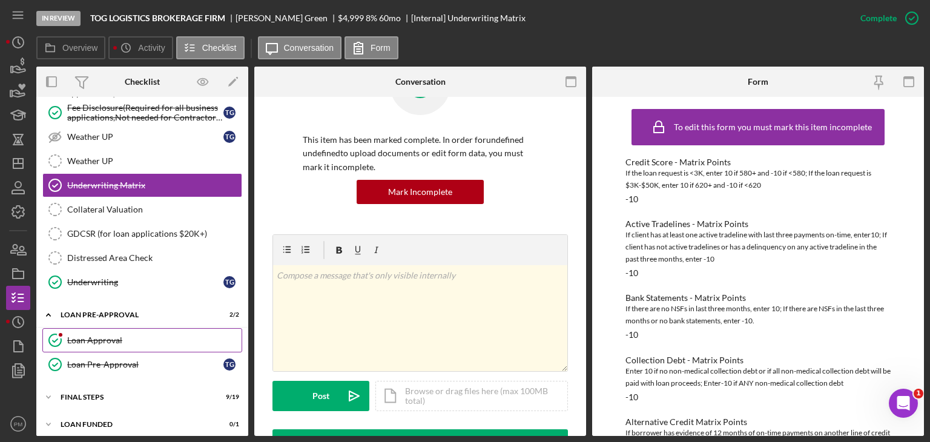
click at [86, 335] on div "Loan Approval" at bounding box center [154, 340] width 174 height 10
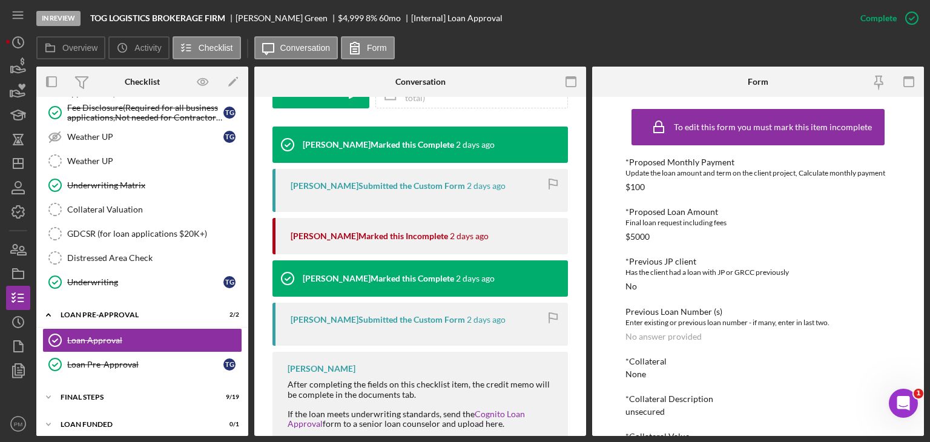
scroll to position [474, 0]
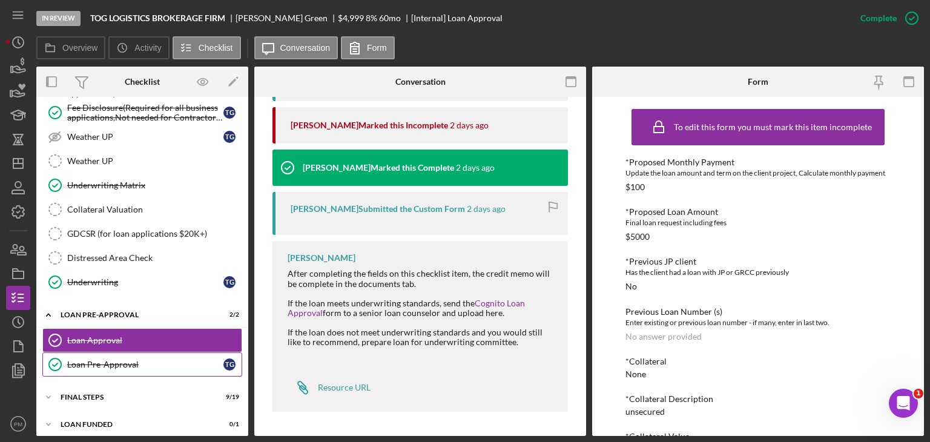
click at [113, 360] on div "Loan Pre-Approval" at bounding box center [145, 365] width 156 height 10
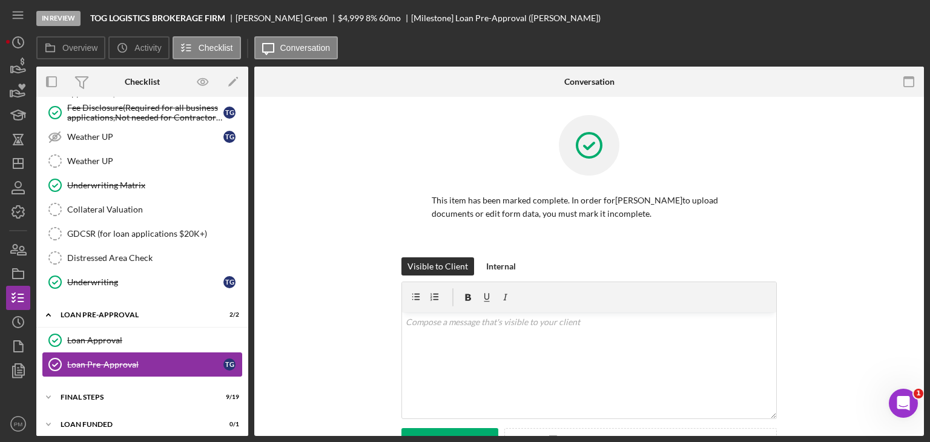
scroll to position [542, 0]
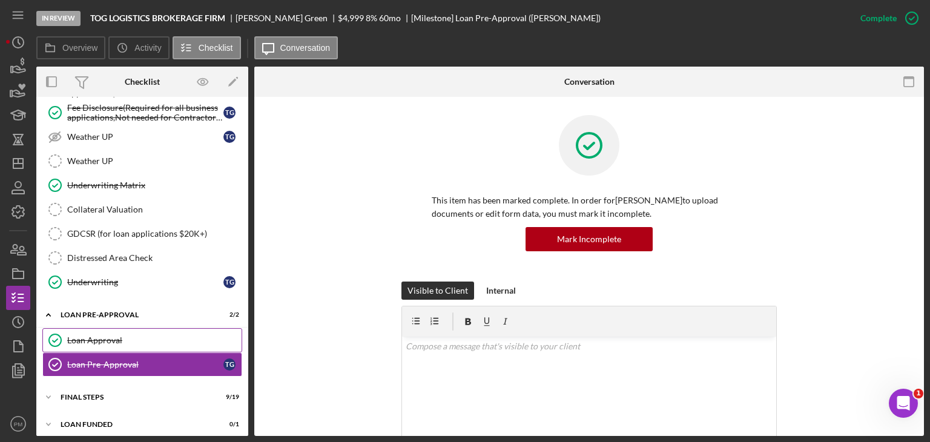
click at [128, 337] on div "Loan Approval" at bounding box center [154, 340] width 174 height 10
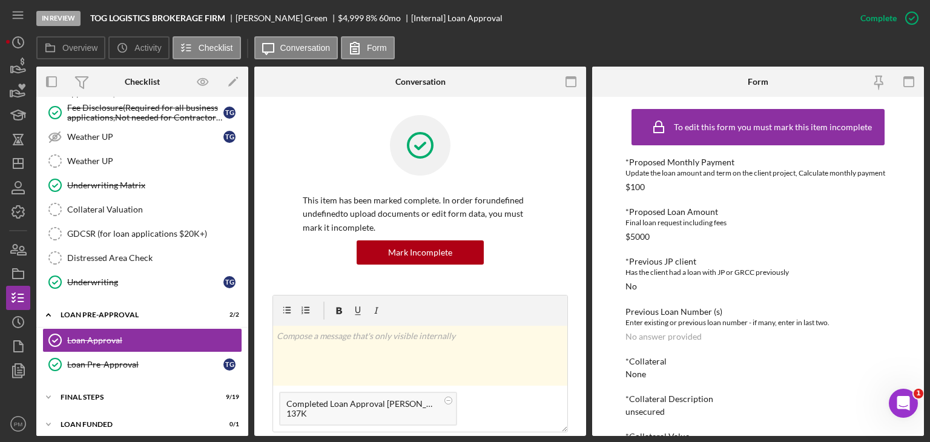
scroll to position [242, 0]
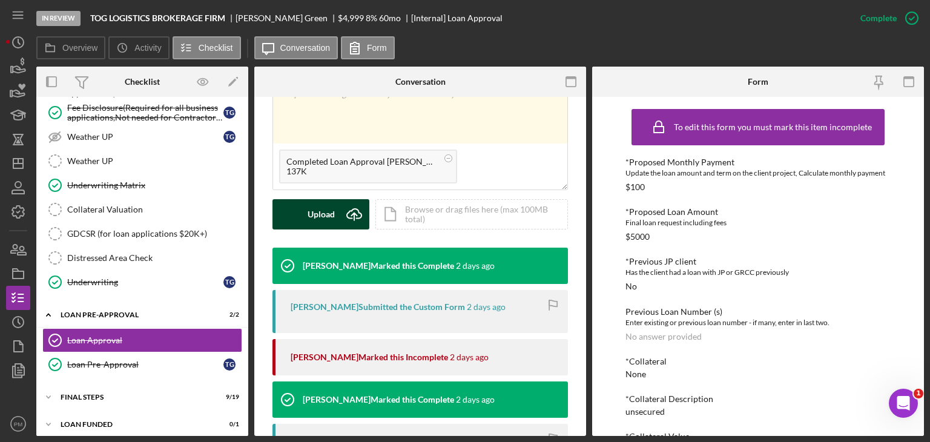
click at [332, 217] on div "Upload" at bounding box center [321, 214] width 27 height 30
